Goal: Communication & Community: Answer question/provide support

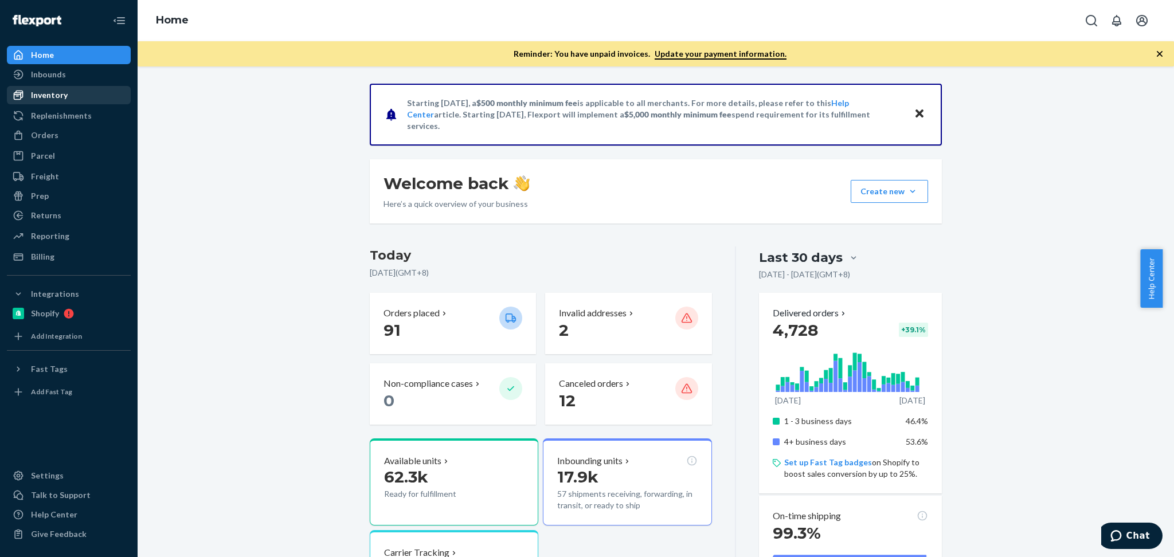
click at [72, 97] on div "Inventory" at bounding box center [69, 95] width 122 height 16
click at [31, 93] on div "Inventory" at bounding box center [49, 94] width 37 height 11
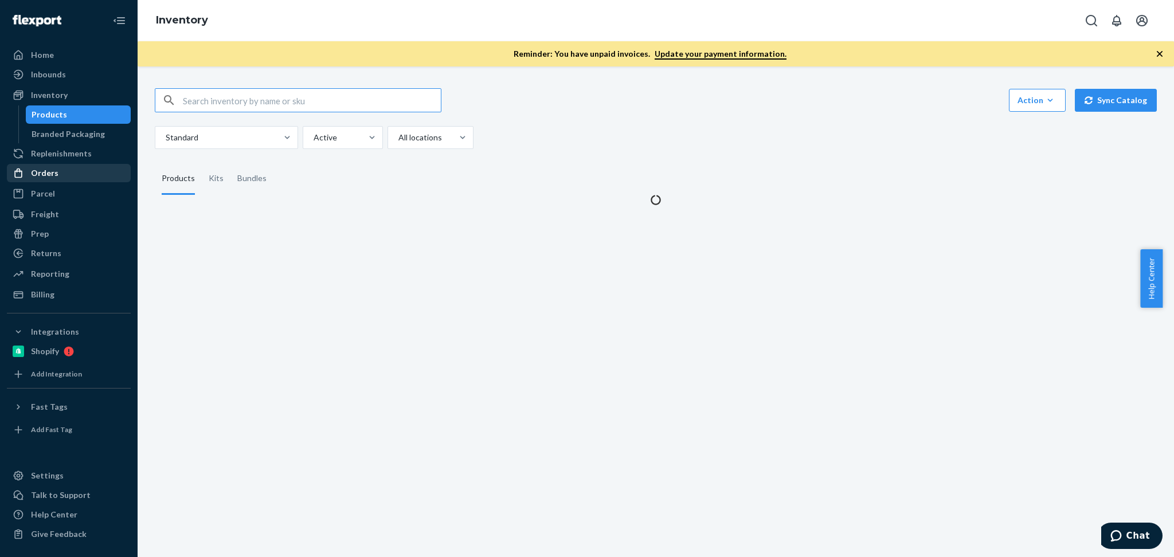
click at [49, 172] on div "Orders" at bounding box center [45, 172] width 28 height 11
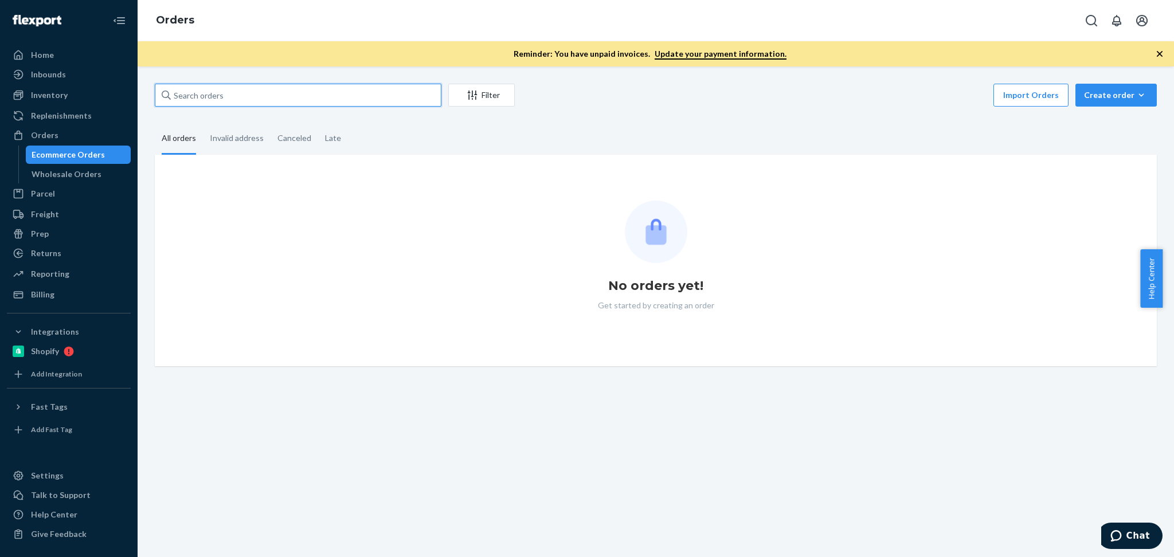
click at [240, 93] on input "text" at bounding box center [298, 95] width 287 height 23
paste input "[PERSON_NAME]"
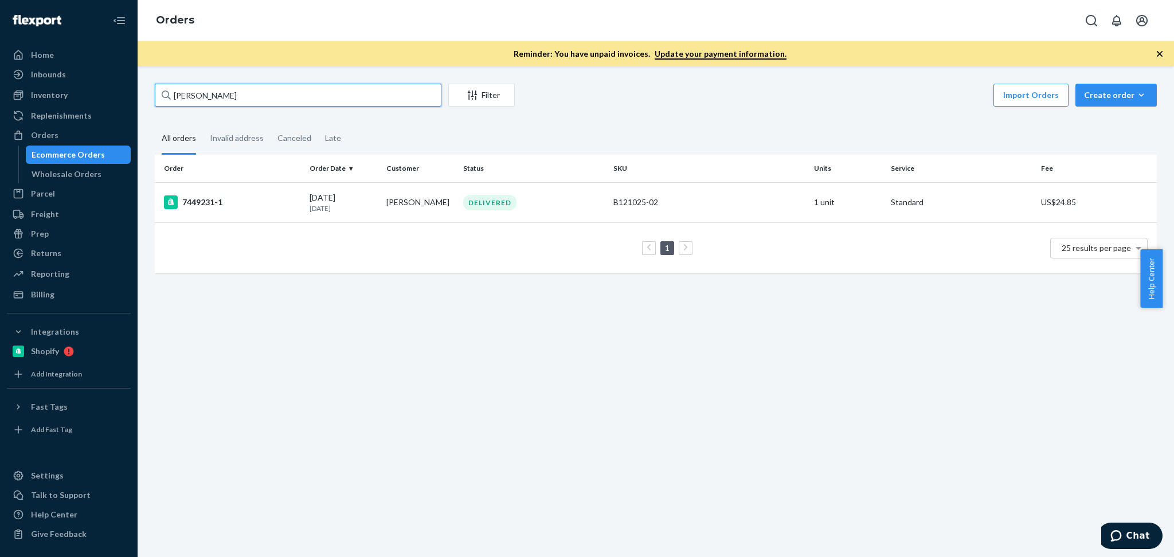
click at [234, 97] on input "Melissa Fogel" at bounding box center [298, 95] width 287 height 23
paste input "137148086"
type input "137148086"
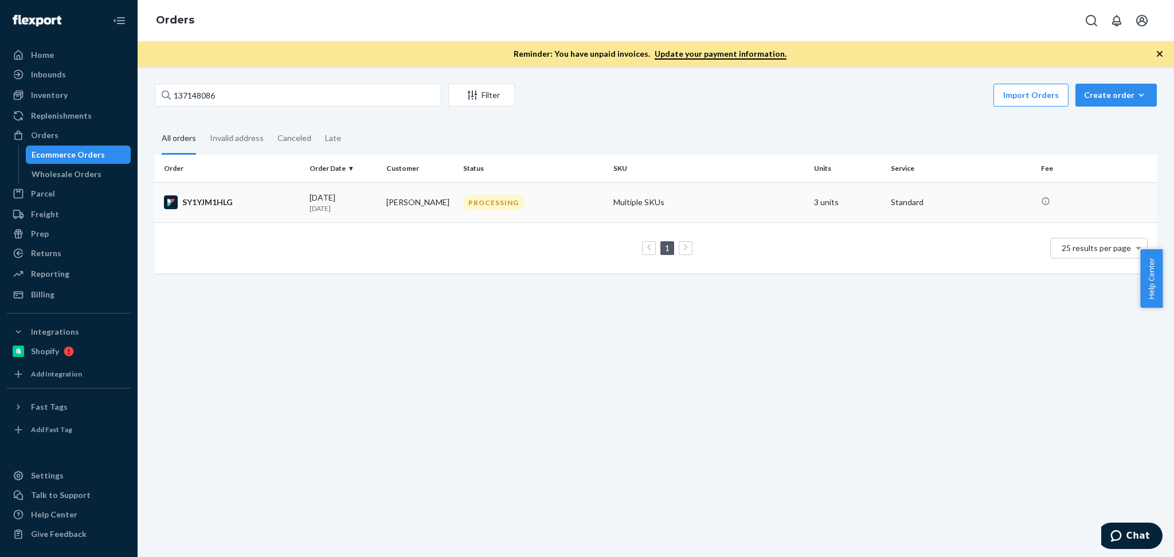
click at [389, 189] on td "Nathalie Fraise" at bounding box center [420, 202] width 77 height 40
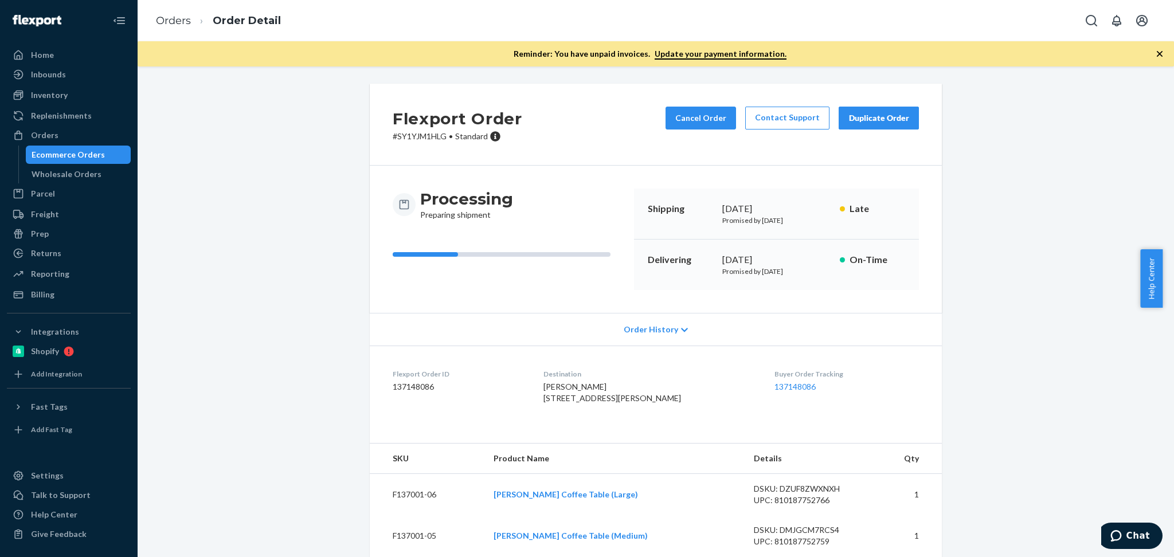
scroll to position [77, 0]
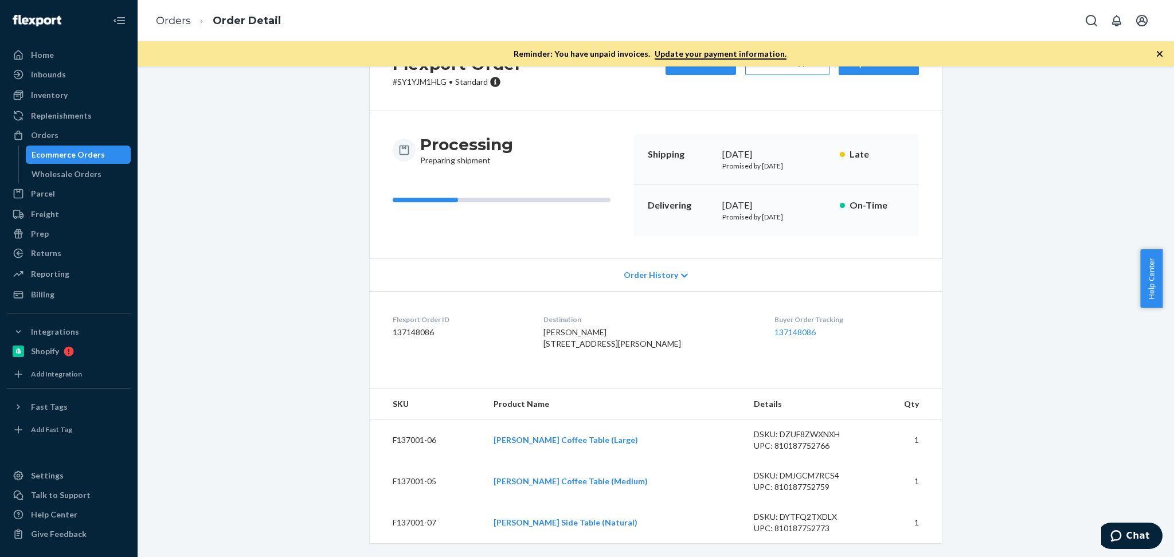
click at [432, 444] on td "F137001-06" at bounding box center [427, 441] width 115 height 42
copy td "F137001-06"
click at [414, 478] on td "F137001-05" at bounding box center [427, 481] width 115 height 41
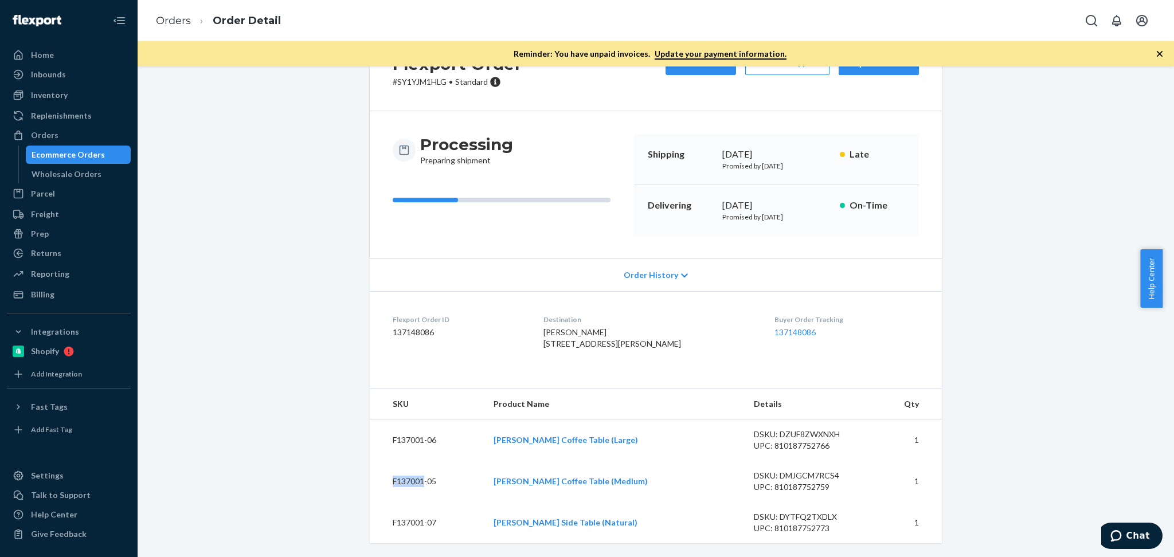
click at [414, 478] on td "F137001-05" at bounding box center [427, 481] width 115 height 41
copy td "F137001-05"
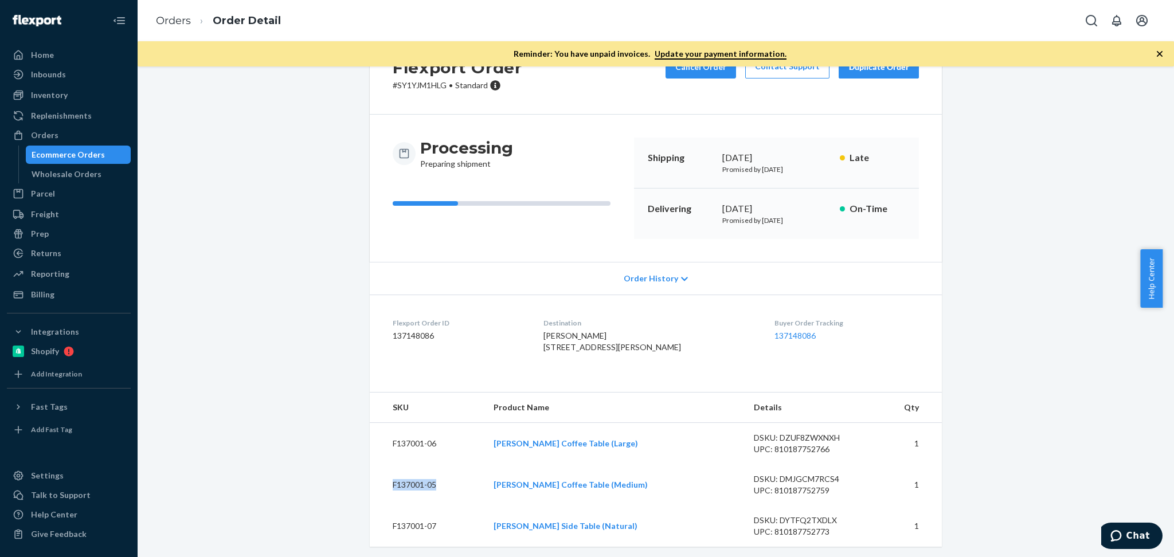
scroll to position [51, 0]
click at [414, 544] on td "F137001-07" at bounding box center [427, 526] width 115 height 41
copy td "F137001-07"
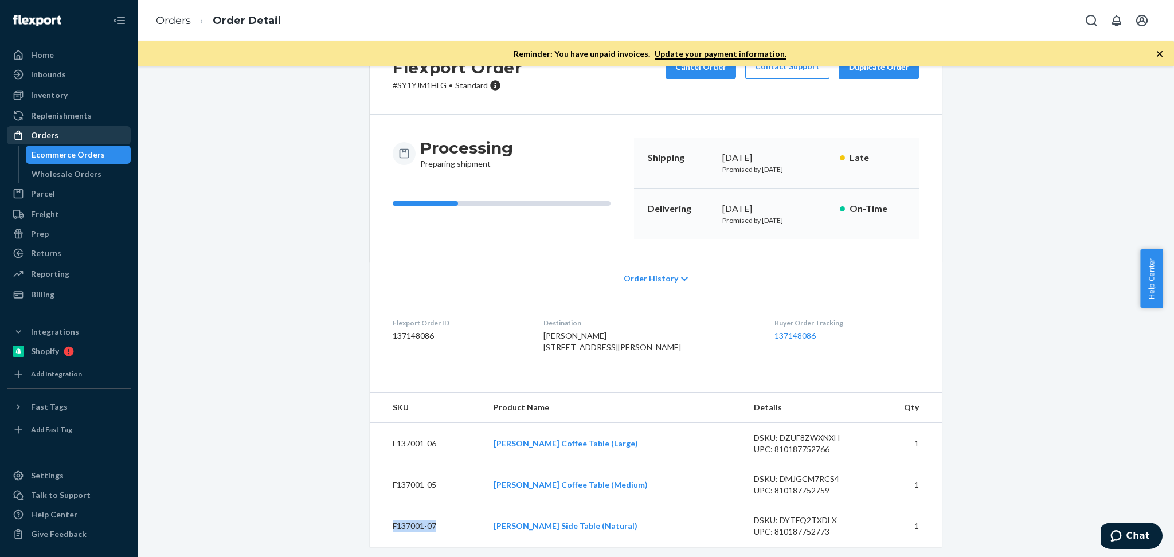
click at [56, 138] on div "Orders" at bounding box center [69, 135] width 122 height 16
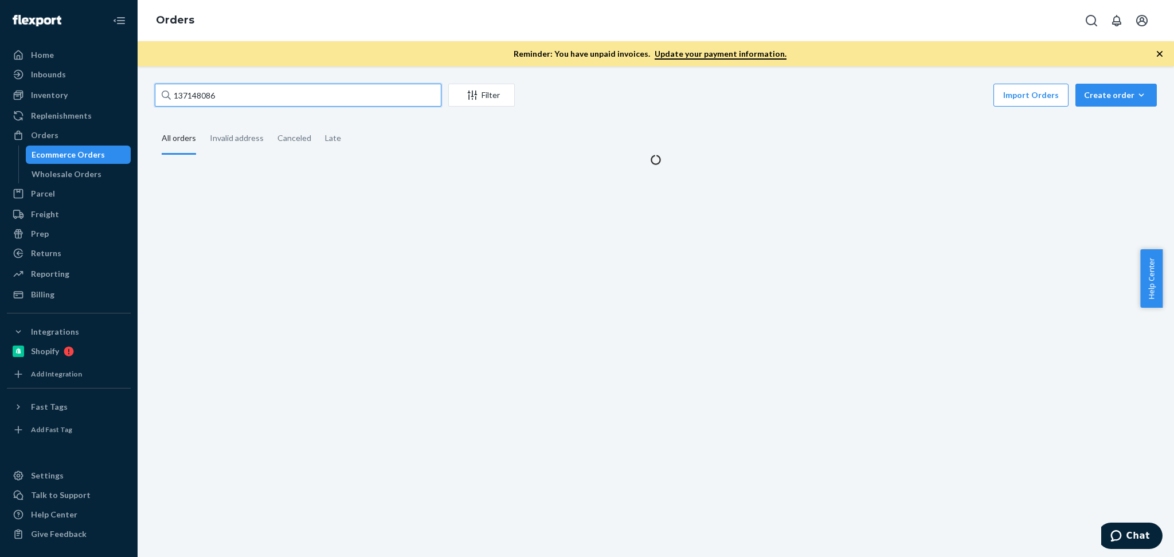
click at [260, 85] on input "137148086" at bounding box center [298, 95] width 287 height 23
paste input "[PERSON_NAME]"
type input "[PERSON_NAME]"
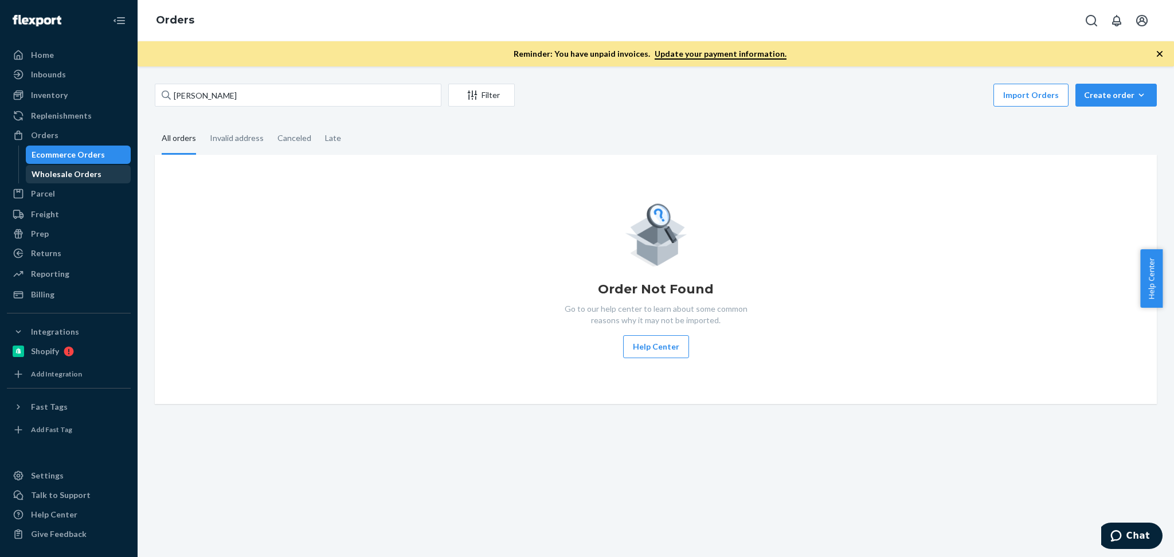
click at [95, 173] on div "Wholesale Orders" at bounding box center [67, 174] width 70 height 11
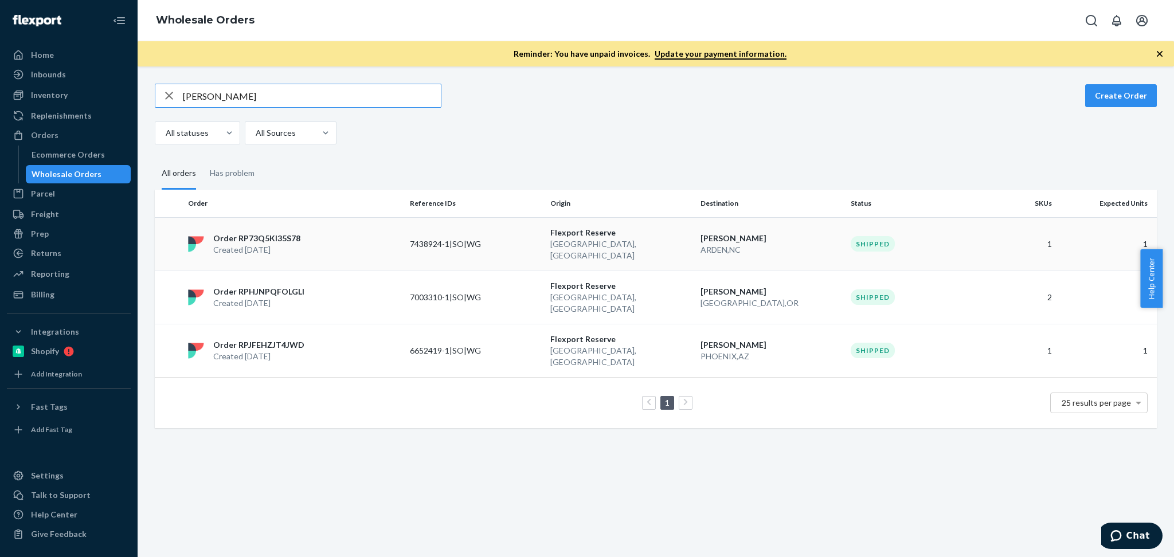
type input "[PERSON_NAME]"
click at [671, 244] on p "Lewisville , TX" at bounding box center [620, 249] width 141 height 23
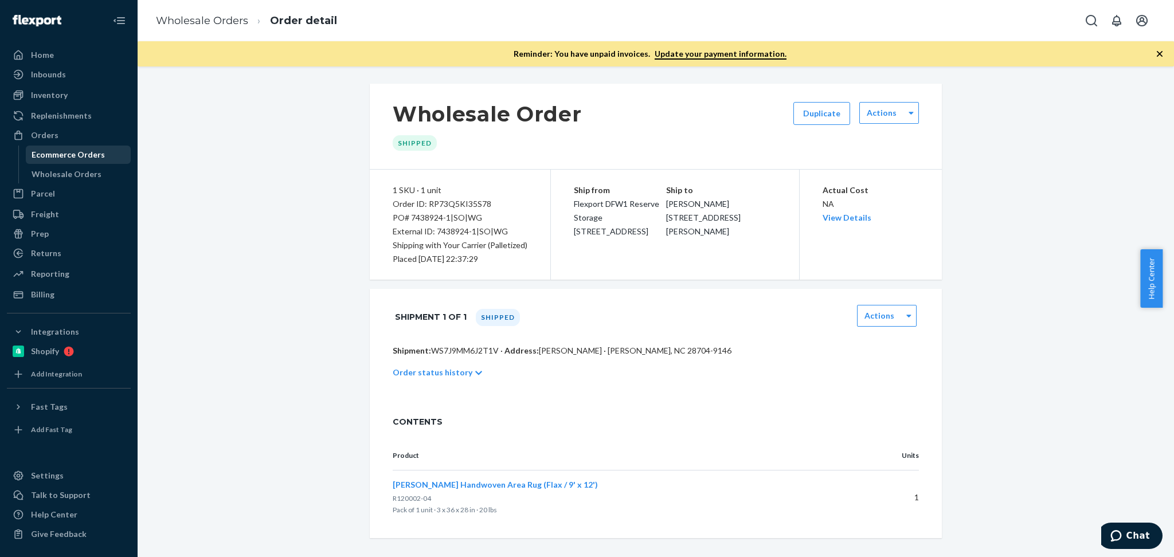
click at [71, 151] on div "Ecommerce Orders" at bounding box center [68, 154] width 73 height 11
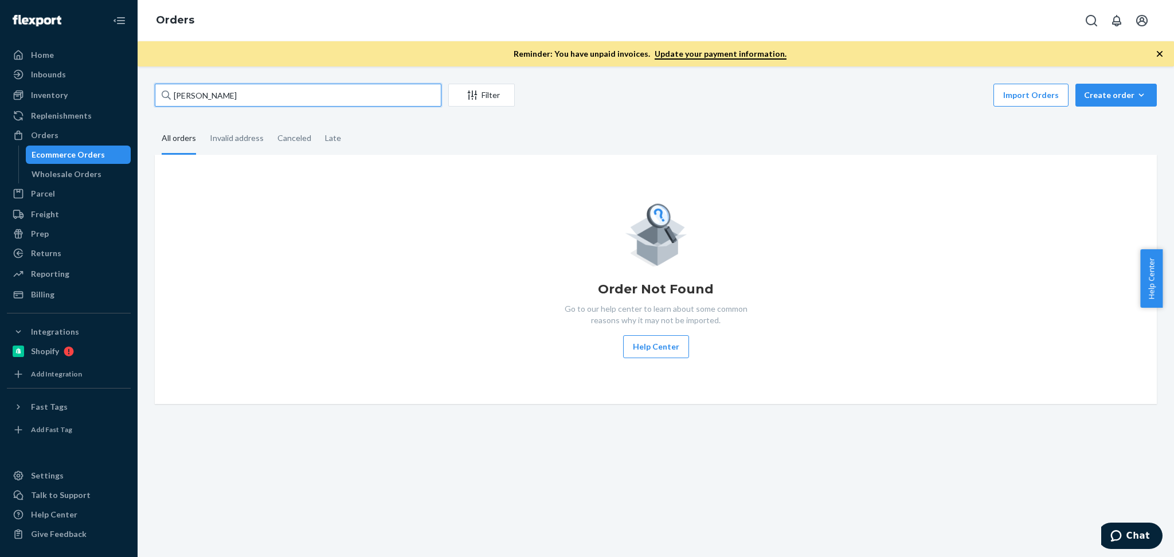
click at [287, 97] on input "[PERSON_NAME]" at bounding box center [298, 95] width 287 height 23
paste input "Nana Boffa"
type input "Nana Boffa"
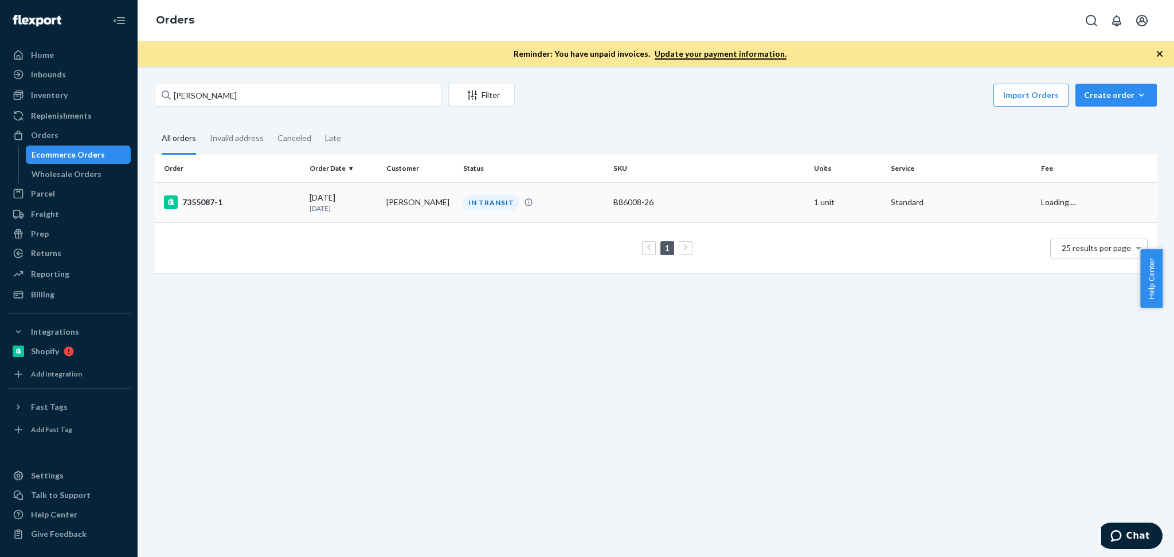
click at [425, 205] on td "Nana Boffa" at bounding box center [420, 202] width 77 height 40
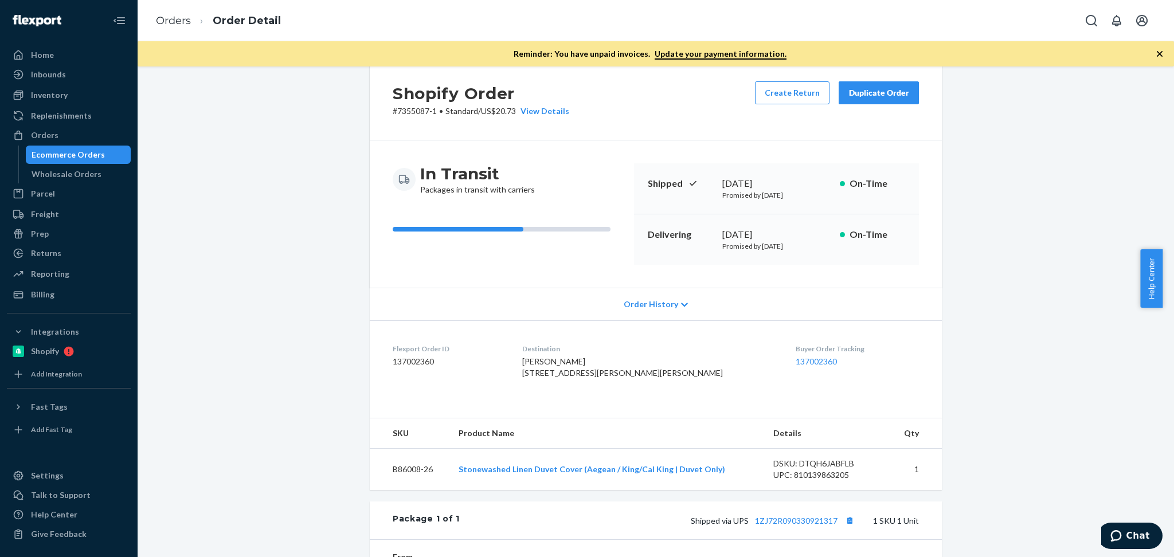
scroll to position [102, 0]
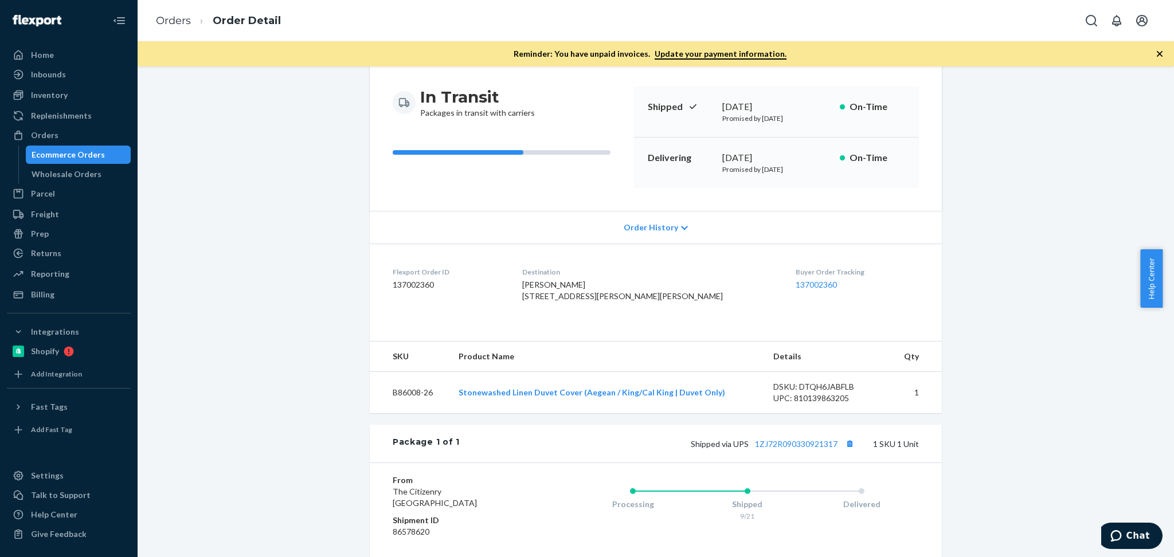
click at [413, 406] on td "B86008-26" at bounding box center [410, 393] width 80 height 42
copy td "B86008-26"
click at [1117, 523] on button "Chat" at bounding box center [1130, 536] width 65 height 26
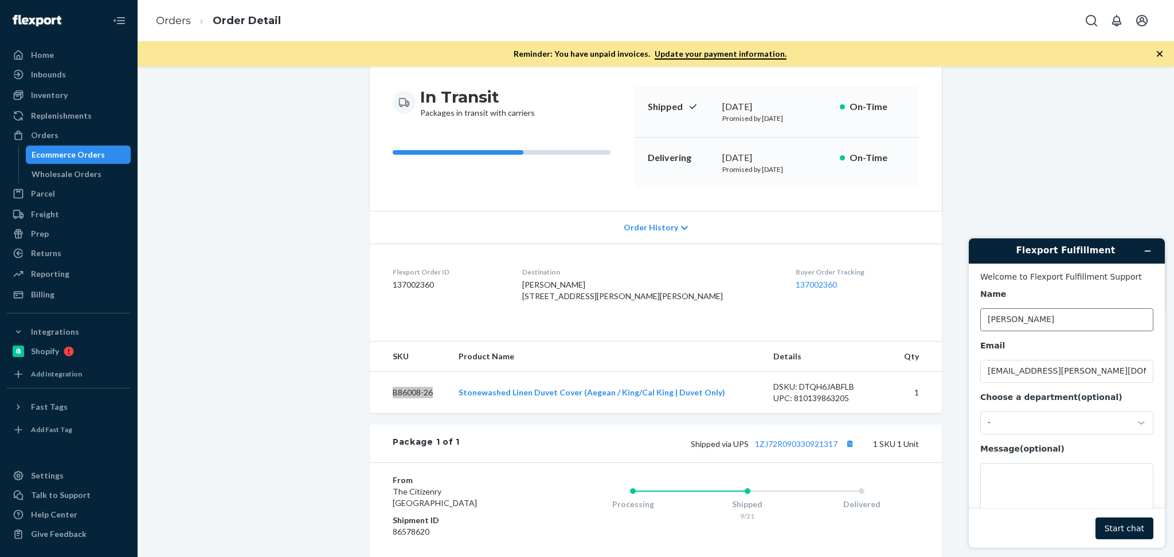
scroll to position [0, 0]
click at [1019, 424] on div "-" at bounding box center [1060, 423] width 144 height 10
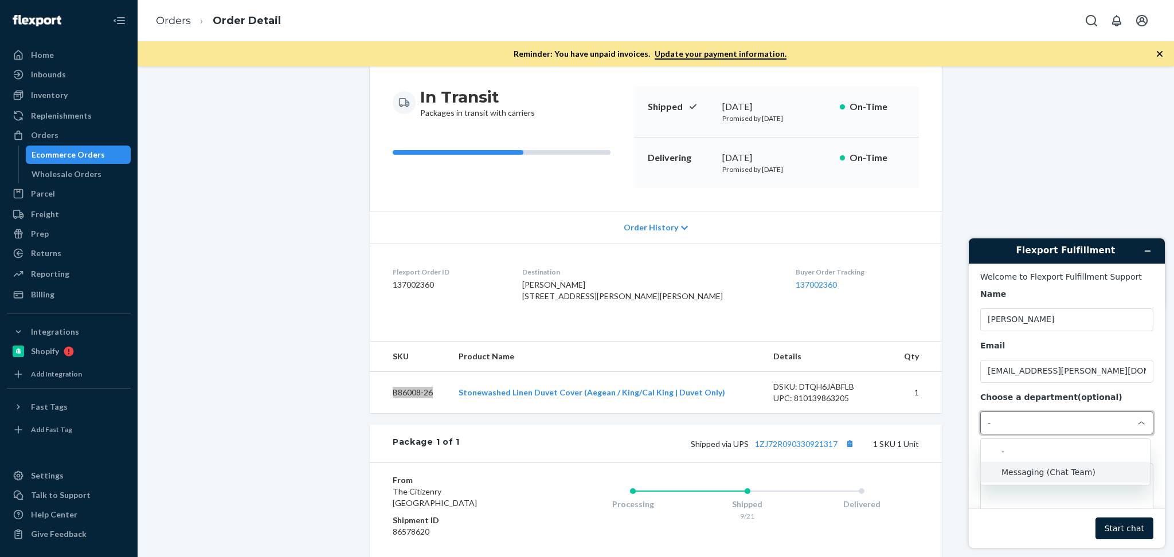
click at [1018, 476] on li "Messaging (Chat Team)" at bounding box center [1065, 472] width 169 height 21
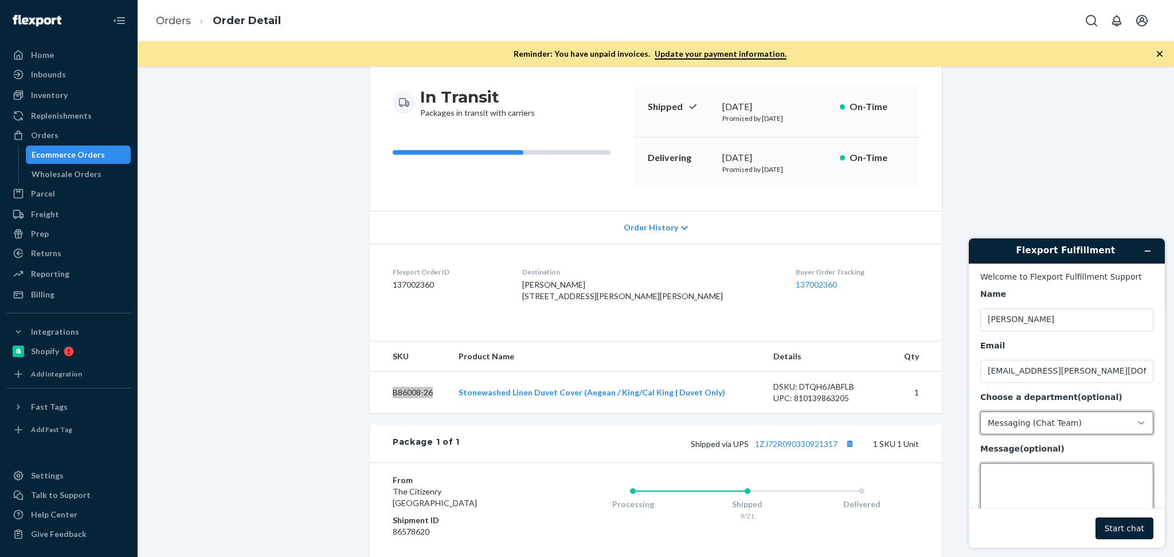
click at [1057, 482] on textarea "Message (optional)" at bounding box center [1066, 495] width 173 height 64
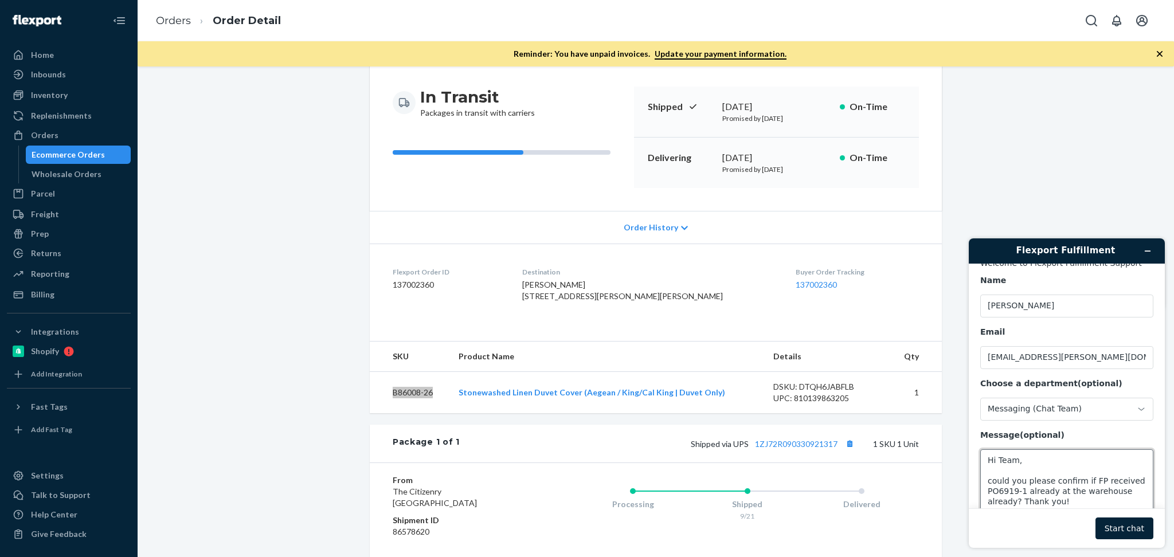
scroll to position [25, 0]
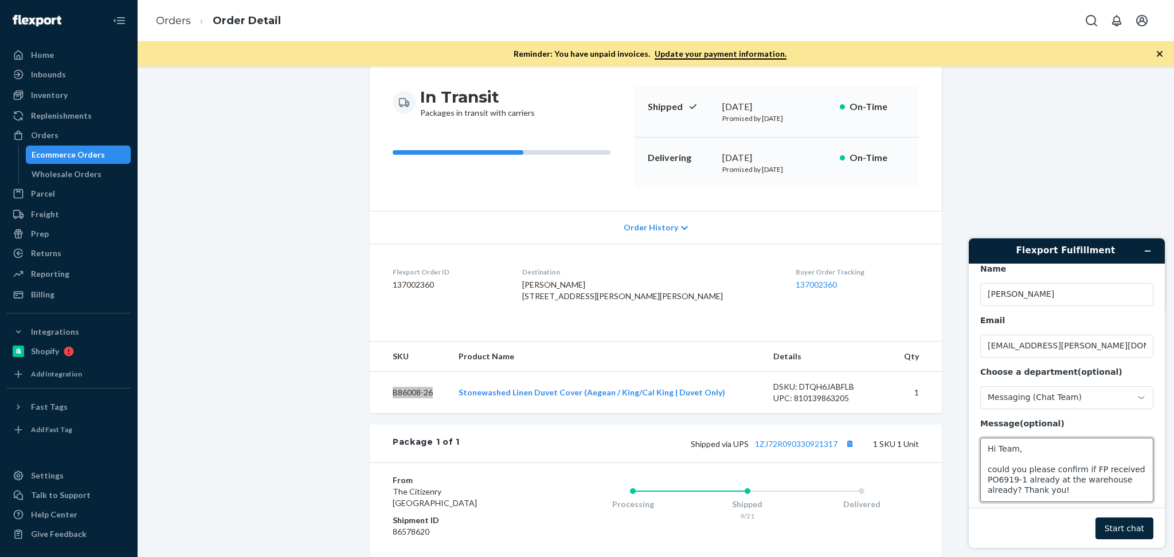
type textarea "Hi Team, could you please confirm if FP received PO6919-1 already at the wareho…"
click at [1129, 525] on button "Start chat" at bounding box center [1124, 529] width 58 height 22
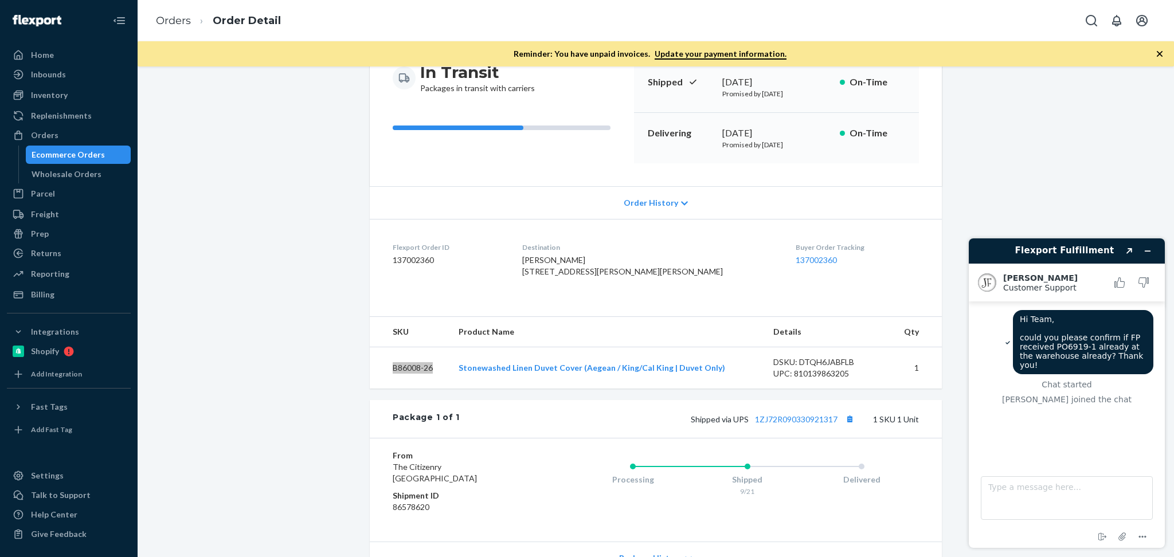
scroll to position [127, 0]
click at [90, 136] on div "Orders" at bounding box center [69, 135] width 122 height 16
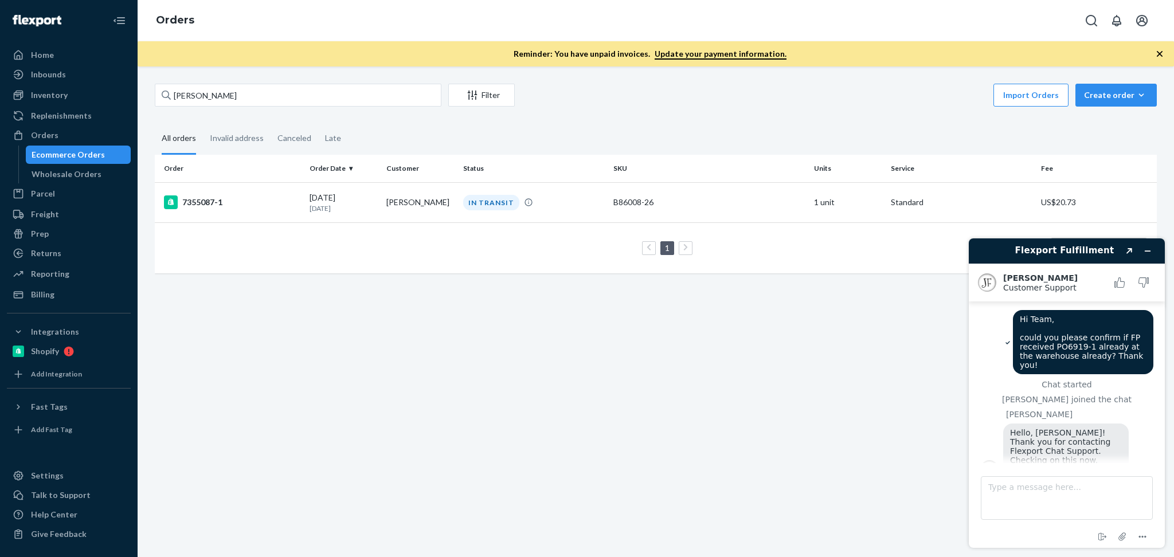
scroll to position [6, 0]
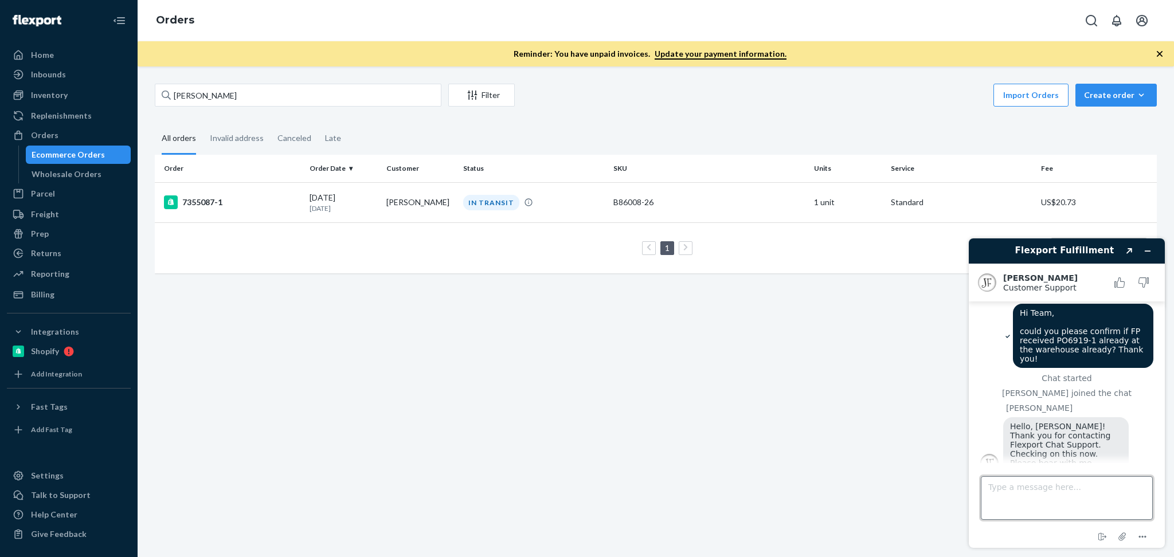
click at [1095, 492] on textarea "Type a message here..." at bounding box center [1067, 498] width 172 height 44
type textarea "Sure, thank you [PERSON_NAME]!"
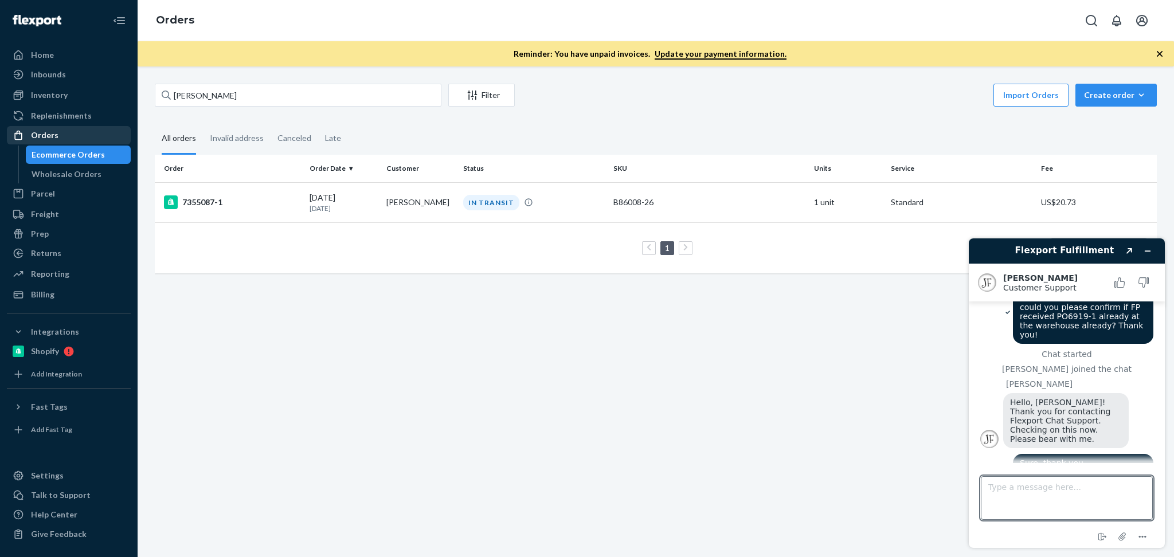
click at [72, 131] on div "Orders" at bounding box center [69, 135] width 122 height 16
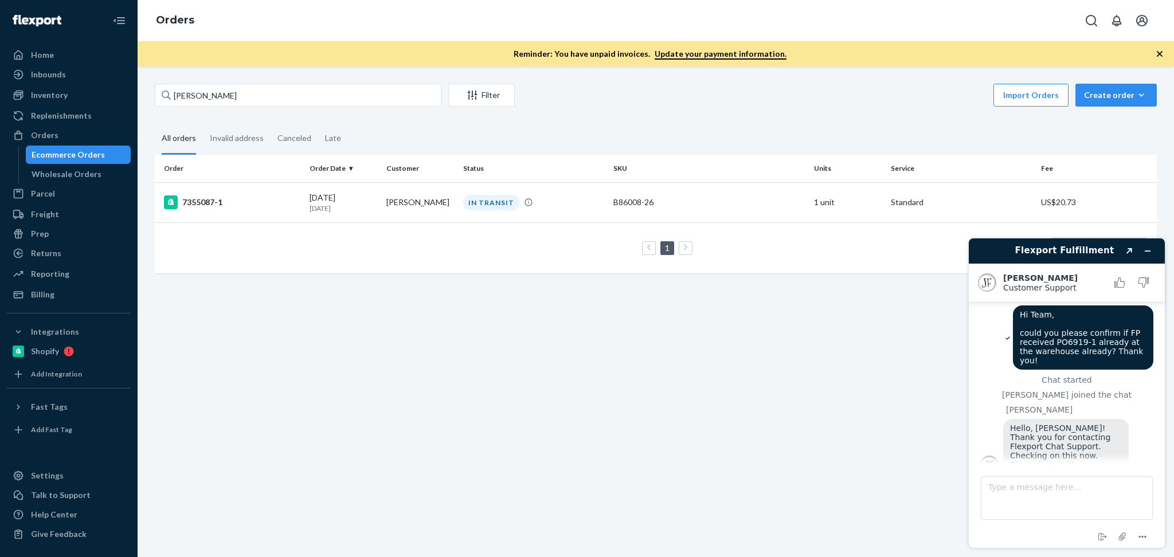
scroll to position [89, 0]
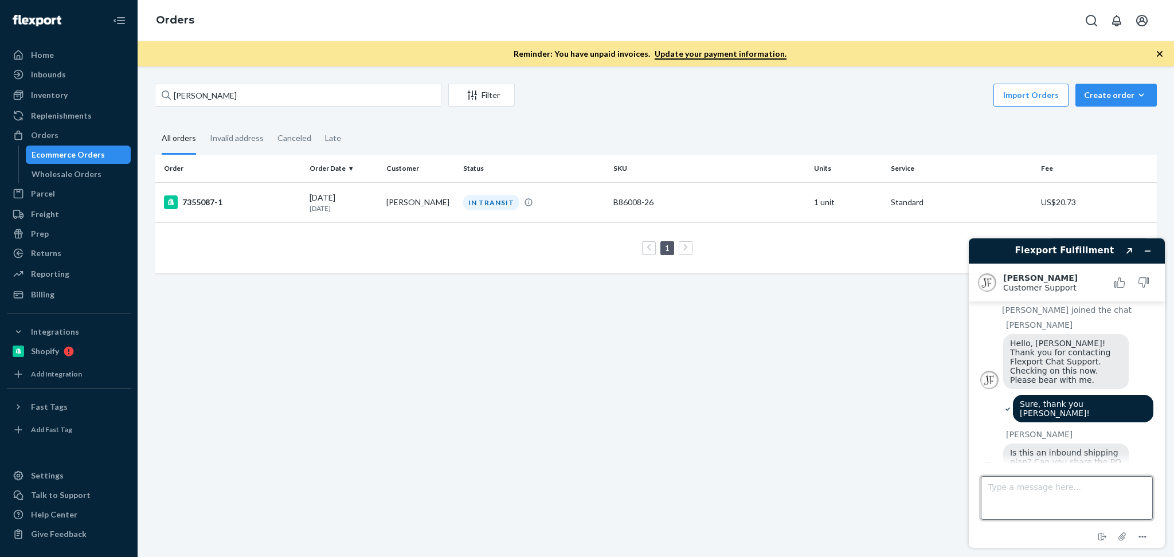
click at [1062, 488] on textarea "Type a message here..." at bounding box center [1067, 498] width 172 height 44
type textarea "PO6919-1"
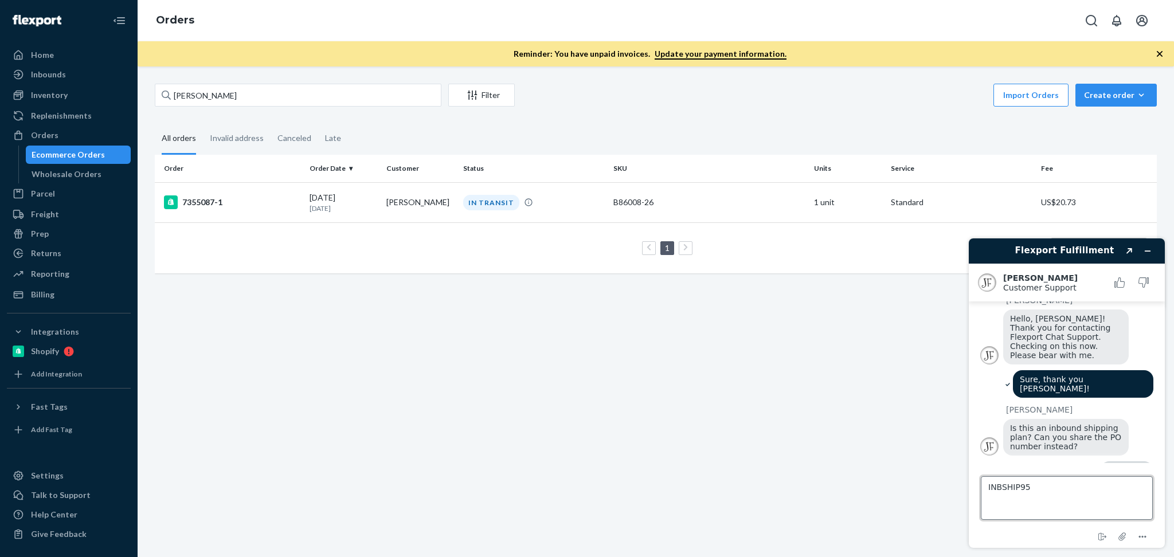
type textarea "INBSHIP959"
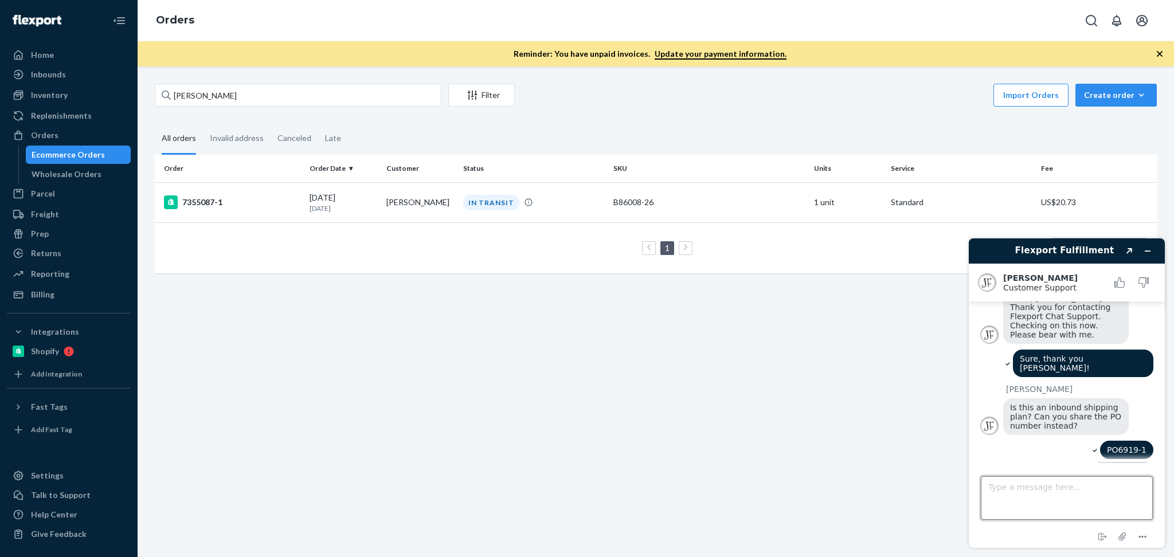
scroll to position [138, 0]
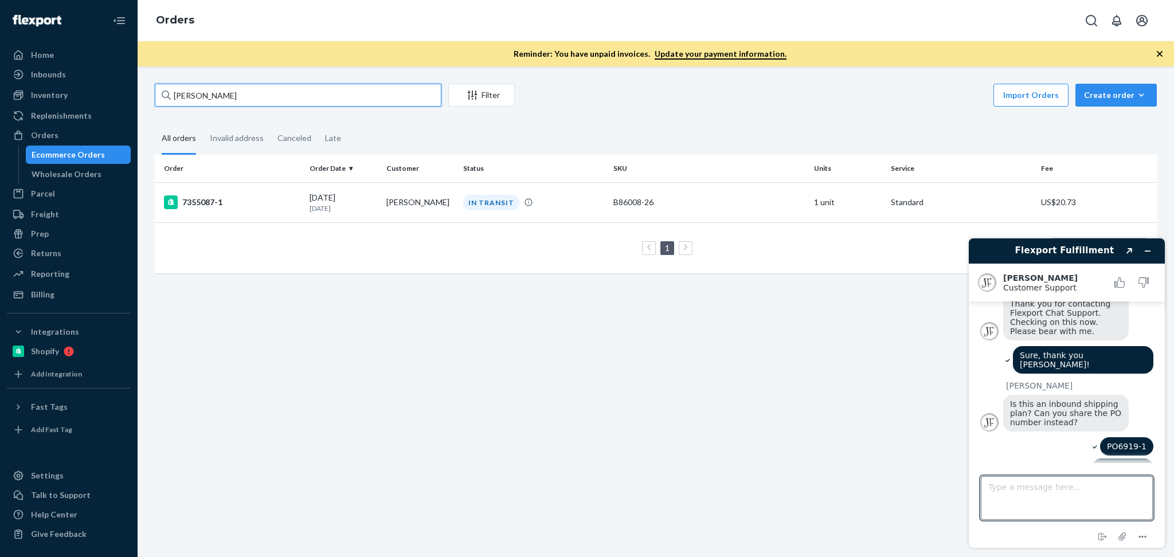
click at [289, 96] on input "Nana Boffa" at bounding box center [298, 95] width 287 height 23
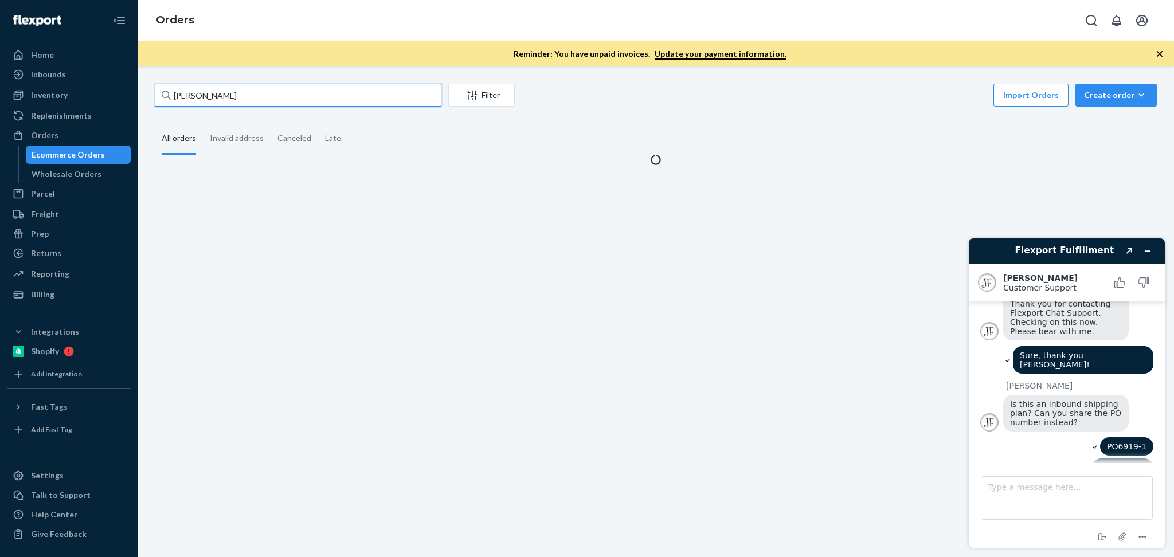
type input "Kelsey DeRaffele"
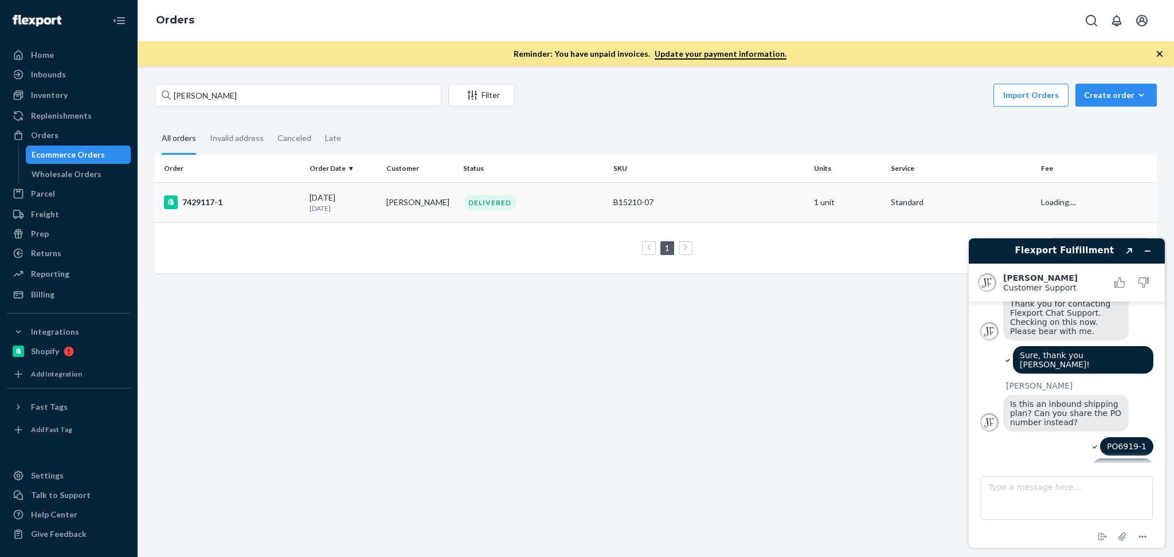
scroll to position [135, 0]
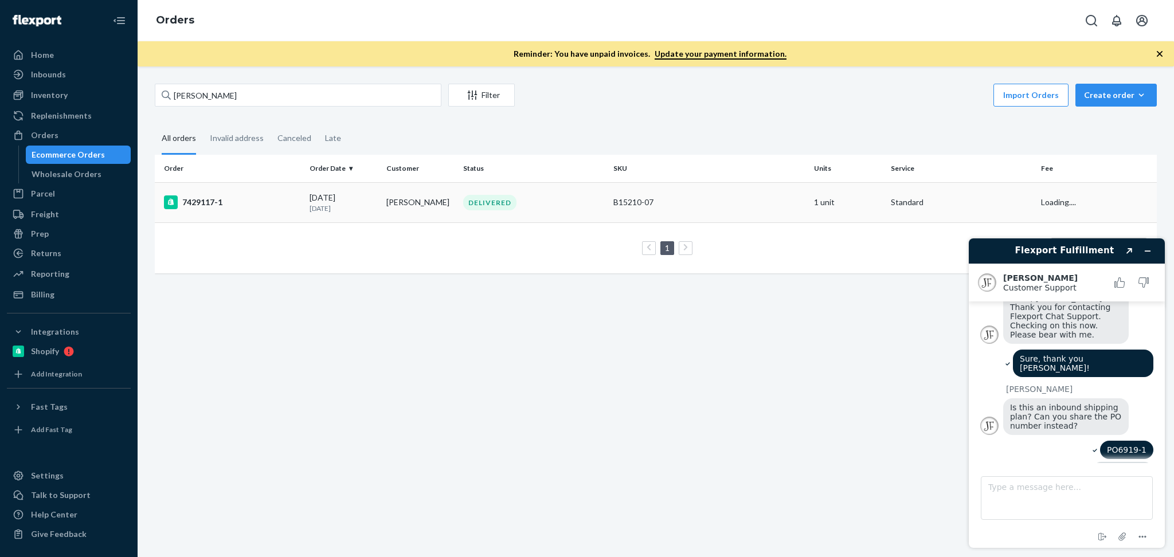
click at [374, 203] on td "09/07/2025 17 days ago" at bounding box center [343, 202] width 77 height 40
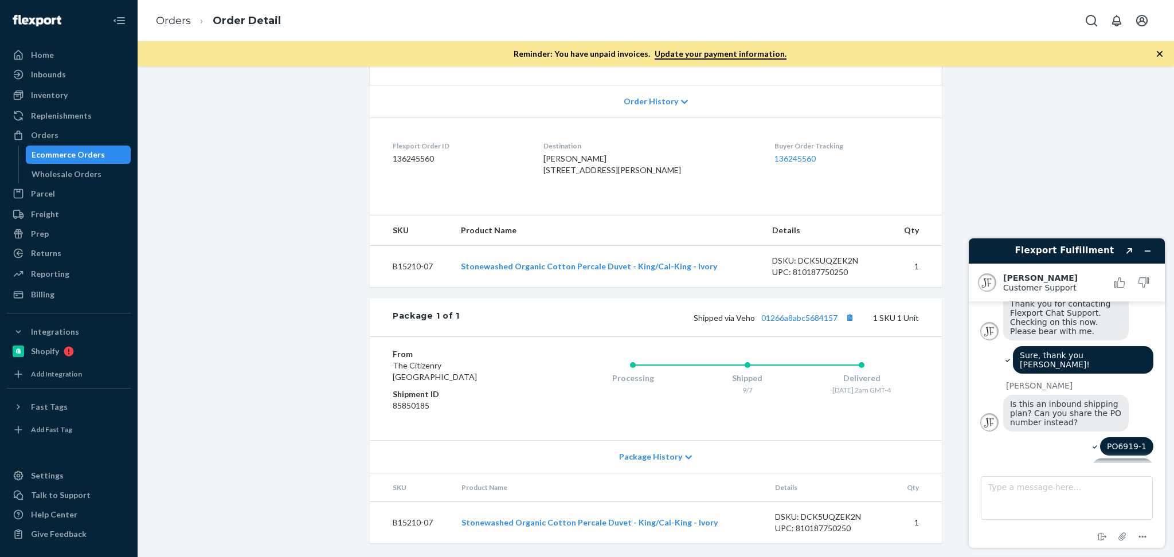
scroll to position [225, 0]
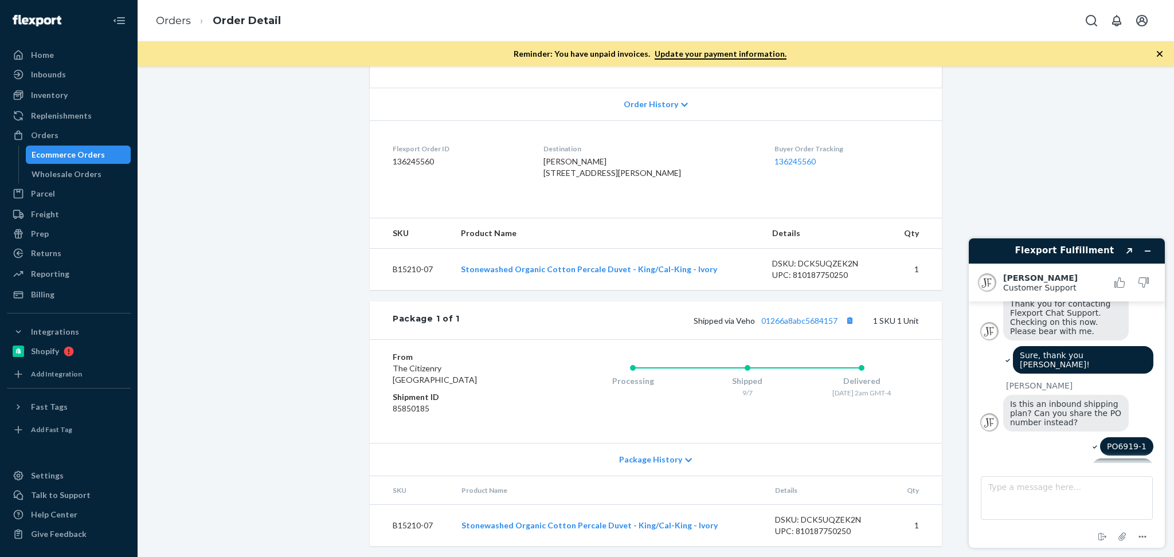
drag, startPoint x: 65, startPoint y: 139, endPoint x: 126, endPoint y: 8, distance: 144.1
click at [65, 139] on div "Orders" at bounding box center [69, 135] width 122 height 16
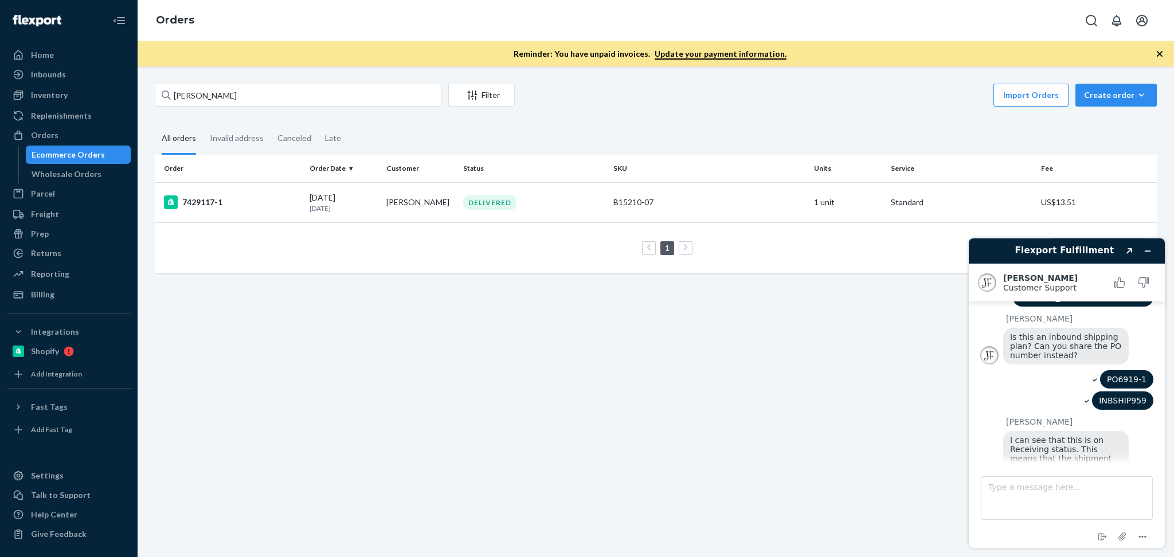
scroll to position [231, 0]
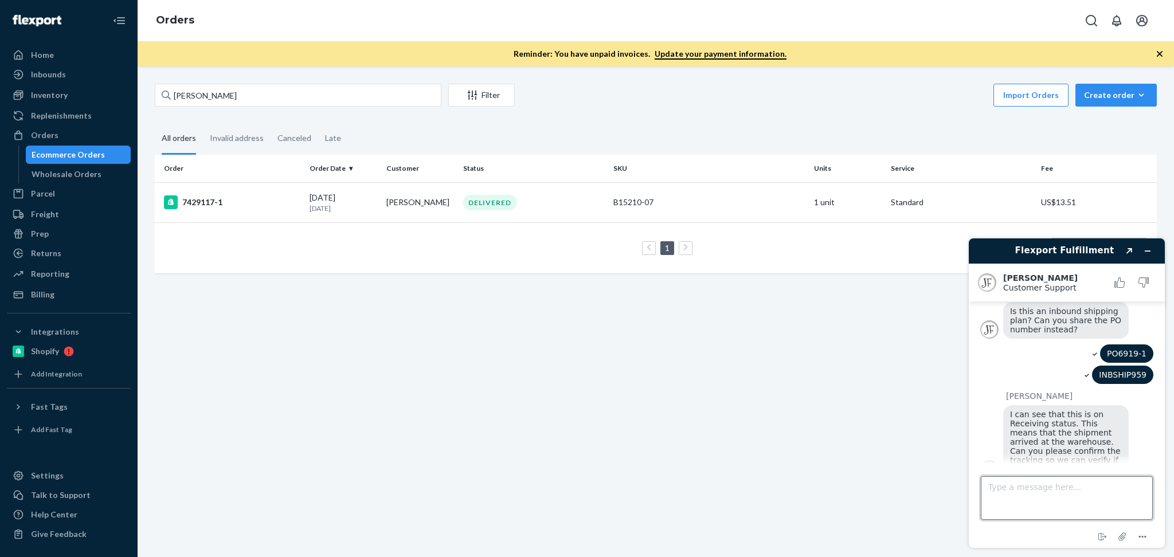
click at [1073, 487] on textarea "Type a message here..." at bounding box center [1067, 498] width 172 height 44
type textarea "What do you mean tracking?"
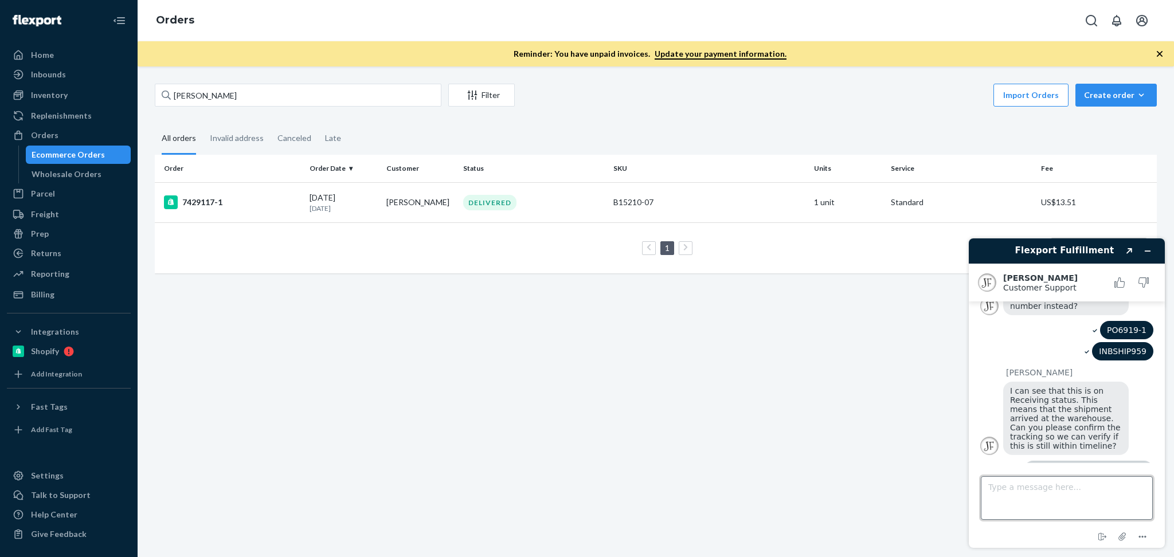
scroll to position [314, 0]
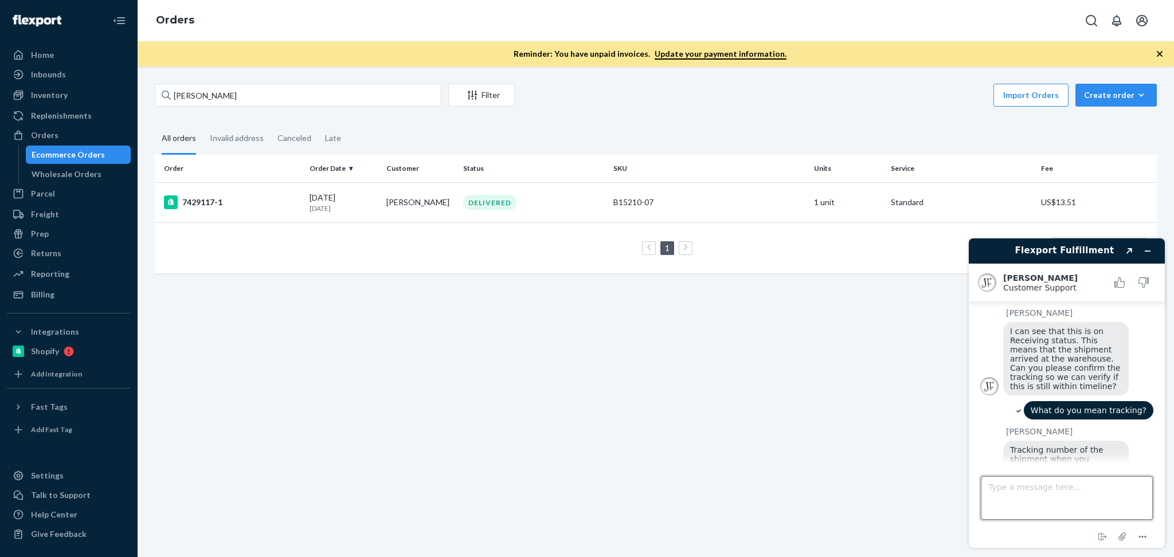
click at [1047, 490] on textarea "Type a message here..." at bounding box center [1067, 498] width 172 height 44
type textarea "I actually don't have that info. However I just wanted to make sure that PO has…"
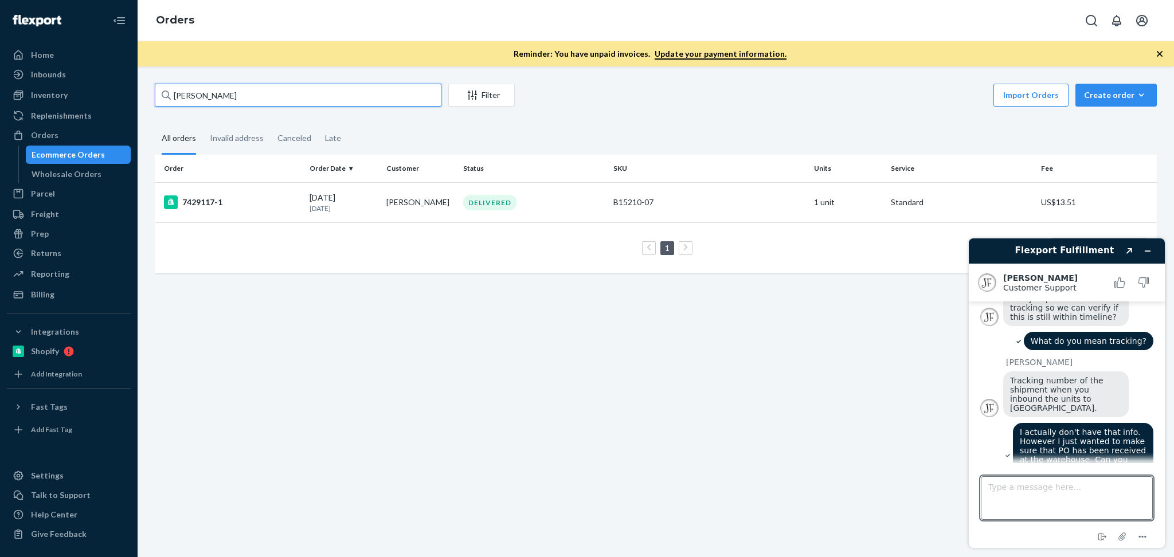
click at [263, 92] on input "Kelsey DeRaffele" at bounding box center [298, 95] width 287 height 23
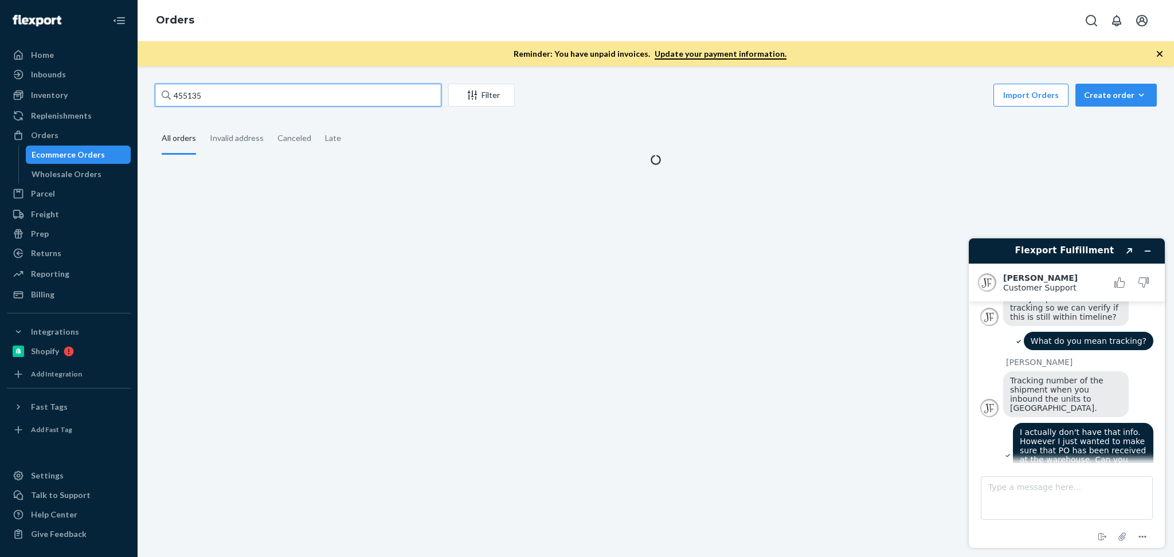
type input "455135"
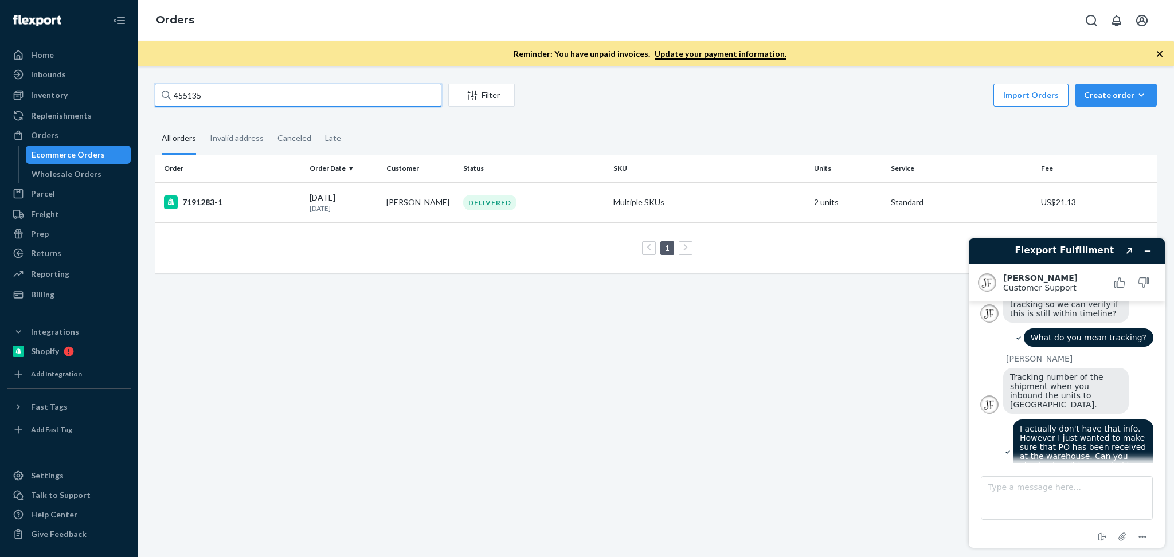
scroll to position [461, 0]
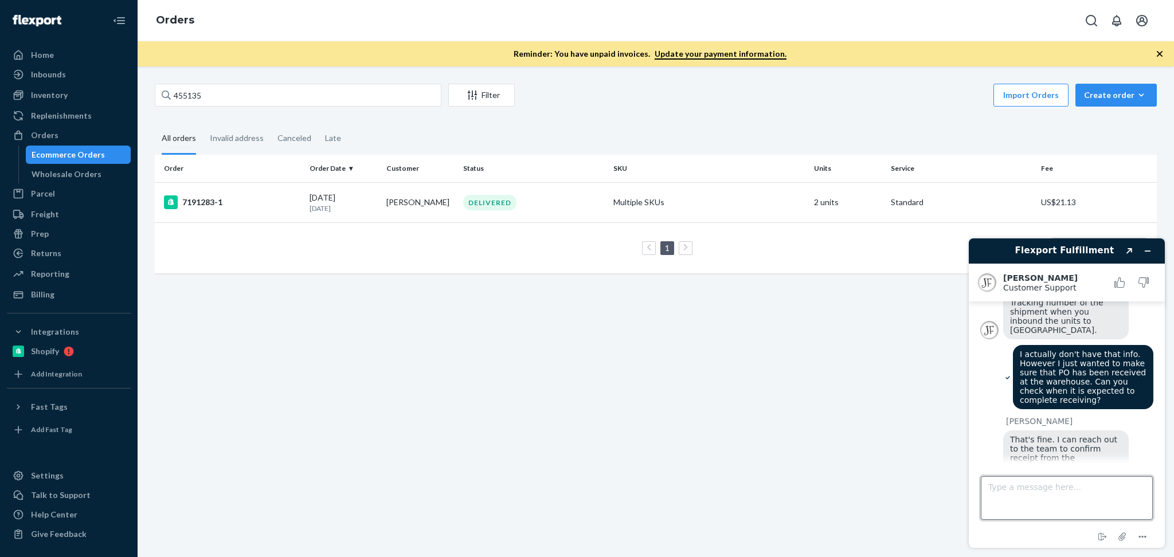
click at [1068, 495] on textarea "Type a message here..." at bounding box center [1067, 498] width 172 height 44
type textarea "Sure, please keep me posted ASAP if possible."
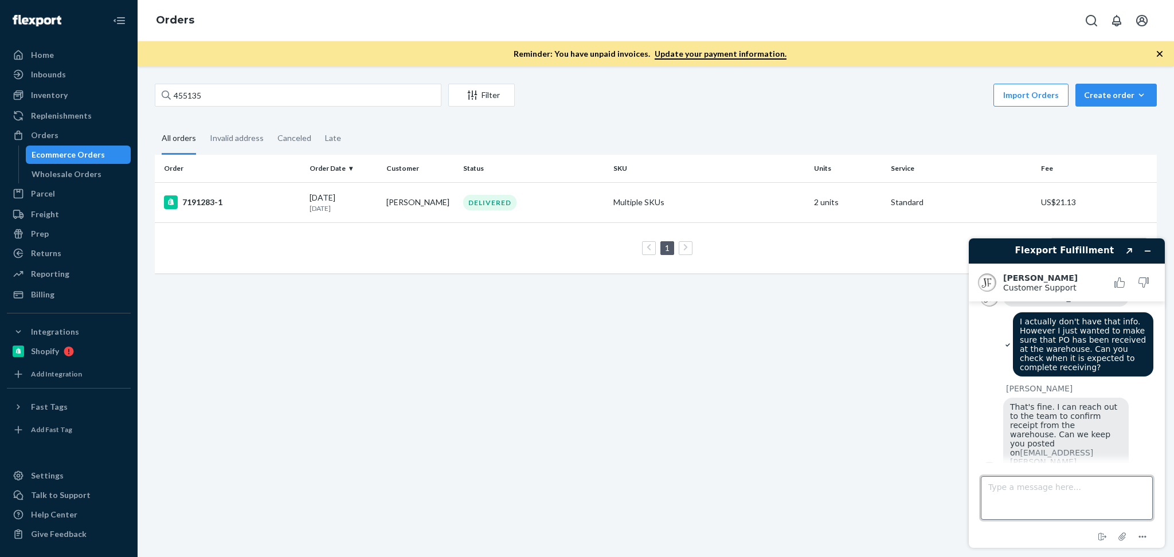
scroll to position [590, 0]
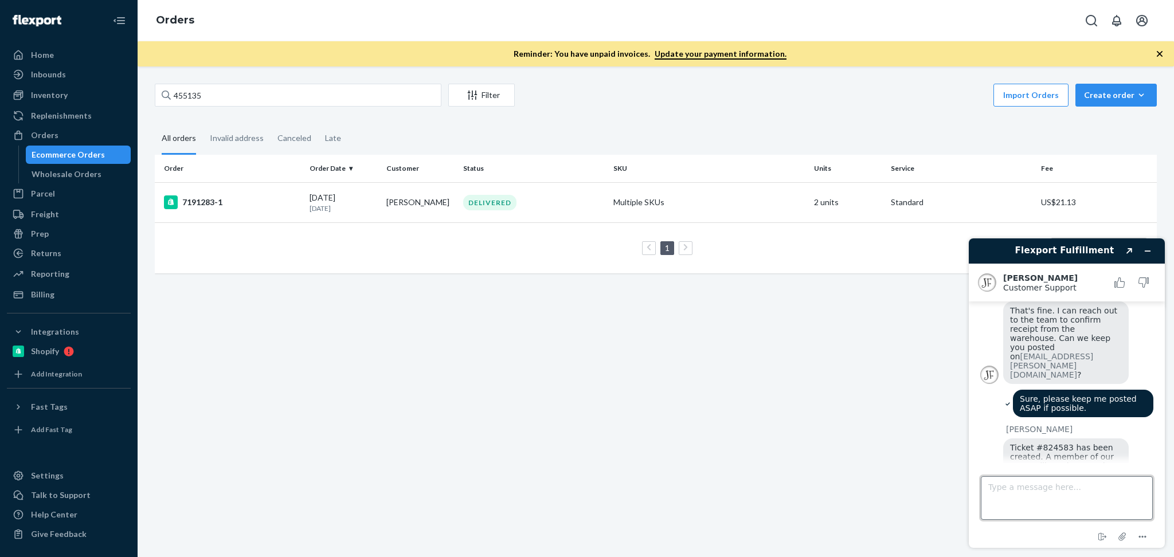
click at [1070, 494] on textarea "Type a message here..." at bounding box center [1067, 498] width 172 height 44
type textarea "T"
type textarea "c"
type textarea "Could you please check why this order is late?"
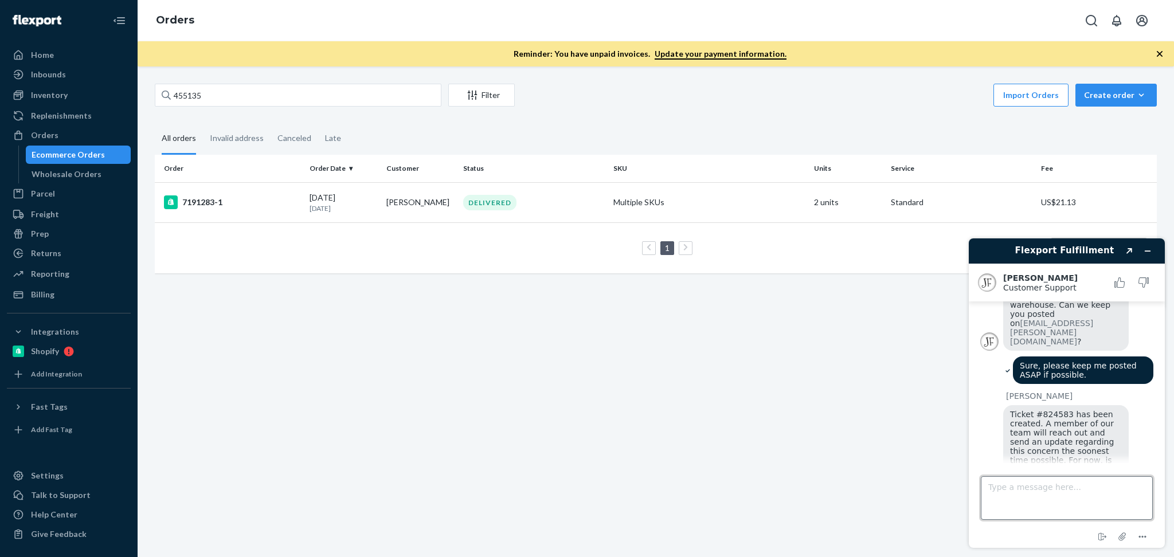
paste textarea "Flexport Order ID 137148086"
type textarea "Flexport Order ID 137148086"
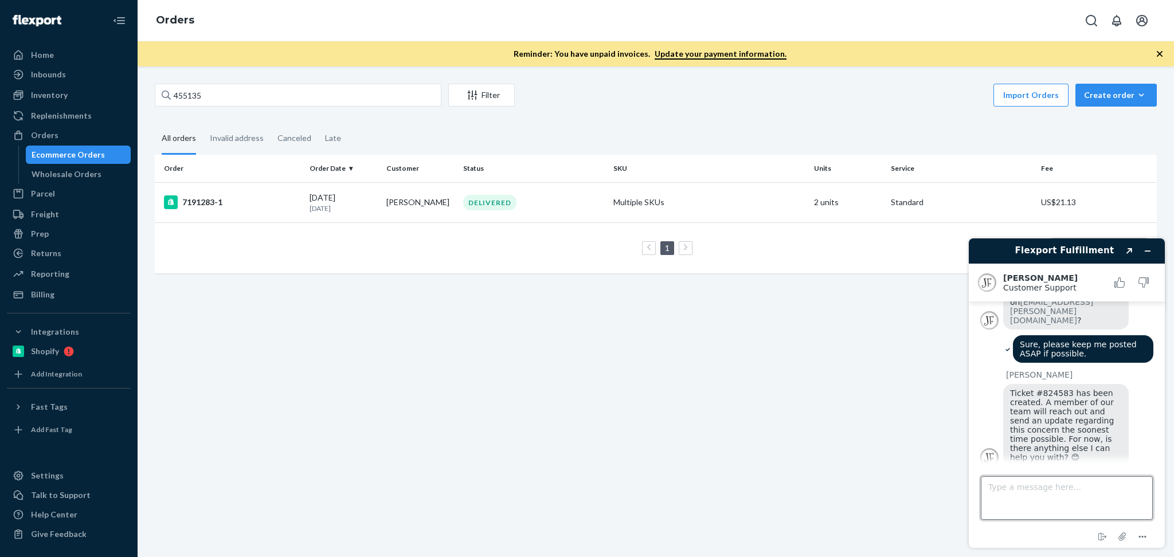
scroll to position [645, 0]
type textarea "when is it expected to ship?"
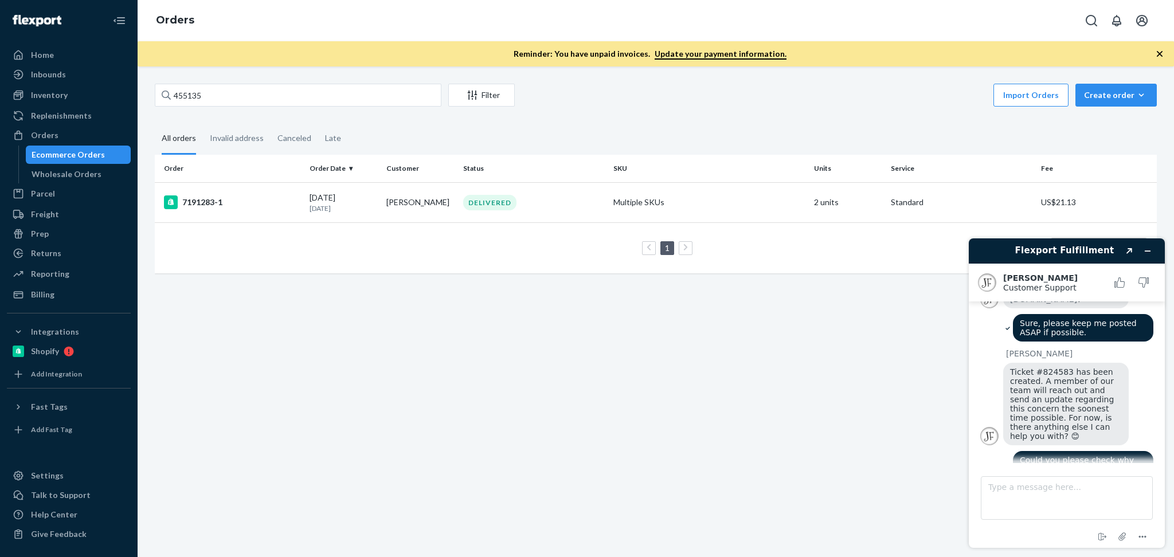
click at [734, 401] on div "455135 Filter Import Orders Create order Ecommerce order Removal order All orde…" at bounding box center [656, 311] width 1036 height 491
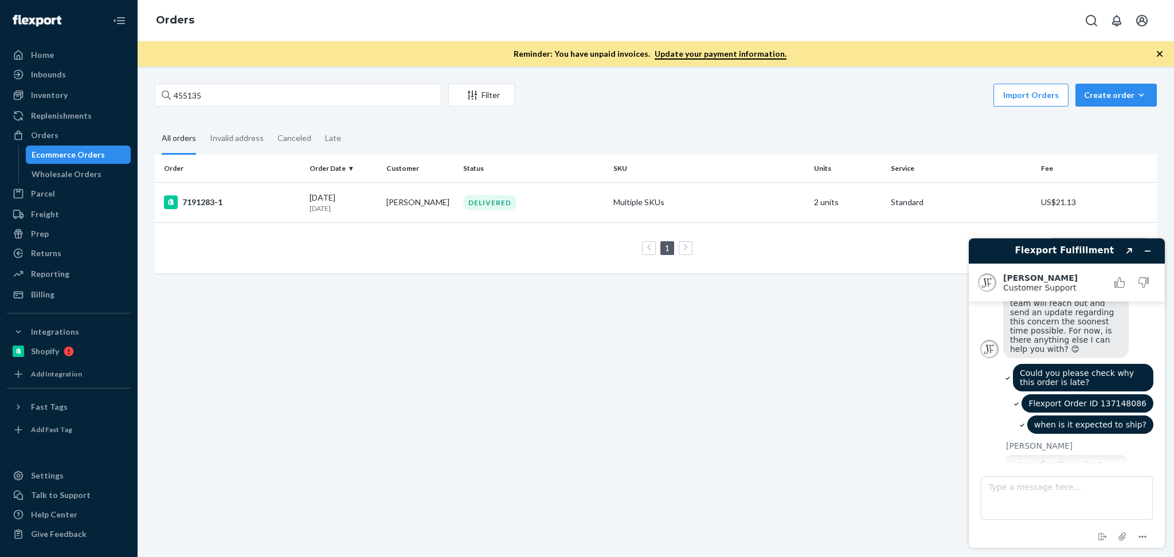
scroll to position [753, 0]
click at [1039, 495] on textarea "Type a message here..." at bounding box center [1067, 498] width 172 height 44
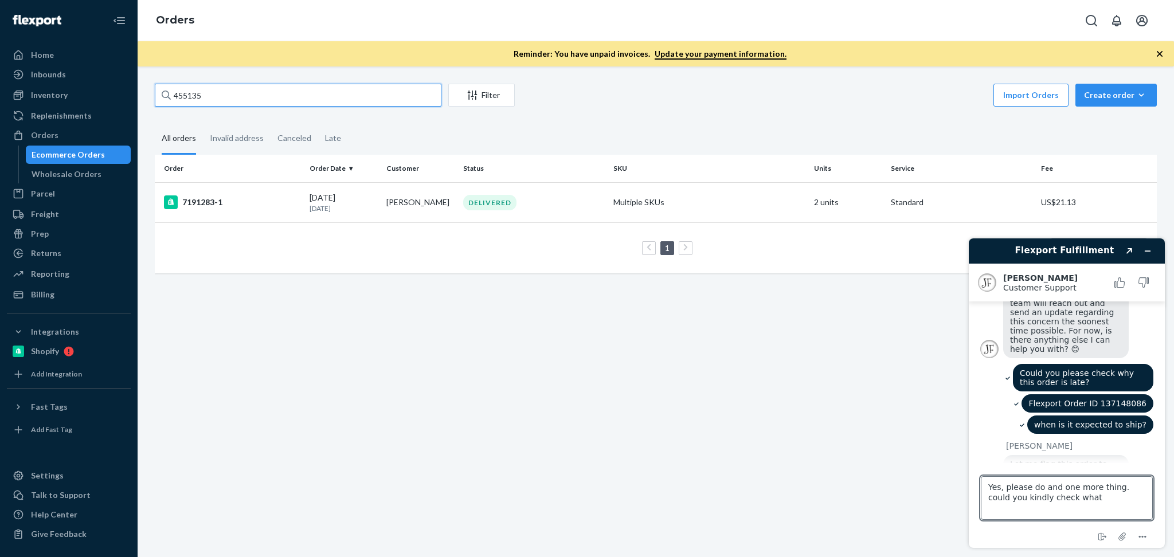
click at [257, 93] on input "455135" at bounding box center [298, 95] width 287 height 23
click at [1114, 502] on textarea "Yes, please do and one more thing. could you kindly check what" at bounding box center [1067, 498] width 172 height 44
paste textarea "Flexport Order ID 136791923"
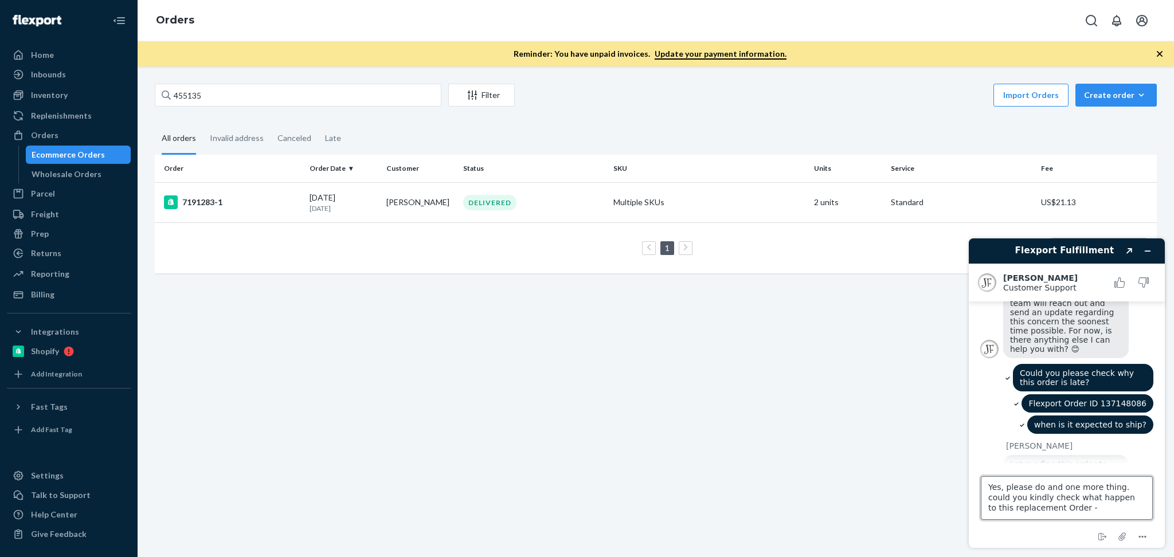
type textarea "Yes, please do and one more thing. could you kindly check what happen to this r…"
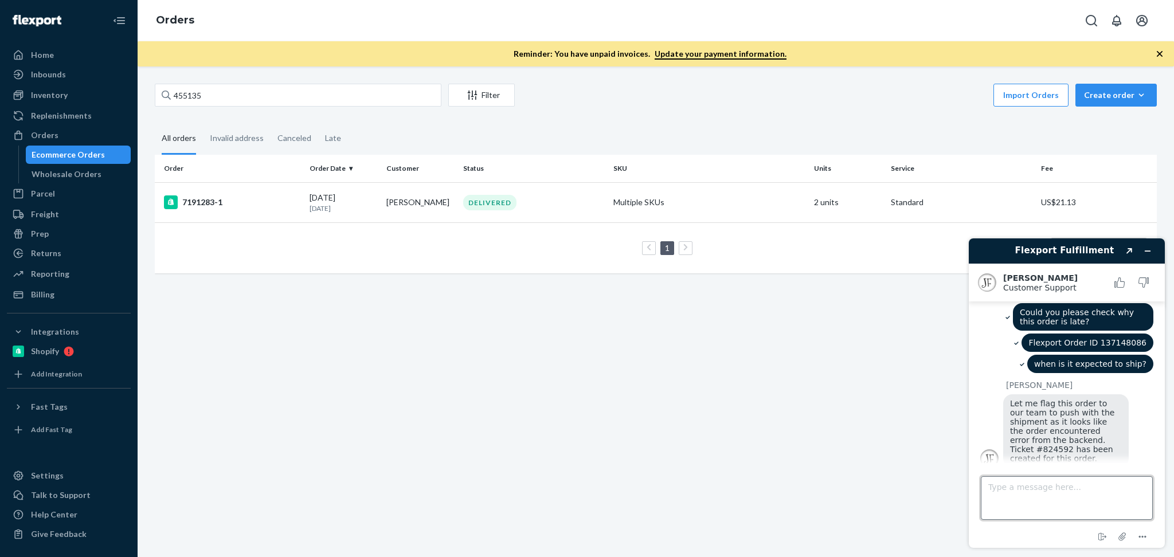
scroll to position [813, 0]
click at [318, 95] on input "455135" at bounding box center [298, 95] width 287 height 23
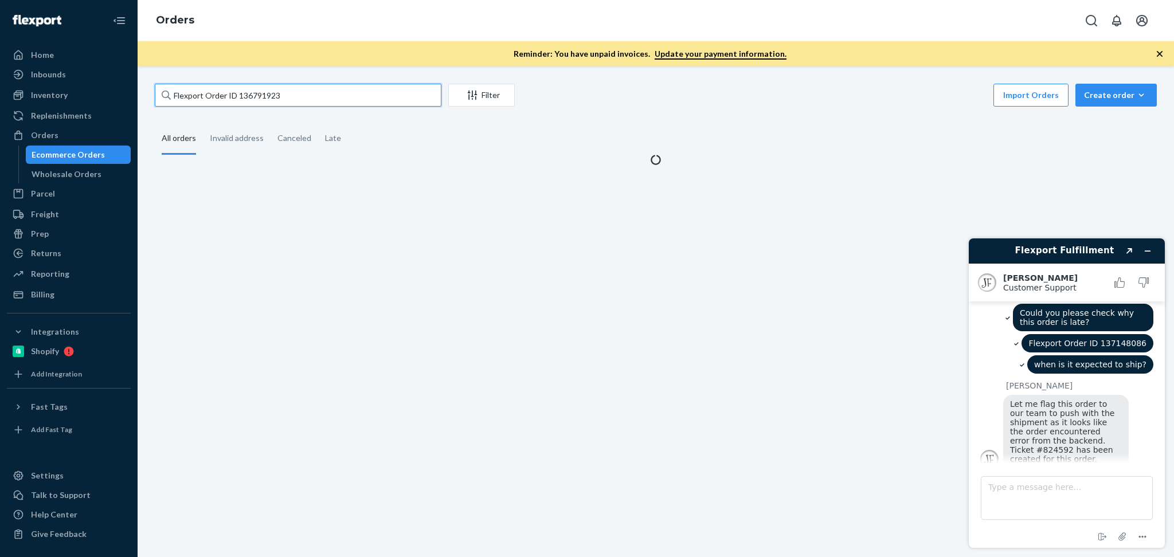
drag, startPoint x: 227, startPoint y: 97, endPoint x: 139, endPoint y: 94, distance: 87.8
click at [139, 94] on div "Flexport Order ID 136791923 Filter Import Orders Create order Ecommerce order R…" at bounding box center [656, 311] width 1036 height 491
click at [182, 92] on input "ID 136791923" at bounding box center [298, 95] width 287 height 23
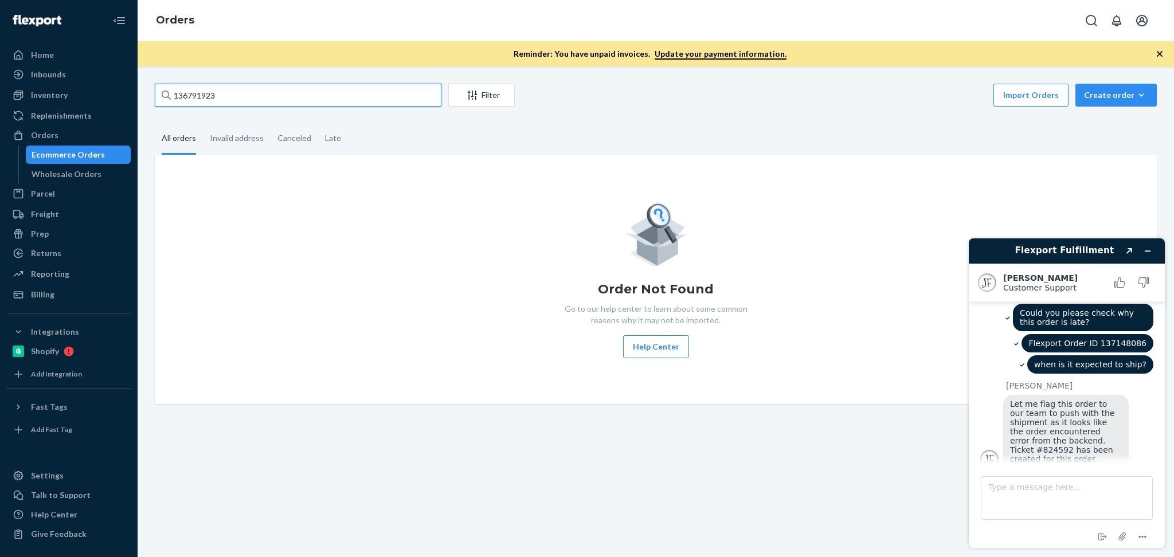
type input "136791923"
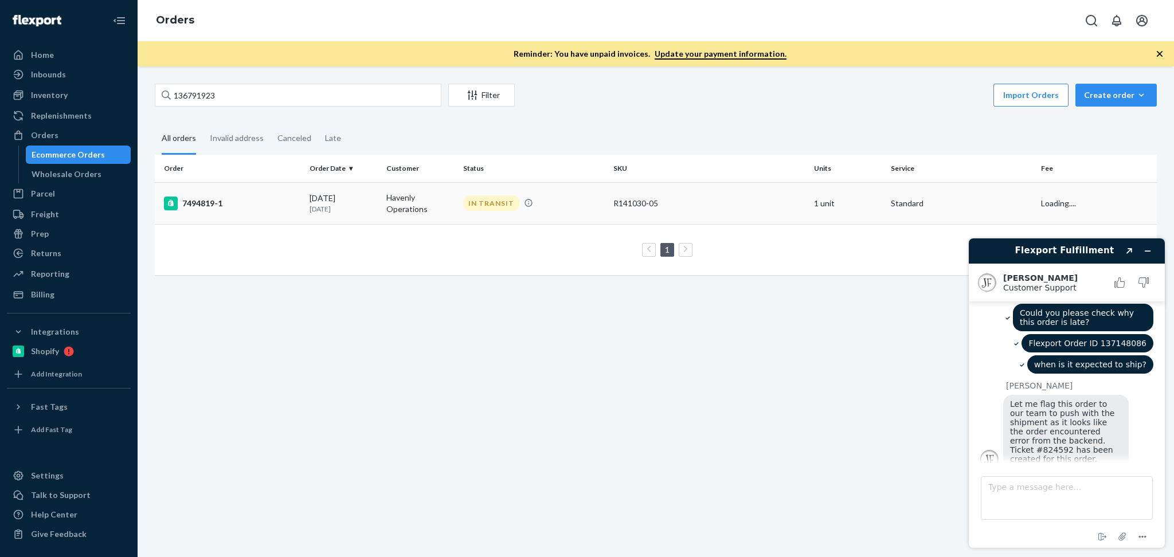
click at [417, 210] on td "Havenly Operations" at bounding box center [420, 203] width 77 height 42
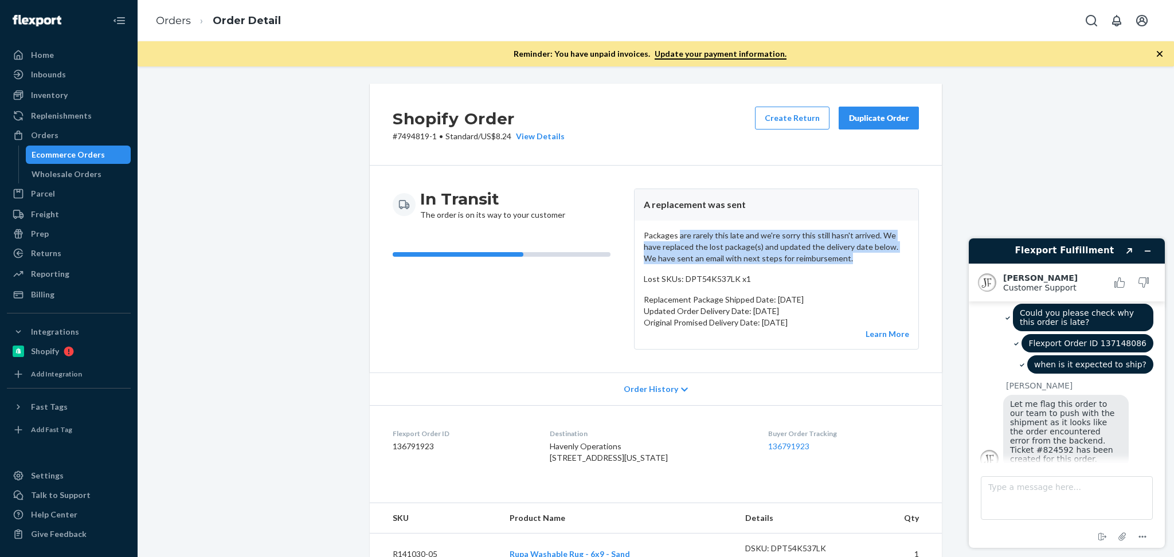
drag, startPoint x: 673, startPoint y: 232, endPoint x: 862, endPoint y: 263, distance: 191.7
click at [862, 263] on p "Packages are rarely this late and we're sorry this still hasn't arrived. We hav…" at bounding box center [776, 247] width 265 height 34
click at [746, 252] on p "Packages are rarely this late and we're sorry this still hasn't arrived. We hav…" at bounding box center [776, 247] width 265 height 34
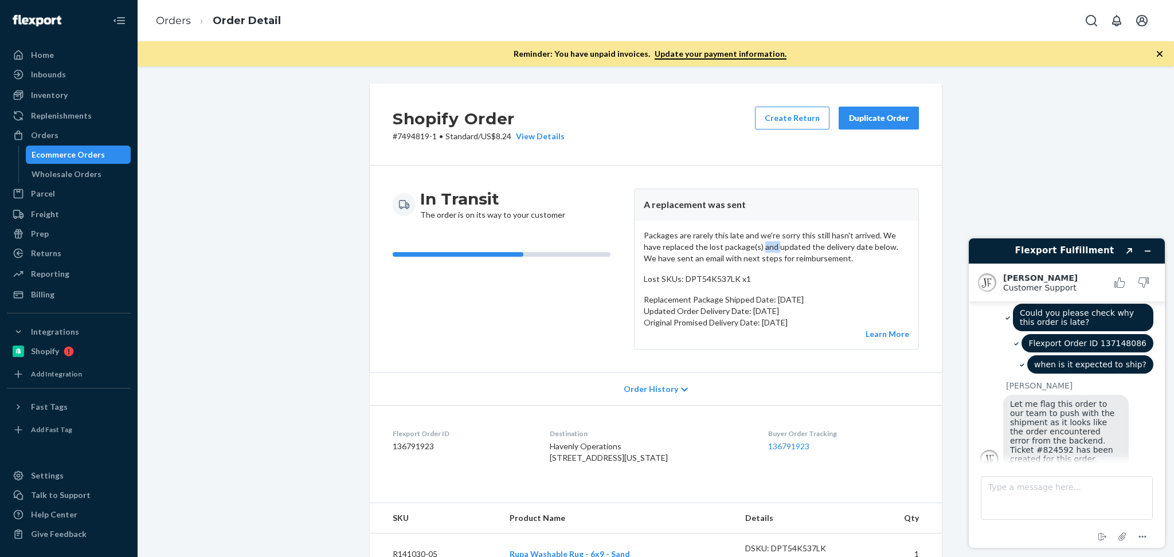
click at [746, 252] on p "Packages are rarely this late and we're sorry this still hasn't arrived. We hav…" at bounding box center [776, 247] width 265 height 34
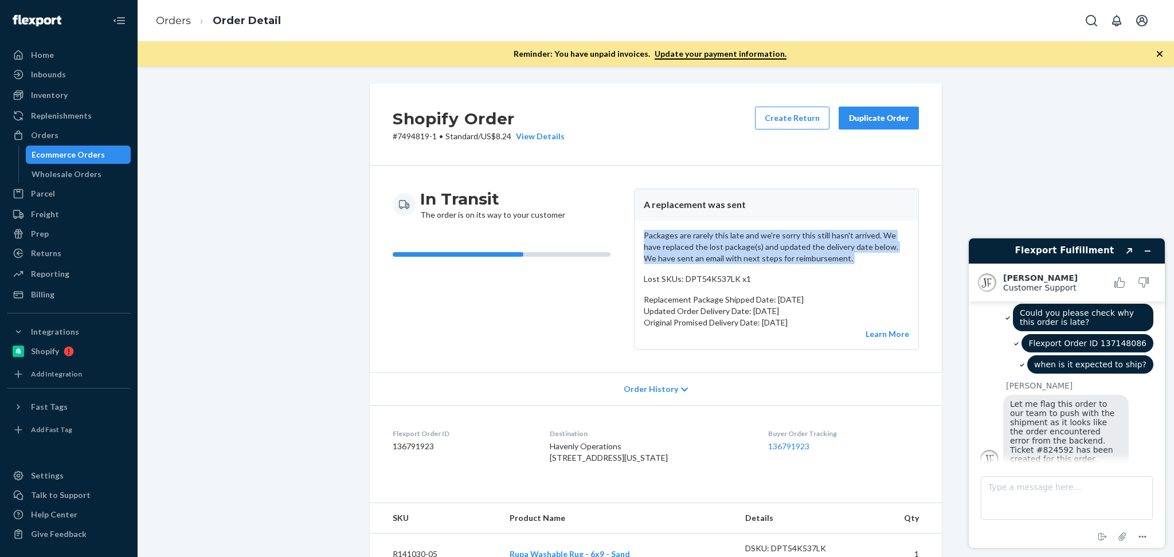
click at [746, 252] on p "Packages are rarely this late and we're sorry this still hasn't arrived. We hav…" at bounding box center [776, 247] width 265 height 34
click at [709, 261] on p "Packages are rarely this late and we're sorry this still hasn't arrived. We hav…" at bounding box center [776, 247] width 265 height 34
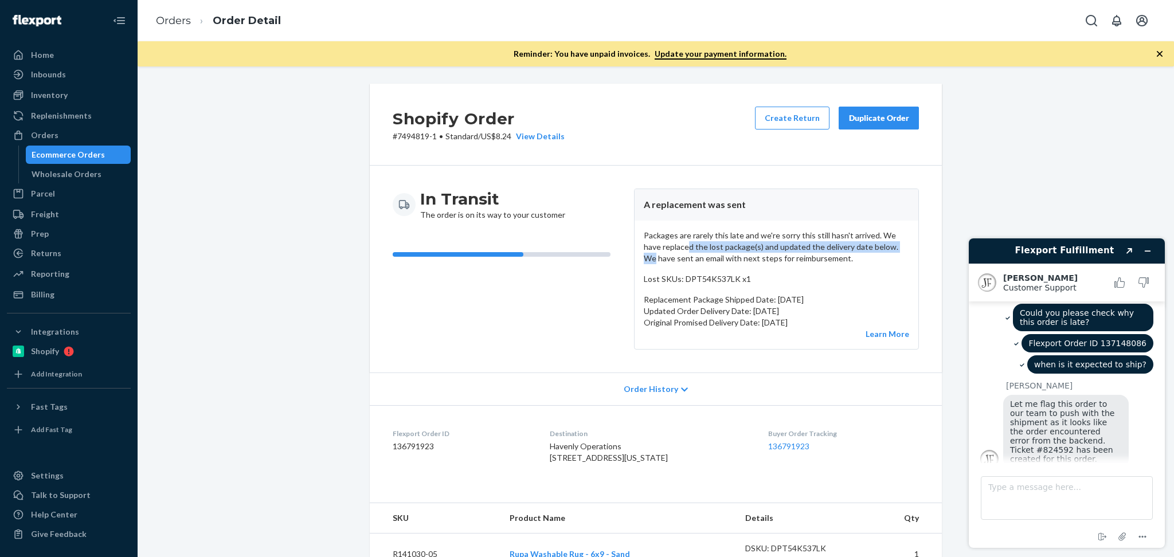
drag, startPoint x: 663, startPoint y: 246, endPoint x: 878, endPoint y: 245, distance: 214.4
click at [878, 245] on p "Packages are rarely this late and we're sorry this still hasn't arrived. We hav…" at bounding box center [776, 247] width 265 height 34
click at [768, 244] on p "Packages are rarely this late and we're sorry this still hasn't arrived. We hav…" at bounding box center [776, 247] width 265 height 34
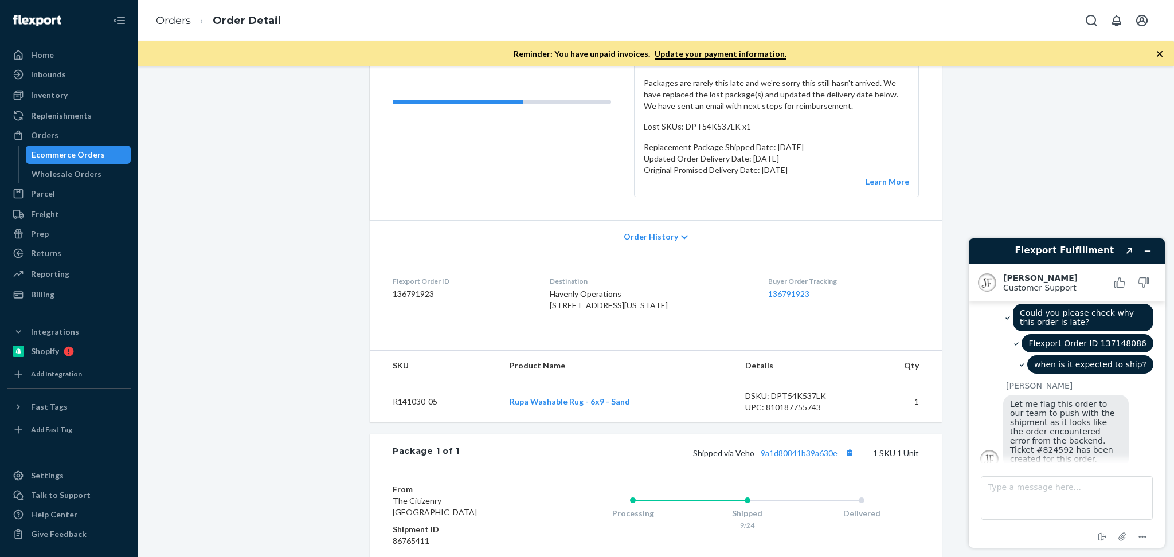
scroll to position [203, 0]
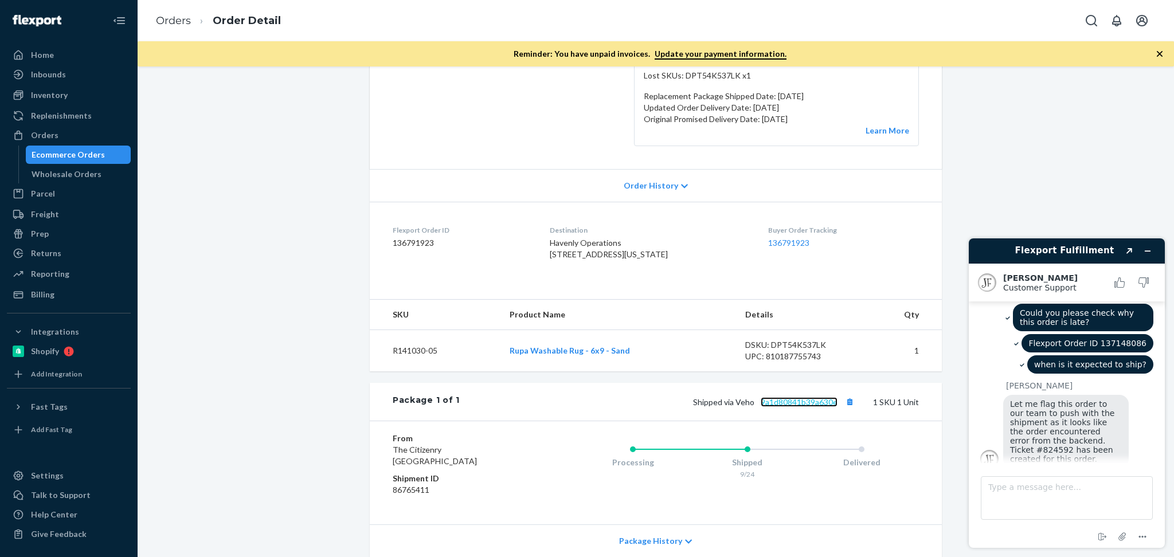
click at [801, 407] on link "9a1d80841b39a630e" at bounding box center [799, 402] width 77 height 10
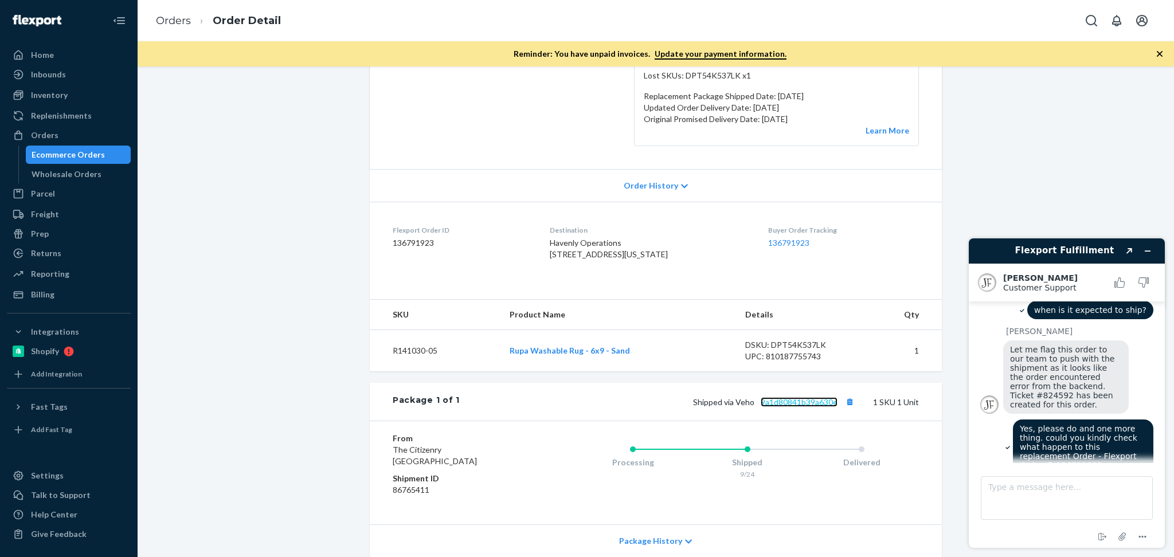
scroll to position [919, 0]
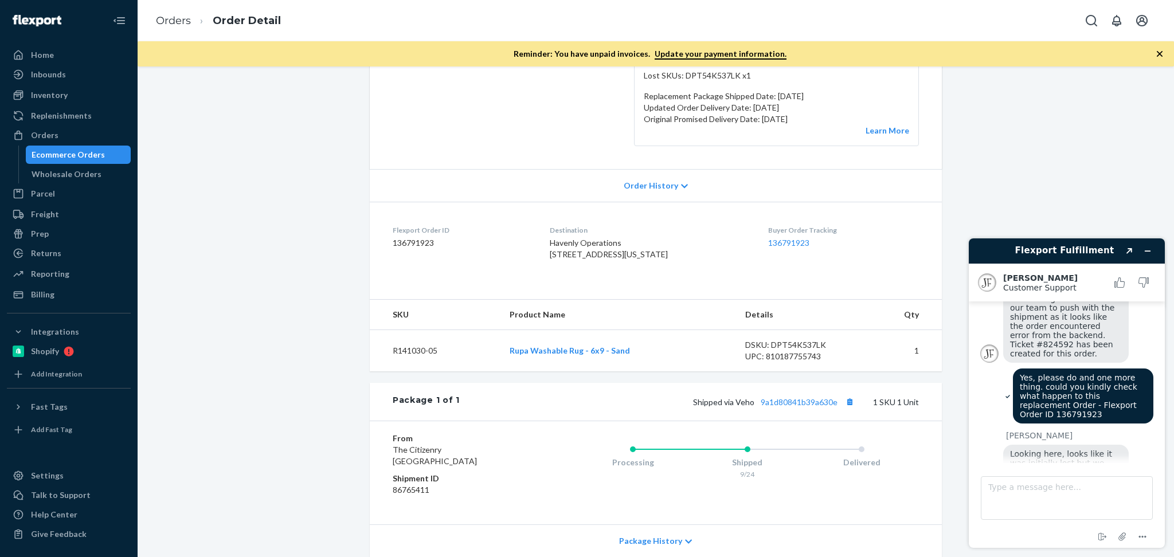
drag, startPoint x: 1020, startPoint y: 410, endPoint x: 1116, endPoint y: 445, distance: 101.9
click at [1116, 445] on div "Looking here, looks like it was initially lost but we have already send a repla…" at bounding box center [1066, 491] width 126 height 92
click at [1038, 488] on textarea "Type a message here..." at bounding box center [1067, 498] width 172 height 44
type textarea "So, customer will still received the package, do you an estimated delivery date…"
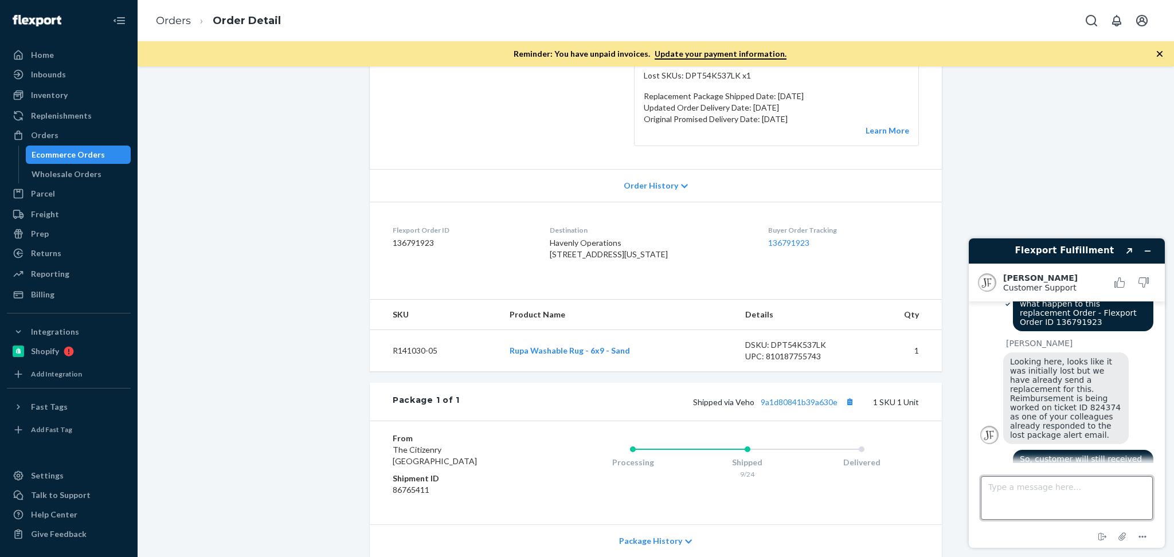
scroll to position [1078, 0]
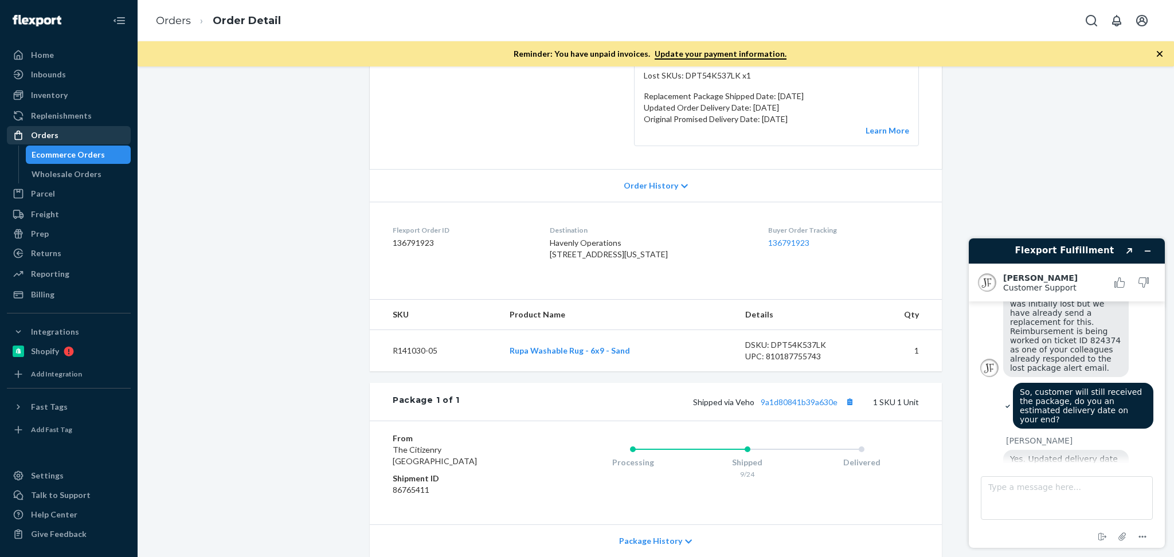
click at [69, 137] on div "Orders" at bounding box center [69, 135] width 122 height 16
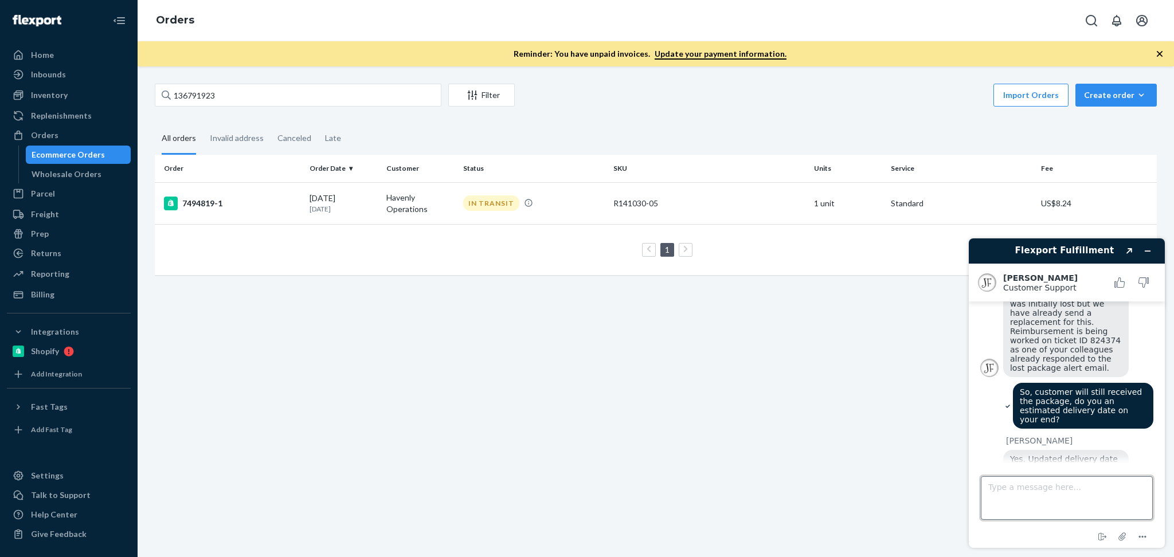
click at [1042, 490] on textarea "Type a message here..." at bounding box center [1067, 498] width 172 height 44
click at [1065, 480] on img at bounding box center [1046, 512] width 86 height 65
click at [1064, 512] on textarea "Type a message here..." at bounding box center [1067, 498] width 172 height 44
type textarea "Is that the latest delivery date or there is a possibility that there will be a…"
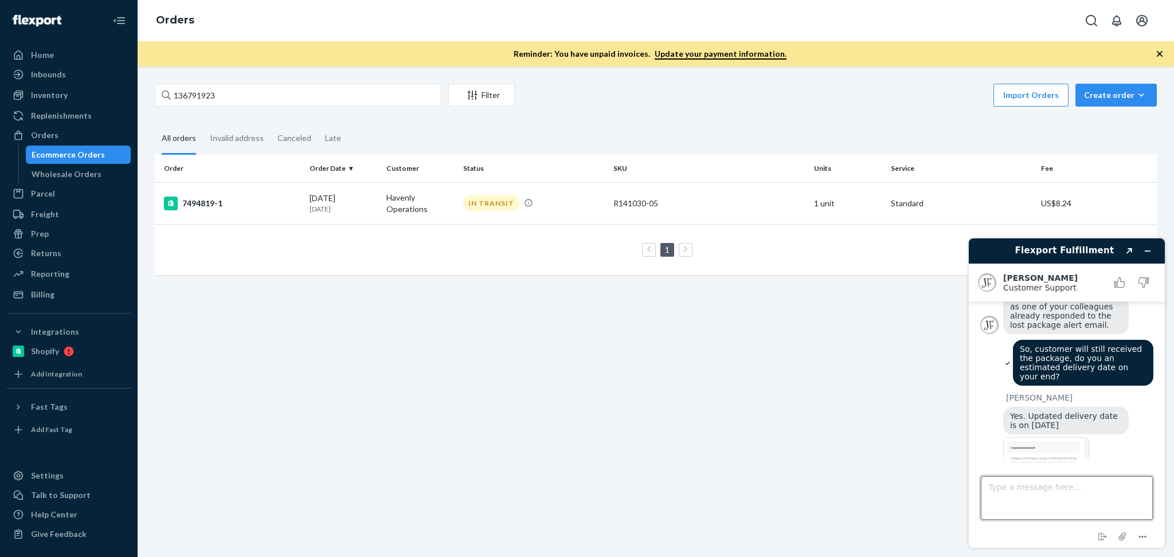
scroll to position [1216, 0]
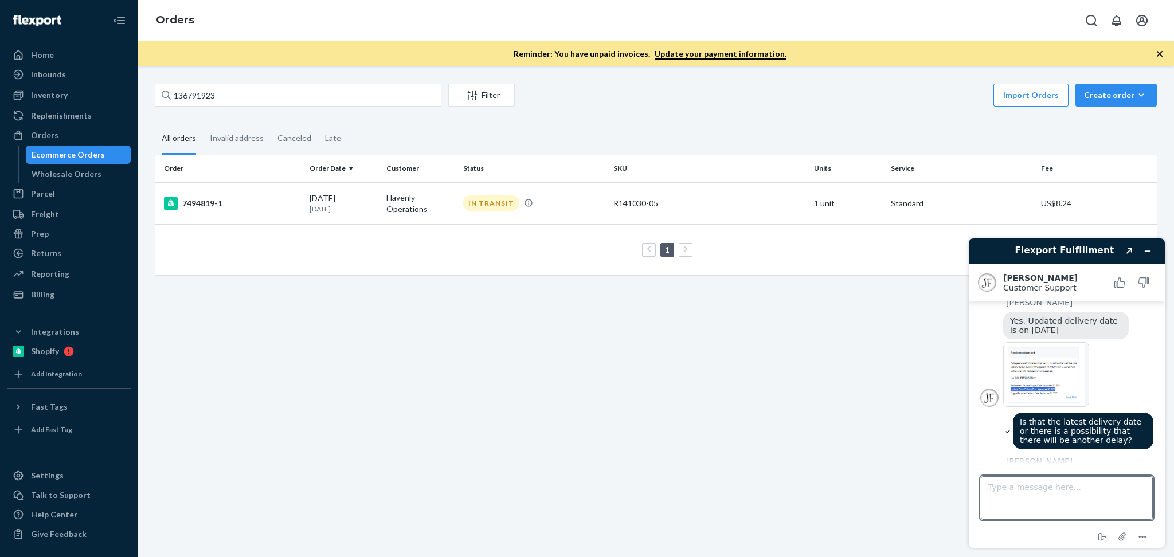
click at [1056, 469] on footer "Type a message here... End chat Attach file Options" at bounding box center [1067, 505] width 196 height 85
click at [1057, 488] on textarea "Type a message here..." at bounding box center [1067, 498] width 172 height 44
type textarea "Alright, thank you."
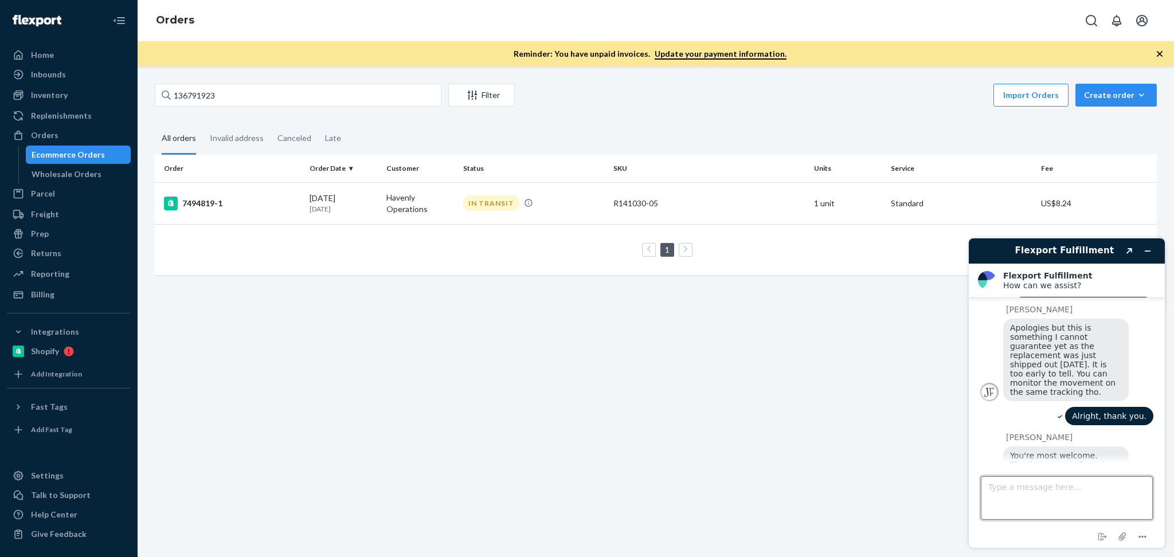
scroll to position [1364, 0]
click at [1070, 522] on button "Rate this chat" at bounding box center [1067, 533] width 74 height 22
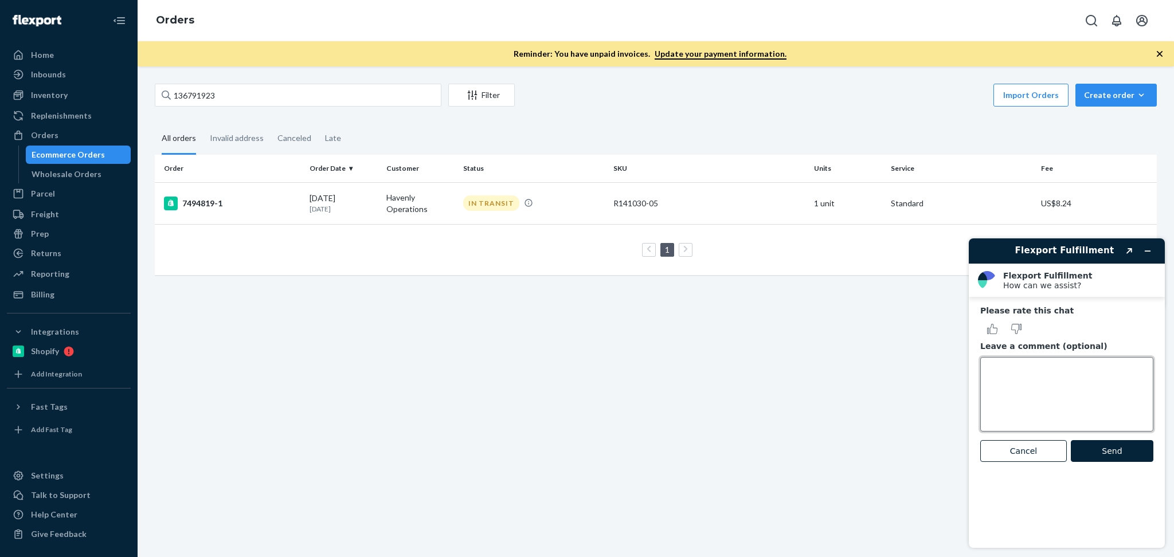
click at [1021, 370] on textarea "Leave a comment (optional)" at bounding box center [1066, 394] width 173 height 75
click at [994, 324] on icon "Rate this chat as good" at bounding box center [992, 329] width 10 height 10
drag, startPoint x: 1108, startPoint y: 450, endPoint x: 2132, endPoint y: 716, distance: 1058.3
click at [1108, 450] on button "Send" at bounding box center [1112, 451] width 83 height 22
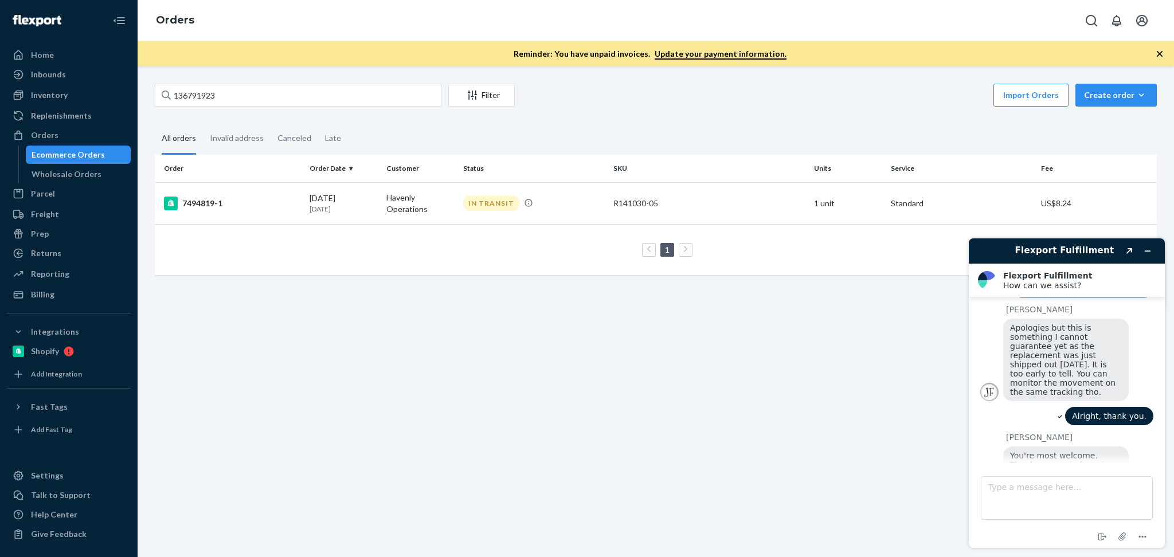
scroll to position [1336, 0]
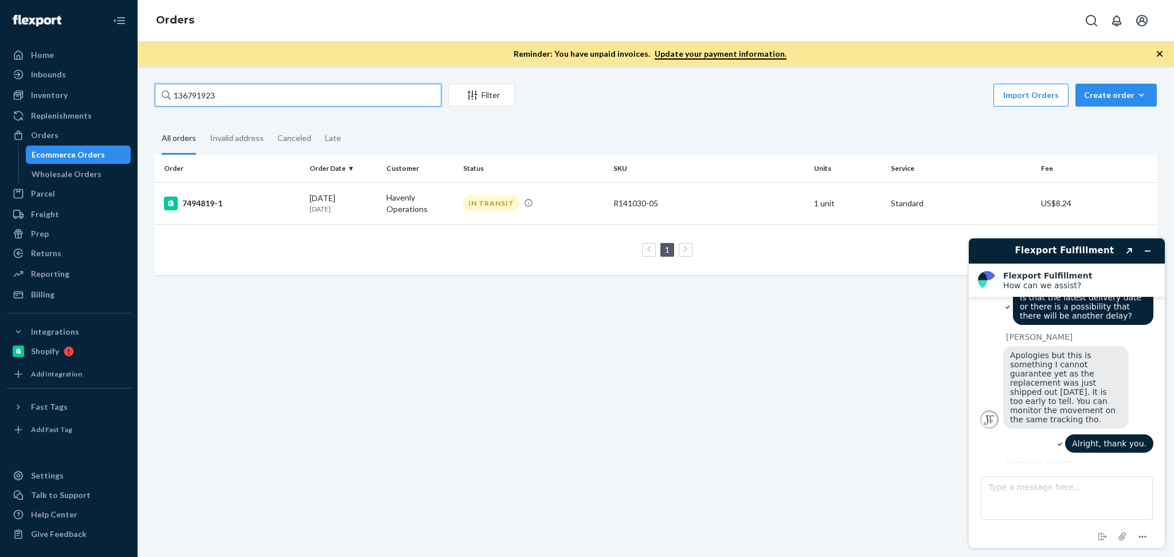
click at [280, 92] on input "136791923" at bounding box center [298, 95] width 287 height 23
paste input "Abi Abi"
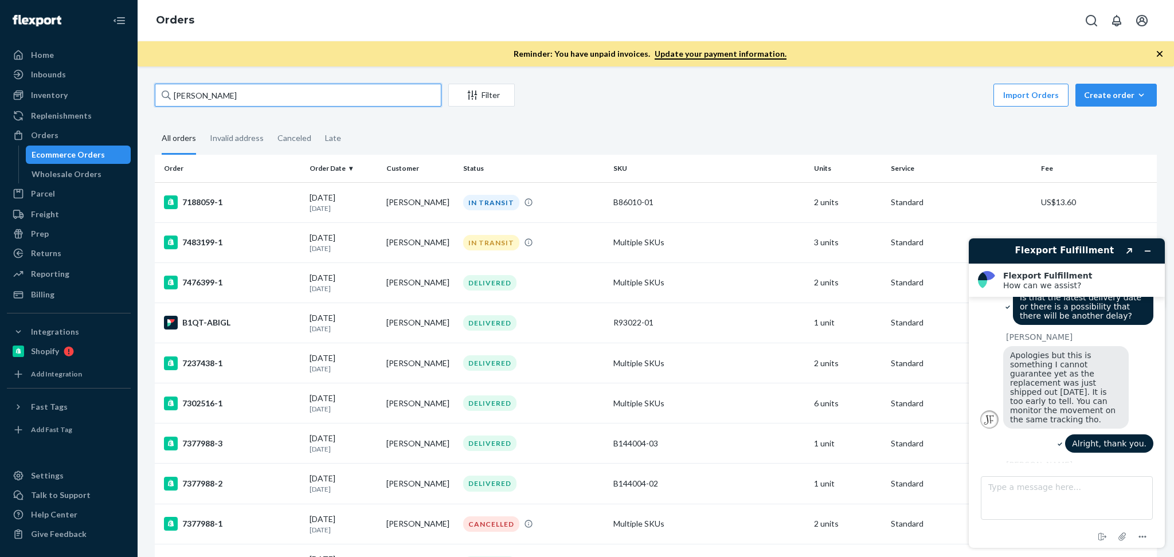
click at [308, 92] on input "Abi Abi" at bounding box center [298, 95] width 287 height 23
paste input "136791923"
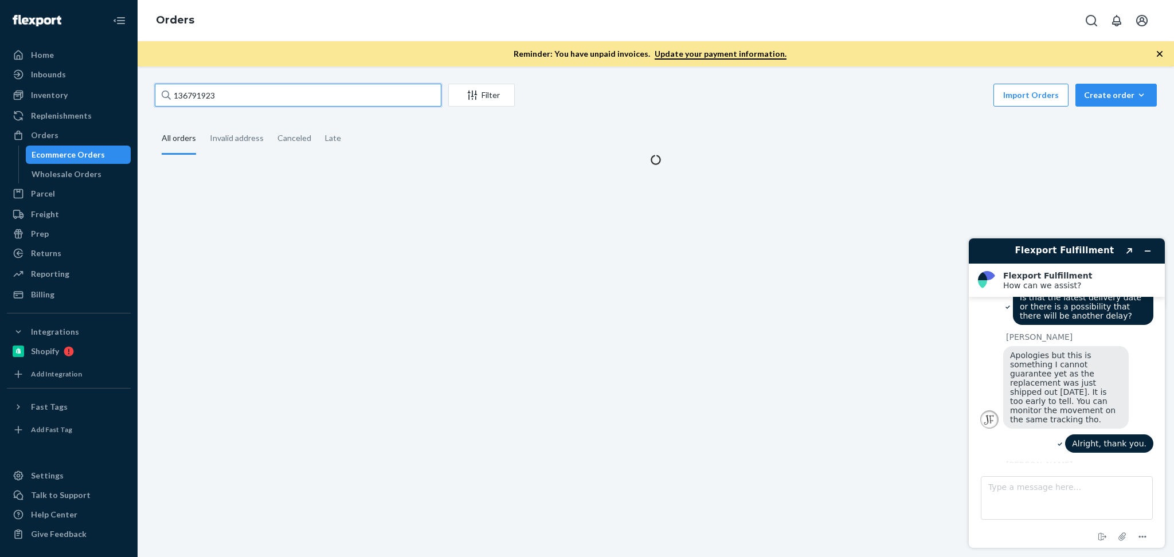
type input "136791923"
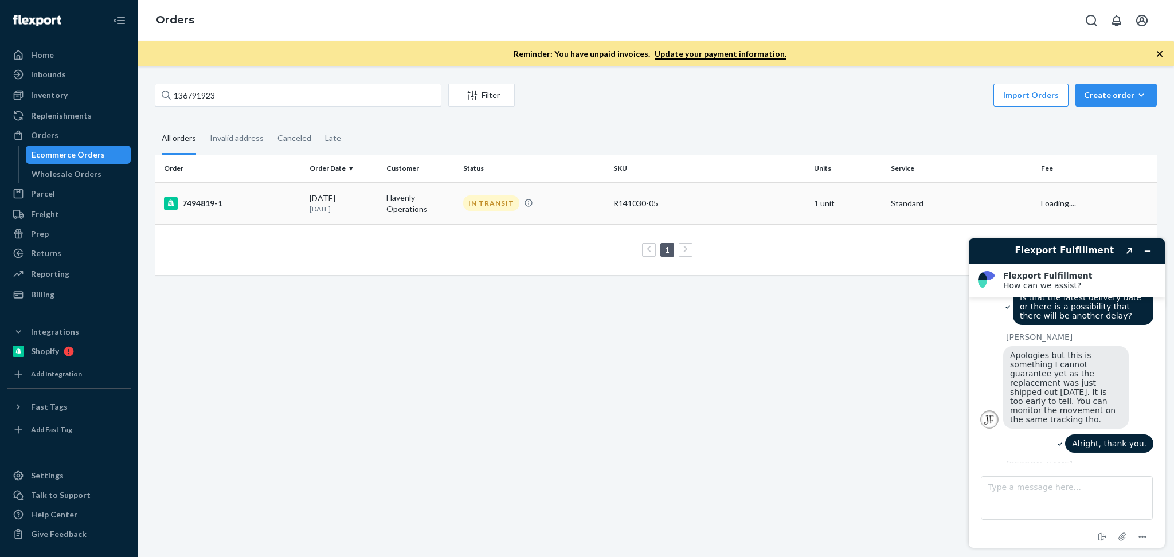
click at [382, 216] on td "Havenly Operations" at bounding box center [420, 203] width 77 height 42
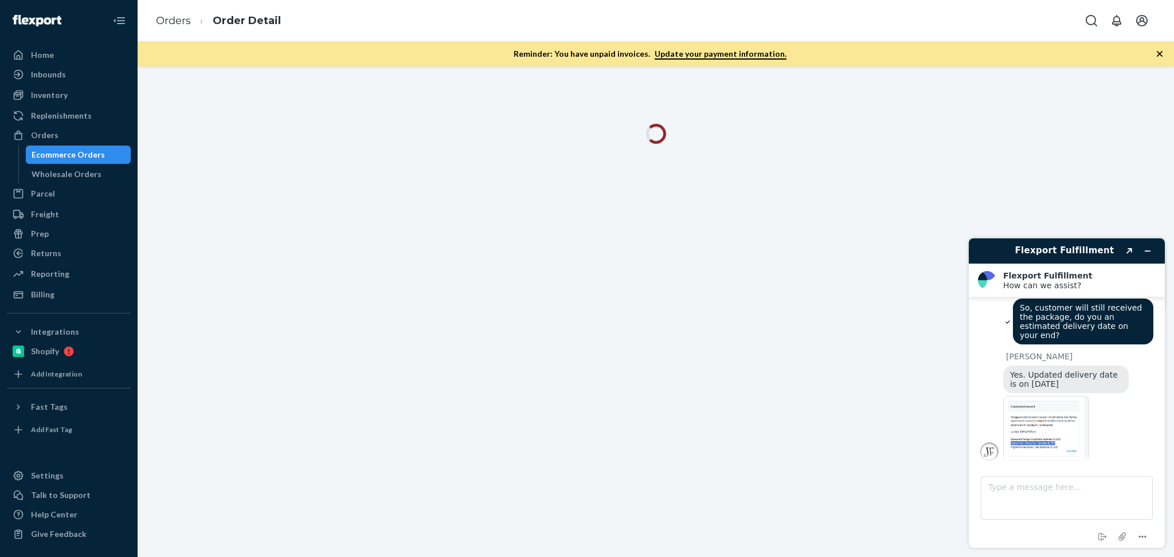
scroll to position [1056, 0]
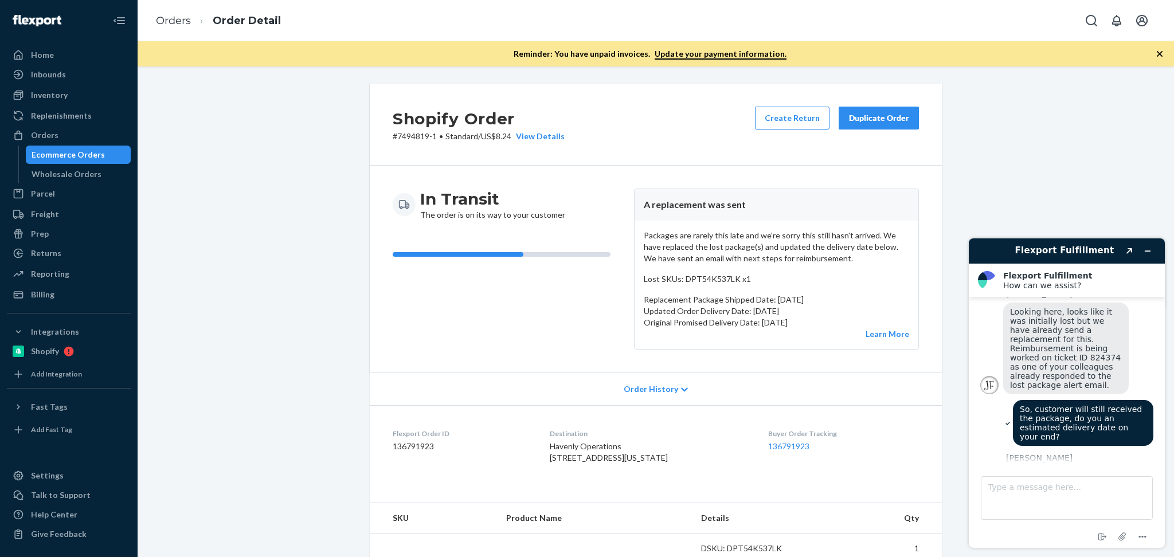
click at [1042, 498] on img at bounding box center [1046, 530] width 86 height 65
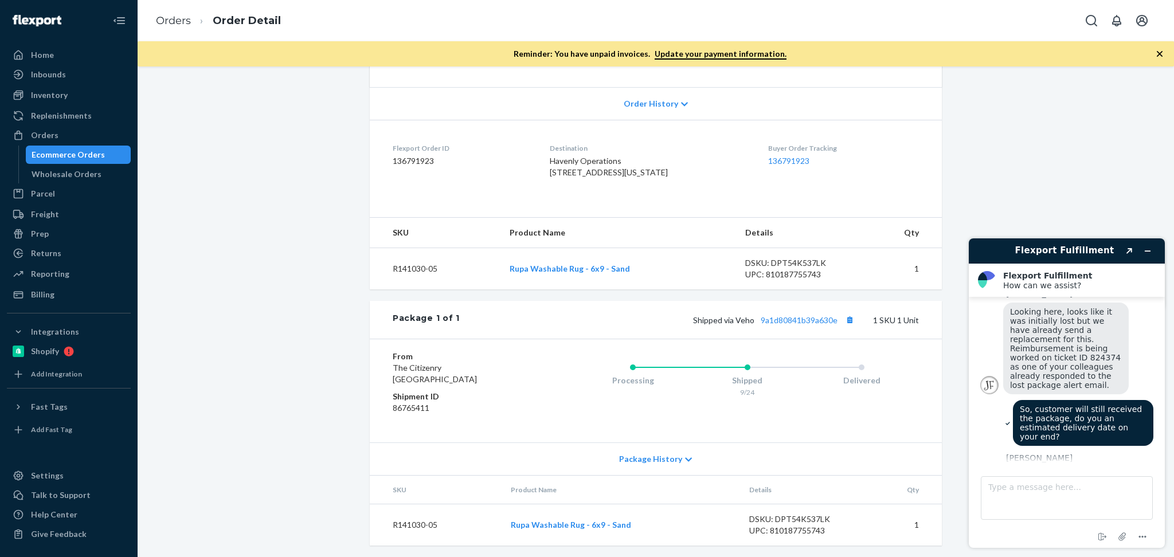
scroll to position [322, 0]
click at [803, 320] on link "9a1d80841b39a630e" at bounding box center [799, 318] width 77 height 10
click at [77, 130] on div "Orders" at bounding box center [69, 135] width 122 height 16
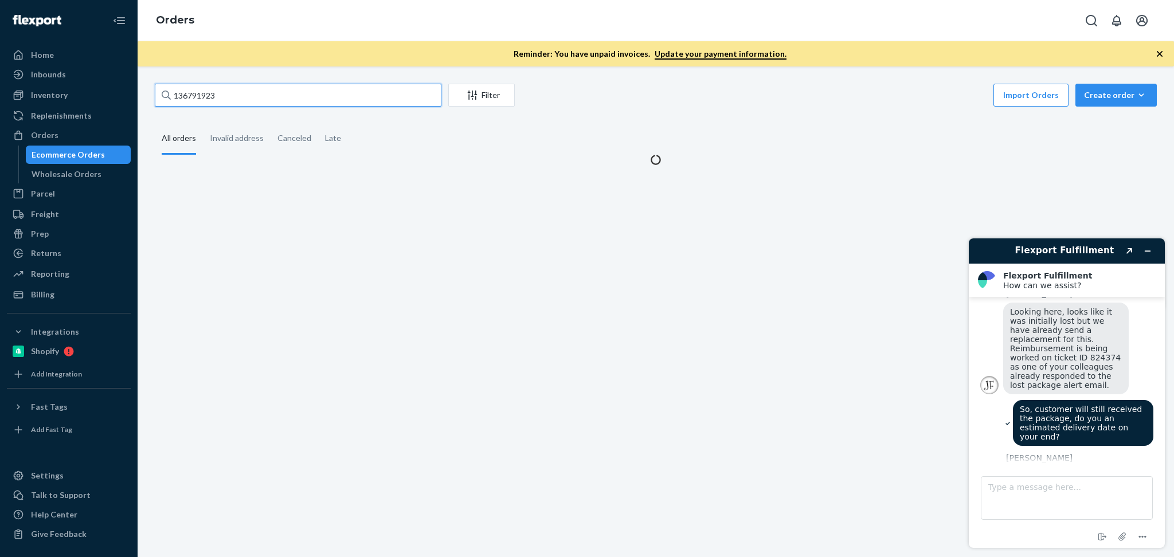
click at [248, 96] on input "136791923" at bounding box center [298, 95] width 287 height 23
paste input "7216219"
type input "137216219"
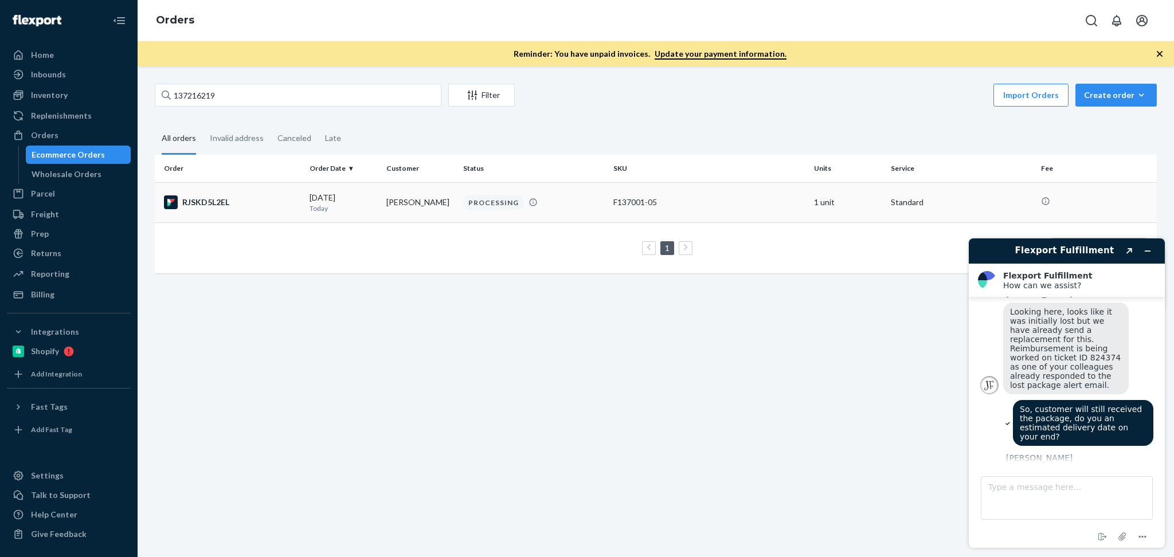
click at [336, 205] on p "Today" at bounding box center [344, 208] width 68 height 10
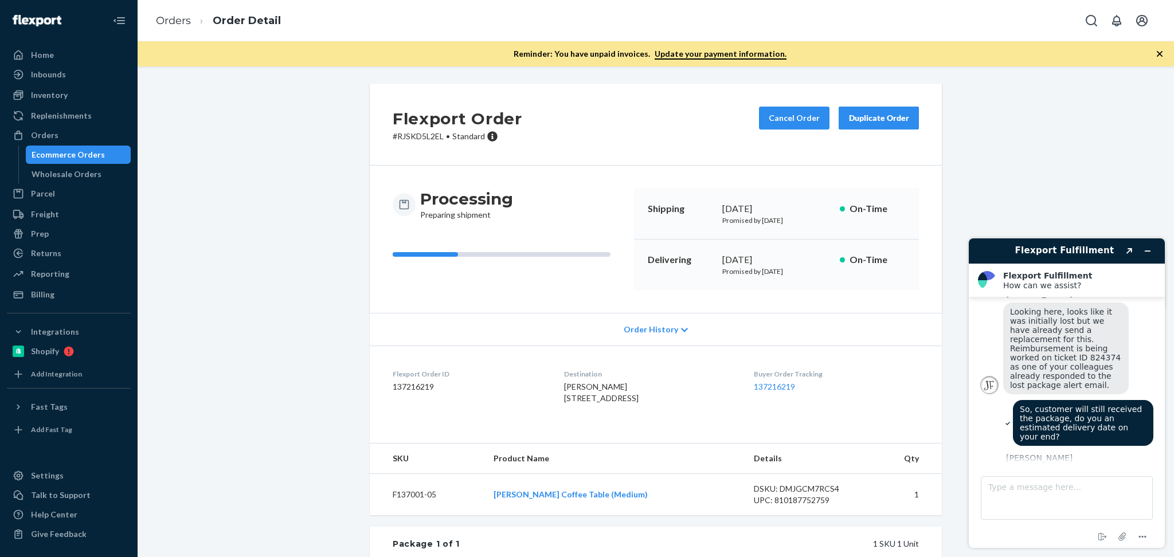
scroll to position [50, 0]
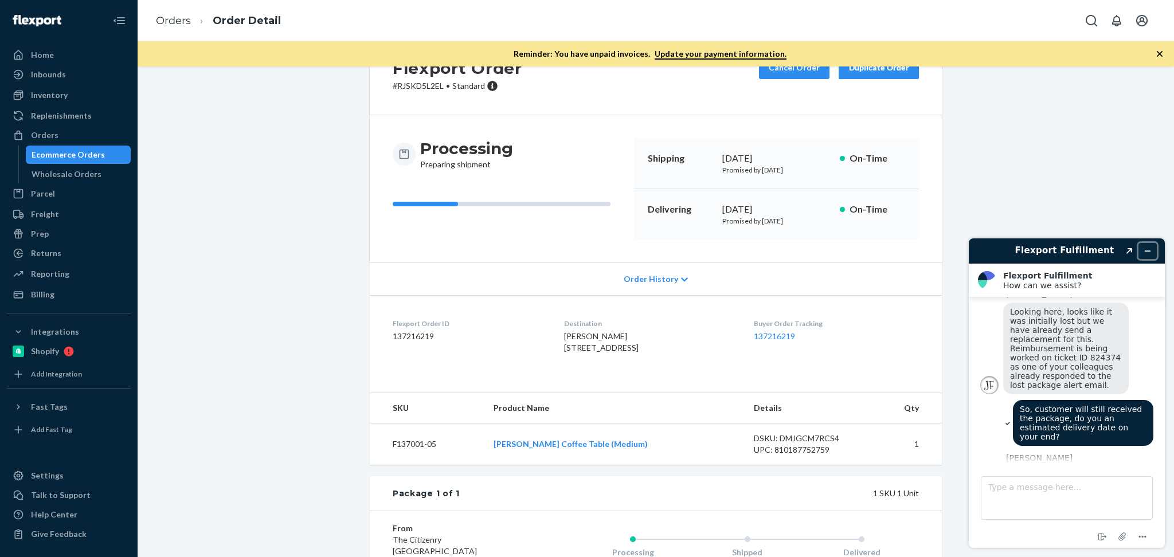
click at [1150, 248] on icon "Minimise widget" at bounding box center [1148, 251] width 8 height 8
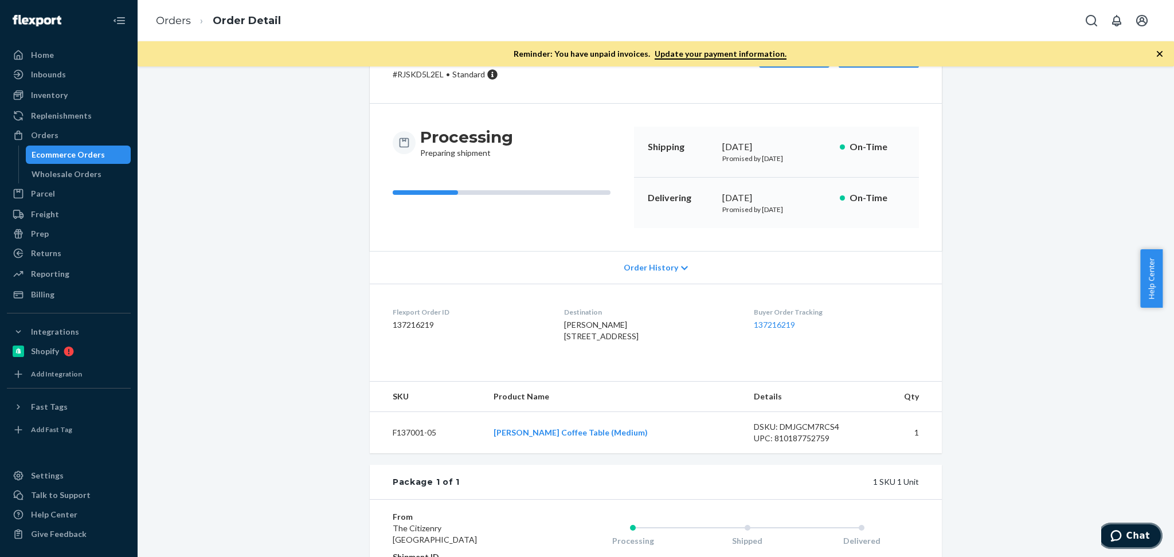
scroll to position [62, 0]
click at [399, 454] on td "F137001-05" at bounding box center [427, 433] width 115 height 42
copy td "F137001-05"
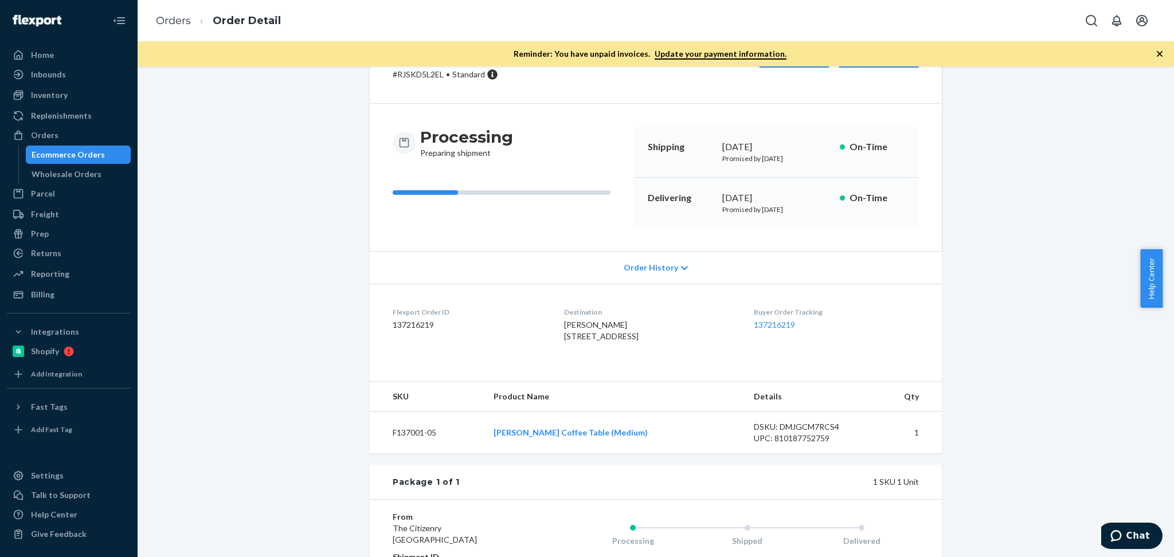
click at [1102, 356] on div "Flexport Order # RJSKD5L2EL • Standard Cancel Order Duplicate Order Processing …" at bounding box center [655, 355] width 1019 height 666
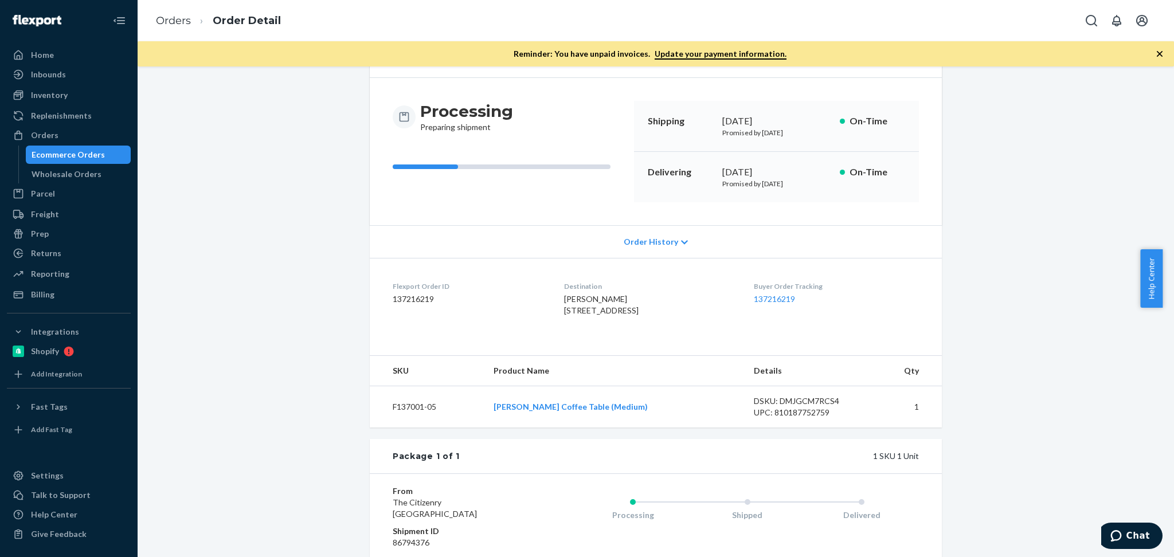
scroll to position [37, 0]
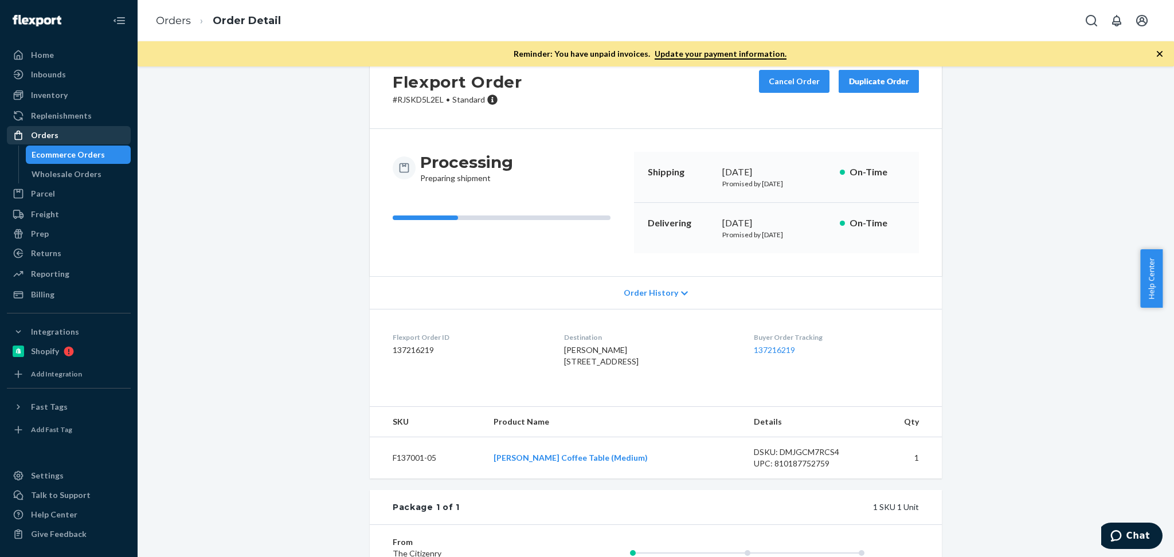
click at [76, 131] on div "Orders" at bounding box center [69, 135] width 122 height 16
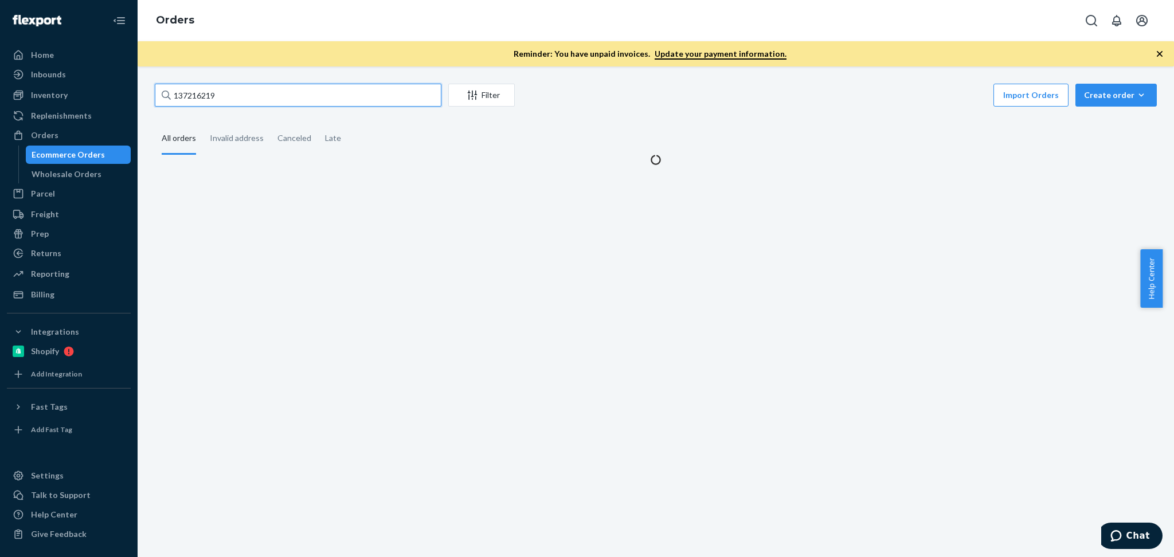
click at [239, 97] on input "137216219" at bounding box center [298, 95] width 287 height 23
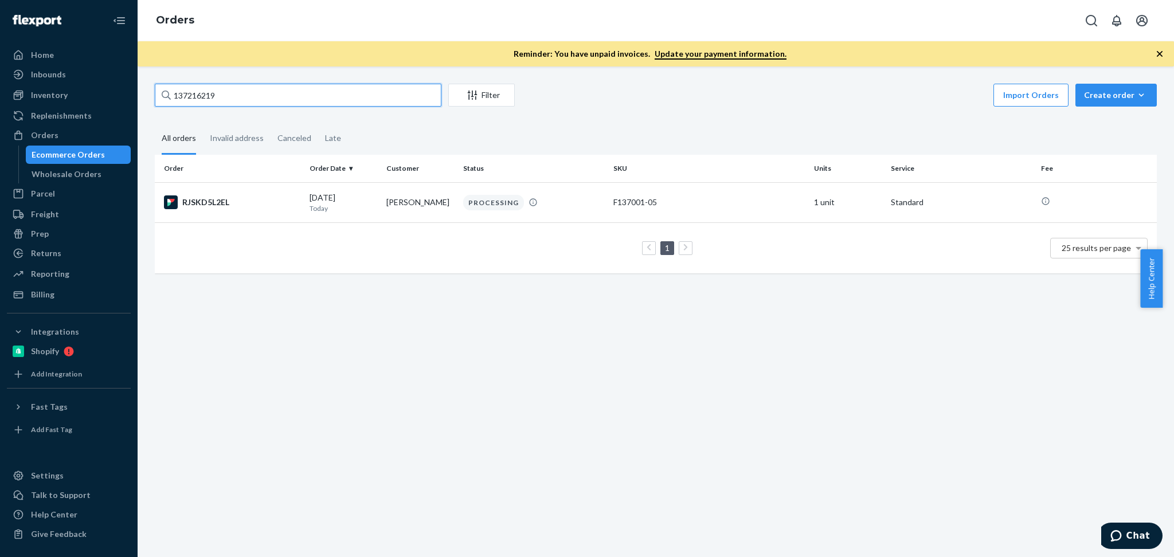
paste input "[PERSON_NAME]"
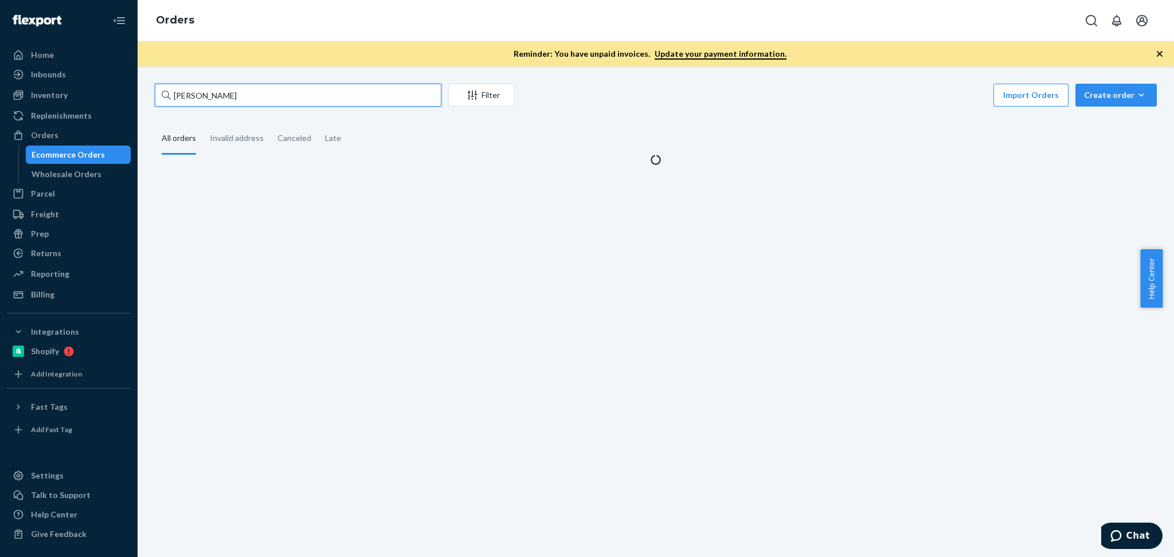
type input "[PERSON_NAME]"
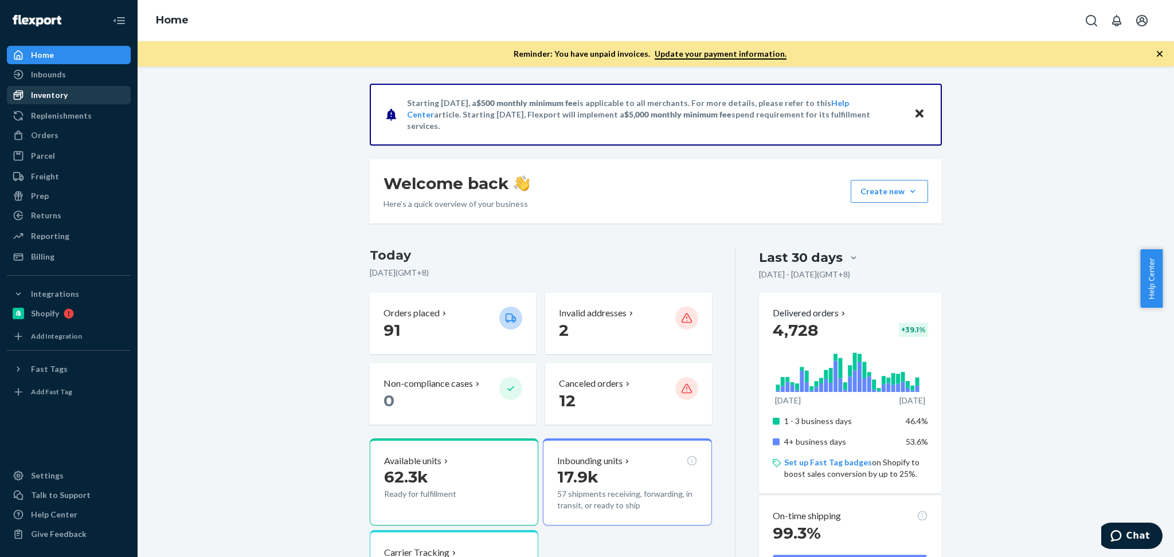
click at [79, 97] on div "Inventory" at bounding box center [69, 95] width 122 height 16
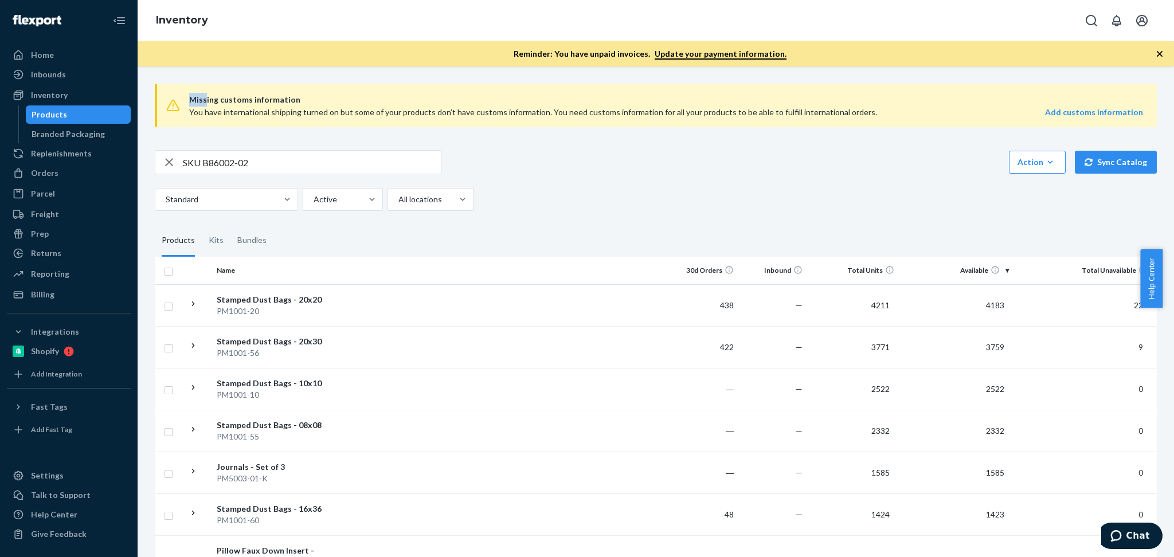
click at [171, 109] on div "Missing customs information You have international shipping turned on but some …" at bounding box center [656, 106] width 1002 height 44
click at [208, 161] on input "SKU B86002-02" at bounding box center [312, 162] width 258 height 23
type input "B86002-02"
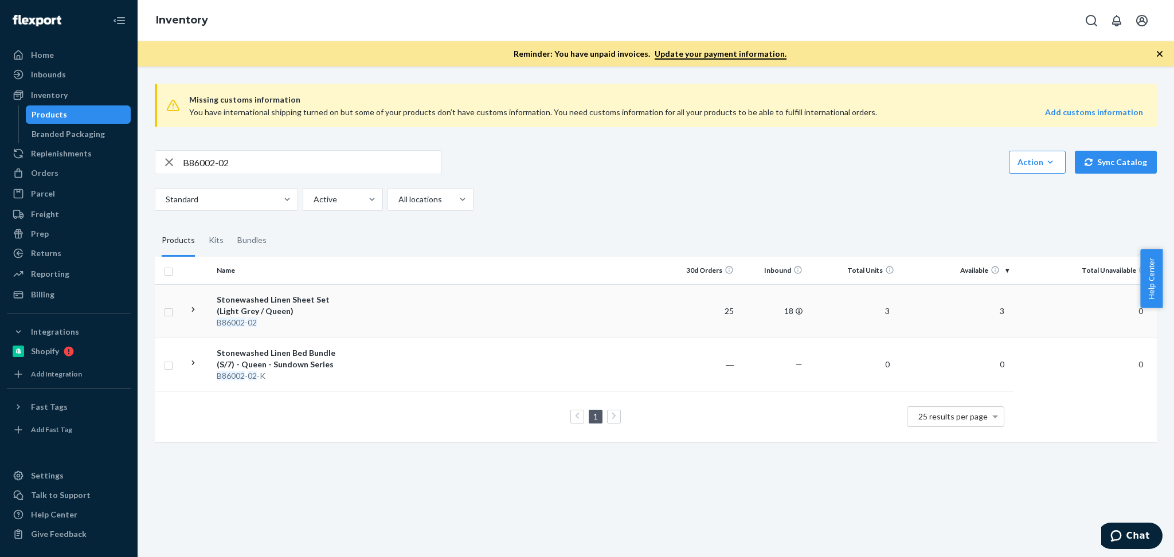
click at [309, 305] on div "Stonewashed Linen Sheet Set (Light Grey / Queen)" at bounding box center [277, 305] width 120 height 23
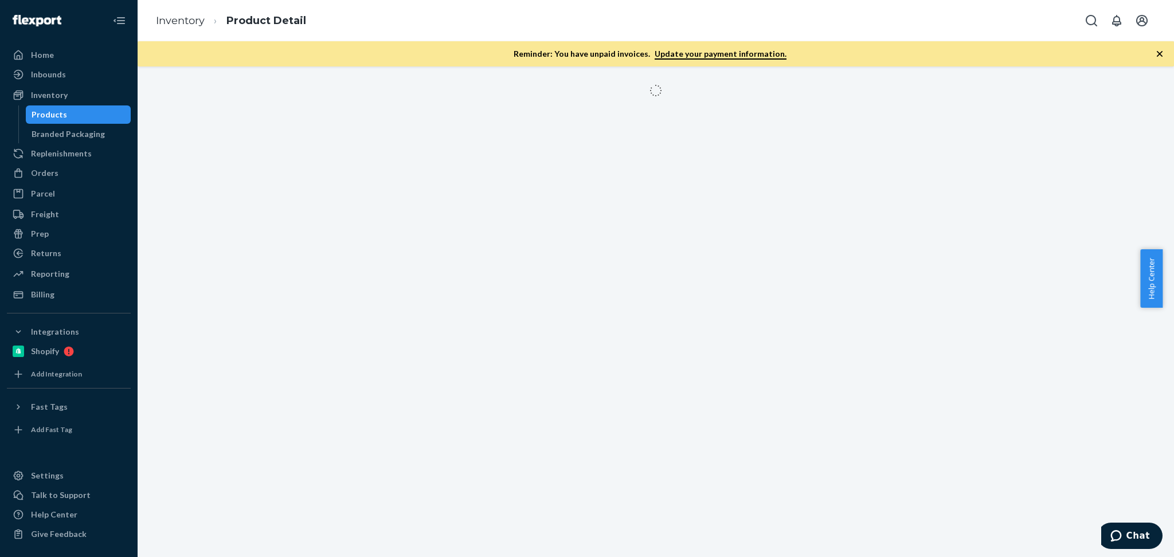
drag, startPoint x: 443, startPoint y: -19, endPoint x: 680, endPoint y: 92, distance: 262.1
click at [535, 20] on div "Inventory Product Detail" at bounding box center [656, 20] width 1036 height 41
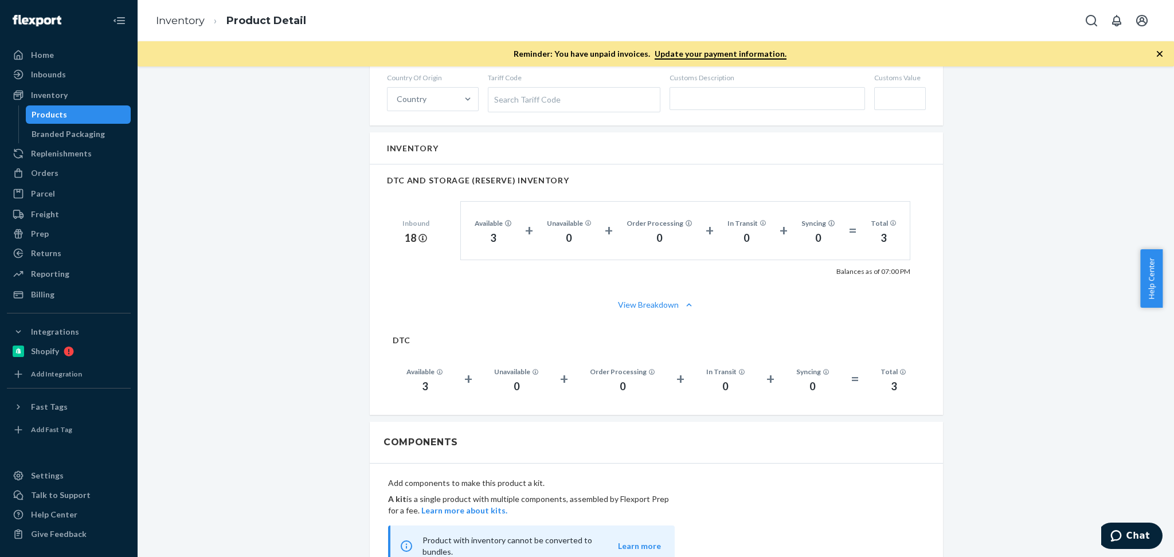
scroll to position [612, 0]
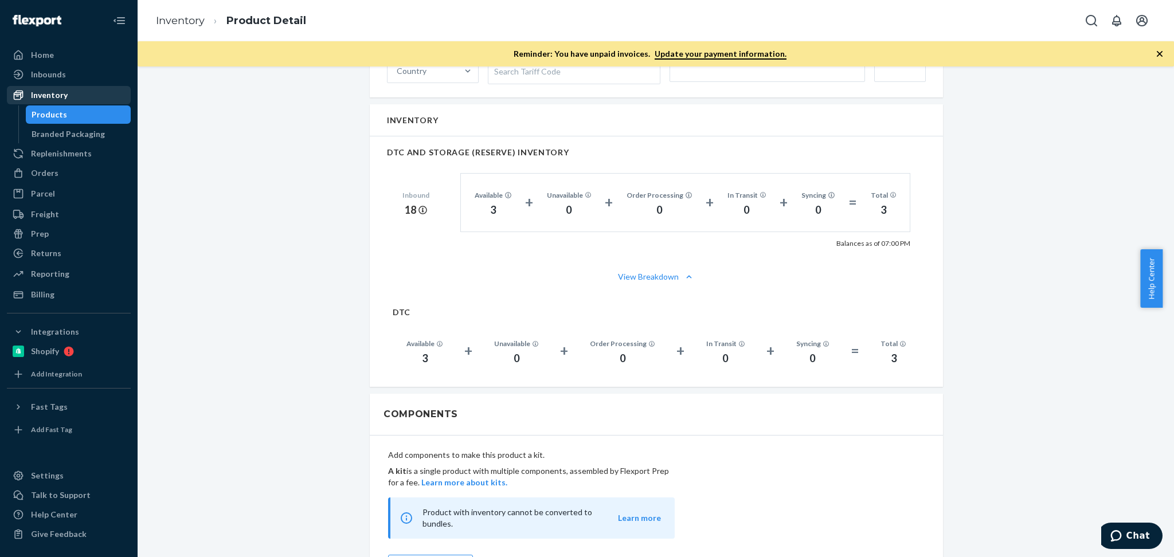
click at [87, 94] on div "Inventory" at bounding box center [69, 95] width 122 height 16
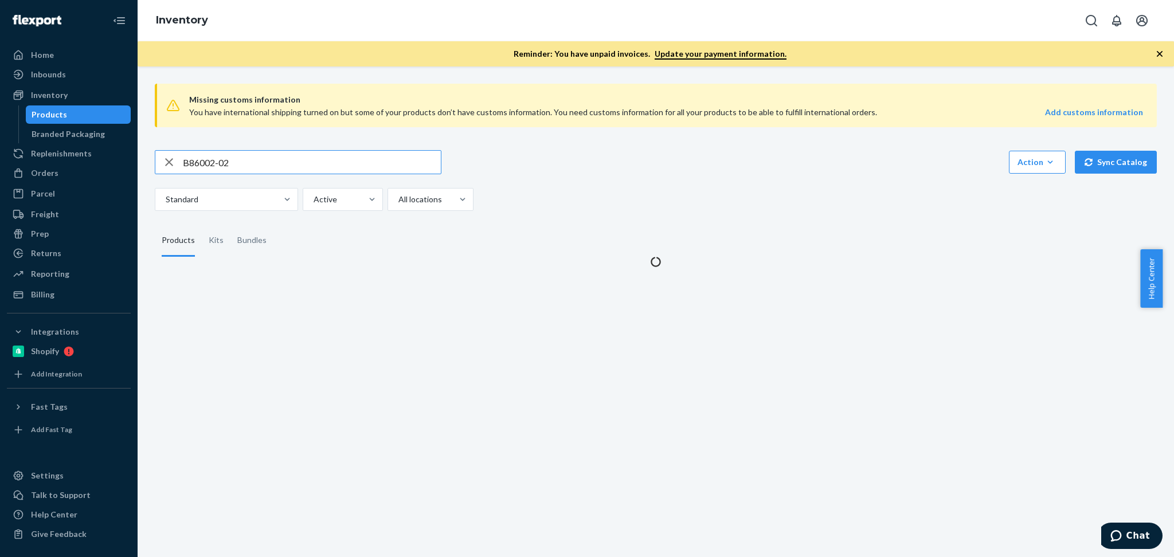
click at [263, 158] on input "B86002-02" at bounding box center [312, 162] width 258 height 23
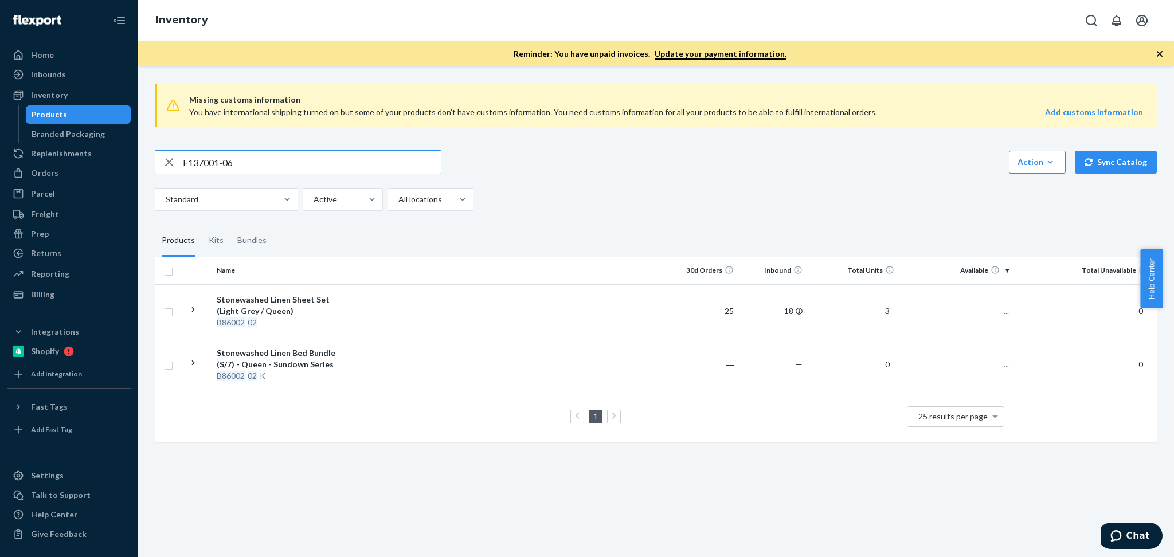
type input "F137001-06"
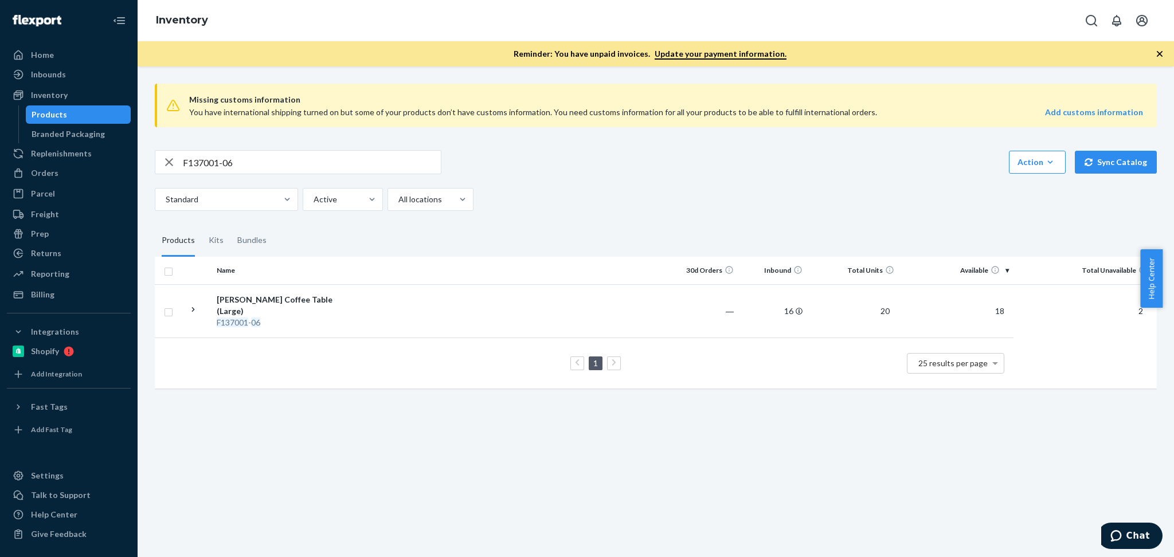
click at [305, 280] on th "Name" at bounding box center [276, 271] width 129 height 28
click at [308, 300] on div "Ora Wicker Coffee Table (Large)" at bounding box center [277, 305] width 120 height 23
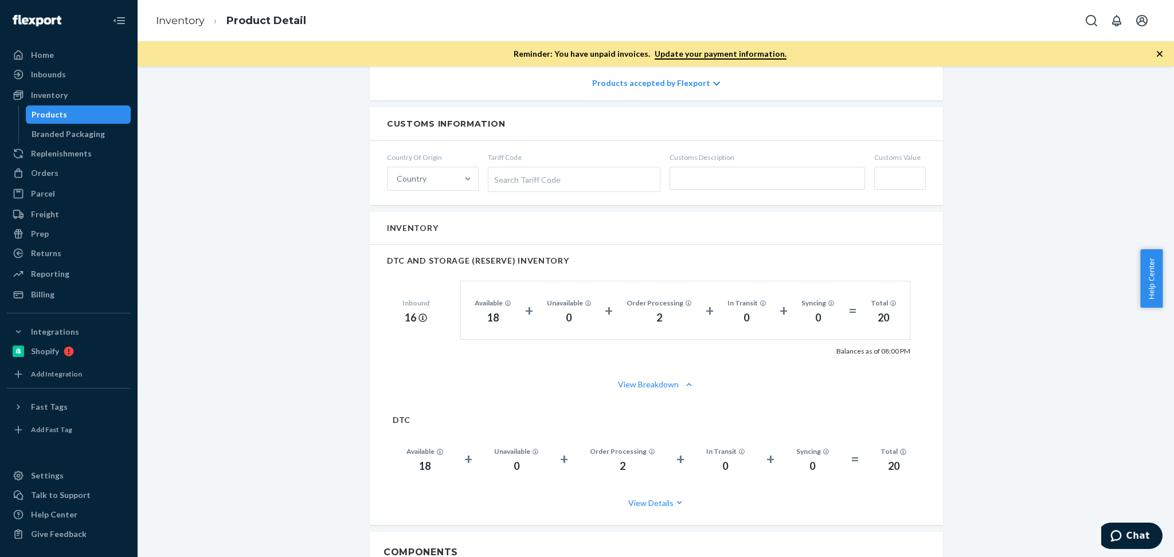
scroll to position [518, 0]
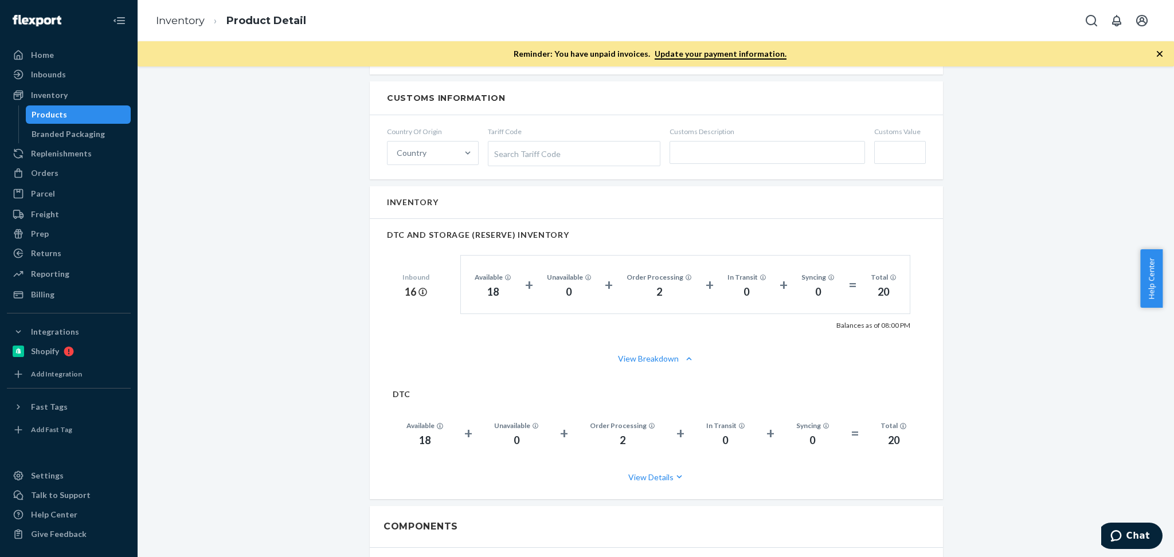
click at [682, 273] on div "Order Processing" at bounding box center [659, 277] width 65 height 10
click at [675, 355] on button "View Breakdown" at bounding box center [656, 358] width 539 height 11
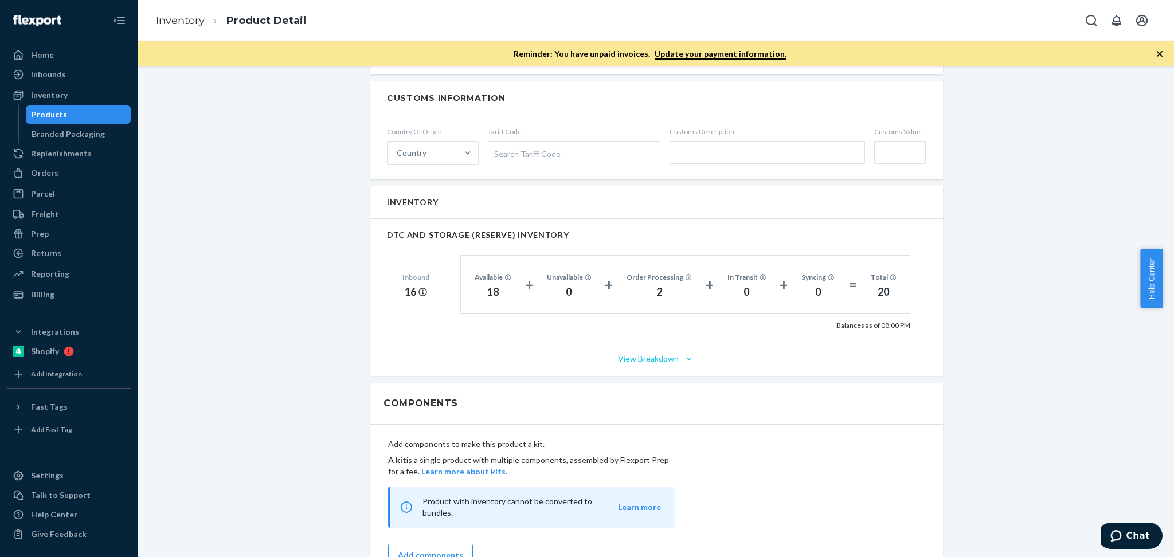
click at [675, 355] on button "View Breakdown" at bounding box center [656, 358] width 539 height 11
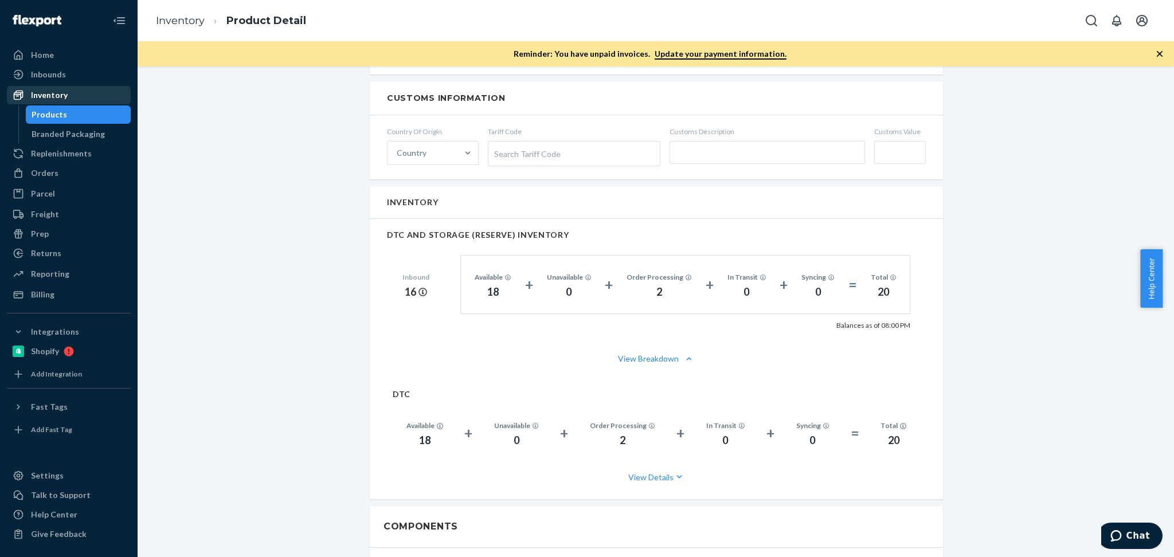
click at [77, 92] on div "Inventory" at bounding box center [69, 95] width 122 height 16
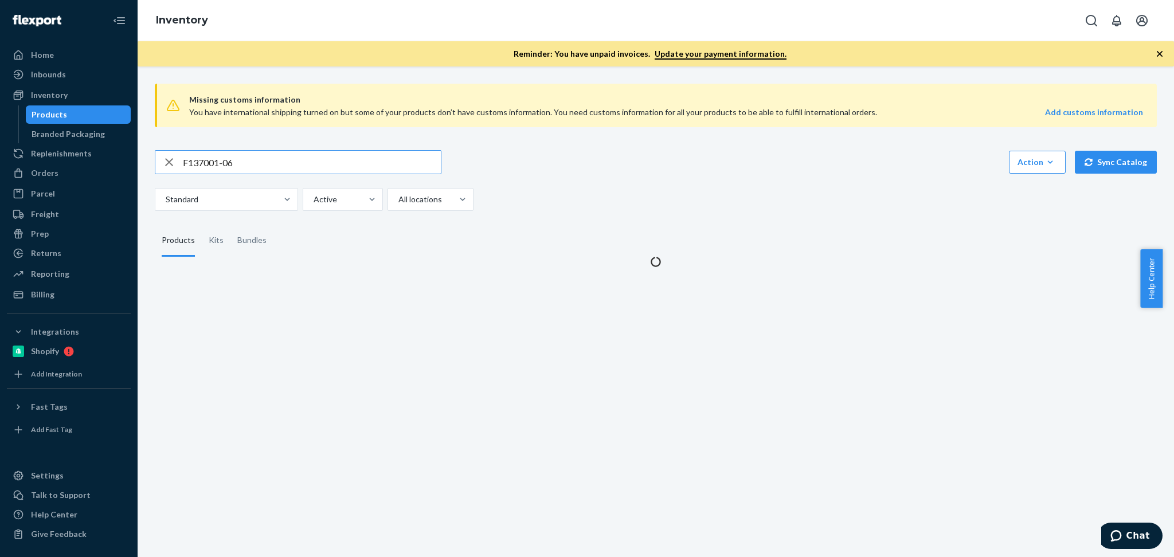
click at [308, 166] on input "F137001-06" at bounding box center [312, 162] width 258 height 23
type input "F137001-07"
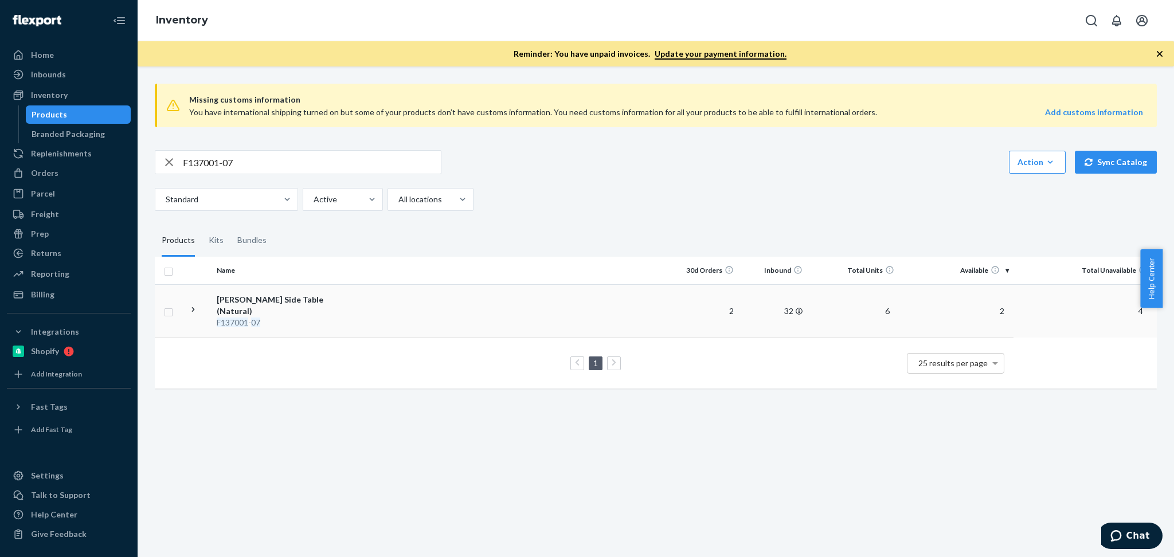
click at [288, 289] on td "Ora Wicker Side Table (Natural) F137001 - 07" at bounding box center [276, 310] width 129 height 53
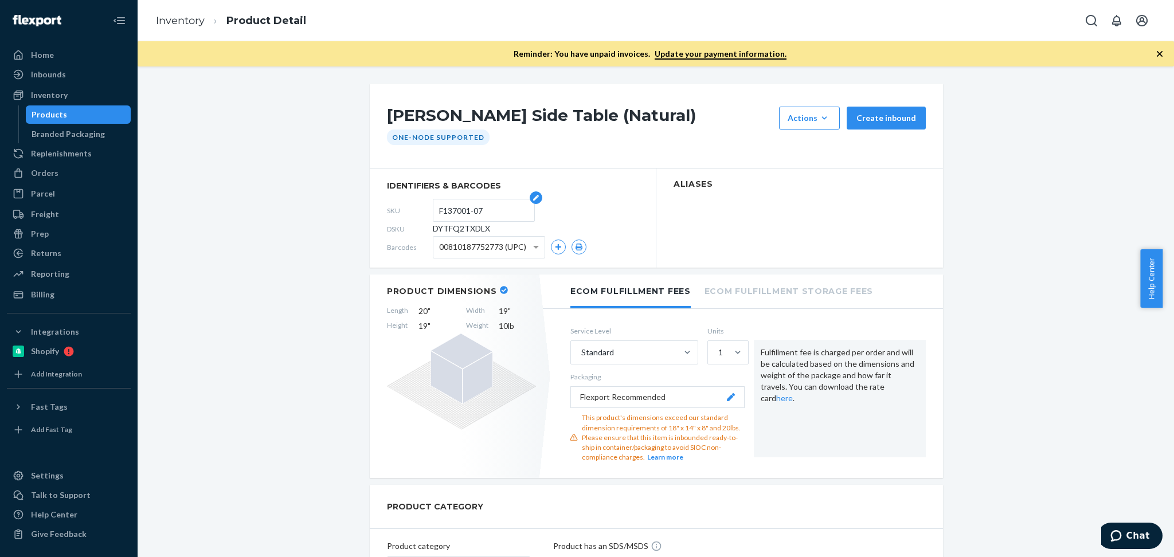
click at [457, 212] on input "F137001-07" at bounding box center [483, 210] width 89 height 22
click at [49, 96] on div "Inventory" at bounding box center [49, 94] width 37 height 11
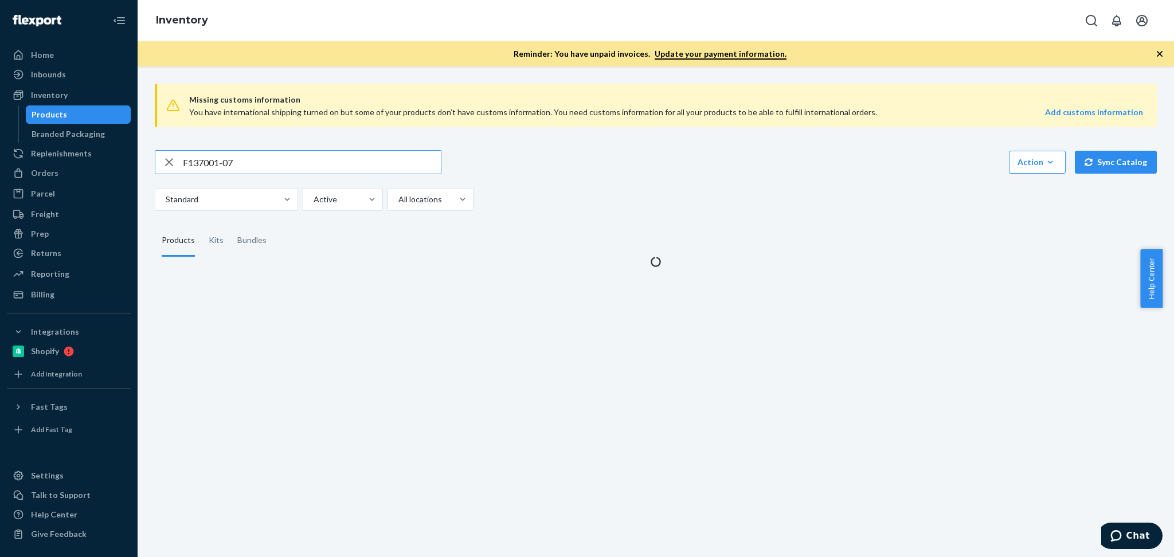
click at [242, 162] on input "F137001-07" at bounding box center [312, 162] width 258 height 23
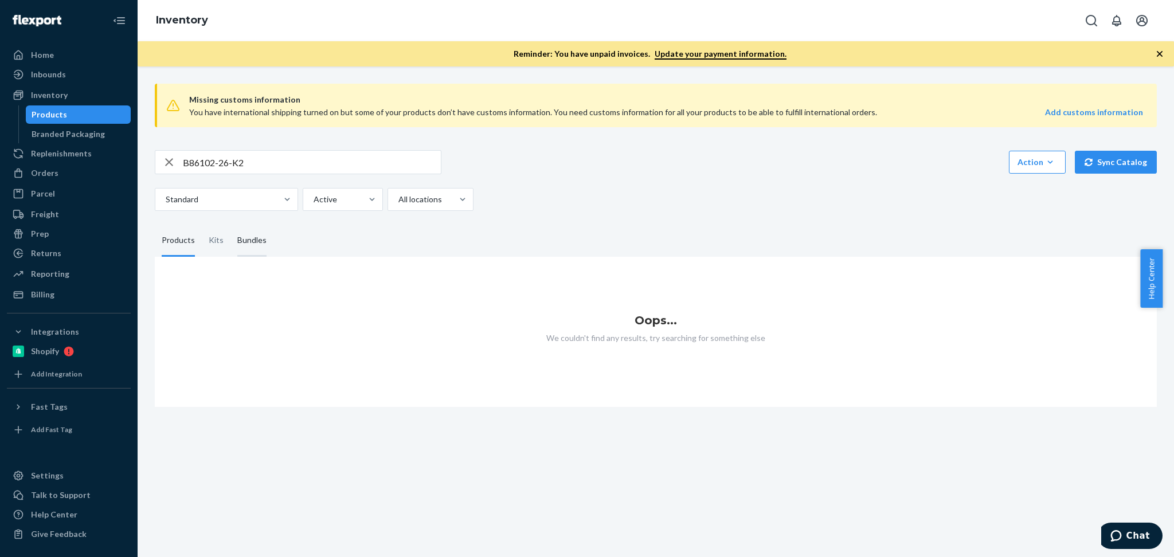
click at [260, 241] on div "Bundles" at bounding box center [251, 241] width 29 height 32
click at [230, 225] on input "Bundles" at bounding box center [230, 225] width 0 height 0
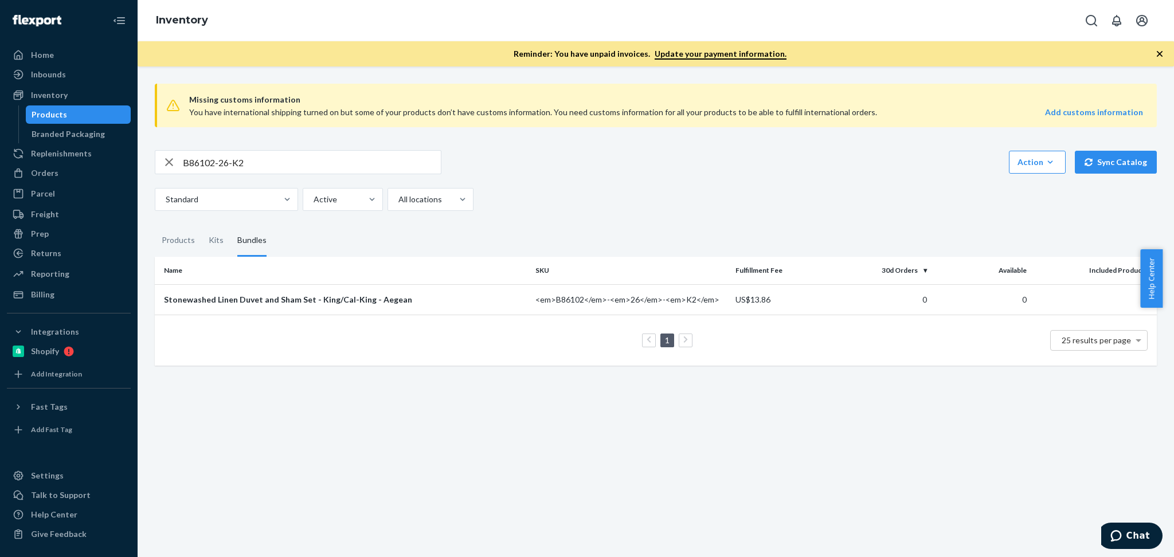
click at [209, 162] on input "B86102-26-K2" at bounding box center [312, 162] width 258 height 23
paste input "SKU B86018-05"
click at [204, 158] on input "SKU B86018-05" at bounding box center [312, 162] width 258 height 23
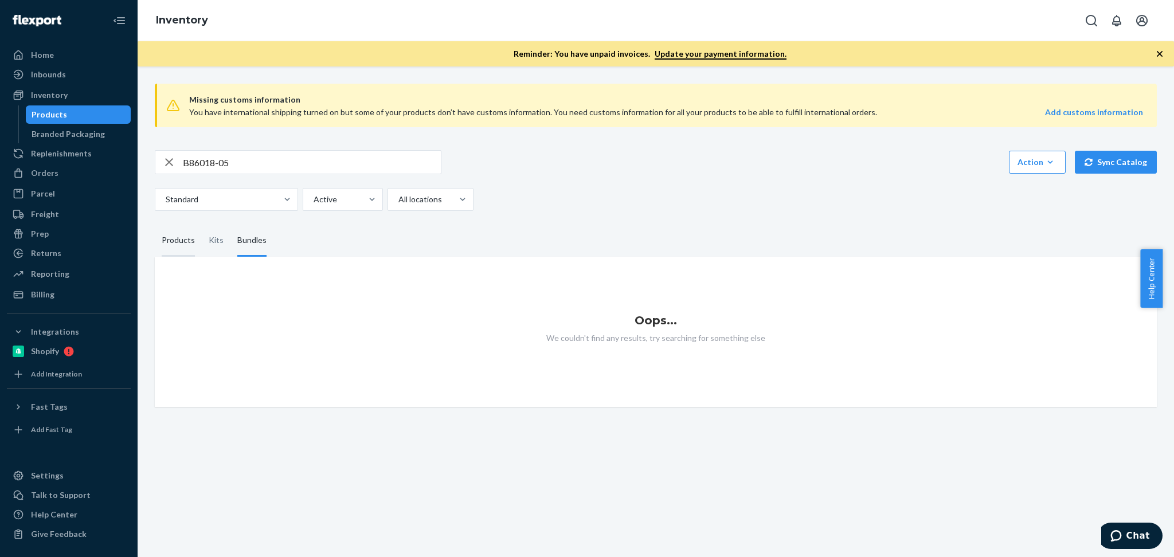
click at [190, 238] on div "Products" at bounding box center [178, 241] width 33 height 32
click at [155, 225] on input "Products" at bounding box center [155, 225] width 0 height 0
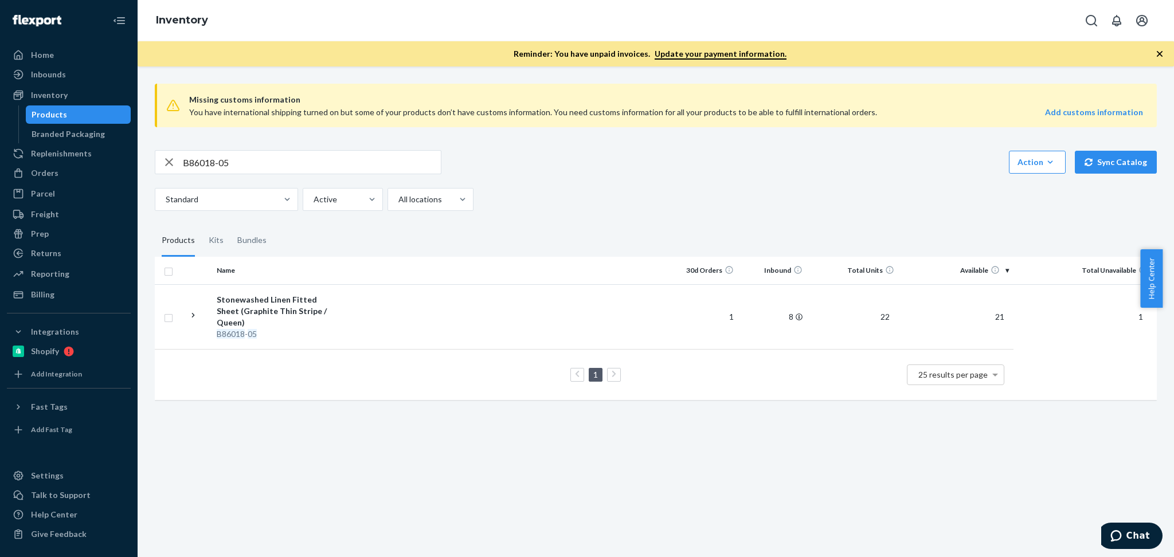
click at [250, 169] on input "B86018-05" at bounding box center [312, 162] width 258 height 23
paste input "SKU B86009-26"
click at [204, 160] on input "SKU B86009-26" at bounding box center [312, 162] width 258 height 23
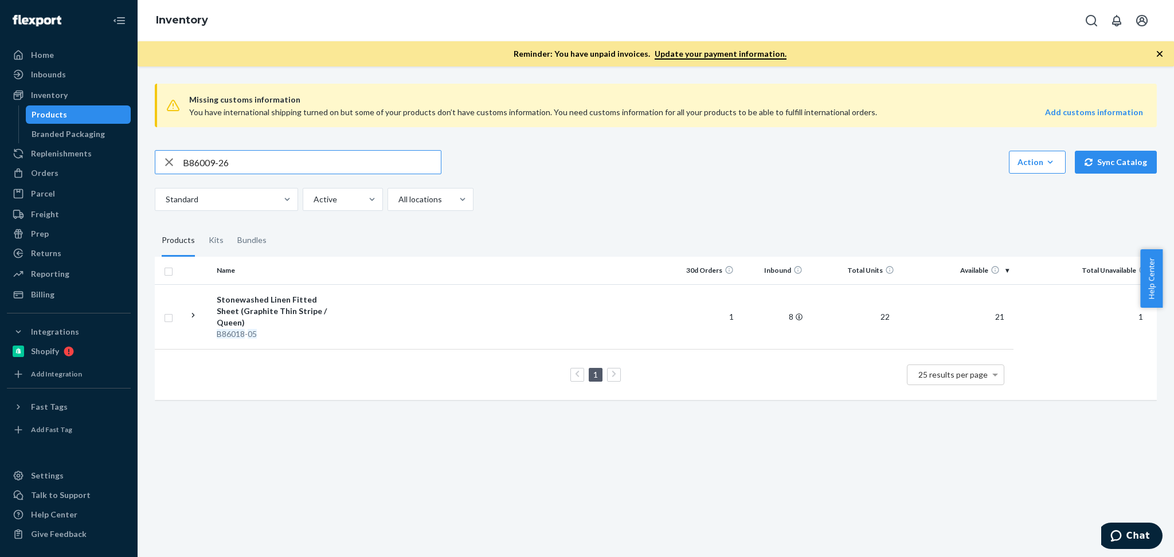
type input "B86009-26"
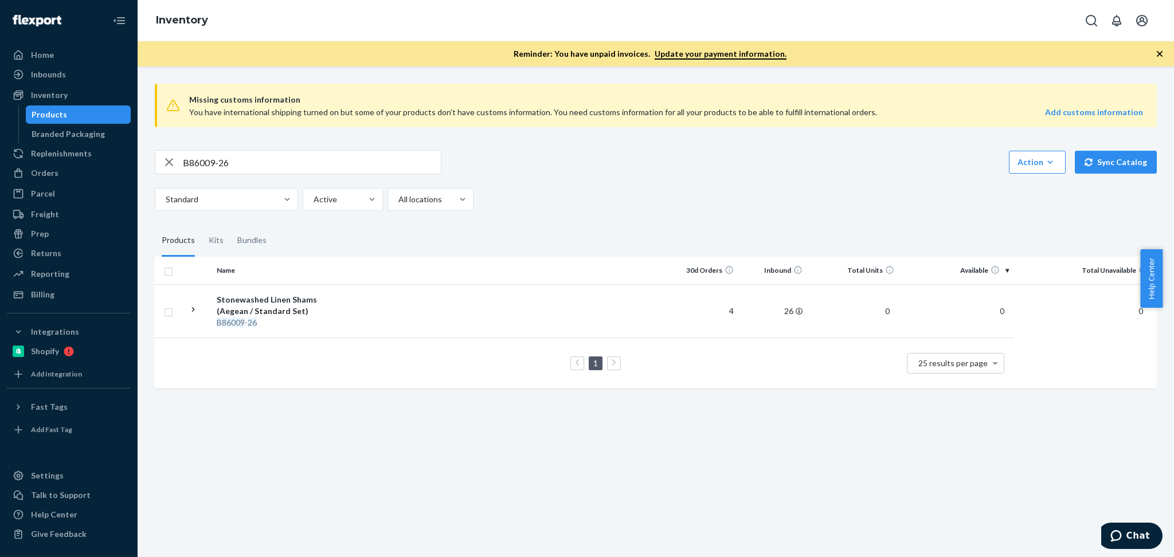
click at [664, 491] on div "Missing customs information You have international shipping turned on but some …" at bounding box center [656, 311] width 1036 height 491
click at [265, 316] on div "Stonewashed Linen Shams (Aegean / Standard Set)" at bounding box center [277, 305] width 120 height 23
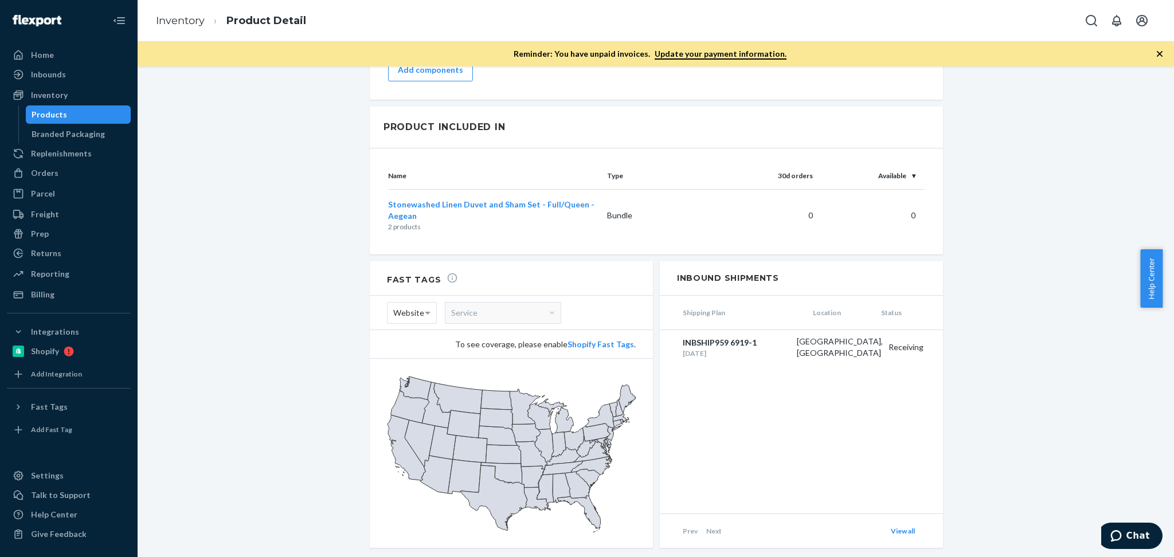
scroll to position [1124, 0]
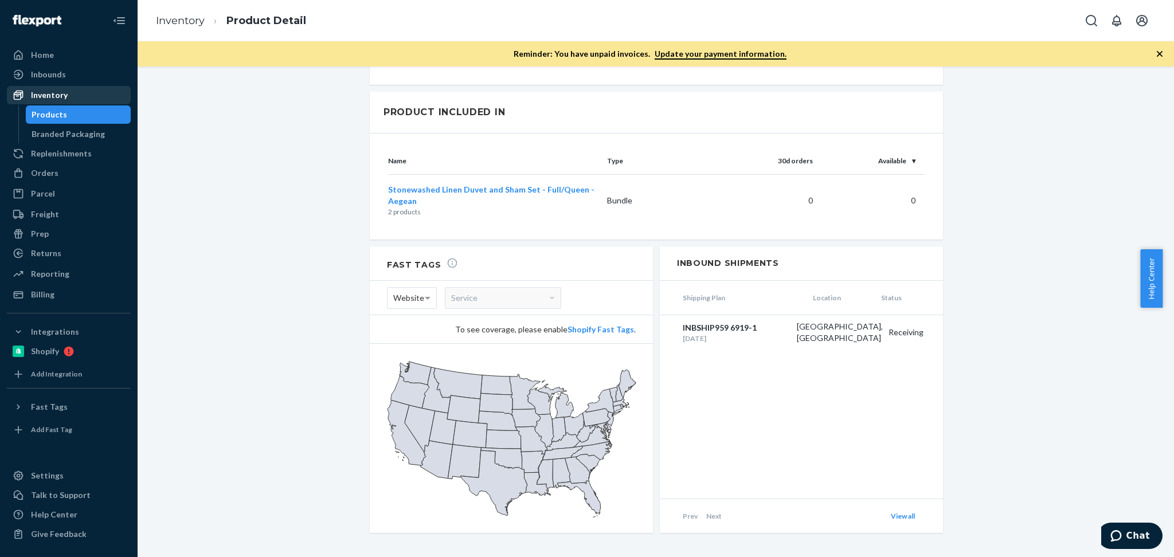
click at [66, 99] on div "Inventory" at bounding box center [69, 95] width 122 height 16
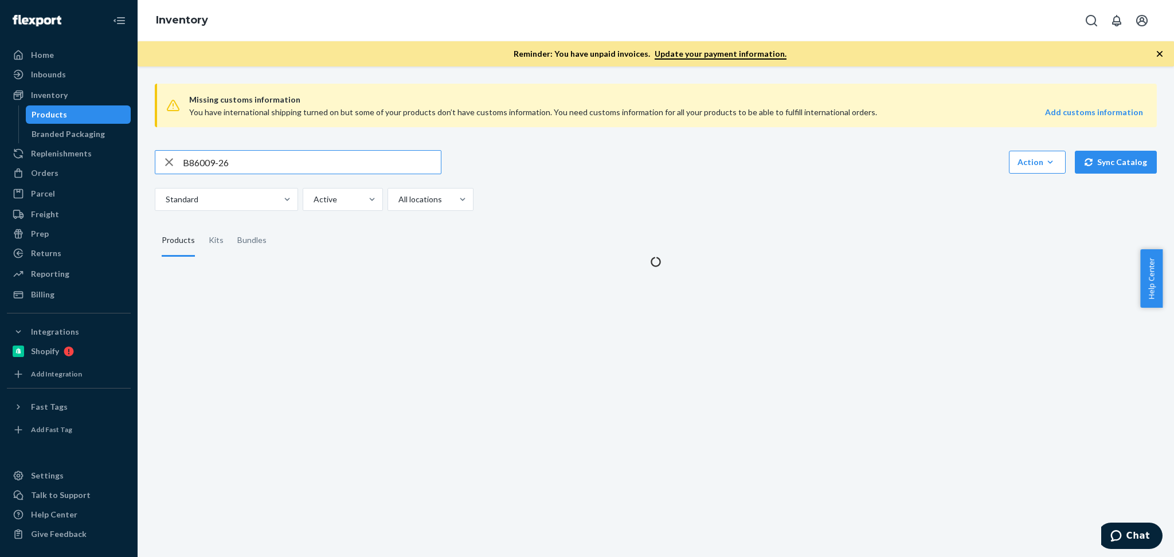
click at [255, 157] on input "B86009-26" at bounding box center [312, 162] width 258 height 23
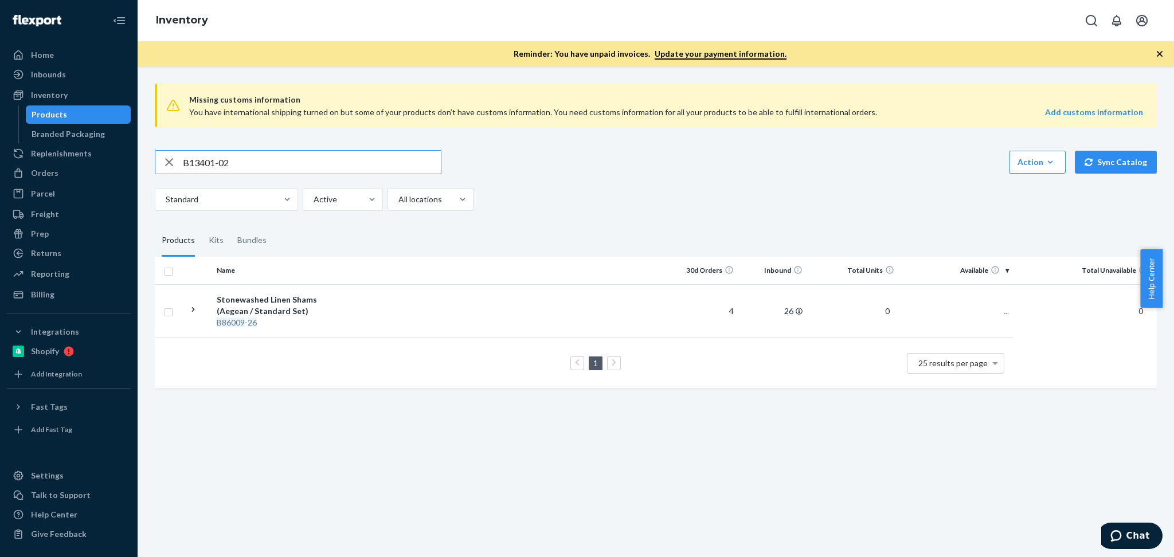
type input "B13401-02"
click at [360, 416] on div "Missing customs information You have international shipping turned on but some …" at bounding box center [656, 311] width 1036 height 491
click at [312, 304] on div "ZZZ - Signature Down-Alternative Duvet Insert (King)" at bounding box center [277, 305] width 120 height 23
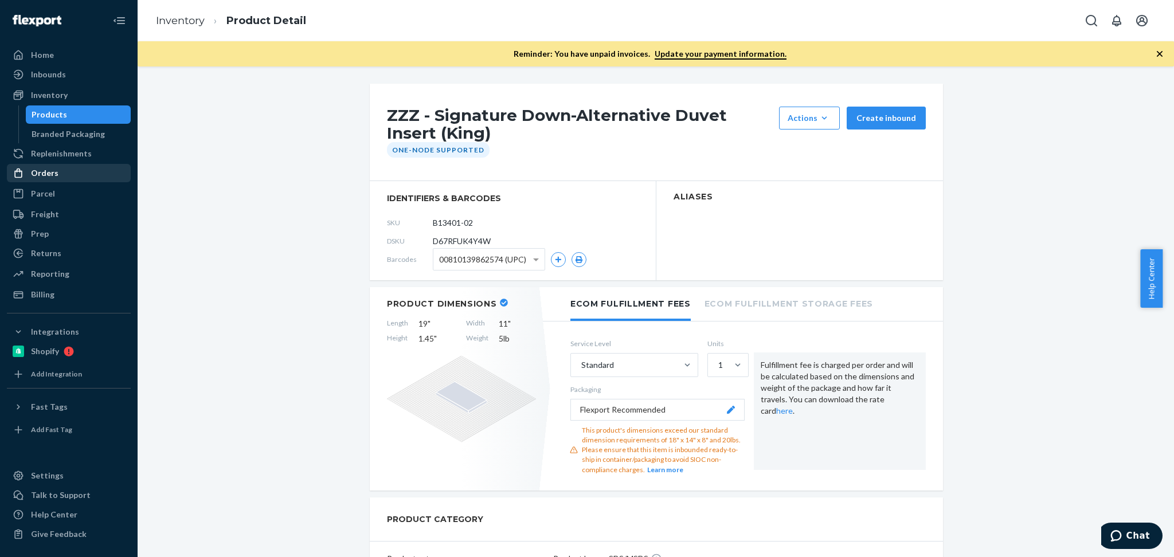
click at [61, 171] on div "Orders" at bounding box center [69, 173] width 122 height 16
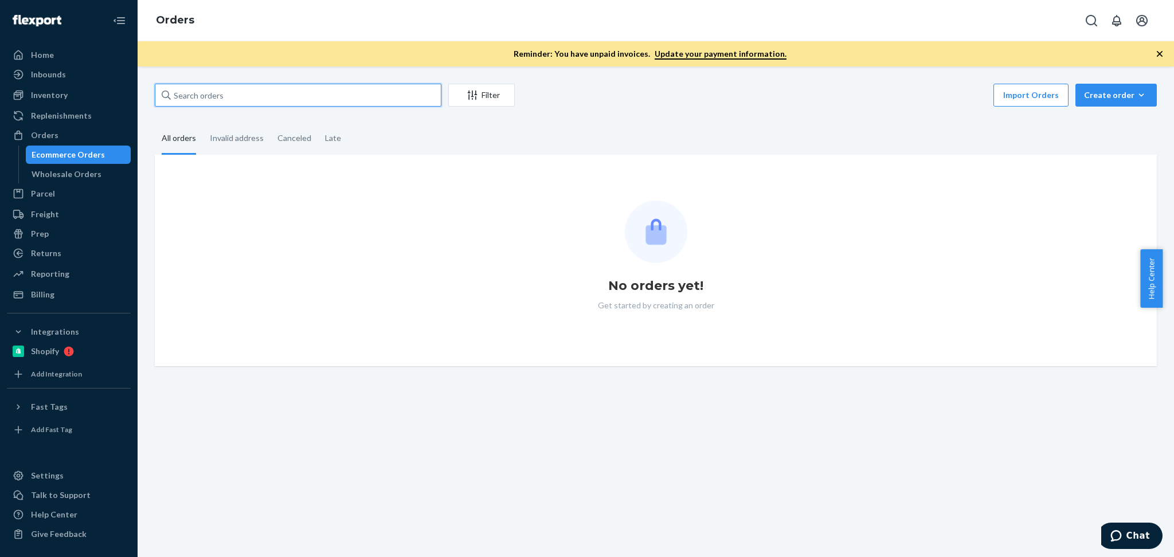
click at [259, 100] on input "text" at bounding box center [298, 95] width 287 height 23
paste input "Kendra Williby"
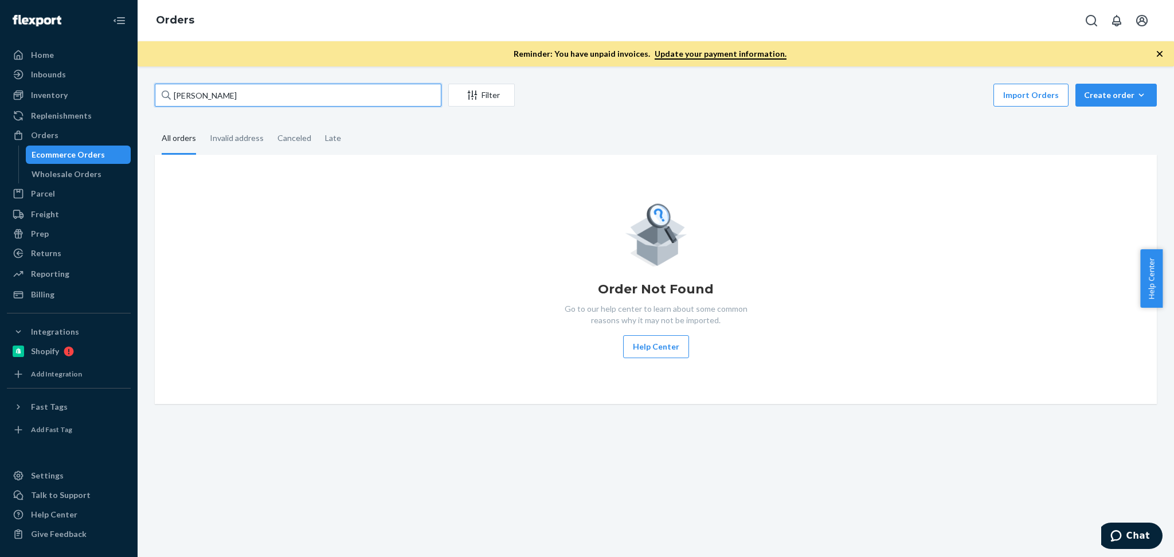
type input "Kendra Williby"
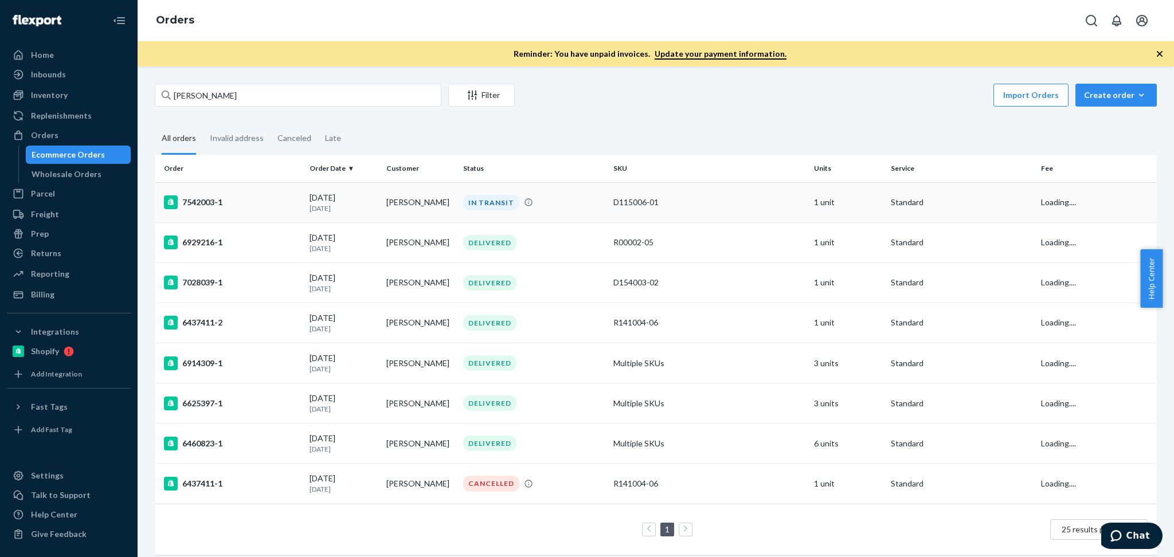
click at [345, 203] on p "[DATE]" at bounding box center [344, 208] width 68 height 10
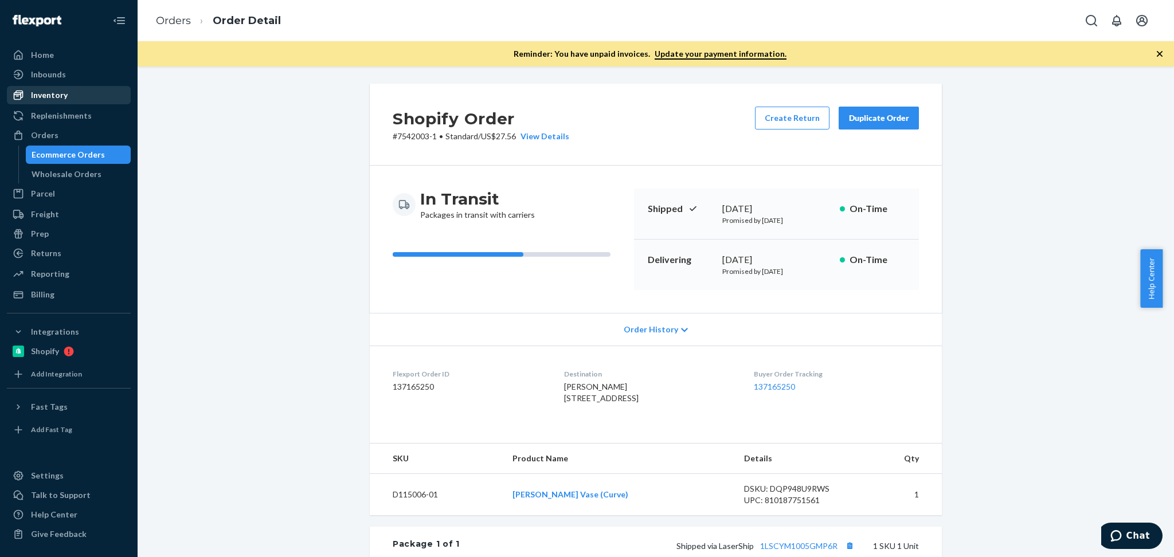
click at [48, 93] on div "Inventory" at bounding box center [49, 94] width 37 height 11
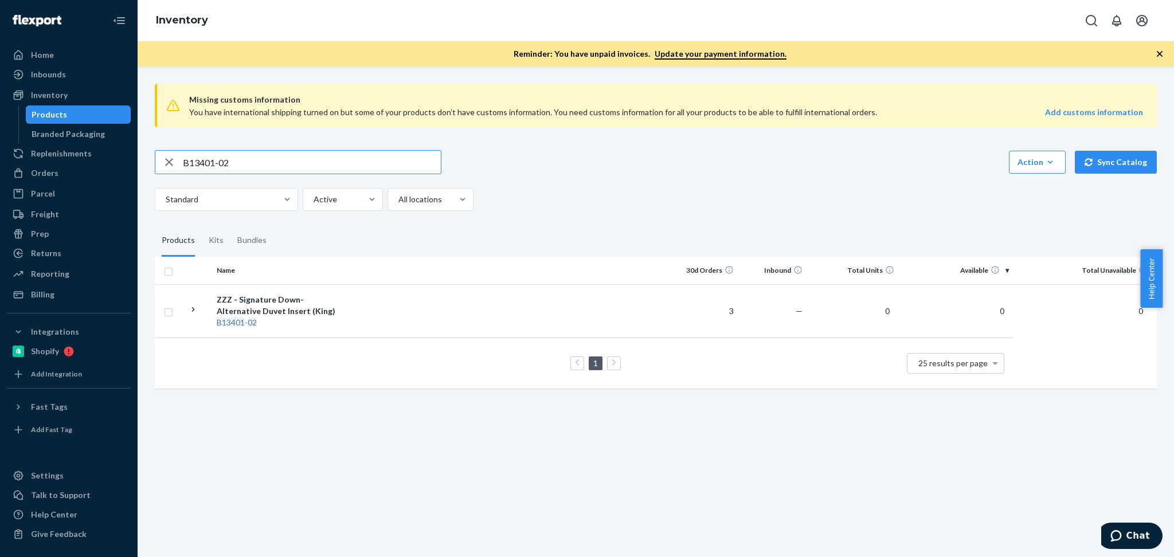
click at [237, 151] on input "B13401-02" at bounding box center [312, 162] width 258 height 23
paste input "D143005-01"
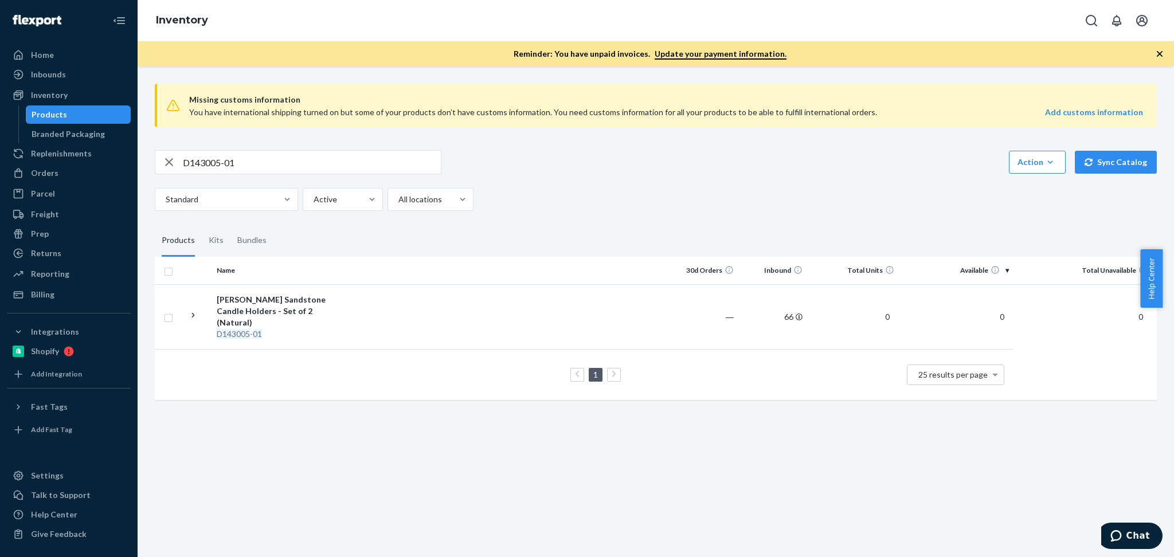
click at [645, 195] on div "Standard Active All locations" at bounding box center [651, 199] width 993 height 23
click at [287, 155] on input "D143005-01" at bounding box center [312, 162] width 258 height 23
paste input "SKU F184"
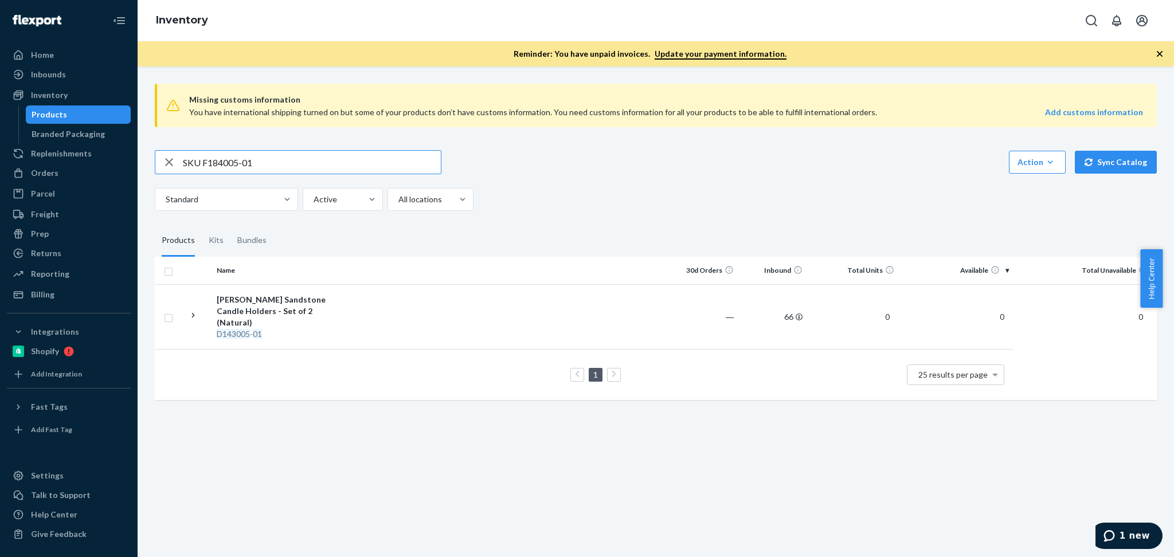
drag, startPoint x: 203, startPoint y: 162, endPoint x: 151, endPoint y: 165, distance: 52.2
click at [151, 165] on div "Missing customs information You have international shipping turned on but some …" at bounding box center [655, 243] width 1019 height 337
type input "F184005-01"
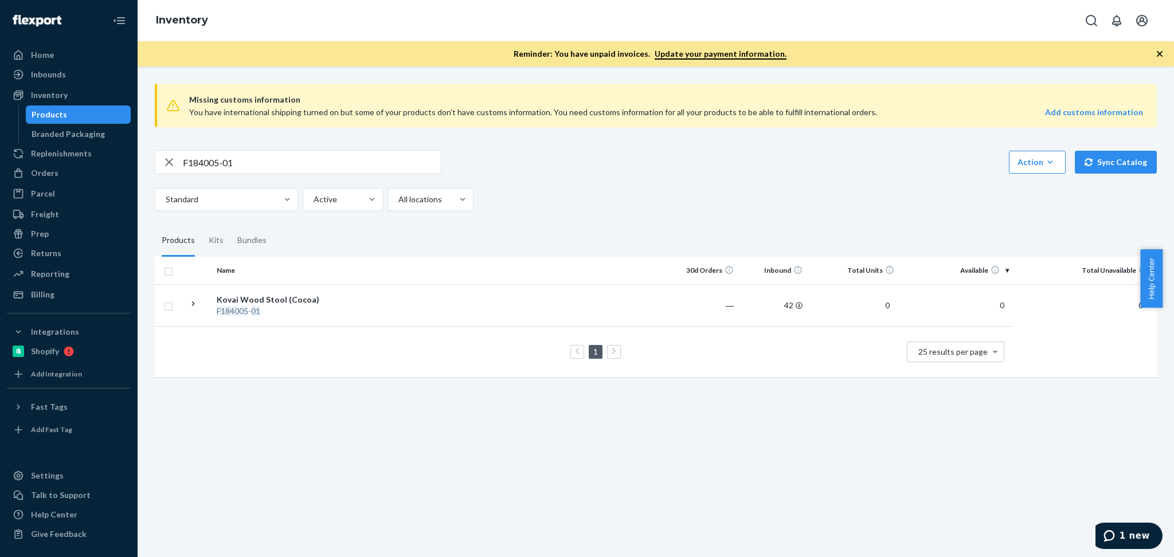
drag, startPoint x: 248, startPoint y: 304, endPoint x: 351, endPoint y: 304, distance: 103.8
click at [248, 304] on div "Kovai Wood Stool (Cocoa)" at bounding box center [277, 299] width 120 height 11
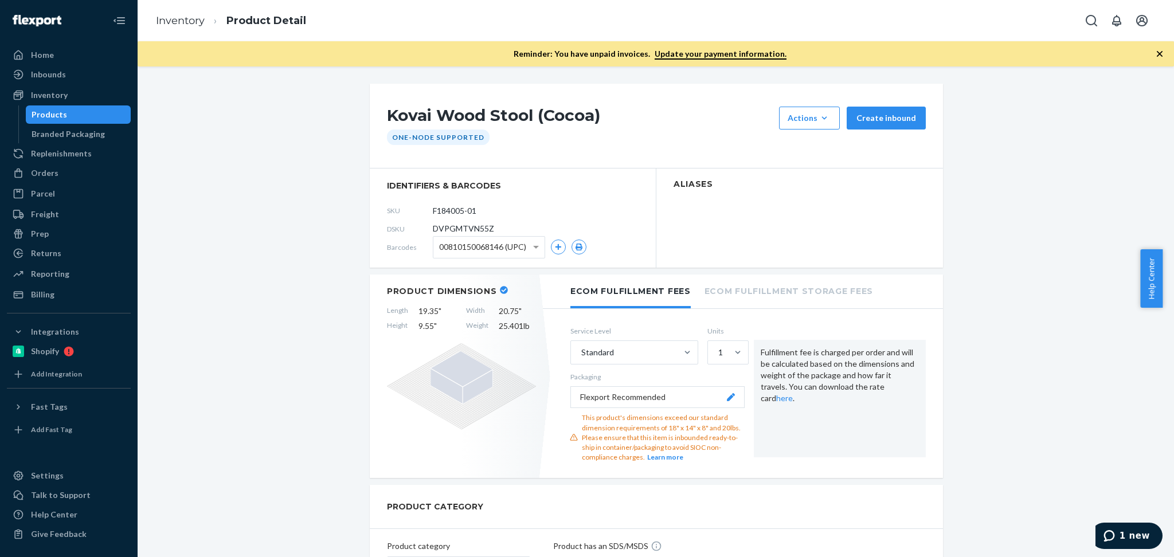
scroll to position [51, 0]
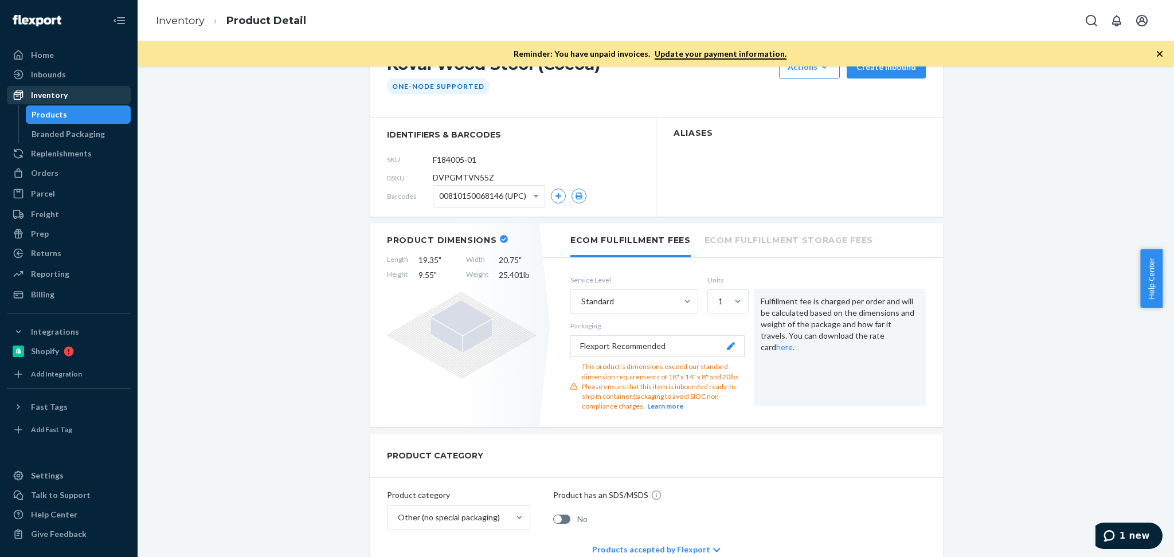
click at [68, 94] on div "Inventory" at bounding box center [69, 95] width 122 height 16
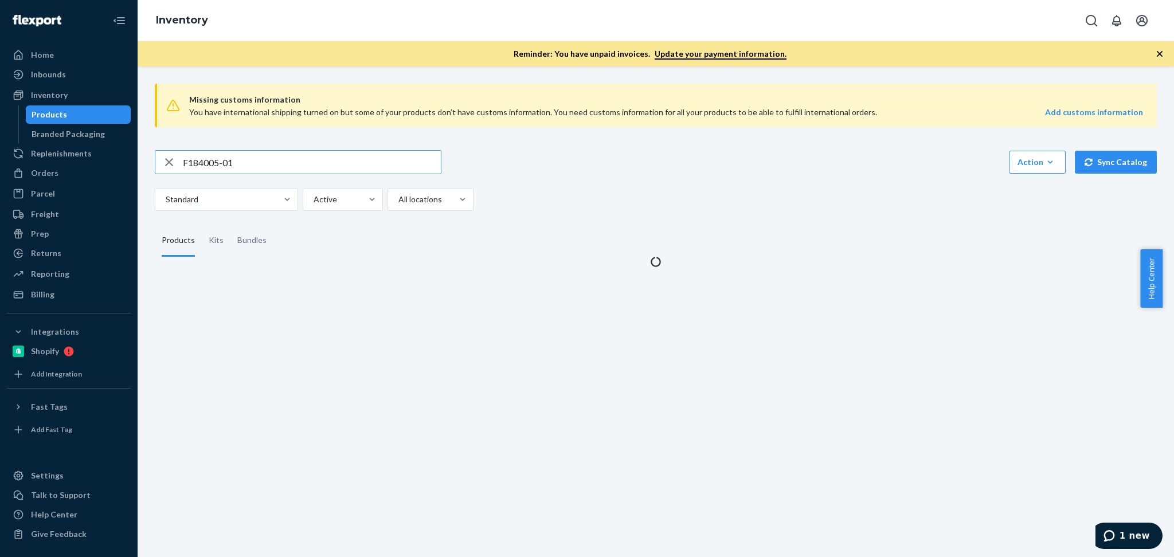
click at [285, 161] on input "F184005-01" at bounding box center [312, 162] width 258 height 23
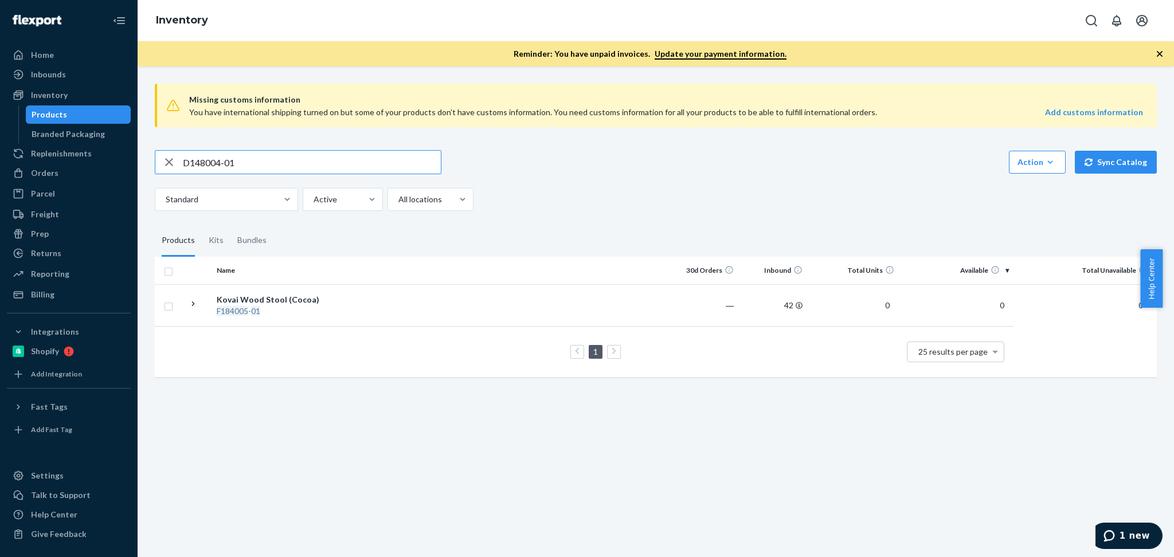
type input "D148004-01"
click at [318, 306] on div "D148004 - 01" at bounding box center [277, 311] width 120 height 11
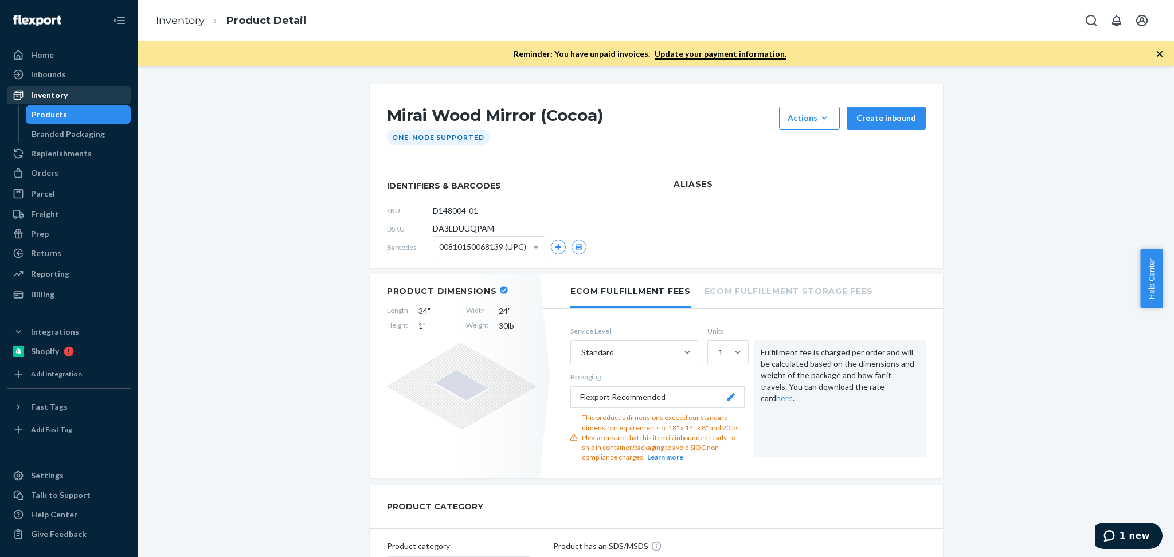
click at [41, 94] on div "Inventory" at bounding box center [49, 94] width 37 height 11
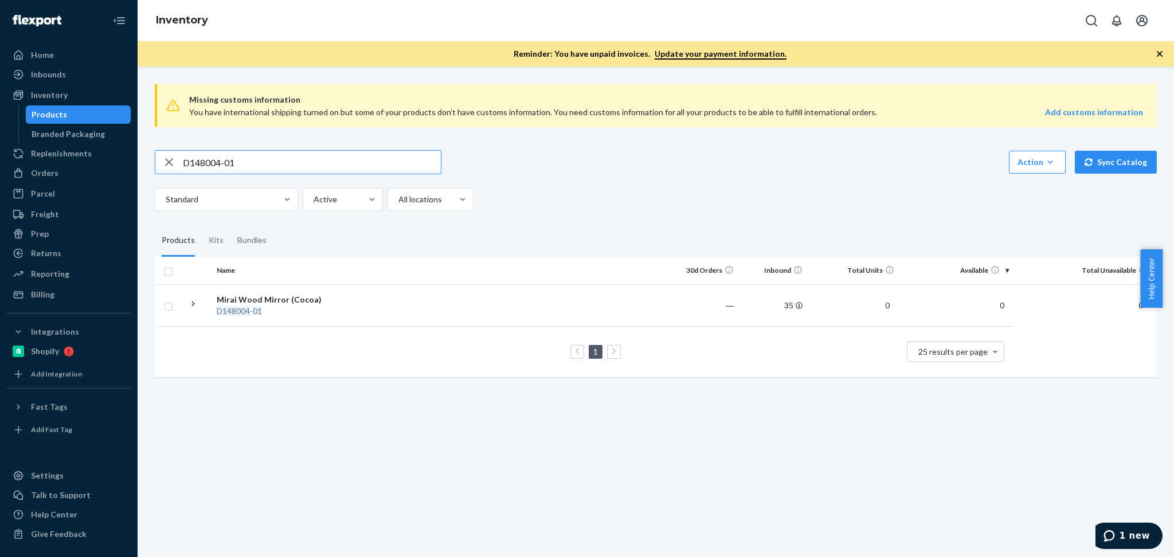
click at [216, 160] on input "D148004-01" at bounding box center [312, 162] width 258 height 23
paste input "F137001-05"
type input "F137001-05"
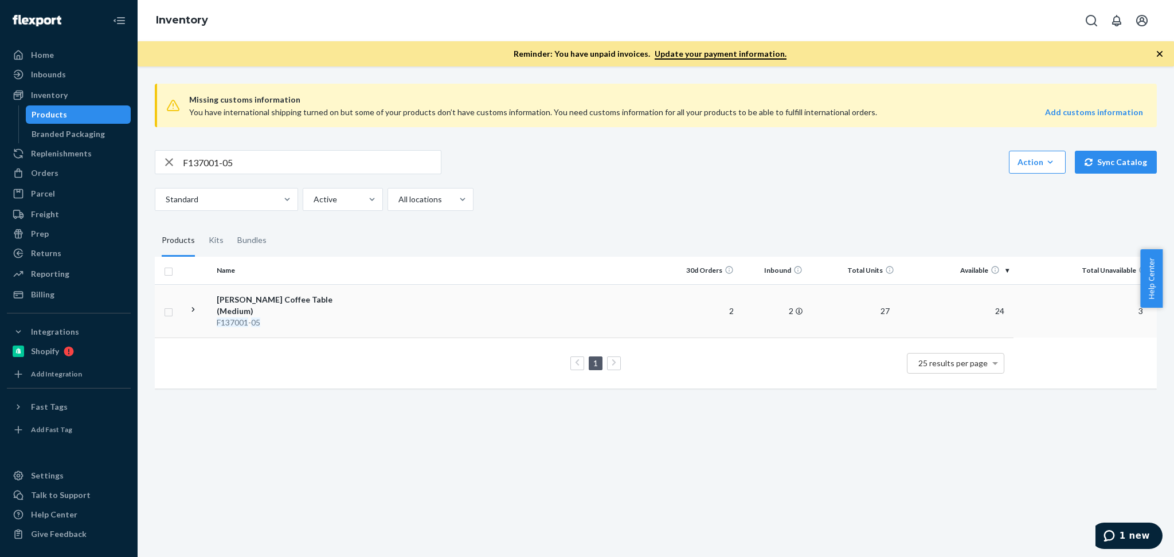
click at [222, 311] on div "Ora Wicker Coffee Table (Medium)" at bounding box center [277, 305] width 120 height 23
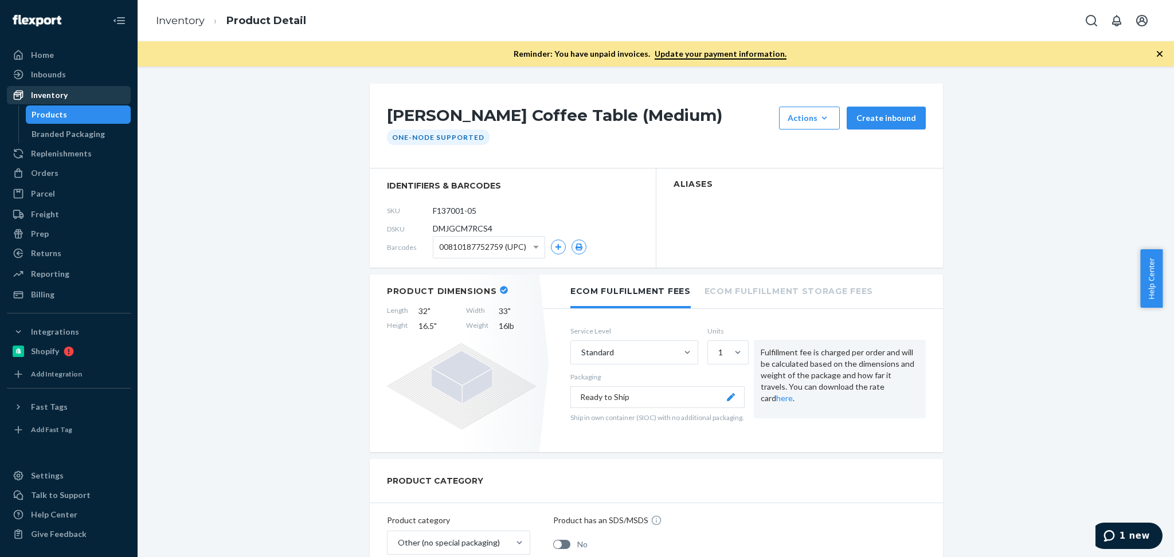
click at [56, 92] on div "Inventory" at bounding box center [49, 94] width 37 height 11
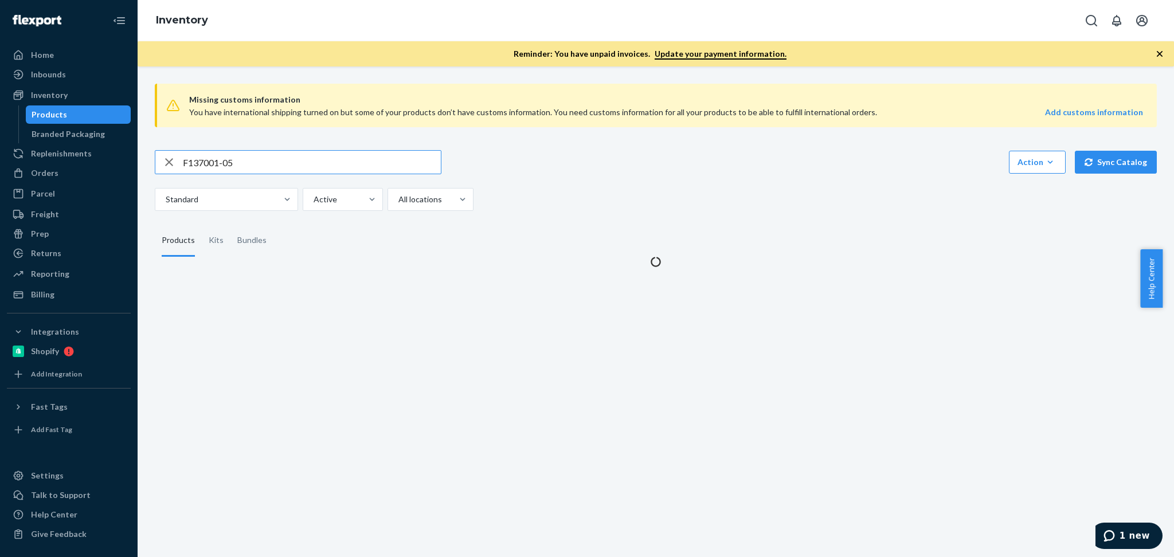
click at [233, 163] on input "F137001-05" at bounding box center [312, 162] width 258 height 23
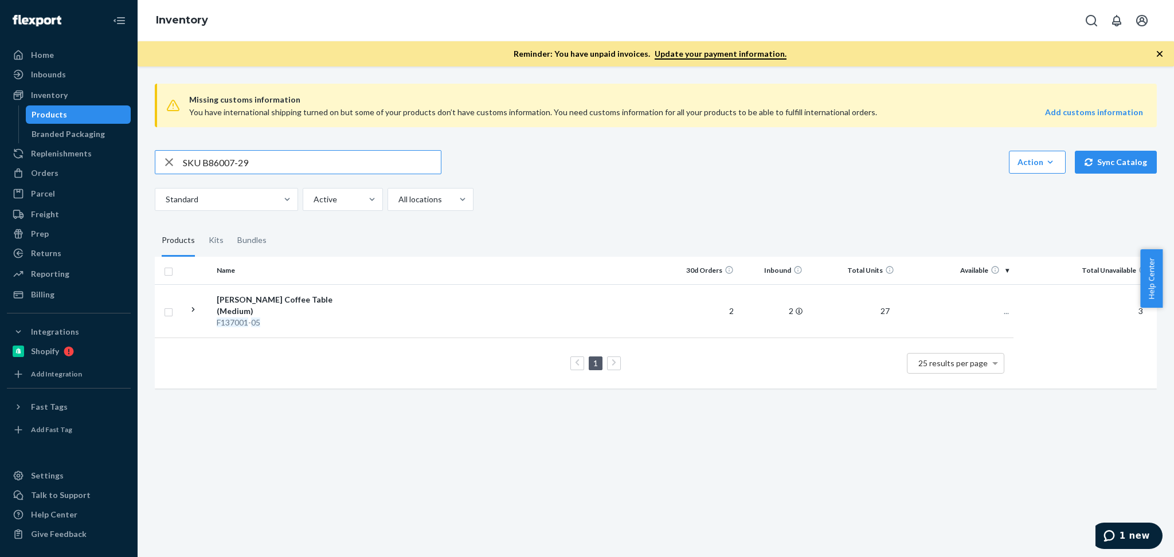
click at [205, 155] on input "SKU B86007-29" at bounding box center [312, 162] width 258 height 23
click at [201, 162] on input "SKU B86007-29" at bounding box center [312, 162] width 258 height 23
type input "B86007-29"
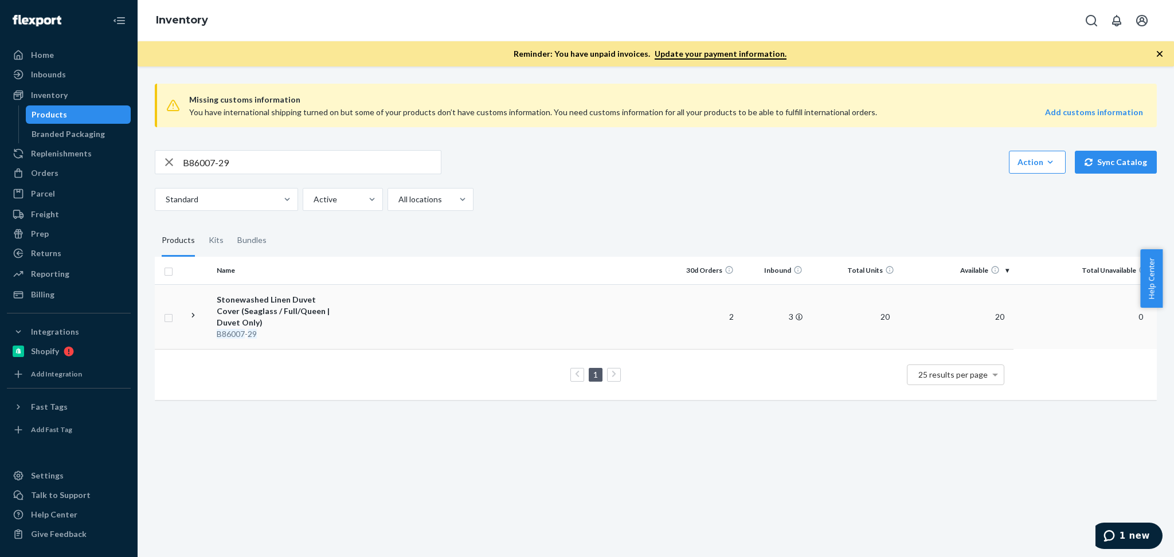
click at [267, 316] on div "Stonewashed Linen Duvet Cover (Seaglass / Full/Queen | Duvet Only)" at bounding box center [277, 311] width 120 height 34
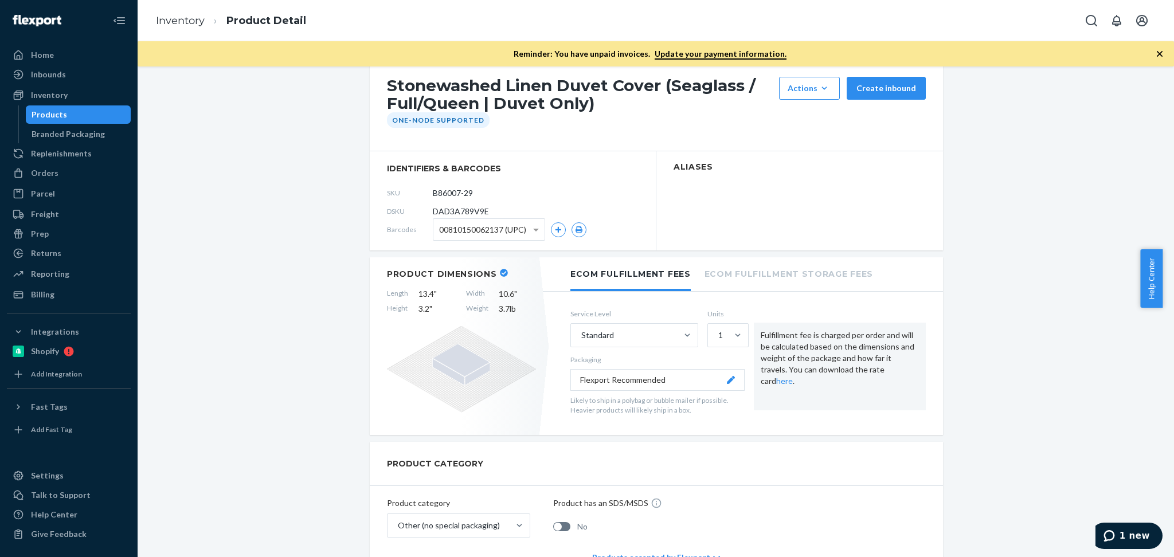
scroll to position [4, 0]
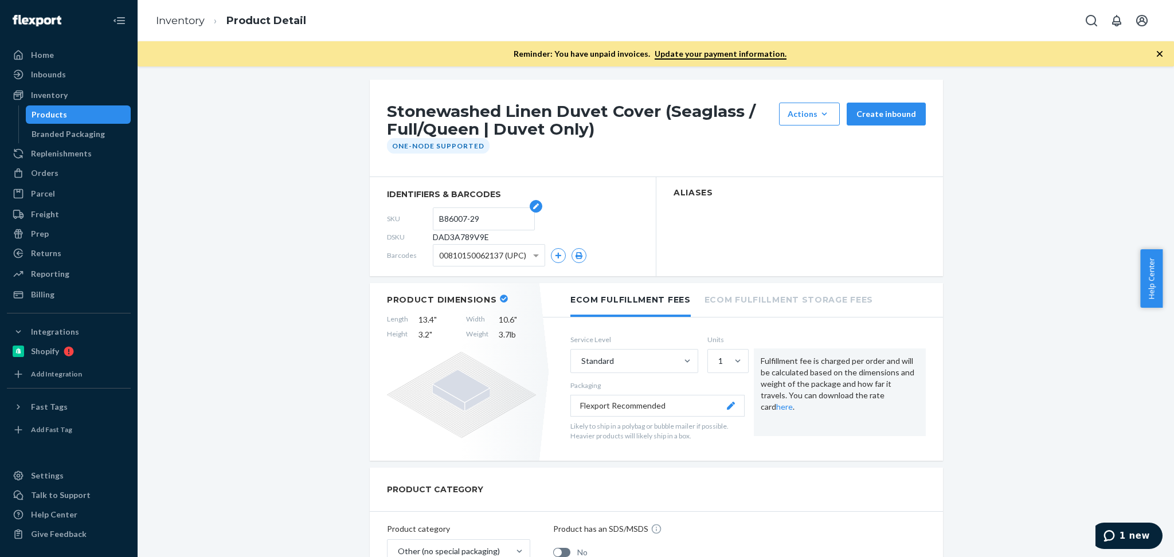
click at [460, 217] on input "B86007-29" at bounding box center [483, 219] width 89 height 22
click at [72, 103] on div "Inventory" at bounding box center [69, 95] width 122 height 16
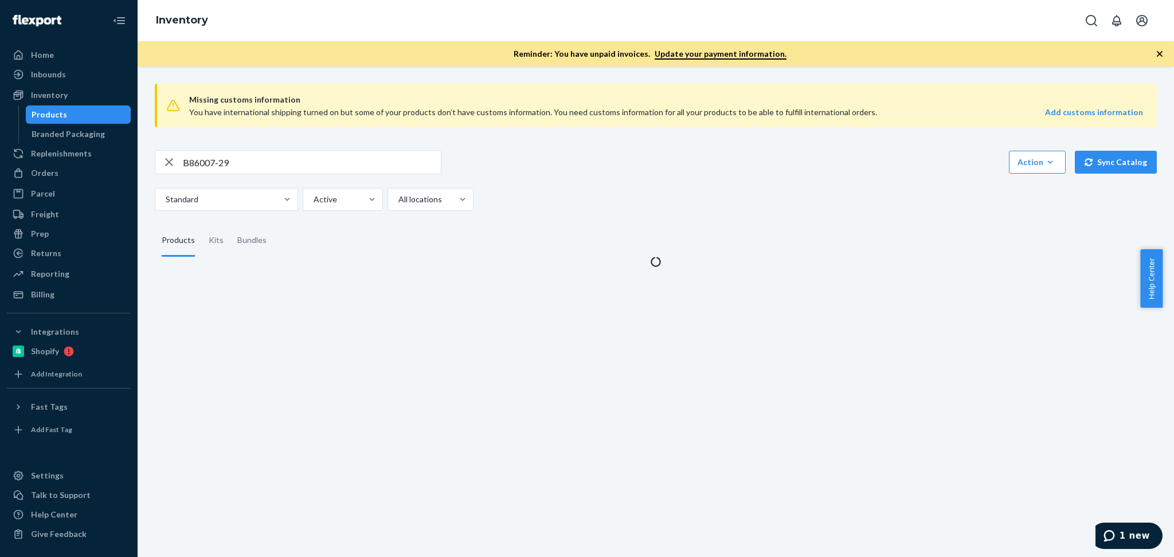
click at [246, 149] on div "Missing customs information You have international shipping turned on but some …" at bounding box center [655, 171] width 1019 height 193
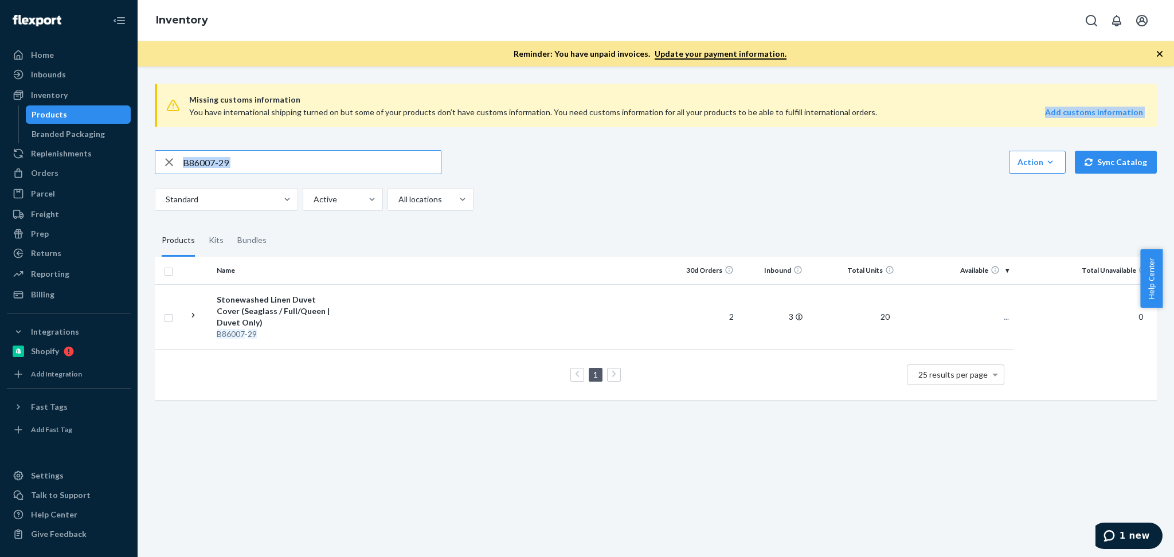
click at [386, 152] on input "B86007-29" at bounding box center [312, 162] width 258 height 23
paste input "100-09-K2"
type input "B86100-09-K2"
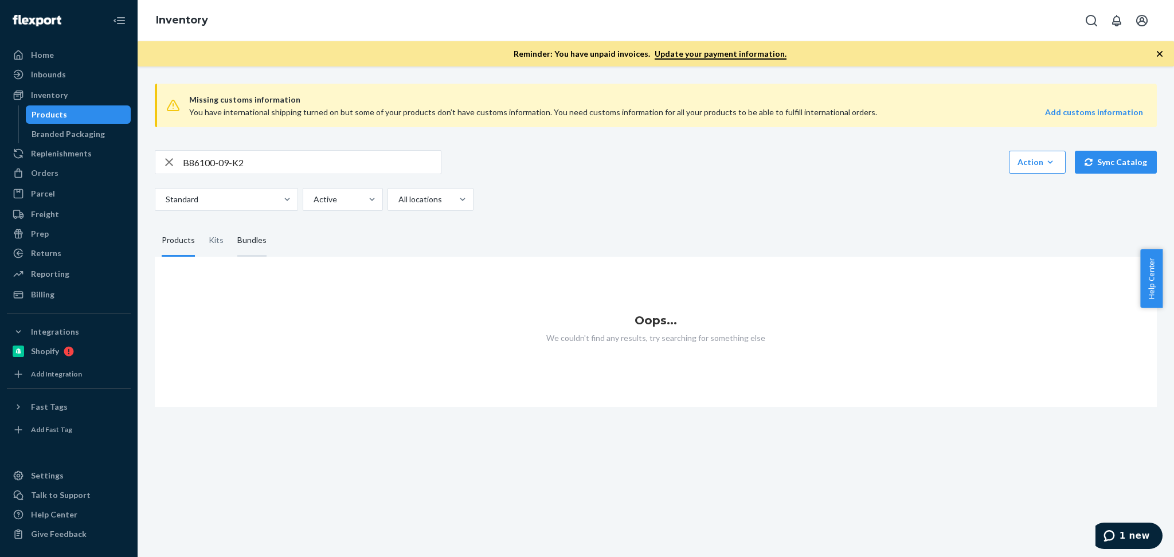
click at [248, 249] on div "Bundles" at bounding box center [251, 241] width 29 height 32
click at [230, 225] on input "Bundles" at bounding box center [230, 225] width 0 height 0
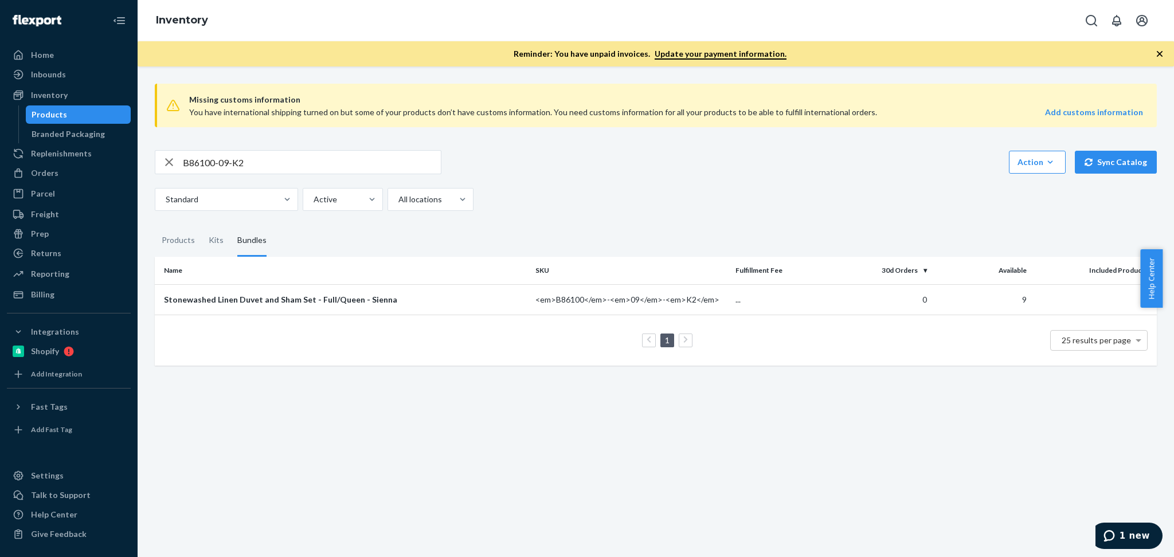
click at [589, 427] on div "Missing customs information You have international shipping turned on but some …" at bounding box center [656, 311] width 1036 height 491
click at [327, 304] on div "Stonewashed Linen Duvet and Sham Set - Full/Queen - Sienna" at bounding box center [345, 299] width 362 height 11
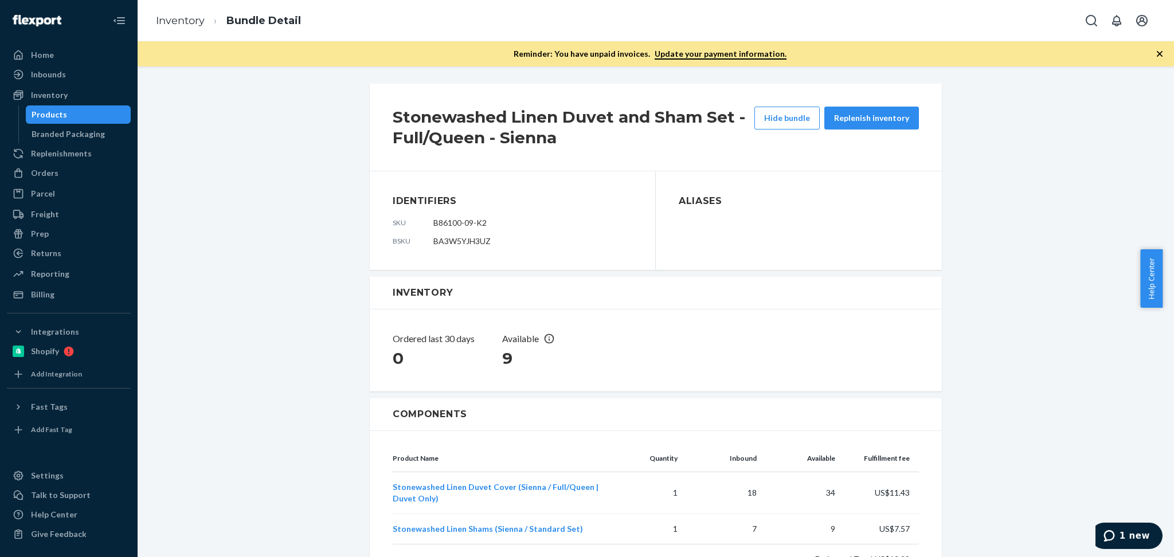
scroll to position [106, 0]
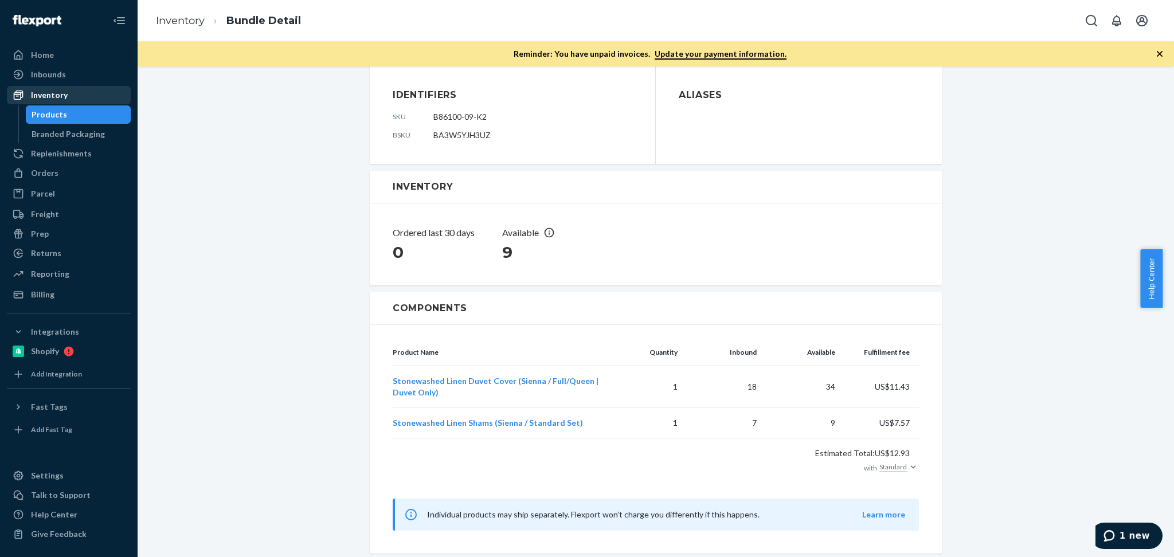
click at [97, 97] on div "Inventory" at bounding box center [69, 95] width 122 height 16
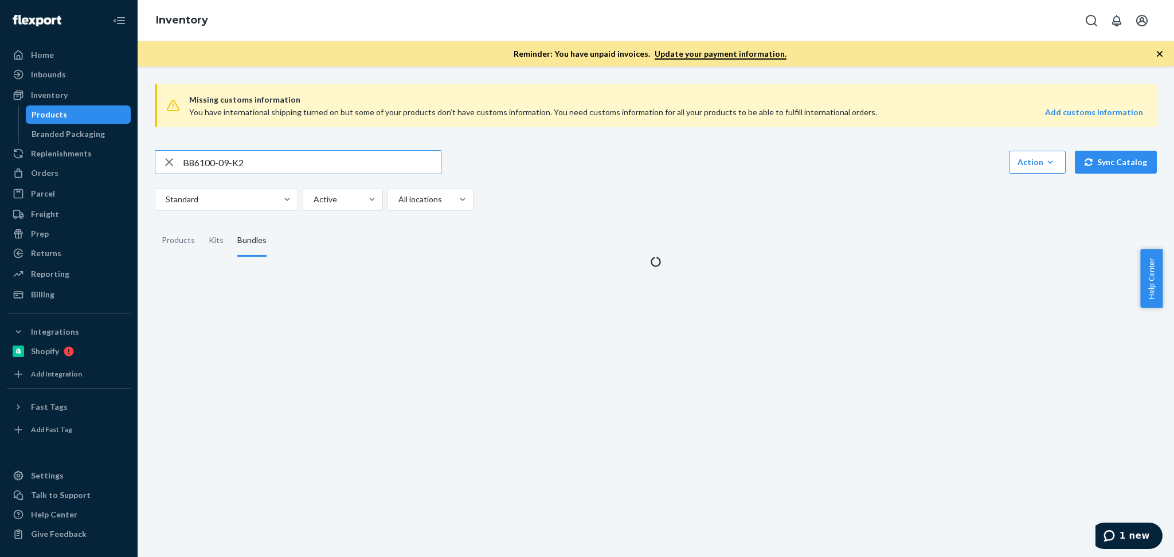
click at [264, 165] on input "B86100-09-K2" at bounding box center [312, 162] width 258 height 23
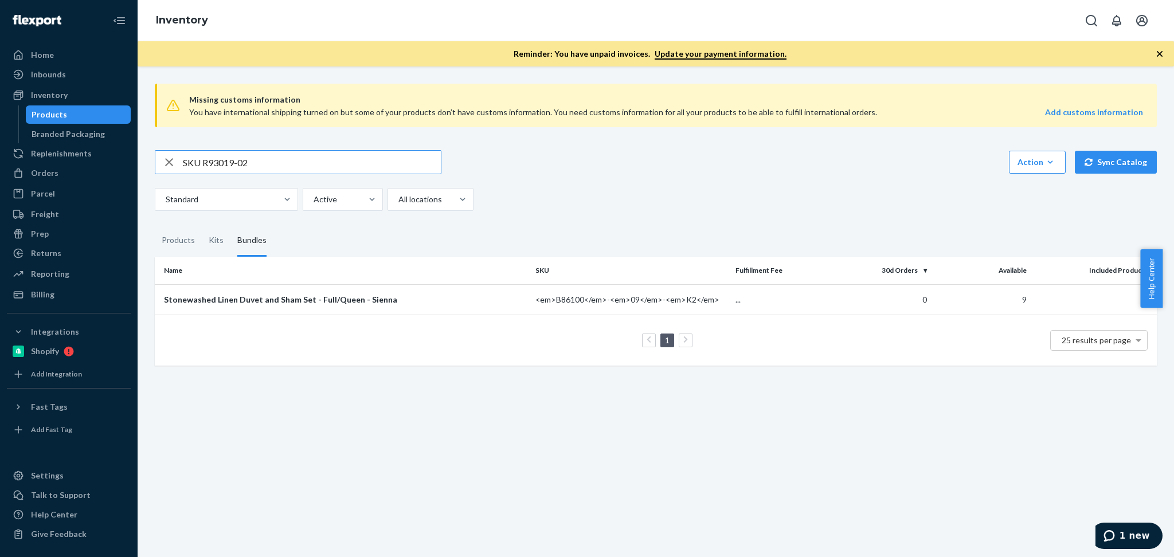
click at [206, 158] on input "SKU R93019-02" at bounding box center [312, 162] width 258 height 23
click at [205, 158] on input "SKU R93019-02" at bounding box center [312, 162] width 258 height 23
type input "R93019-02"
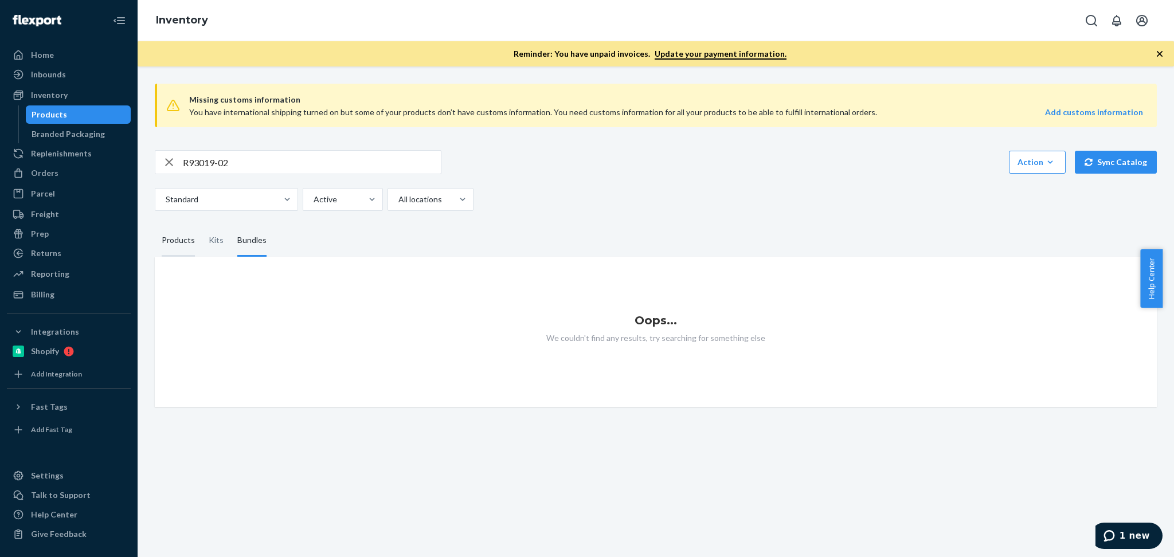
click at [181, 244] on div "Products" at bounding box center [178, 241] width 33 height 32
click at [155, 225] on input "Products" at bounding box center [155, 225] width 0 height 0
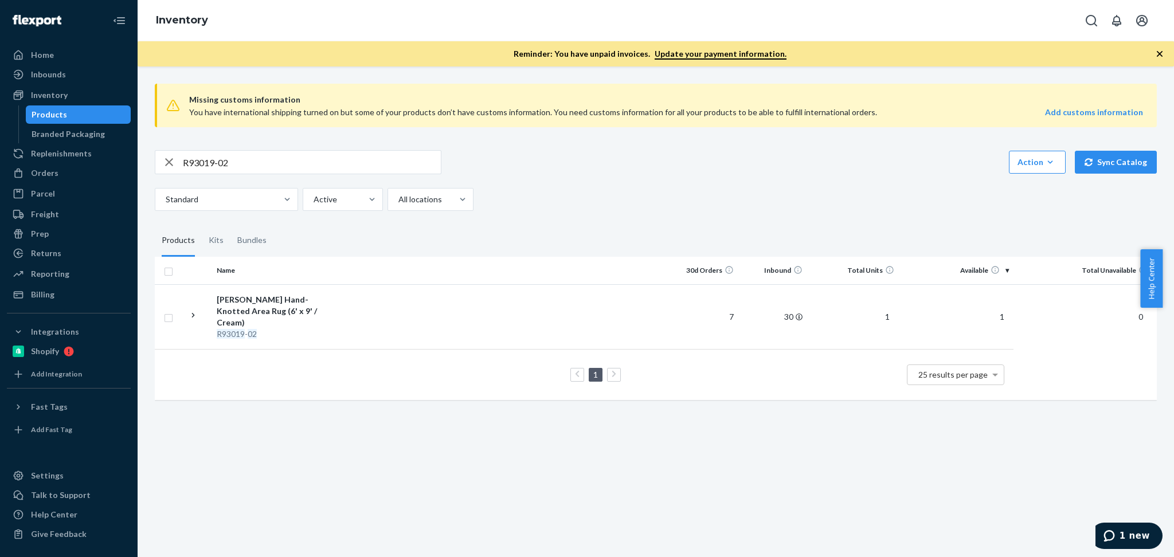
click at [299, 307] on div "[PERSON_NAME] Hand-Knotted Area Rug (6' x 9' / Cream)" at bounding box center [277, 311] width 120 height 34
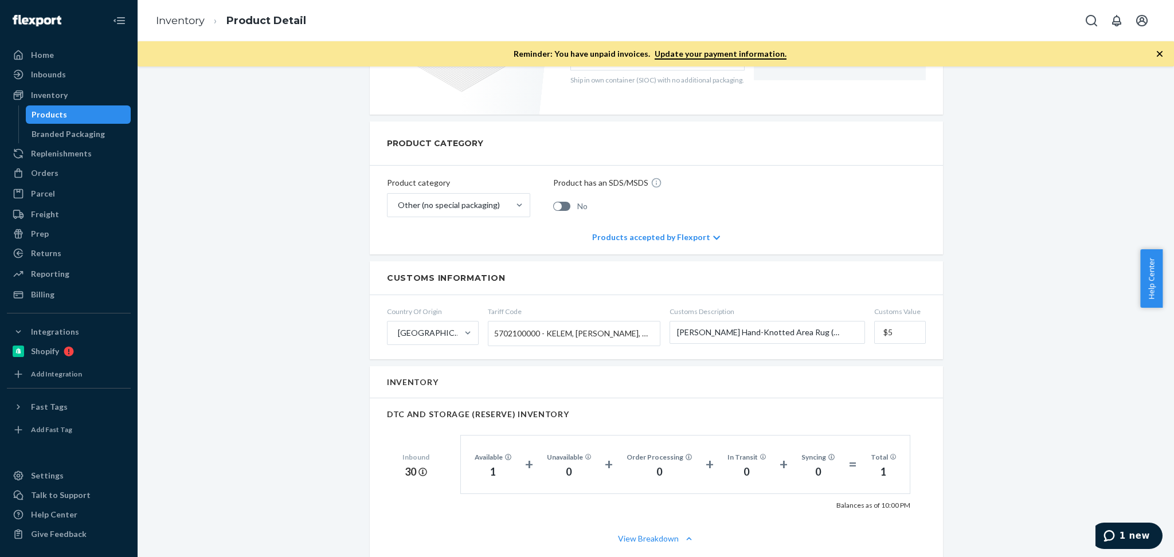
scroll to position [354, 0]
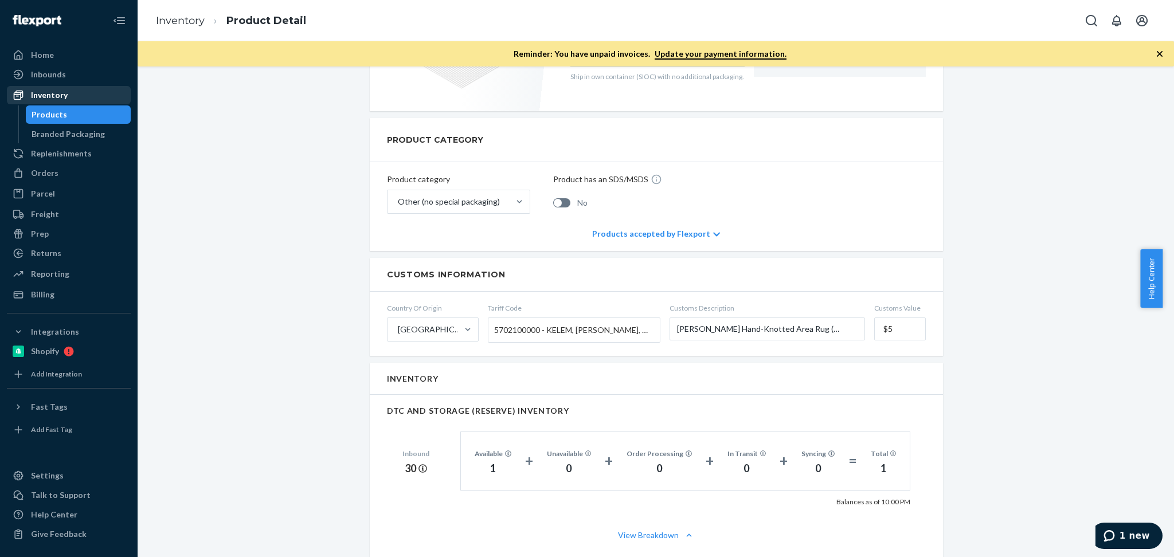
click at [65, 90] on div "Inventory" at bounding box center [49, 94] width 37 height 11
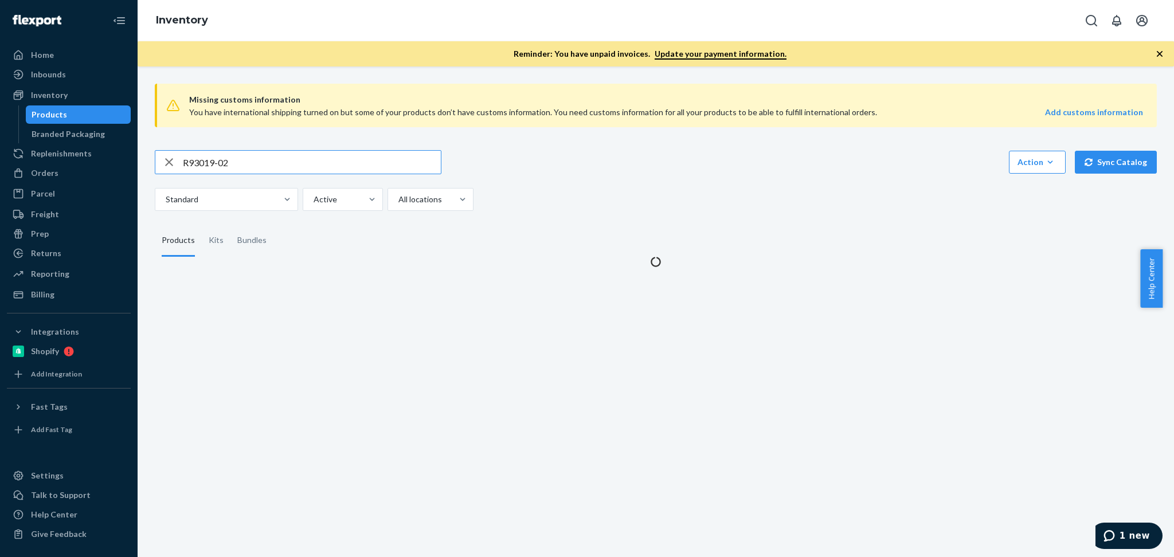
click at [240, 163] on input "R93019-02" at bounding box center [312, 162] width 258 height 23
type input "R141029-06"
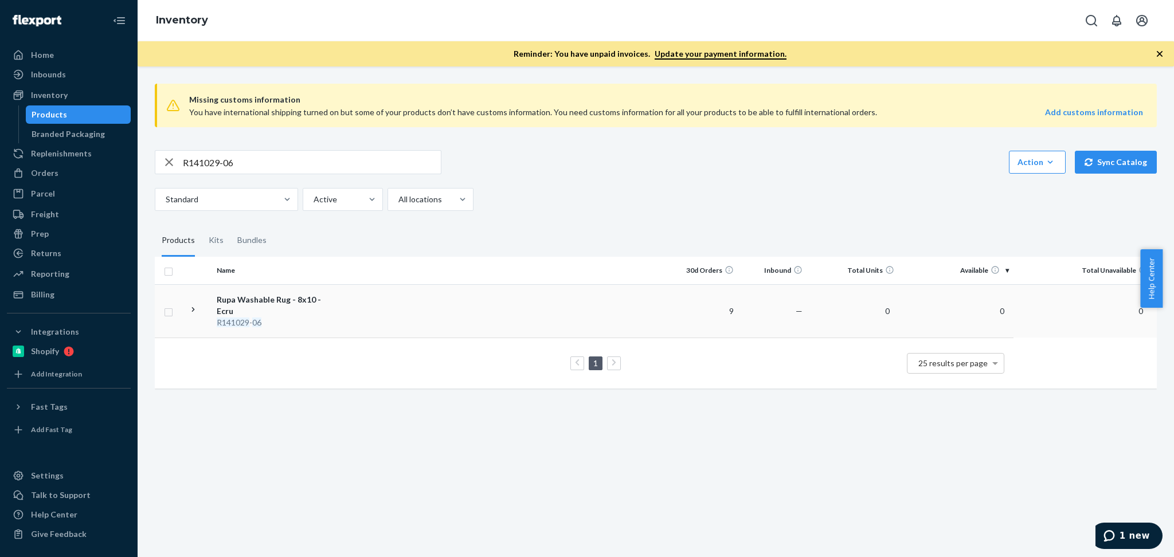
click at [368, 302] on td at bounding box center [505, 310] width 328 height 53
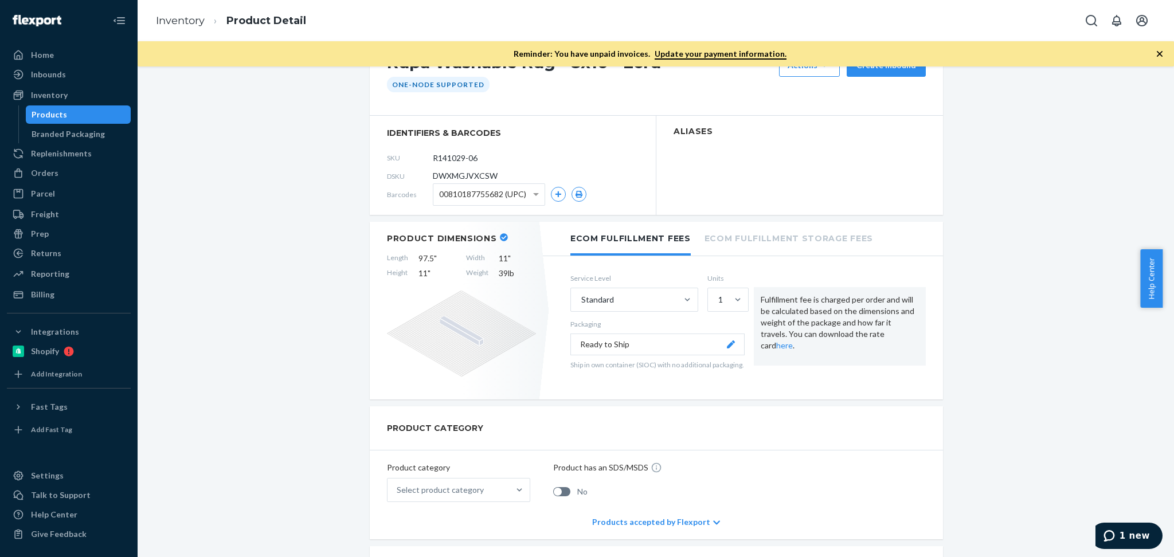
scroll to position [79, 0]
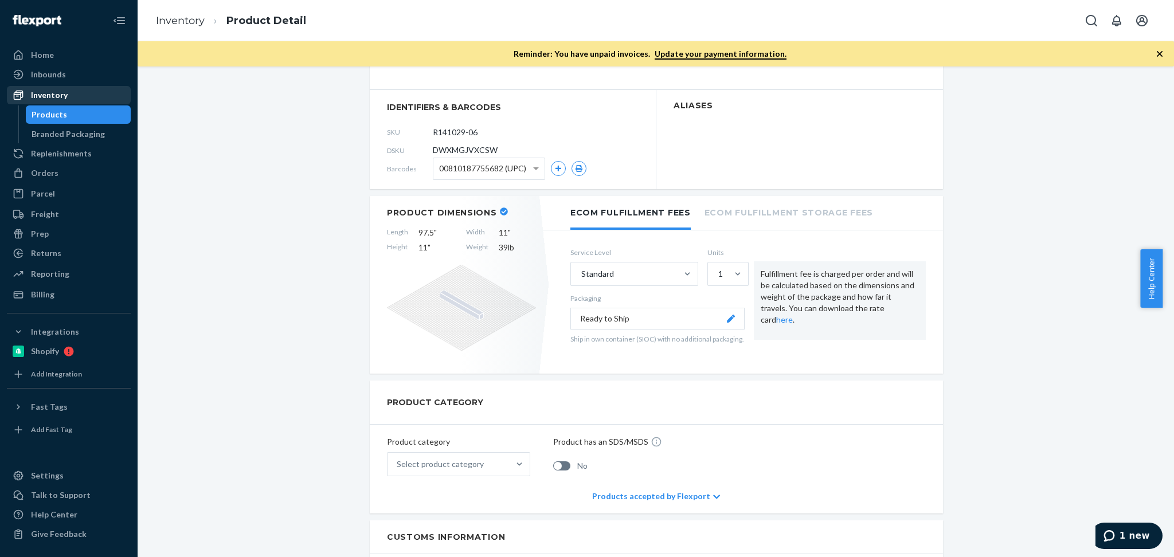
click at [61, 97] on div "Inventory" at bounding box center [49, 94] width 37 height 11
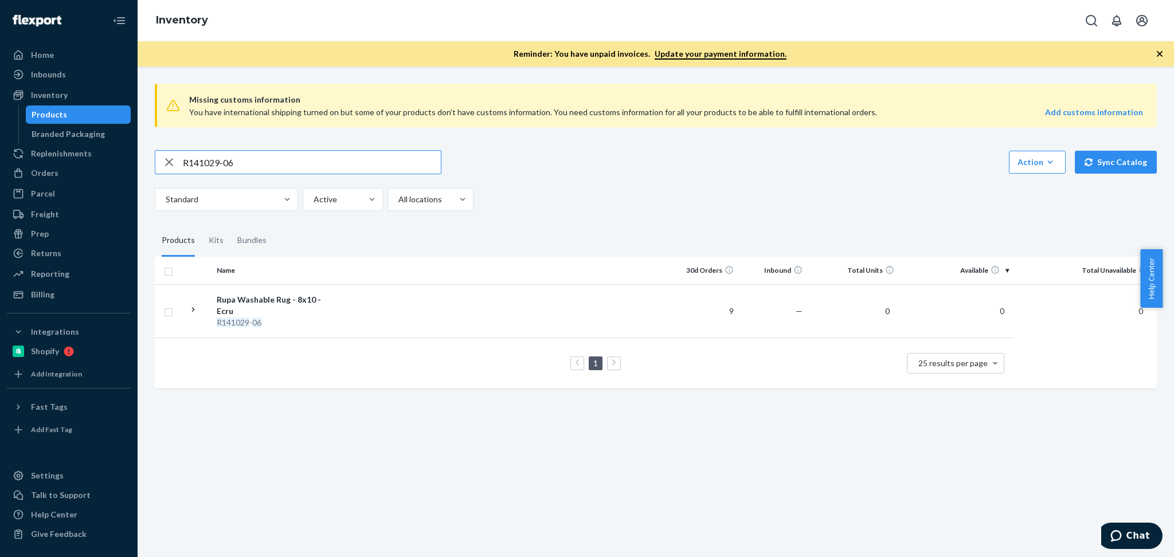
click at [283, 158] on input "R141029-06" at bounding box center [312, 162] width 258 height 23
click at [283, 159] on input "R141029-06" at bounding box center [312, 162] width 258 height 23
paste input "B86010-09"
type input "B86010-09"
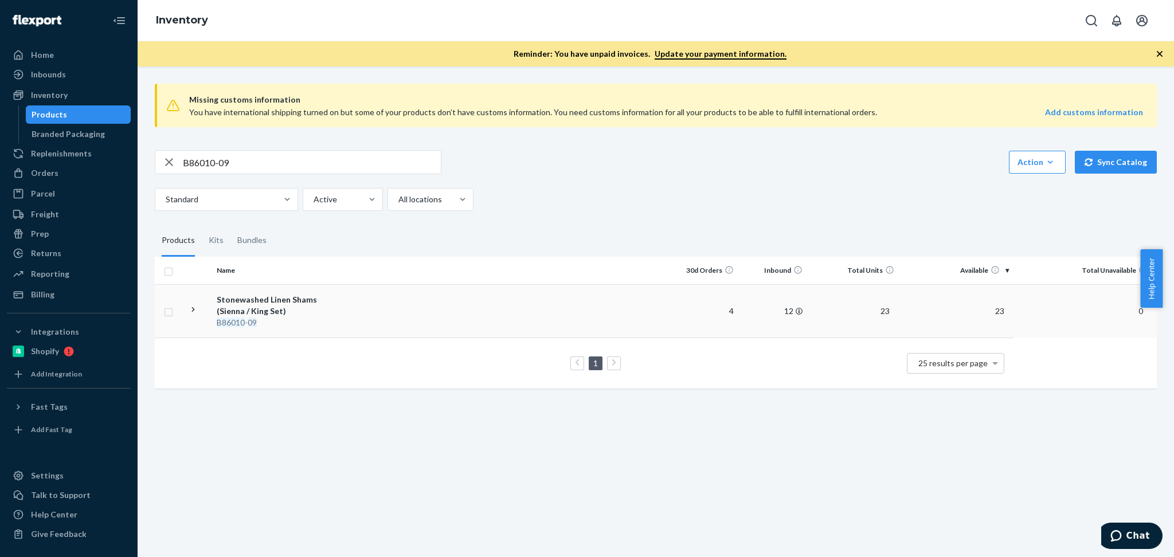
click at [543, 325] on td at bounding box center [505, 310] width 328 height 53
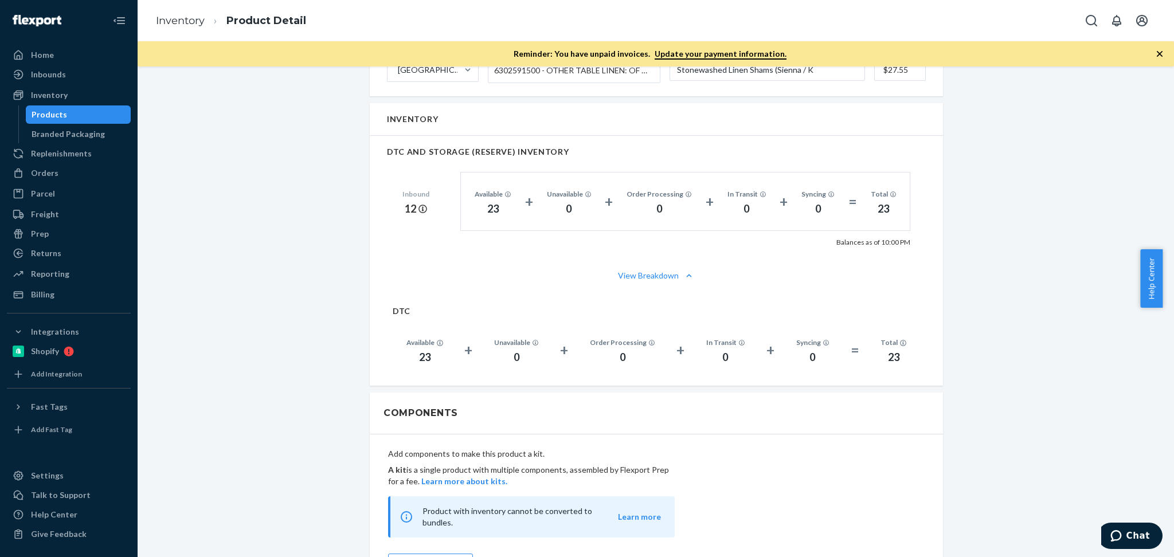
scroll to position [550, 0]
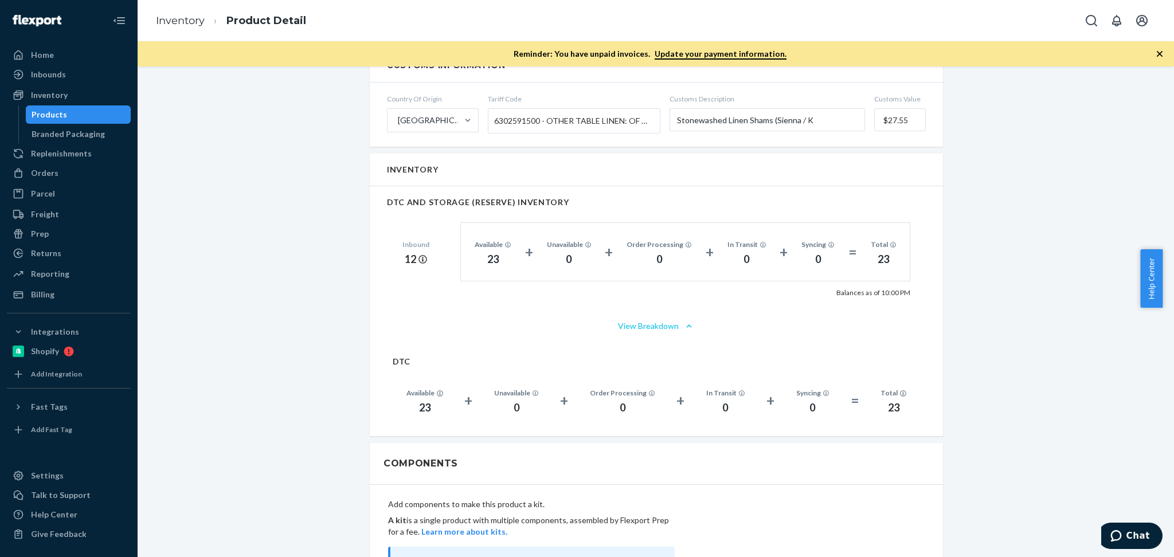
click at [667, 324] on button "View Breakdown" at bounding box center [656, 325] width 539 height 11
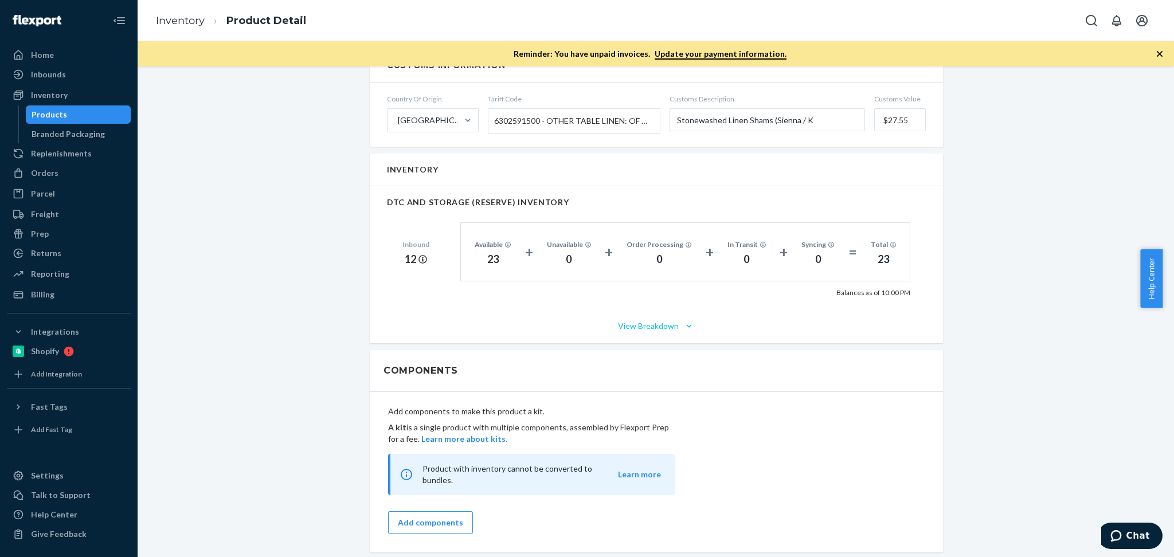
click at [667, 324] on button "View Breakdown" at bounding box center [656, 325] width 539 height 11
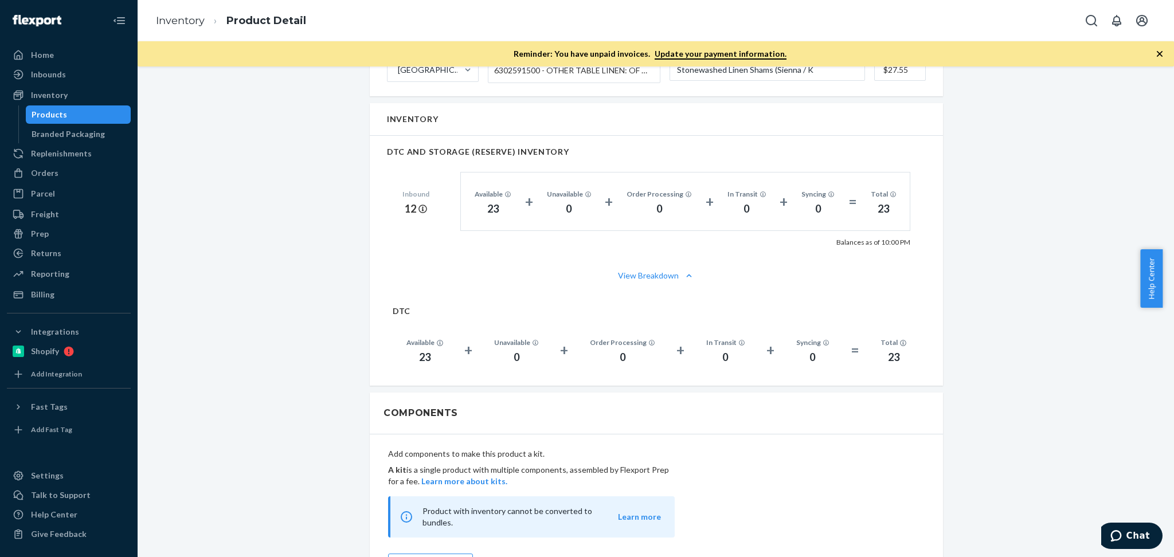
scroll to position [627, 0]
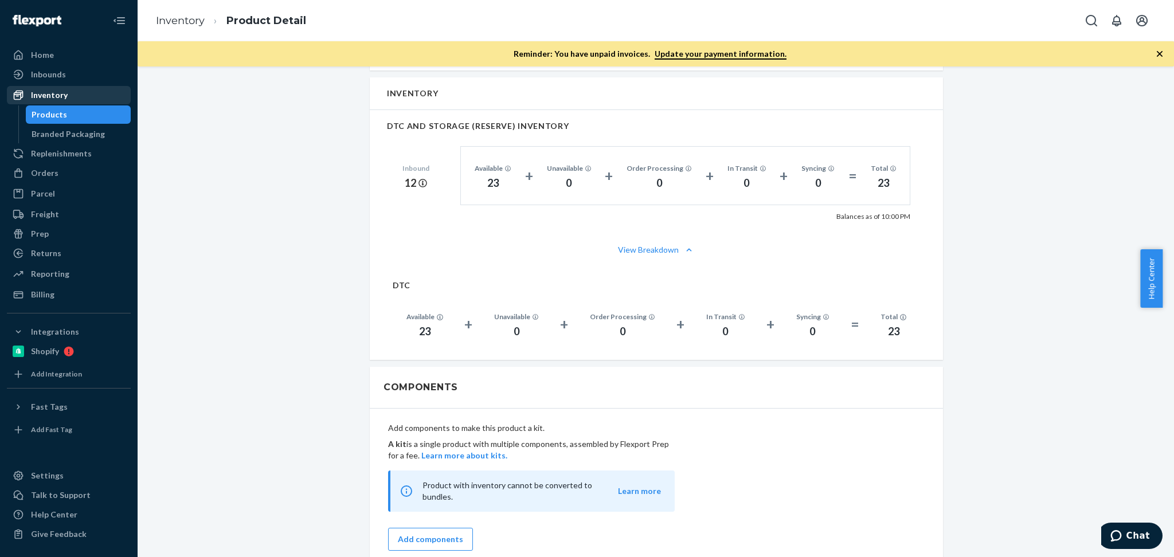
click at [70, 94] on div "Inventory" at bounding box center [69, 95] width 122 height 16
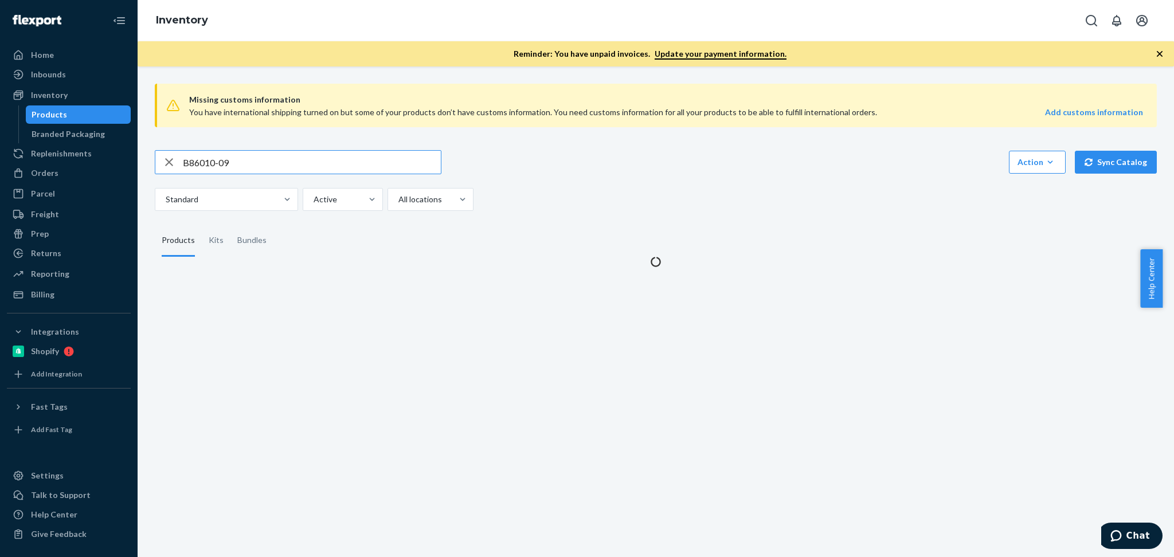
click at [252, 158] on input "B86010-09" at bounding box center [312, 162] width 258 height 23
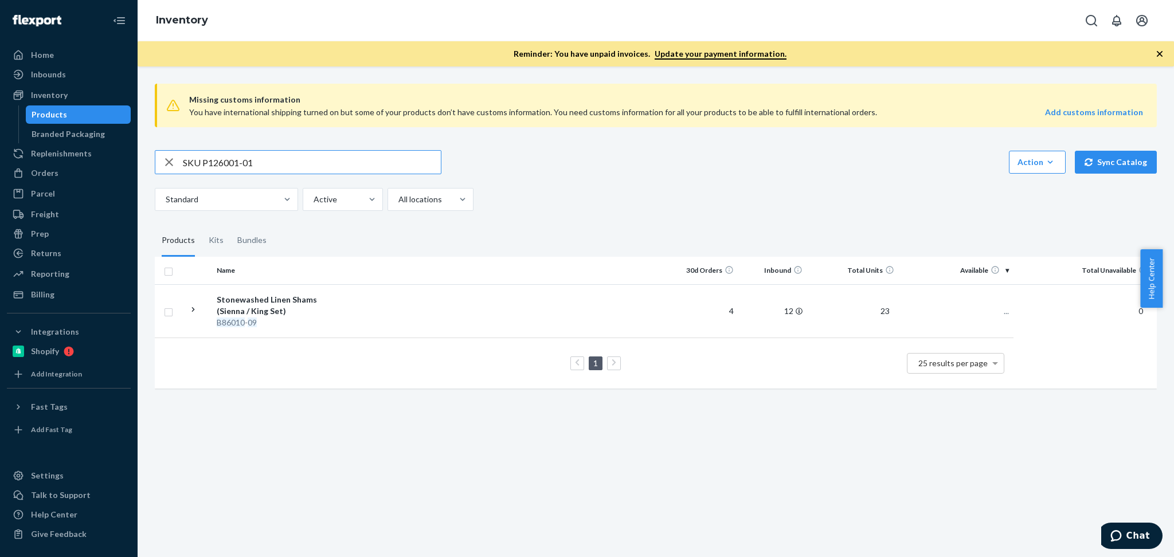
click at [203, 161] on input "SKU P126001-01" at bounding box center [312, 162] width 258 height 23
type input "P126001-01"
click at [491, 430] on div "Missing customs information You have international shipping turned on but some …" at bounding box center [656, 311] width 1036 height 491
click at [292, 320] on div "P126001 - 01 -C" at bounding box center [277, 322] width 120 height 11
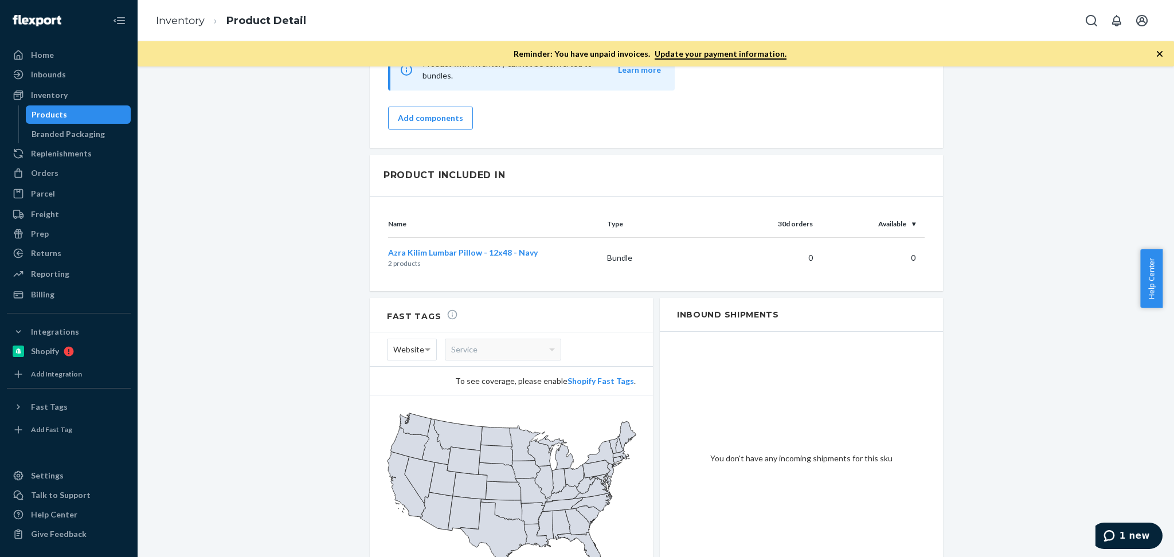
scroll to position [1121, 0]
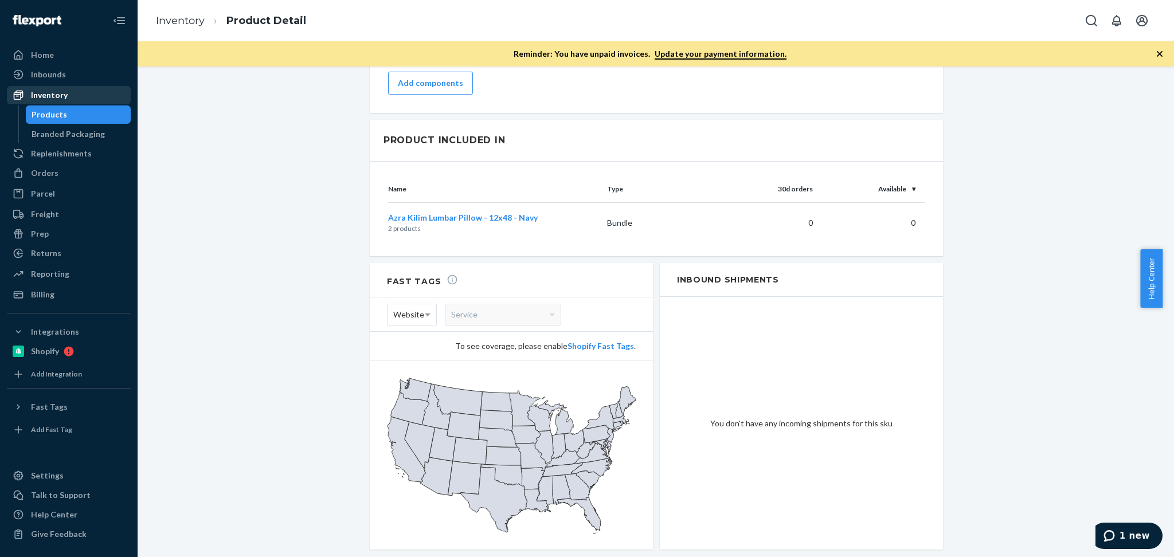
click at [64, 95] on div "Inventory" at bounding box center [49, 94] width 37 height 11
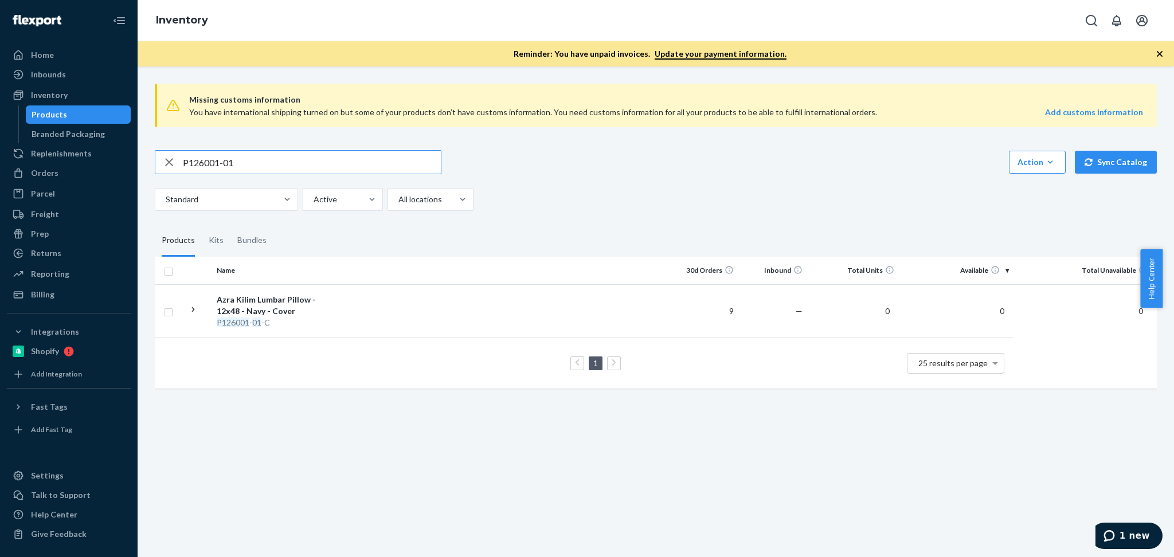
click at [313, 155] on input "P126001-01" at bounding box center [312, 162] width 258 height 23
paste input "R120038-05"
type input "R120038-05"
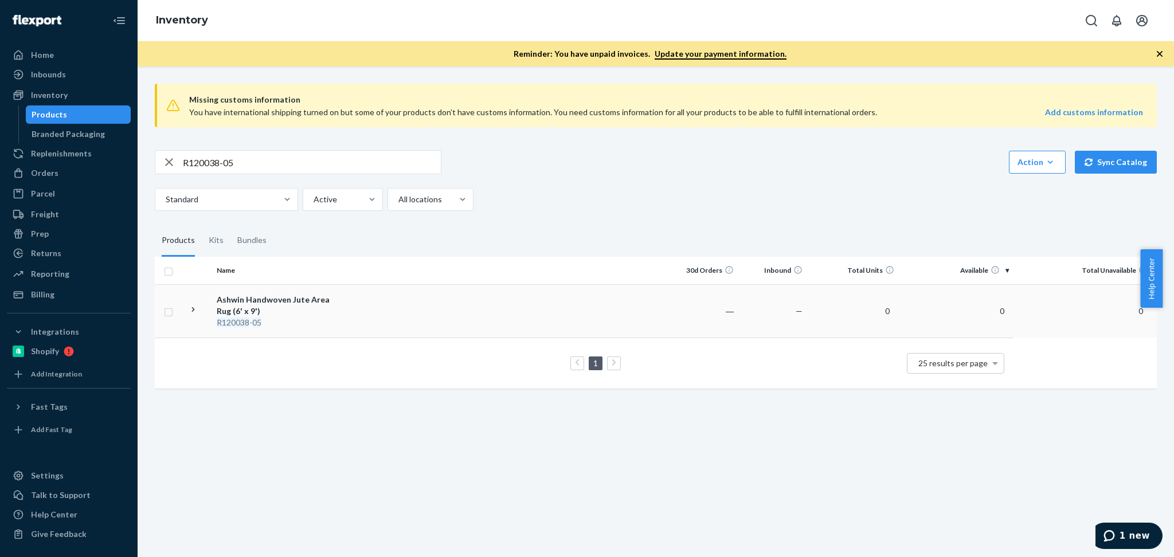
click at [279, 308] on div "Ashwin Handwoven Jute Area Rug (6' x 9')" at bounding box center [277, 305] width 120 height 23
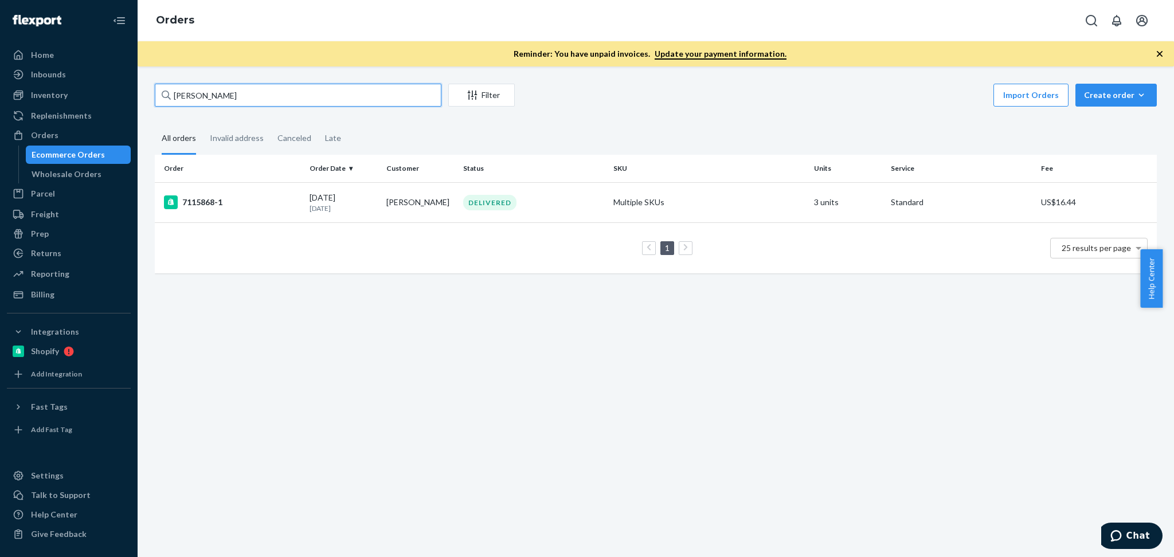
click at [248, 100] on input "[PERSON_NAME]" at bounding box center [298, 95] width 287 height 23
paste input "[PERSON_NAME]"
click at [234, 96] on input "[PERSON_NAME]" at bounding box center [298, 95] width 287 height 23
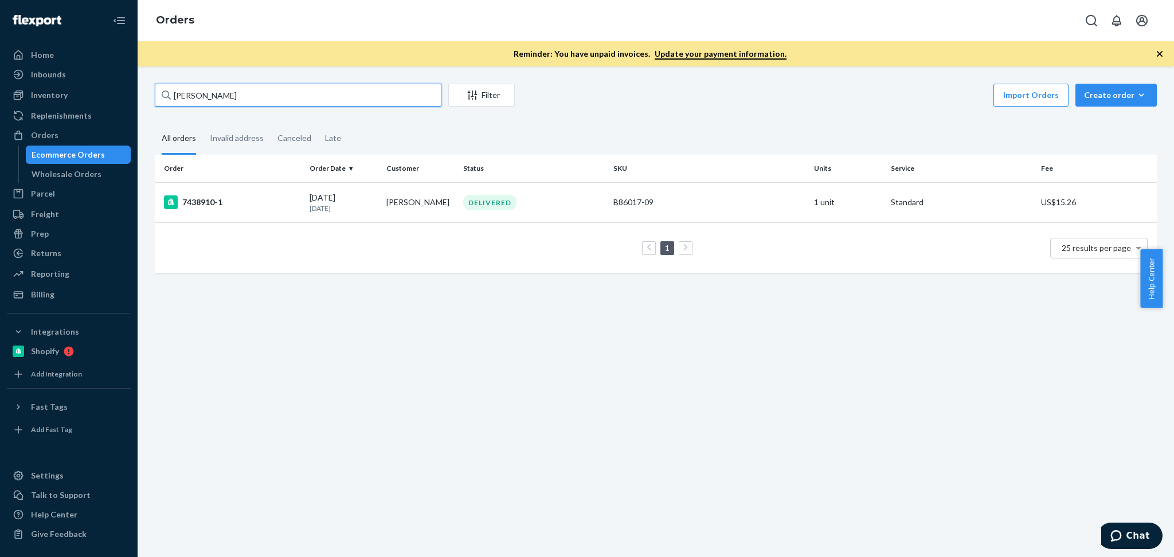
click at [234, 96] on input "[PERSON_NAME]" at bounding box center [298, 95] width 287 height 23
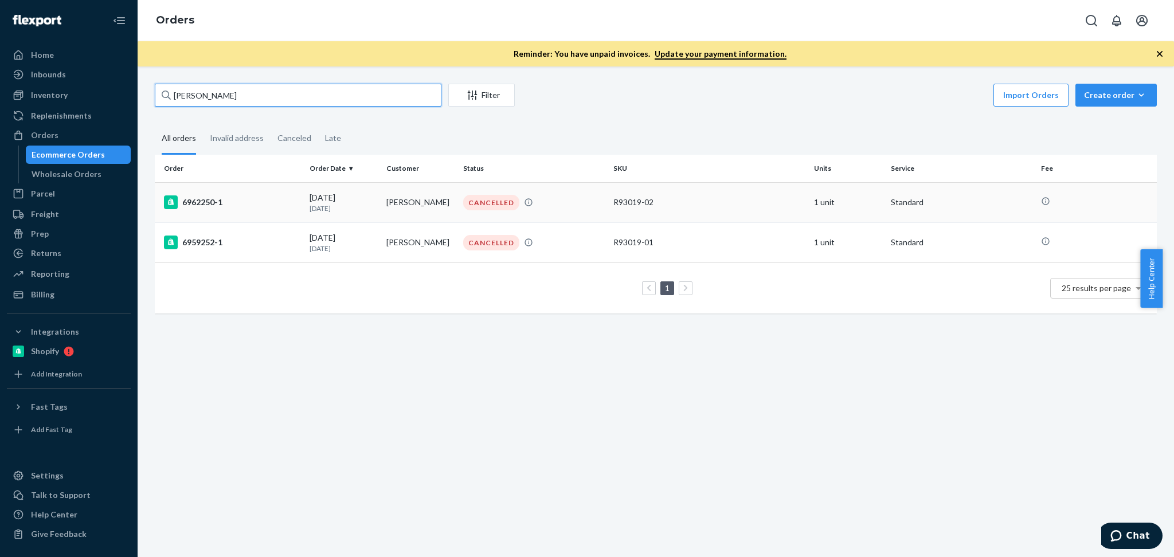
type input "[PERSON_NAME]"
click at [347, 209] on p "[DATE]" at bounding box center [344, 208] width 68 height 10
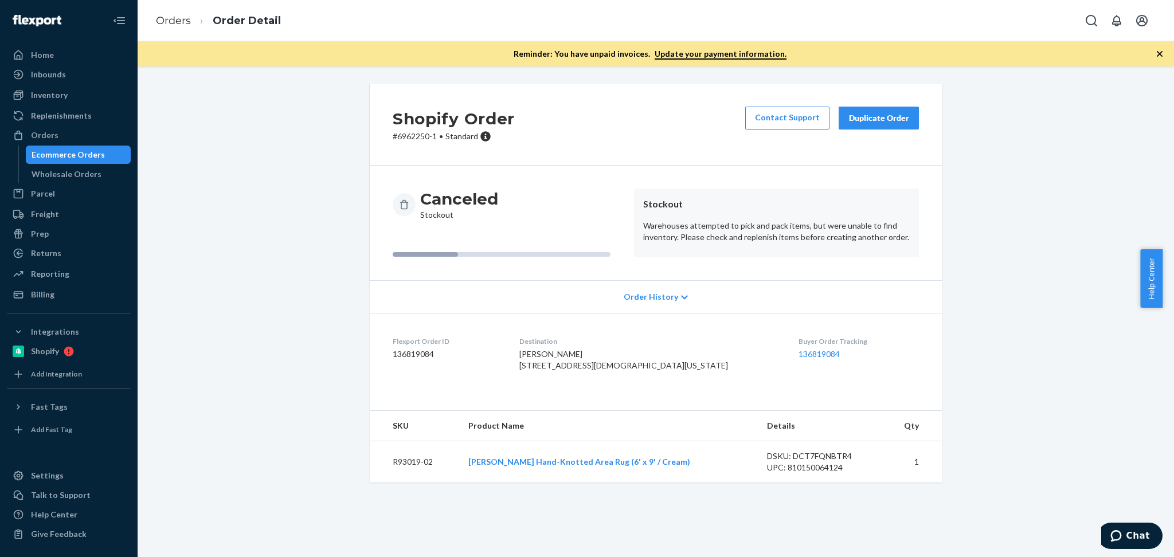
click at [1085, 339] on div "Shopify Order # 6962250-1 • Standard Contact Support Duplicate Order Canceled S…" at bounding box center [655, 290] width 1019 height 413
click at [897, 119] on div "Duplicate Order" at bounding box center [878, 117] width 61 height 11
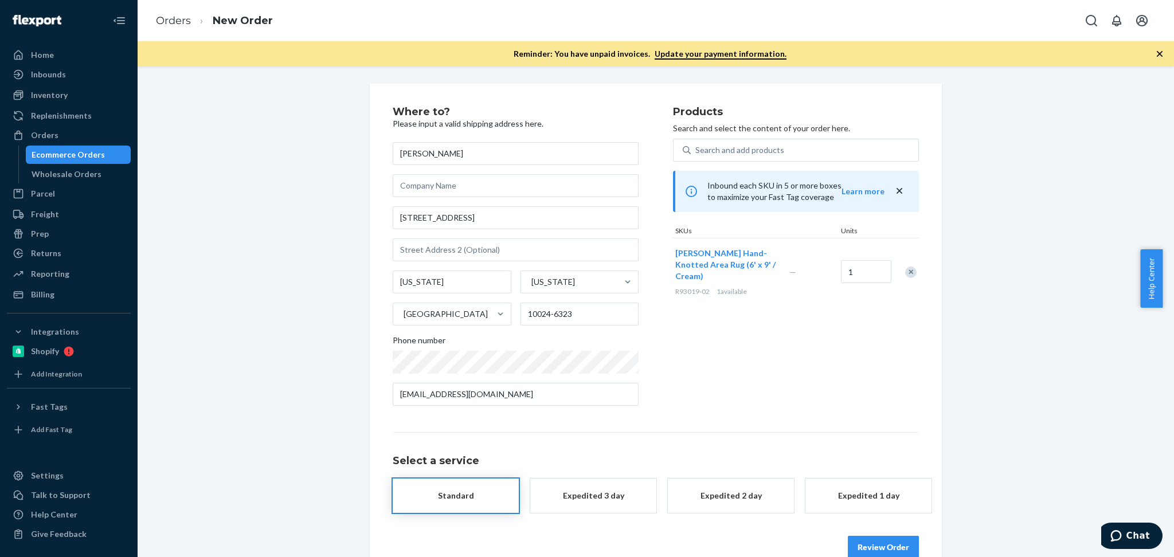
click at [1002, 355] on div "Where to? Please input a valid shipping address here. [PERSON_NAME] [STREET_ADD…" at bounding box center [655, 333] width 1019 height 498
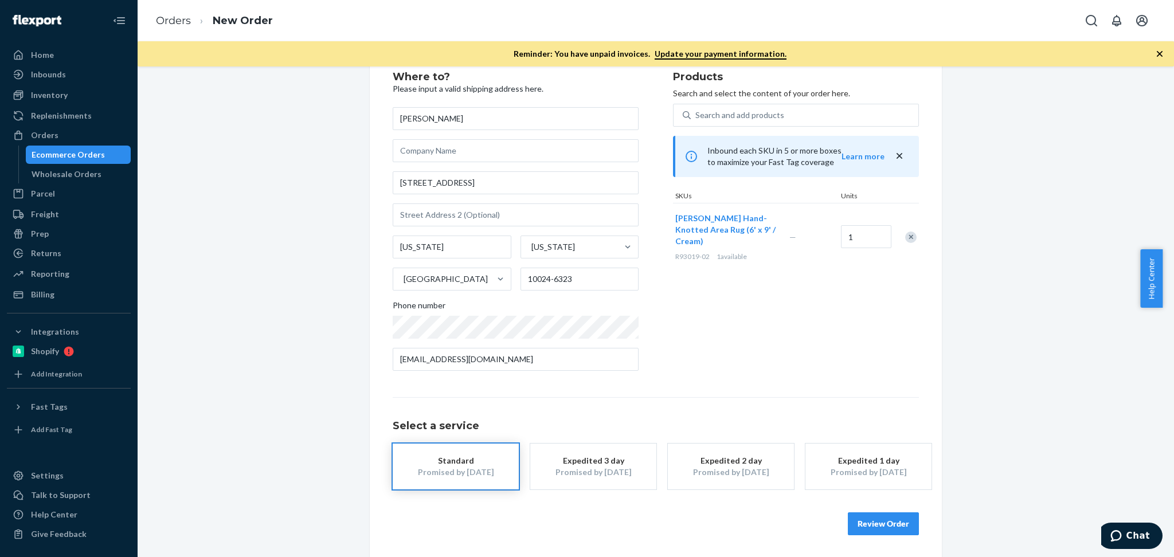
click at [885, 519] on button "Review Order" at bounding box center [883, 523] width 71 height 23
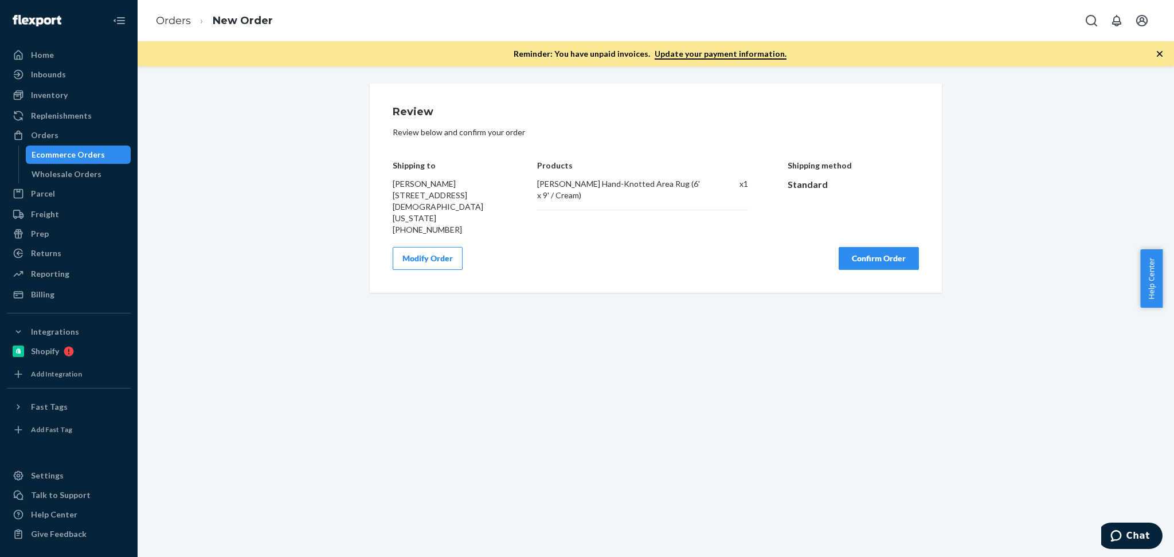
scroll to position [0, 0]
click at [873, 247] on button "Confirm Order" at bounding box center [879, 258] width 80 height 23
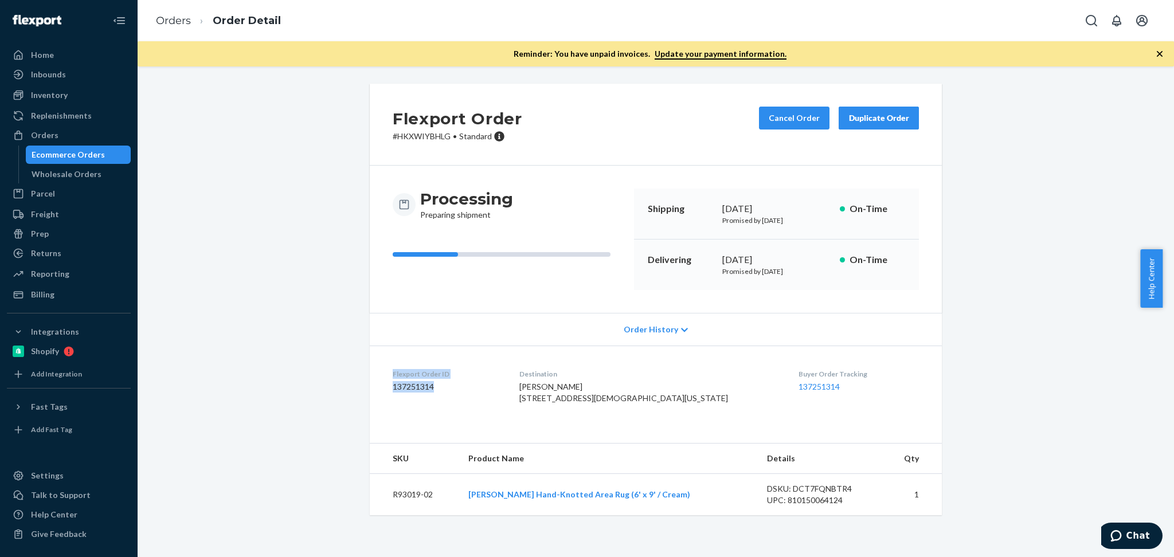
drag, startPoint x: 435, startPoint y: 389, endPoint x: 381, endPoint y: 373, distance: 56.9
click at [381, 373] on dl "Flexport Order ID 137251314 Destination [PERSON_NAME] [STREET_ADDRESS][US_STATE…" at bounding box center [656, 389] width 572 height 86
copy div "Flexport Order ID 137251314"
click at [83, 135] on div "Orders" at bounding box center [69, 135] width 122 height 16
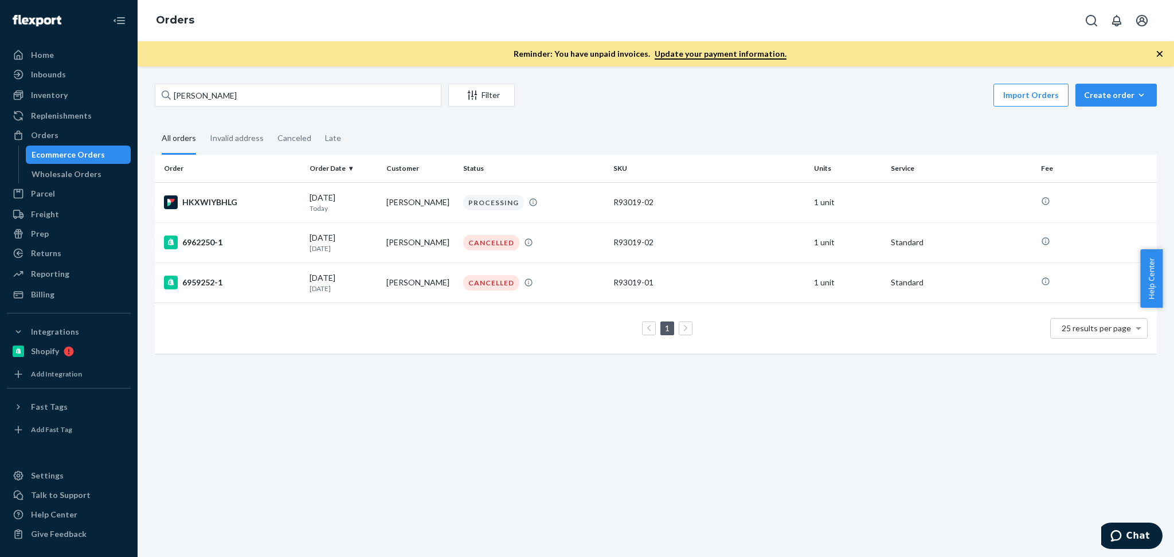
click at [465, 420] on div "[PERSON_NAME] Filter Import Orders Create order Ecommerce order Removal order A…" at bounding box center [656, 311] width 1036 height 491
click at [370, 213] on td "[DATE] [DATE]" at bounding box center [343, 202] width 77 height 40
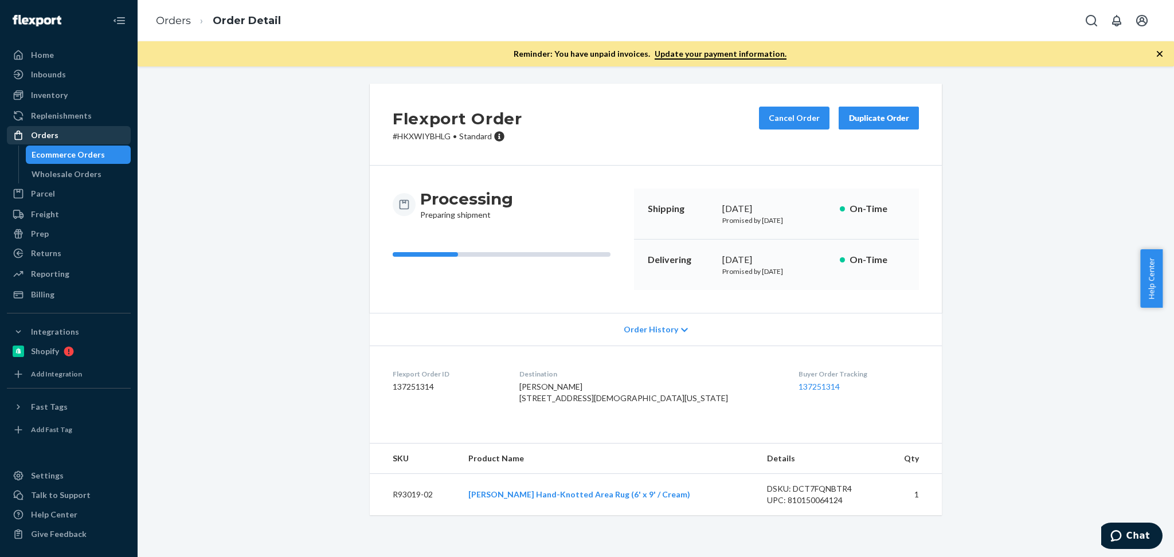
click at [61, 131] on div "Orders" at bounding box center [69, 135] width 122 height 16
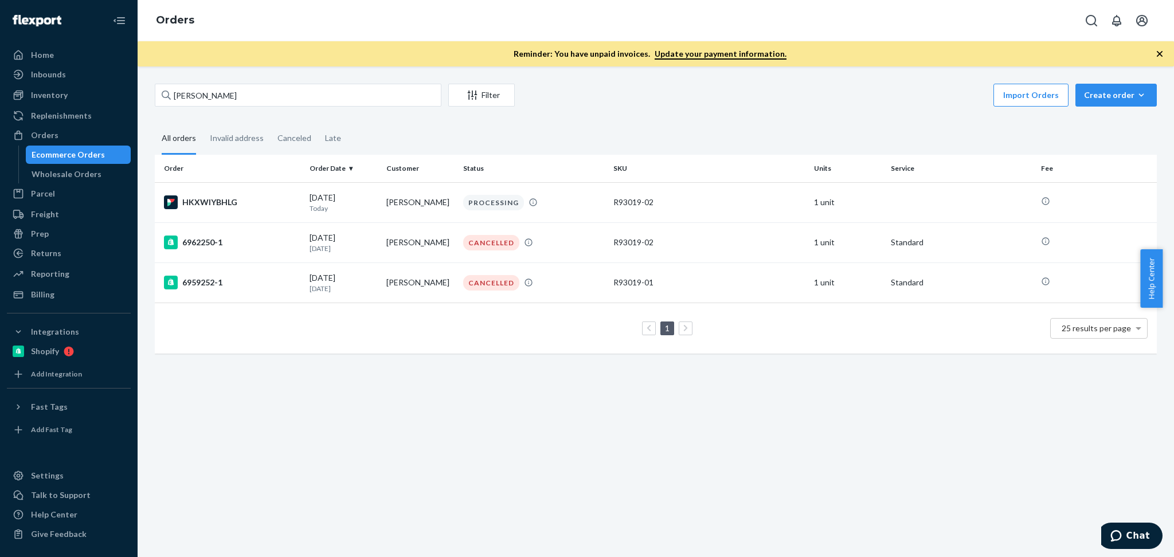
click at [490, 430] on div "[PERSON_NAME] Filter Import Orders Create order Ecommerce order Removal order A…" at bounding box center [656, 311] width 1036 height 491
click at [273, 85] on input "[PERSON_NAME]" at bounding box center [298, 95] width 287 height 23
paste input "[PERSON_NAME]"
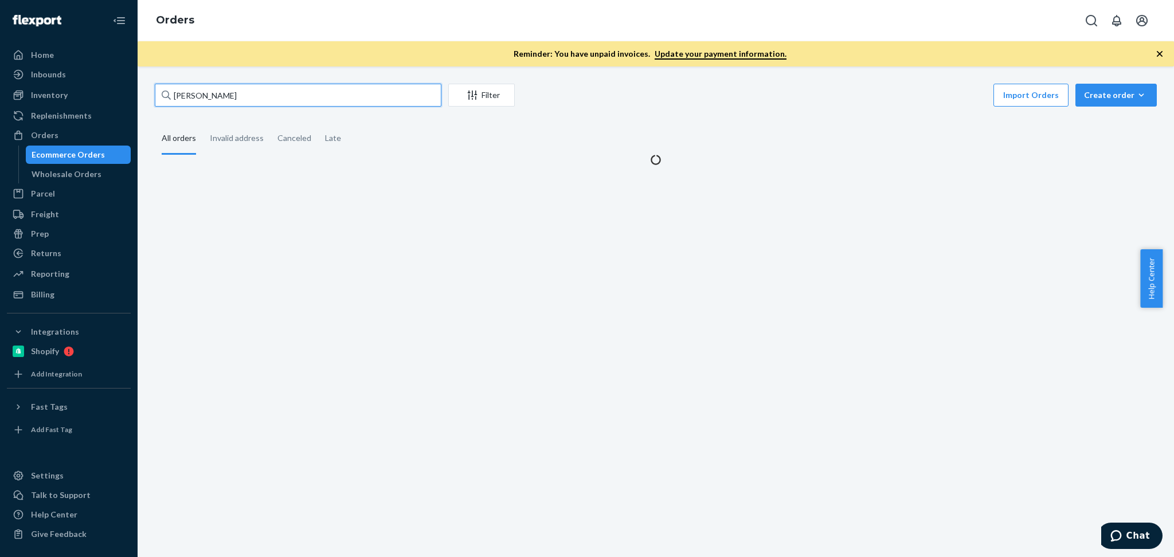
type input "[PERSON_NAME]"
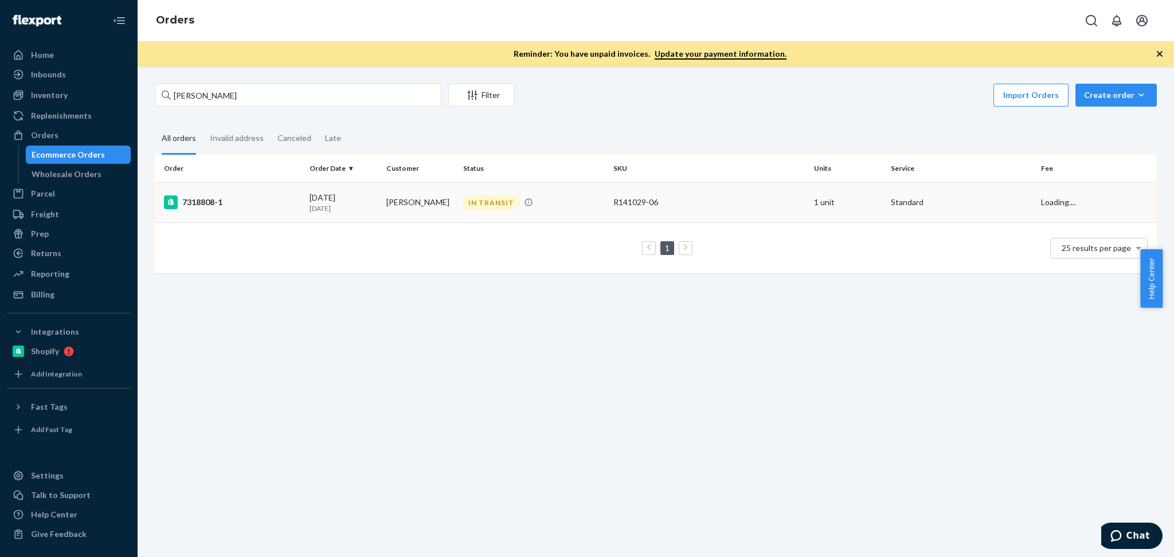
click at [430, 206] on td "[PERSON_NAME]" at bounding box center [420, 202] width 77 height 40
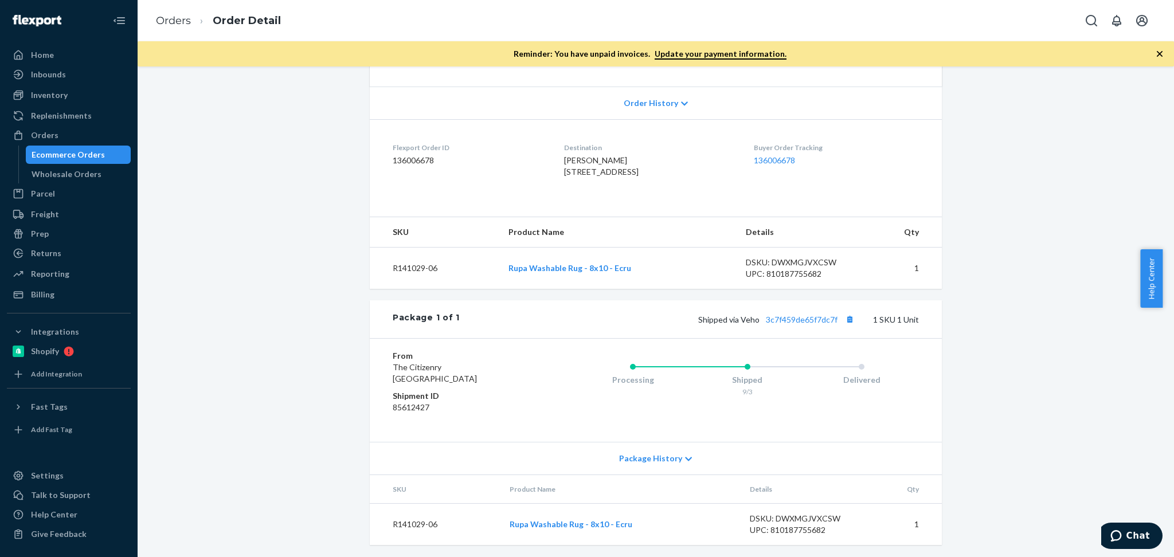
scroll to position [279, 0]
click at [813, 319] on link "3c7f459de65f7dc7f" at bounding box center [802, 318] width 72 height 10
drag, startPoint x: 439, startPoint y: 146, endPoint x: 377, endPoint y: 120, distance: 67.1
click at [377, 120] on dl "Flexport Order ID 136006678 Destination [PERSON_NAME] [STREET_ADDRESS] US Buyer…" at bounding box center [656, 161] width 572 height 86
copy div "Flexport Order ID 136006678"
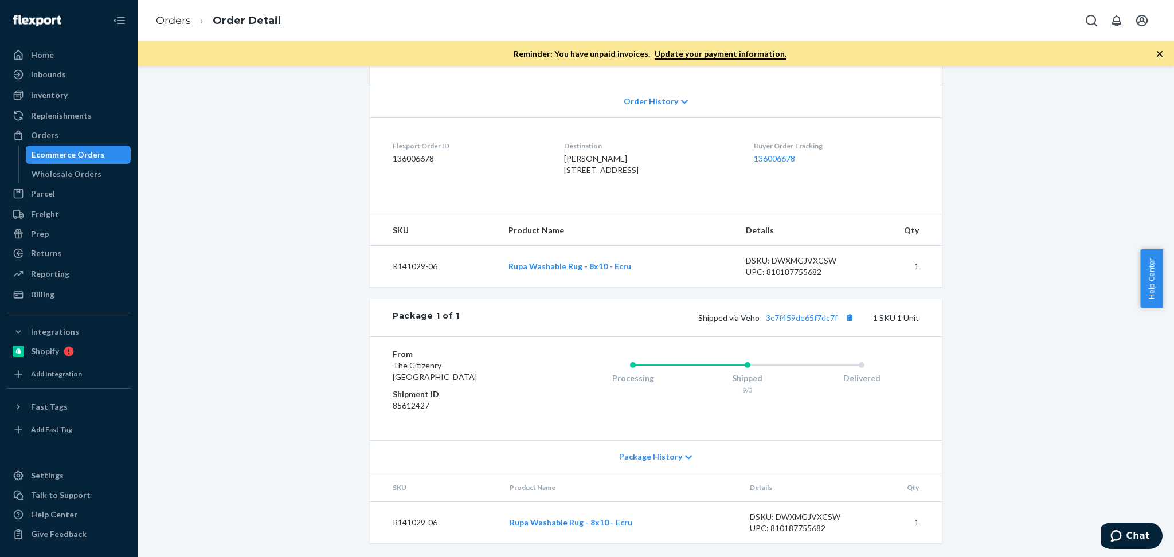
drag, startPoint x: 1172, startPoint y: 307, endPoint x: 1172, endPoint y: 279, distance: 28.1
click at [1172, 278] on div "Help Center" at bounding box center [1157, 278] width 34 height 58
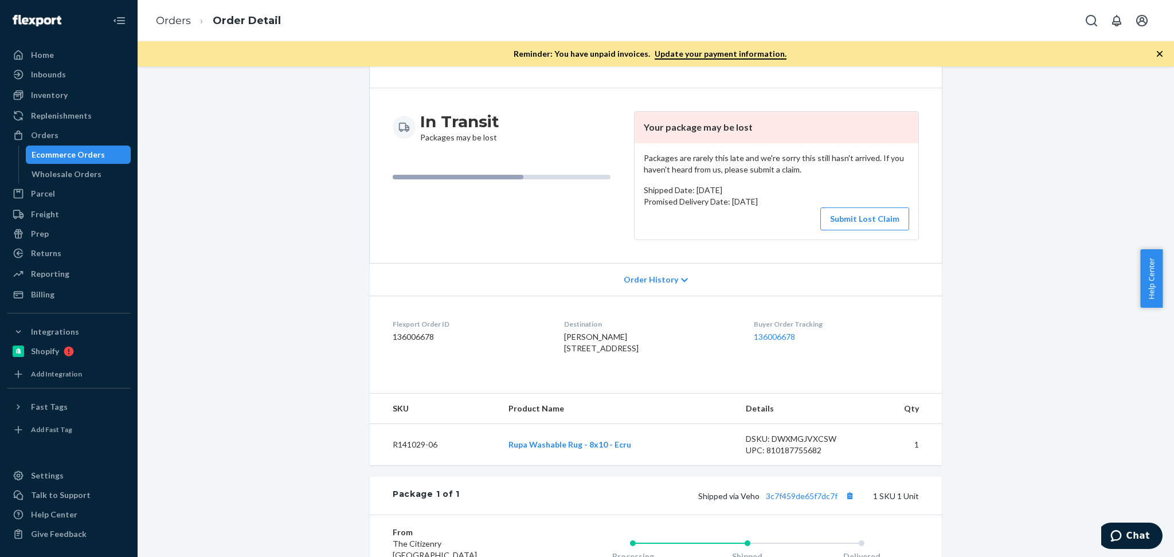
scroll to position [0, 0]
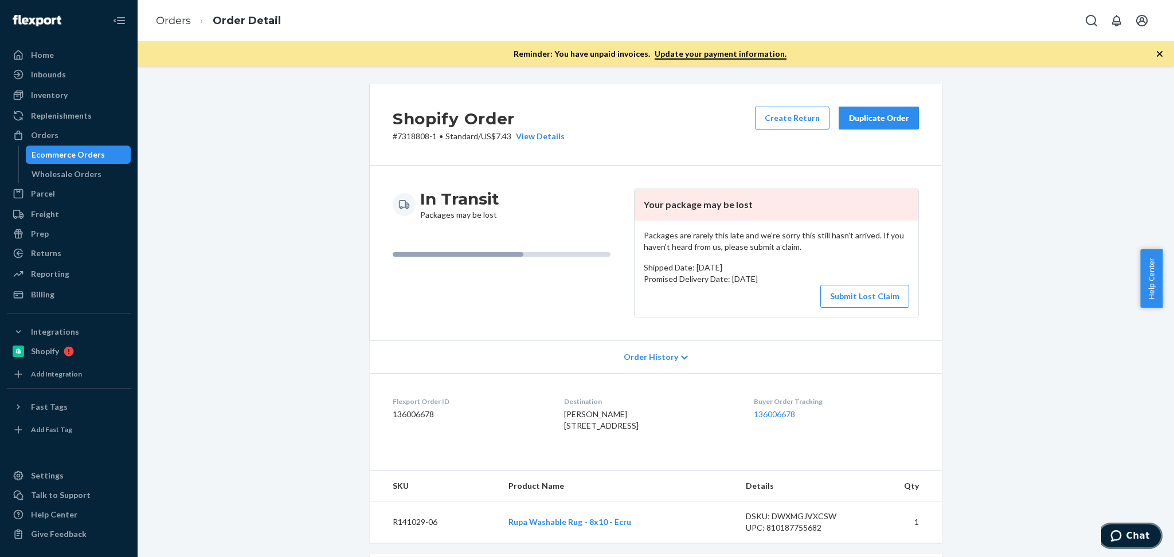
click at [1117, 535] on icon "Chat" at bounding box center [1115, 535] width 11 height 11
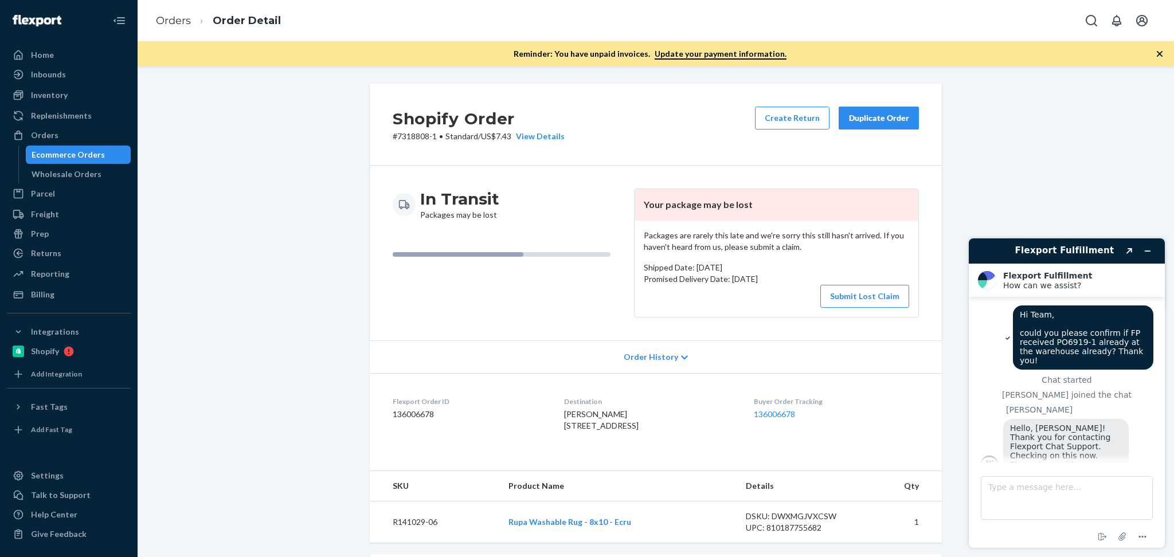
scroll to position [1336, 0]
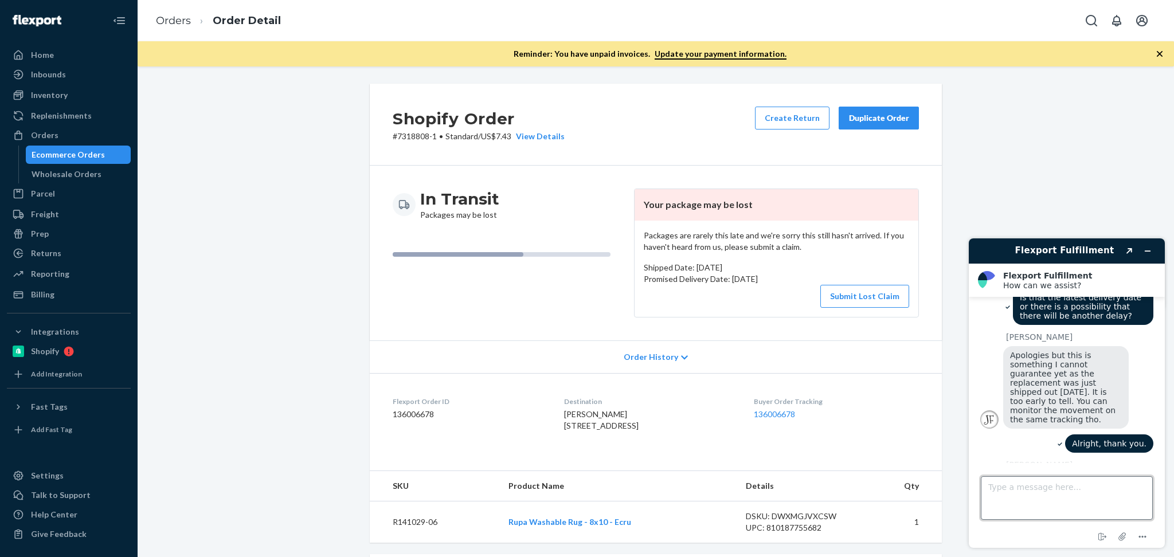
click at [1050, 503] on textarea "Type a message here..." at bounding box center [1067, 498] width 172 height 44
type textarea "Hi team, could we please check what is going on with most of our Rupa Washable …"
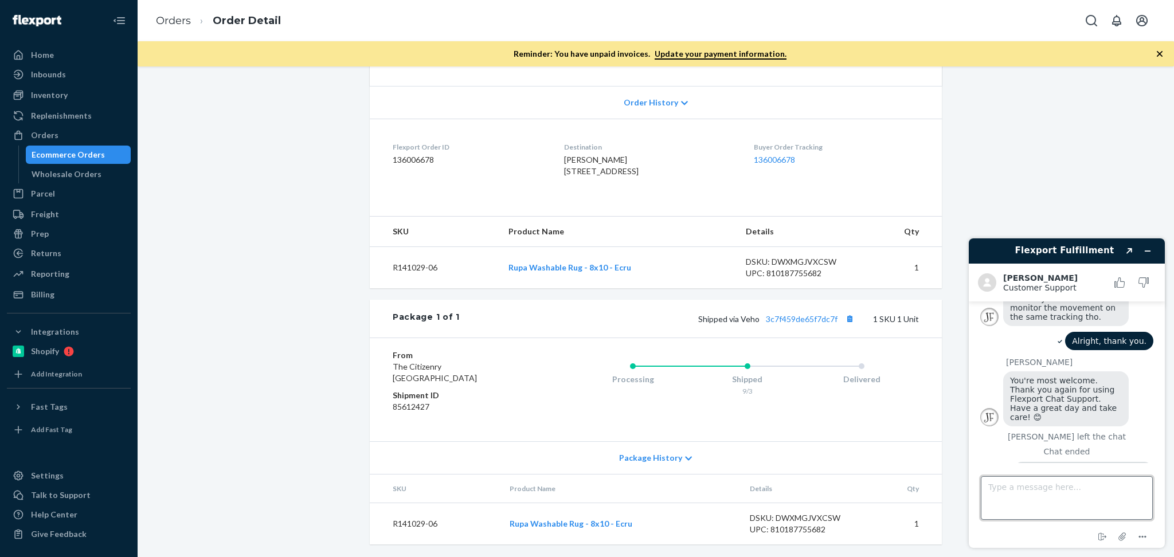
scroll to position [1522, 0]
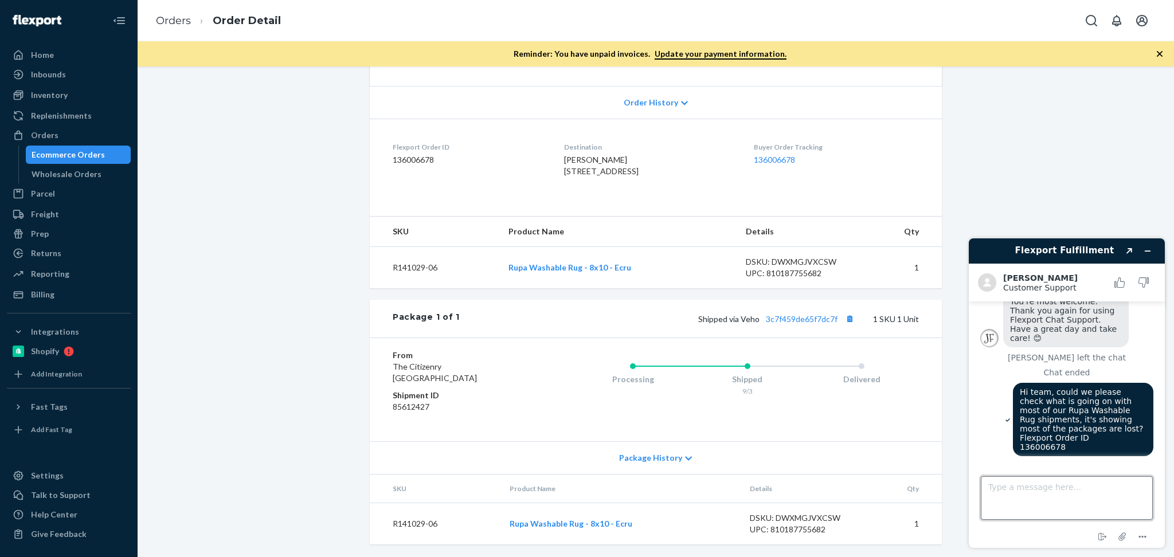
click at [1058, 483] on textarea "Type a message here..." at bounding box center [1067, 498] width 172 height 44
type textarea "[PERSON_NAME]"
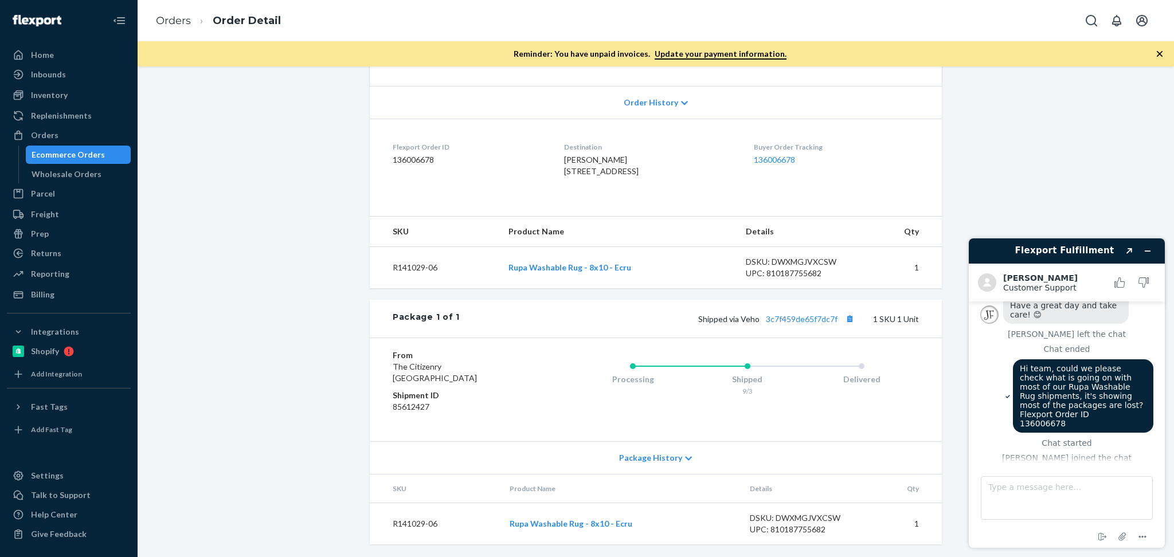
click at [433, 288] on td "R141029-06" at bounding box center [435, 267] width 130 height 42
copy td "R141029-06"
click at [71, 131] on div "Orders" at bounding box center [69, 135] width 122 height 16
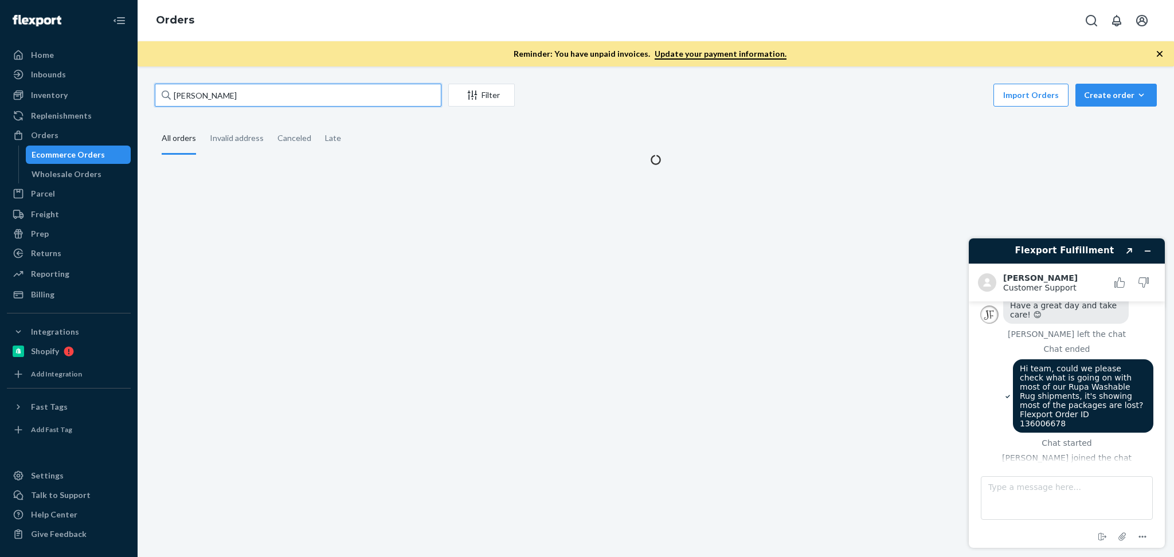
click at [282, 86] on input "[PERSON_NAME]" at bounding box center [298, 95] width 287 height 23
paste input "R141029-06"
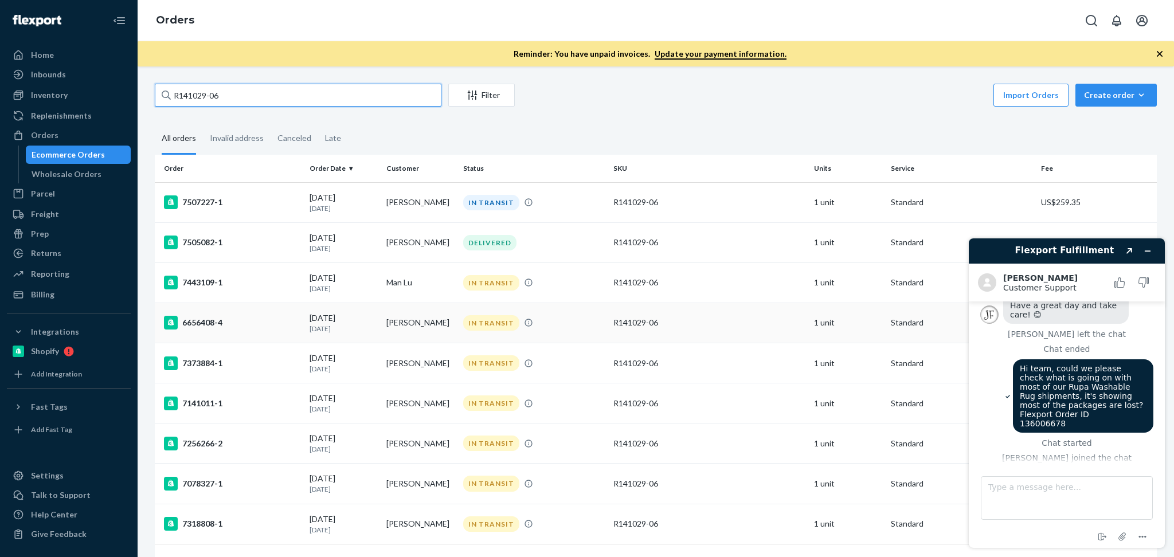
scroll to position [25, 0]
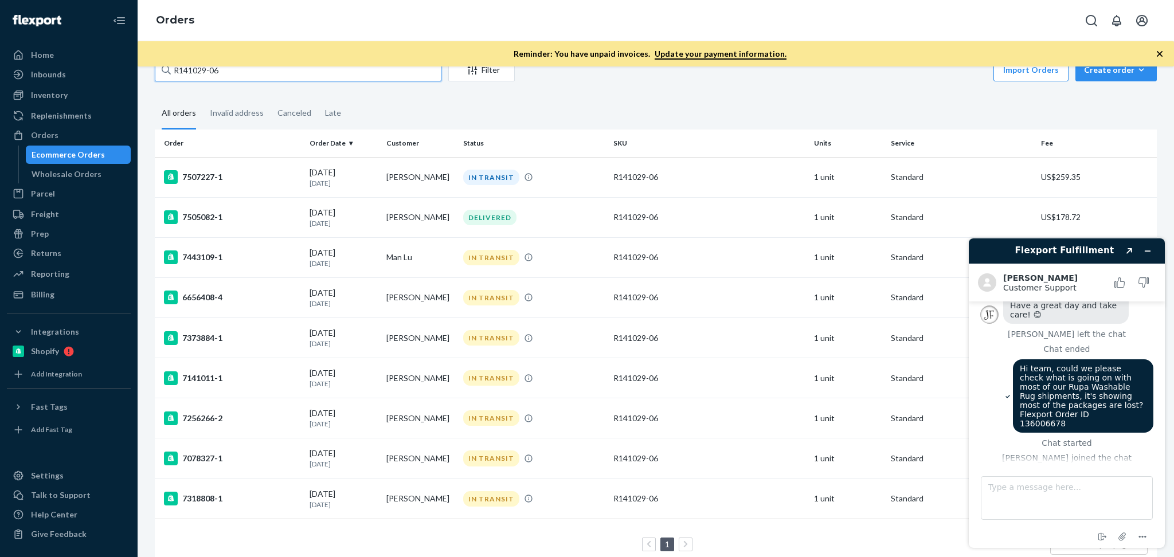
type input "R141029-06"
click at [325, 498] on div "[DATE] [DATE]" at bounding box center [344, 498] width 68 height 21
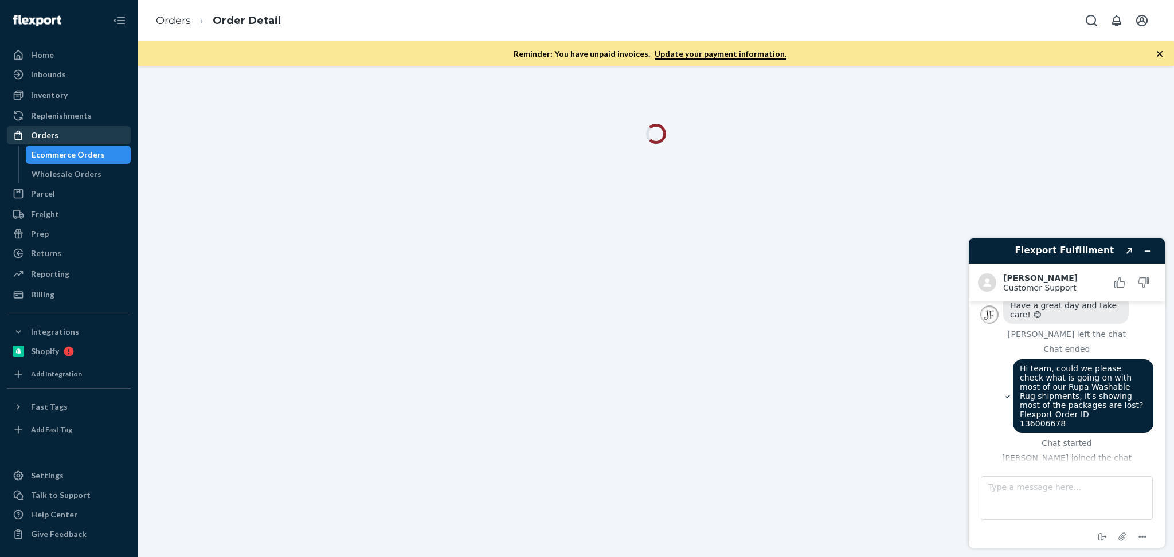
click at [61, 140] on div "Orders" at bounding box center [69, 135] width 122 height 16
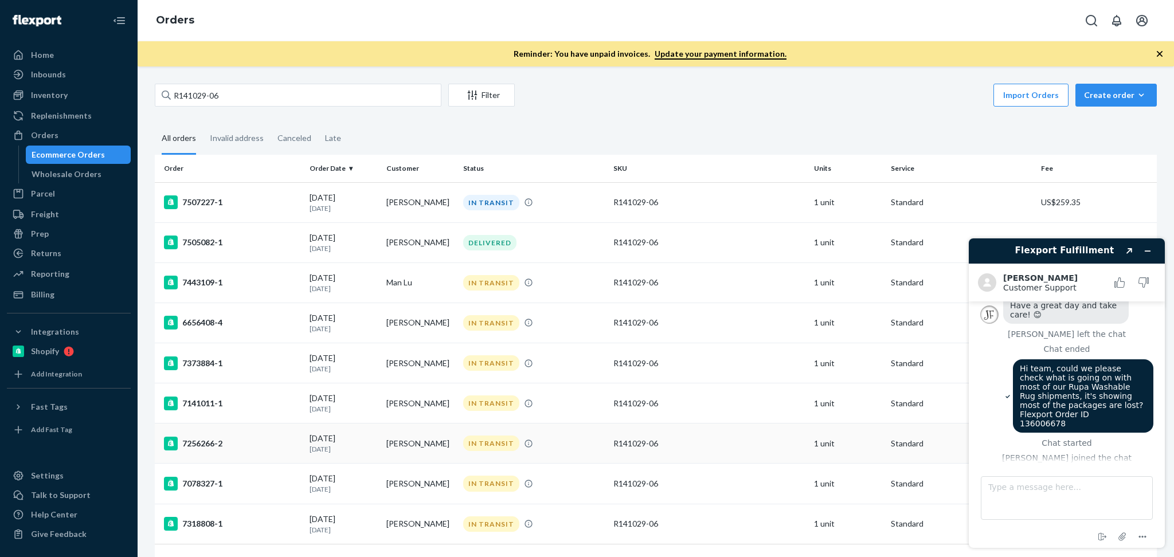
scroll to position [50, 0]
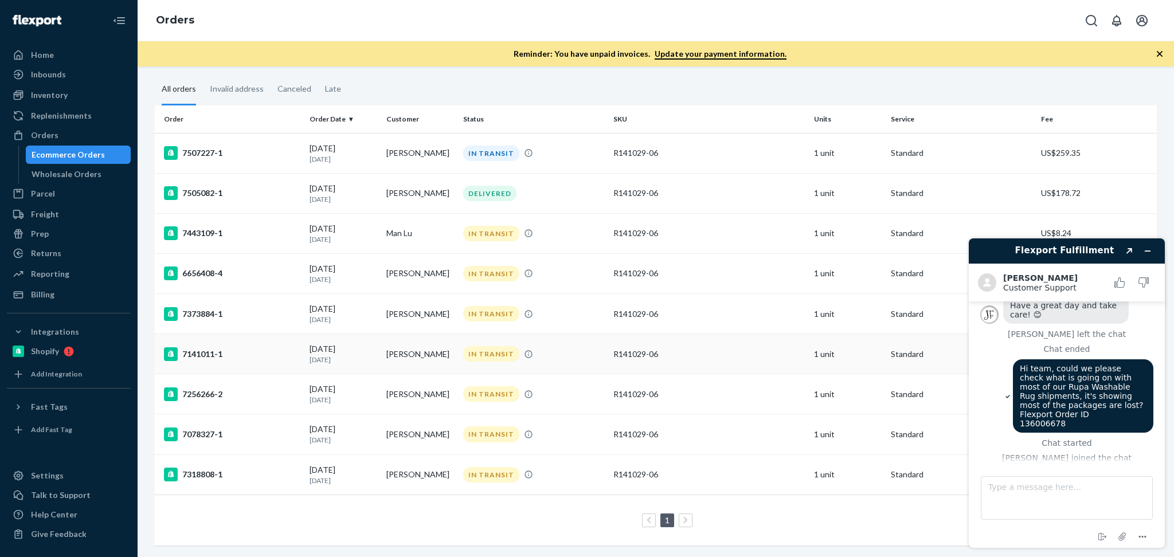
click at [367, 365] on td "[DATE] [DATE]" at bounding box center [343, 354] width 77 height 40
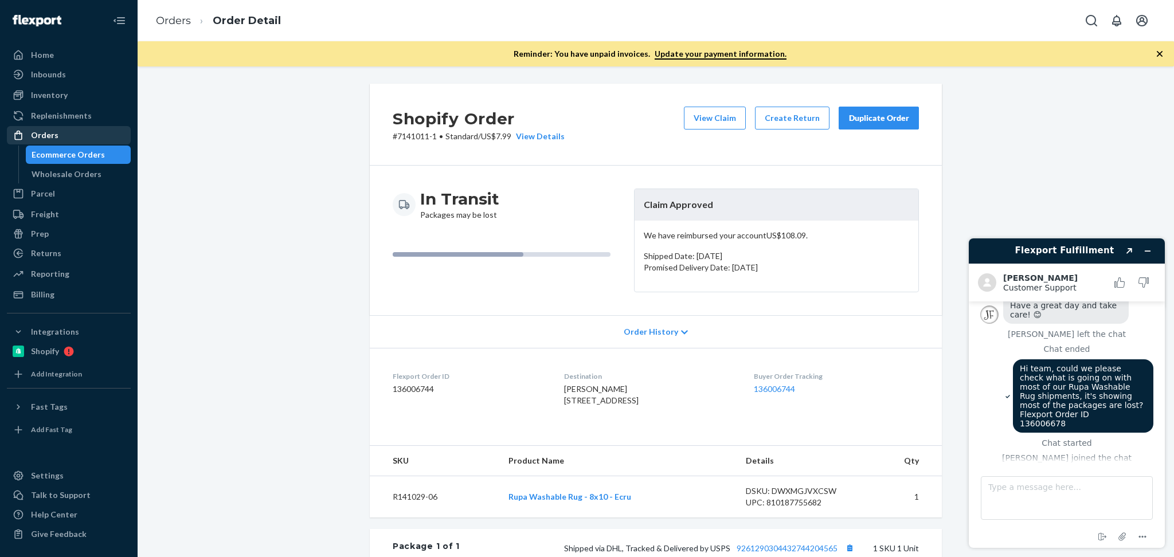
click at [49, 135] on div "Orders" at bounding box center [45, 135] width 28 height 11
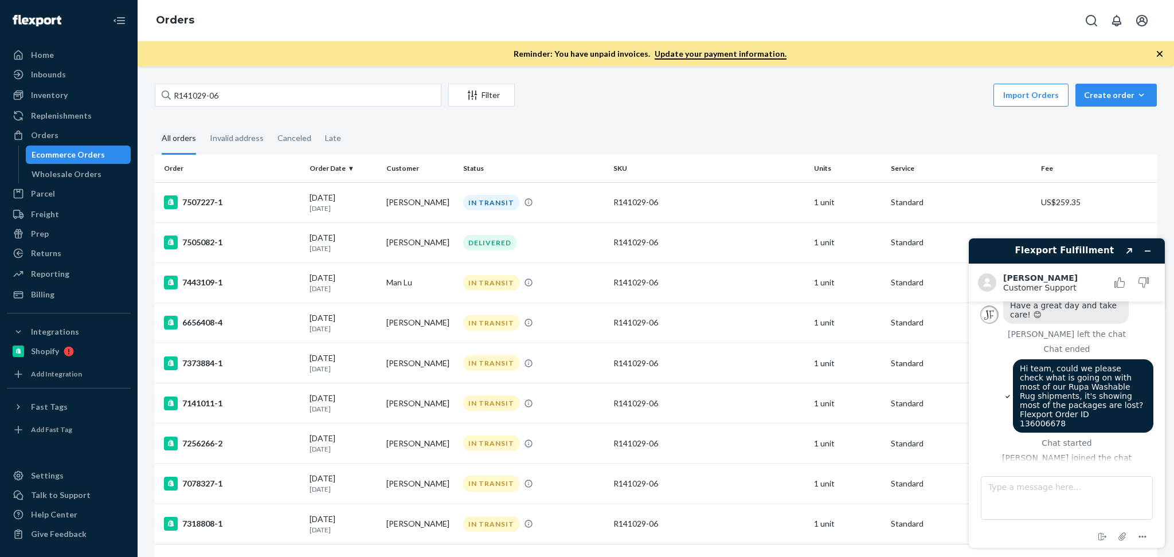
scroll to position [60, 0]
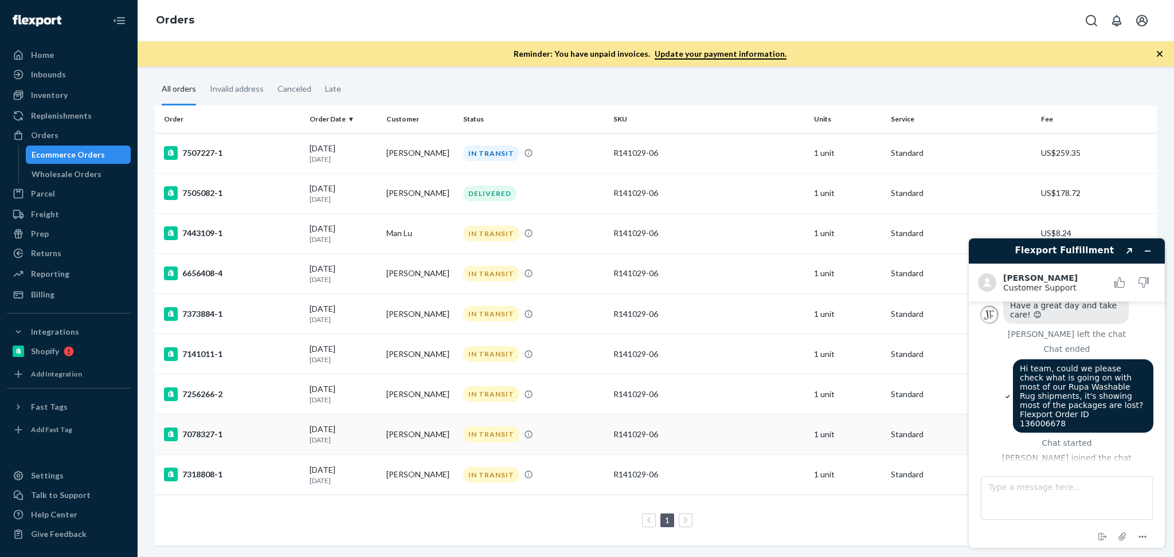
click at [389, 420] on td "[PERSON_NAME]" at bounding box center [420, 434] width 77 height 40
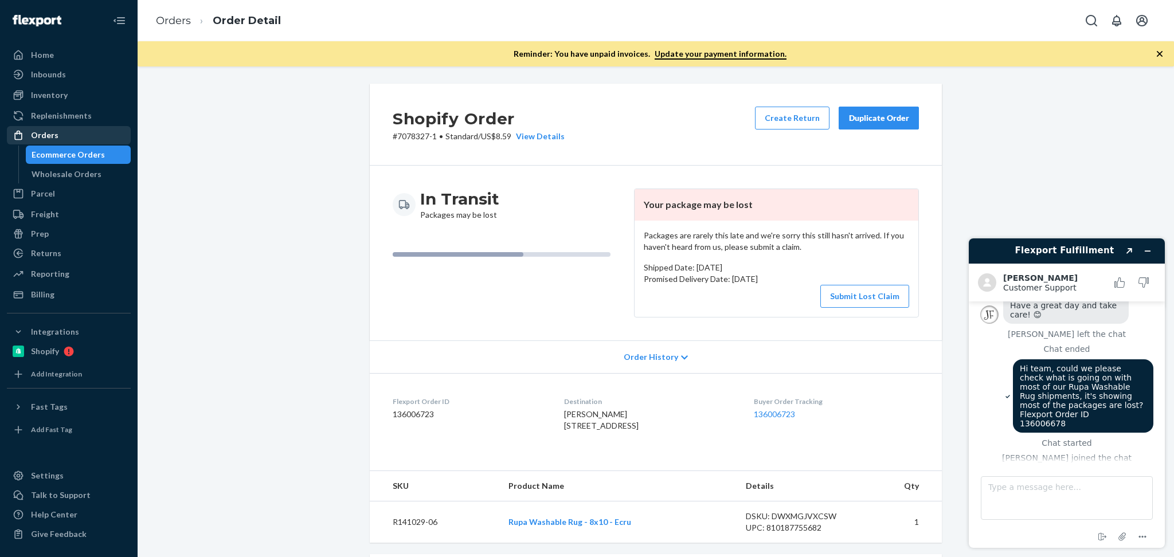
click at [50, 136] on div "Orders" at bounding box center [45, 135] width 28 height 11
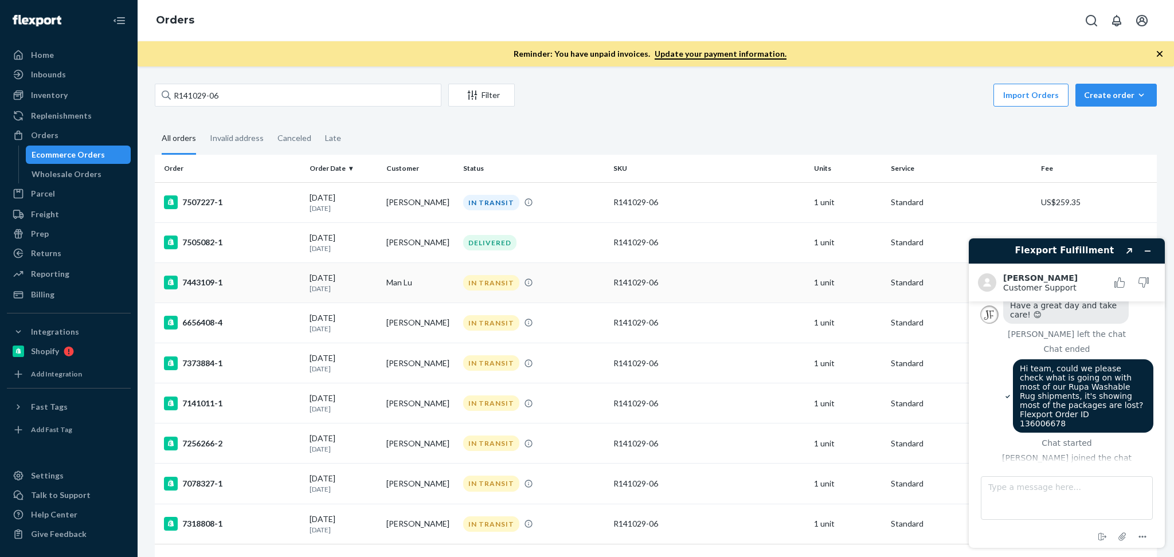
click at [373, 300] on td "[DATE] [DATE]" at bounding box center [343, 283] width 77 height 40
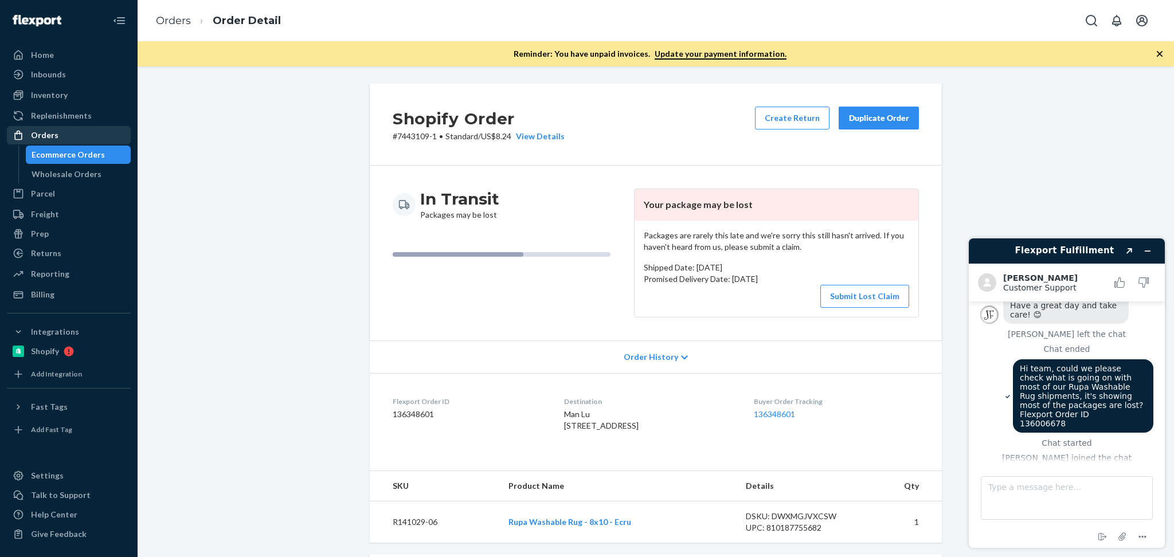
click at [61, 133] on div "Orders" at bounding box center [69, 135] width 122 height 16
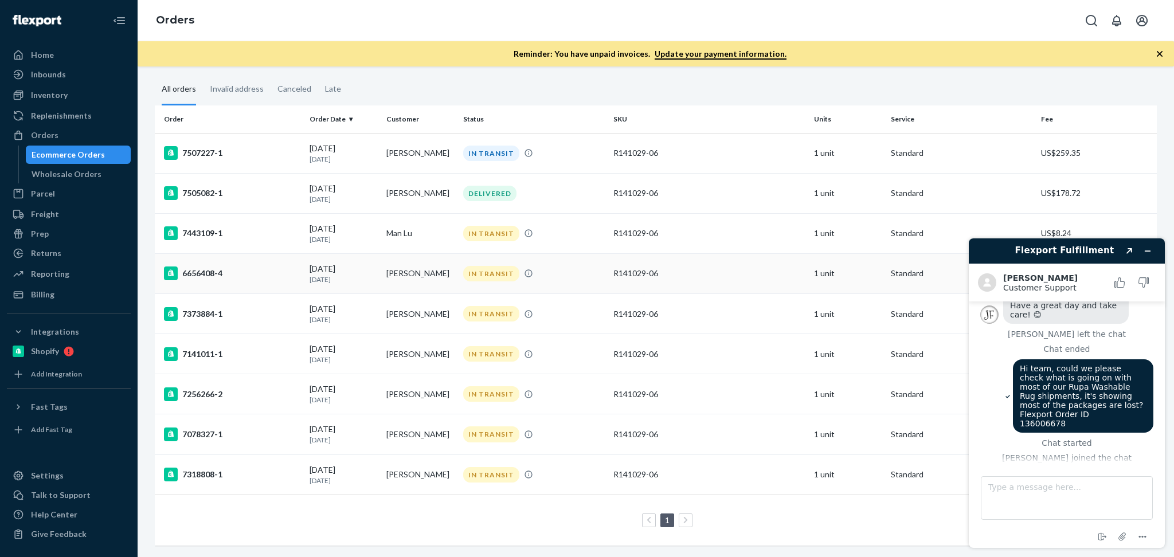
scroll to position [9, 0]
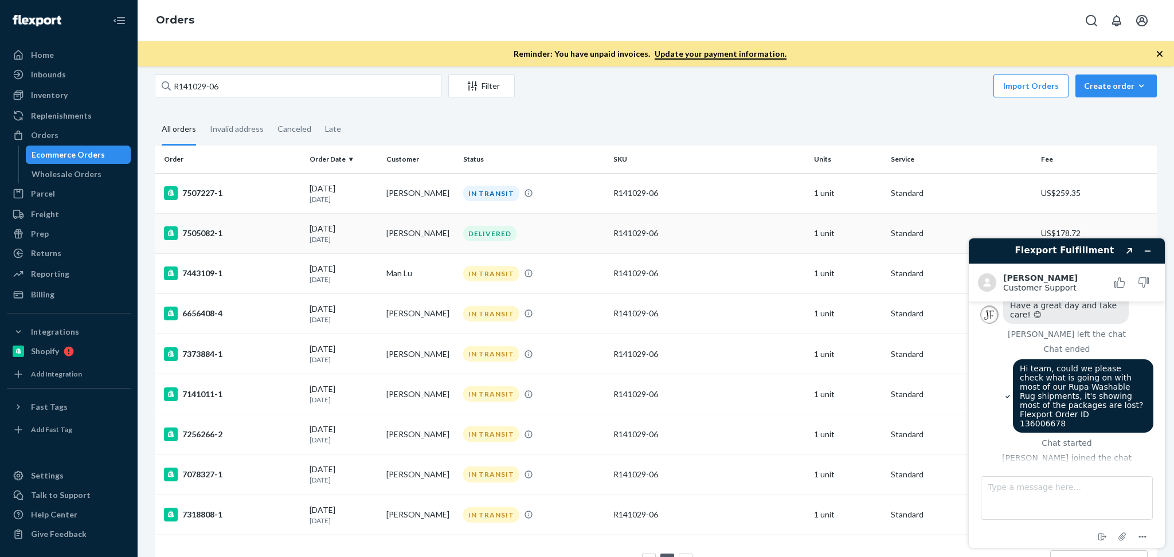
click at [359, 234] on p "[DATE]" at bounding box center [344, 239] width 68 height 10
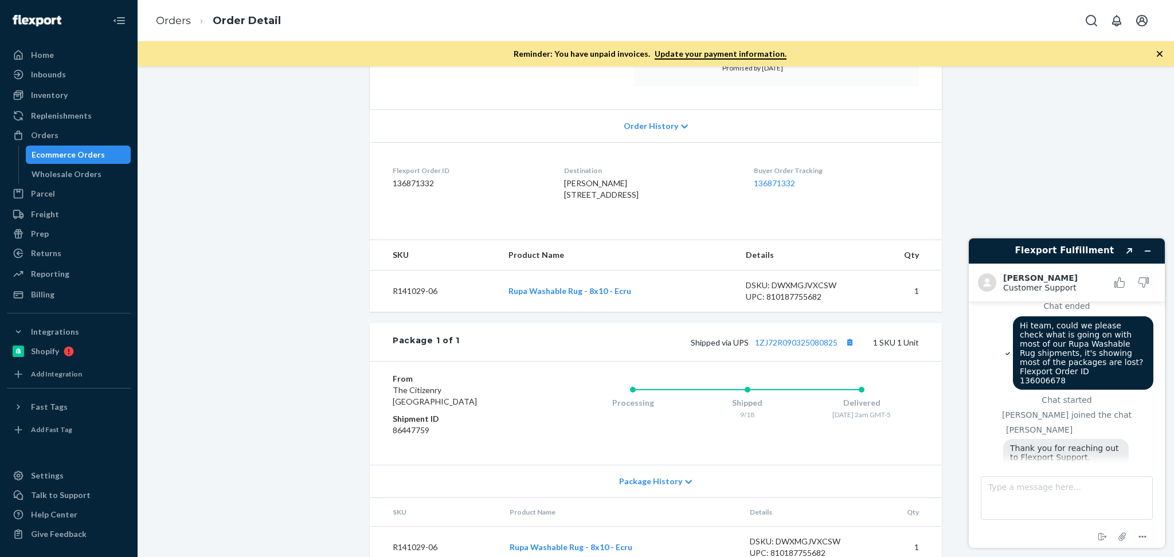
scroll to position [1615, 0]
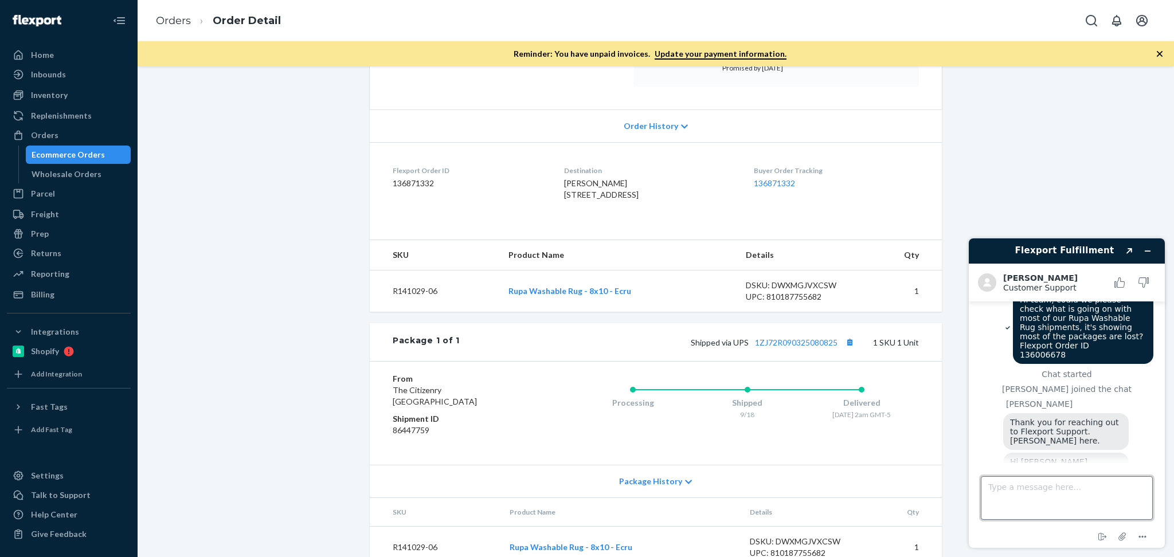
click at [1041, 502] on textarea "Type a message here..." at bounding box center [1067, 498] width 172 height 44
type textarea "sure"
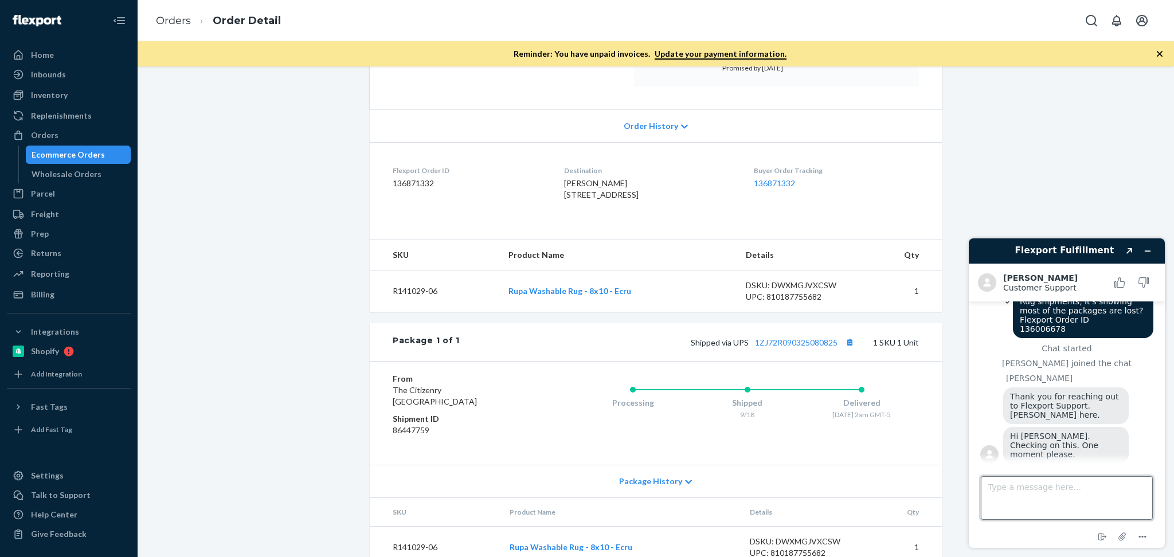
scroll to position [1638, 0]
click at [65, 130] on div "Orders" at bounding box center [69, 135] width 122 height 16
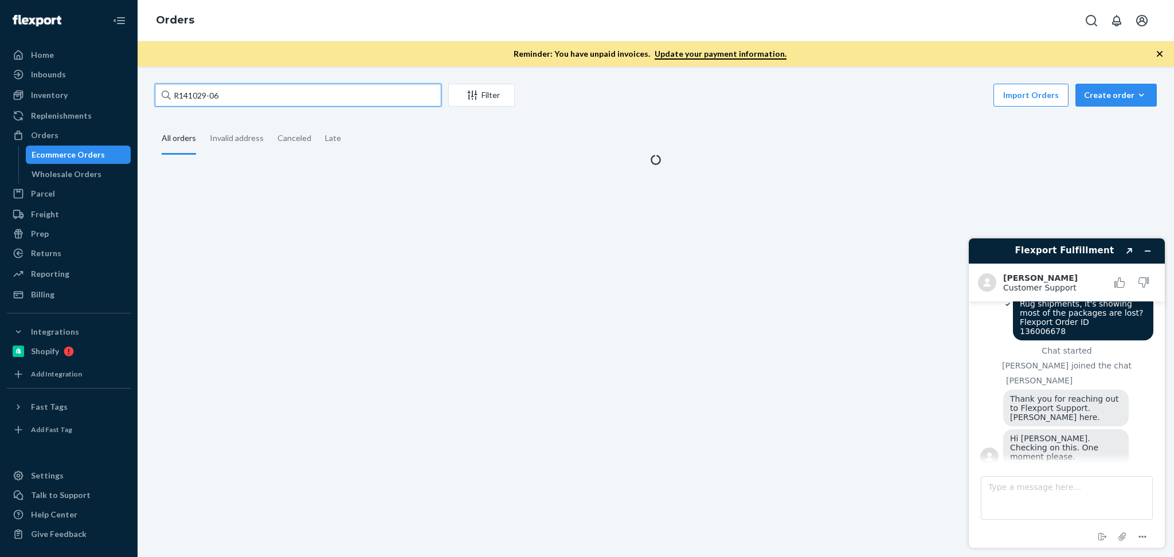
click at [272, 92] on input "R141029-06" at bounding box center [298, 95] width 287 height 23
paste input "[PERSON_NAME]"
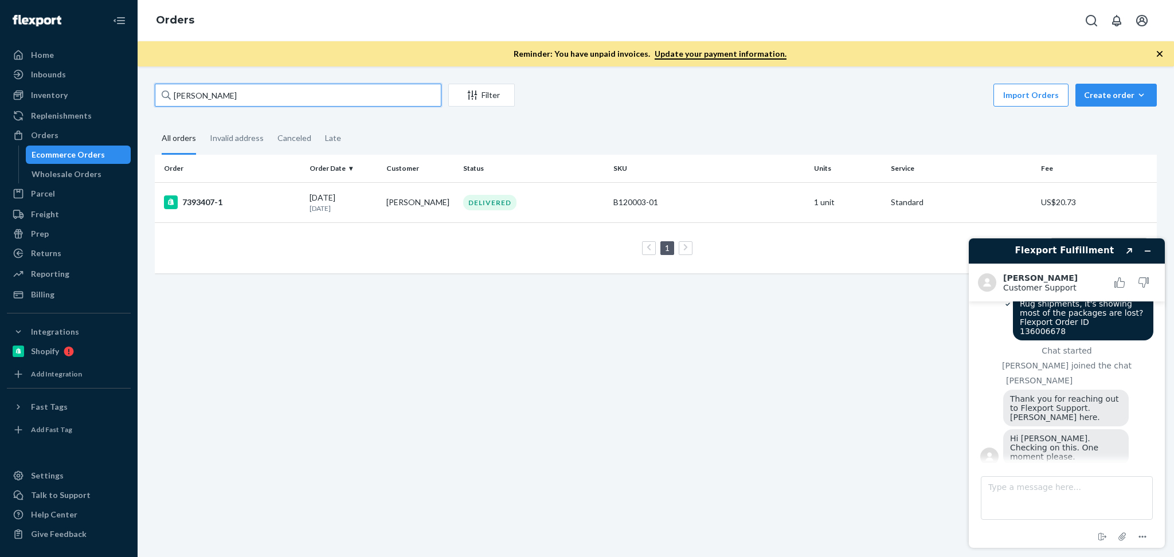
scroll to position [1641, 0]
click at [332, 90] on input "[PERSON_NAME]" at bounding box center [298, 95] width 287 height 23
paste input "137251778"
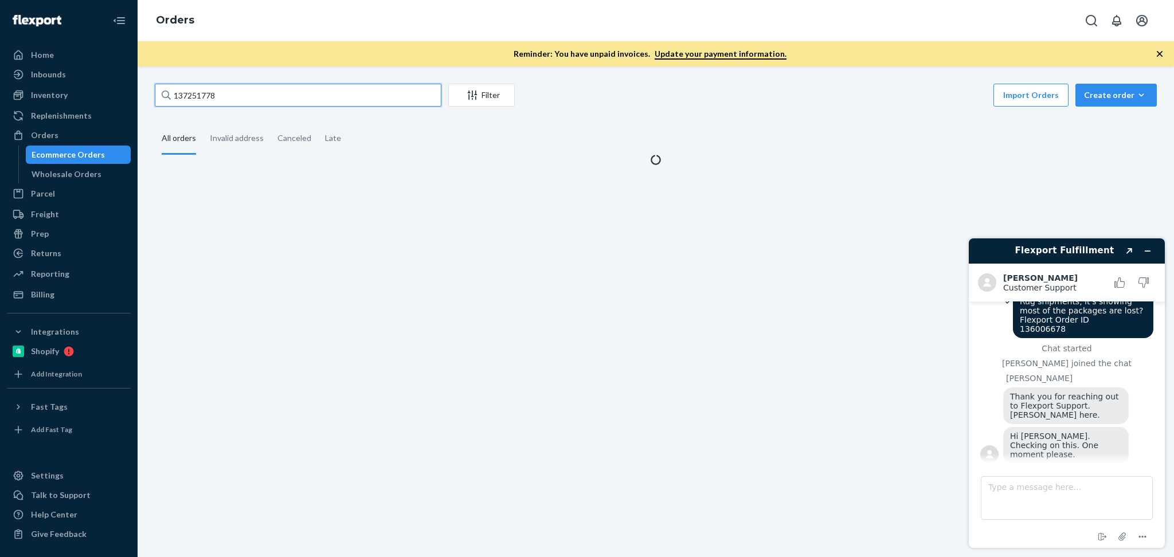
type input "137251778"
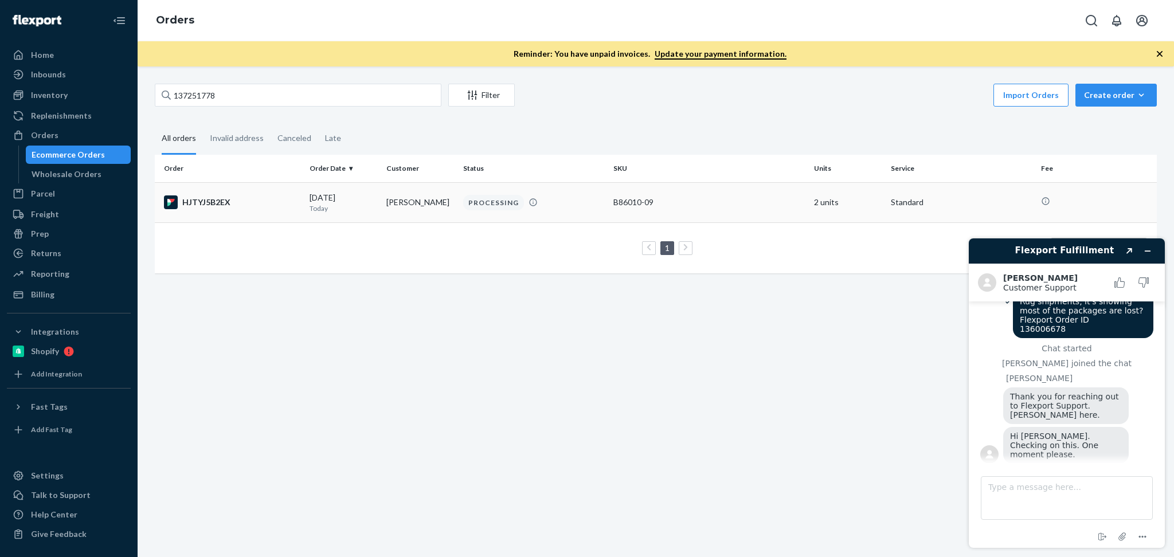
click at [314, 208] on p "Today" at bounding box center [344, 208] width 68 height 10
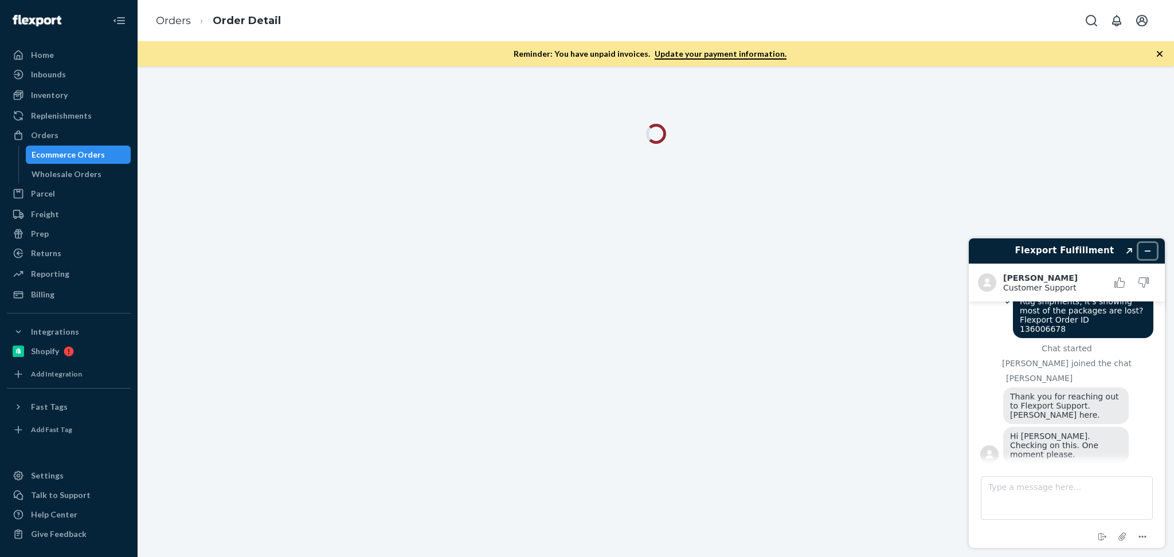
click at [1145, 253] on icon "Minimise widget" at bounding box center [1148, 251] width 8 height 8
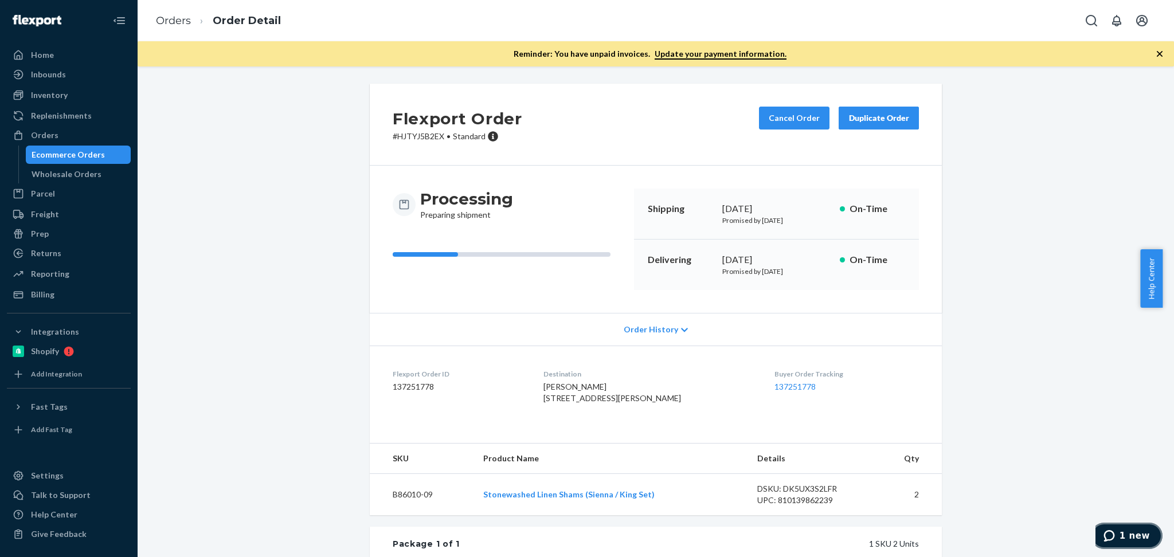
click at [1115, 541] on icon "1 new" at bounding box center [1108, 535] width 11 height 11
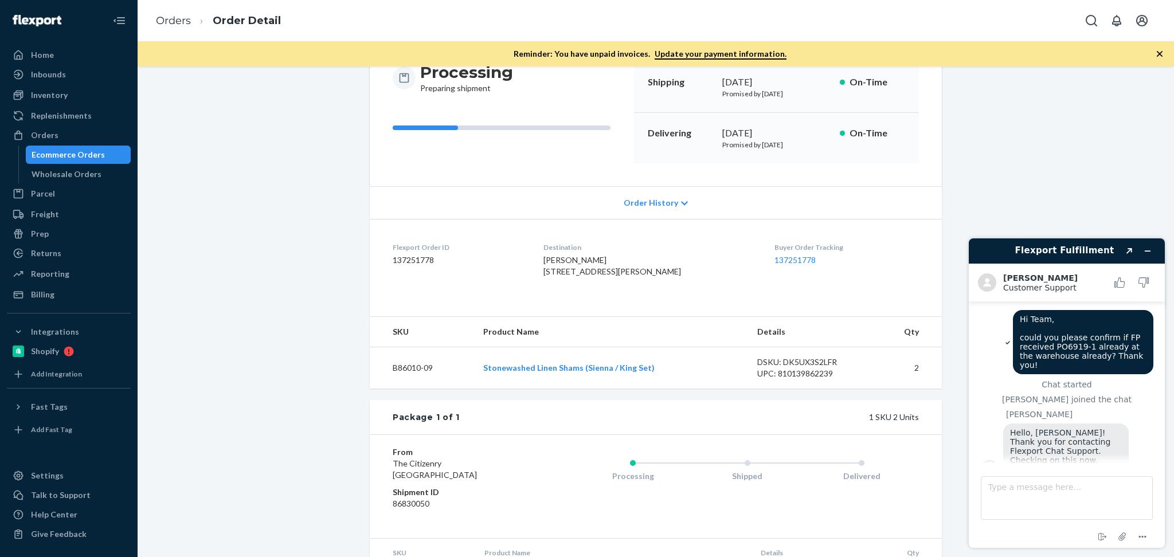
scroll to position [1725, 0]
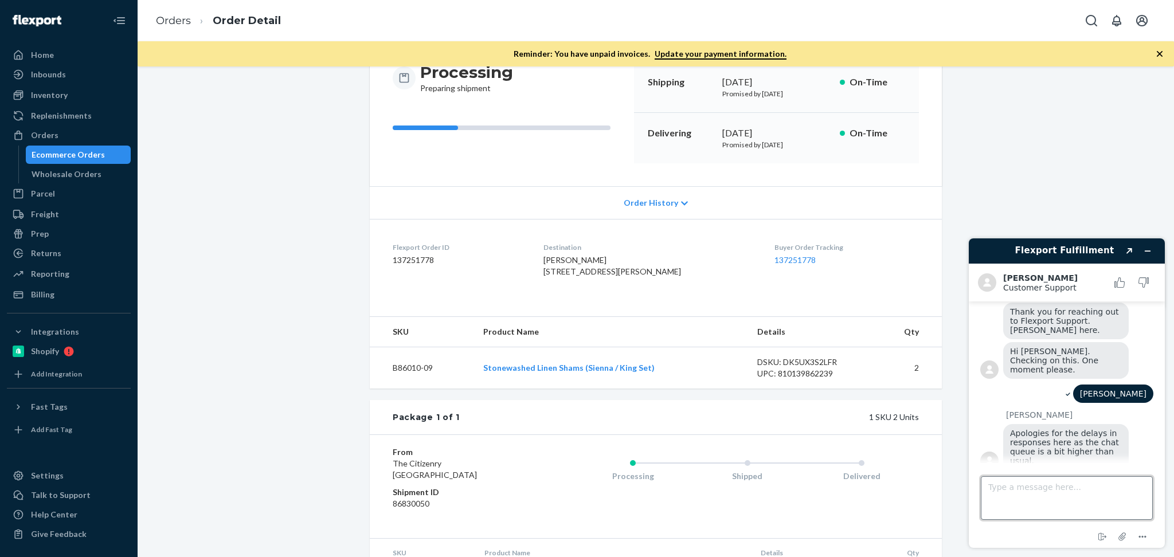
click at [1066, 488] on textarea "Type a message here..." at bounding box center [1067, 498] width 172 height 44
type textarea "sure thing"
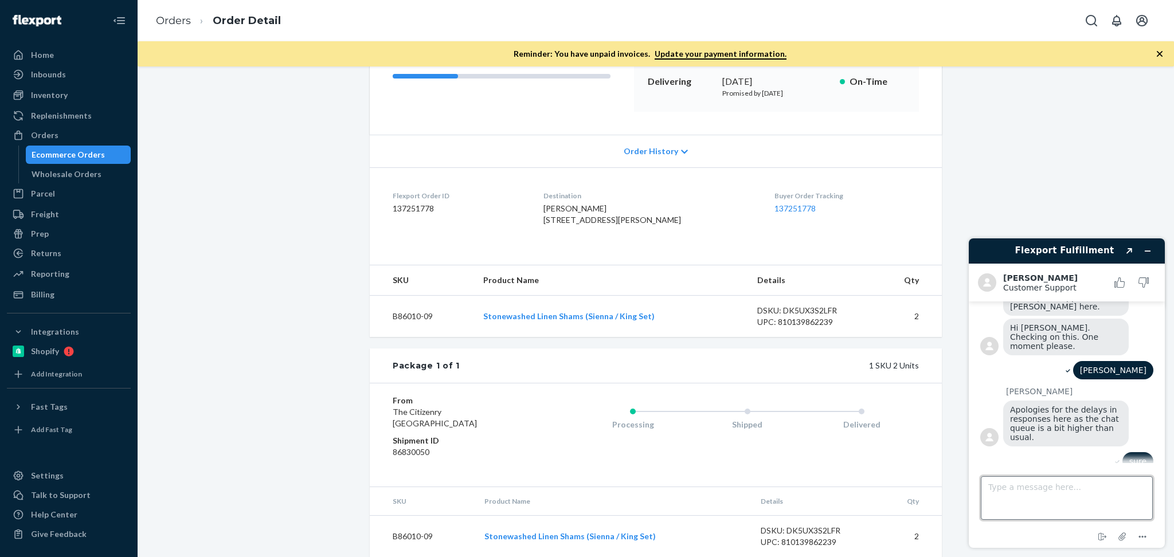
scroll to position [127, 0]
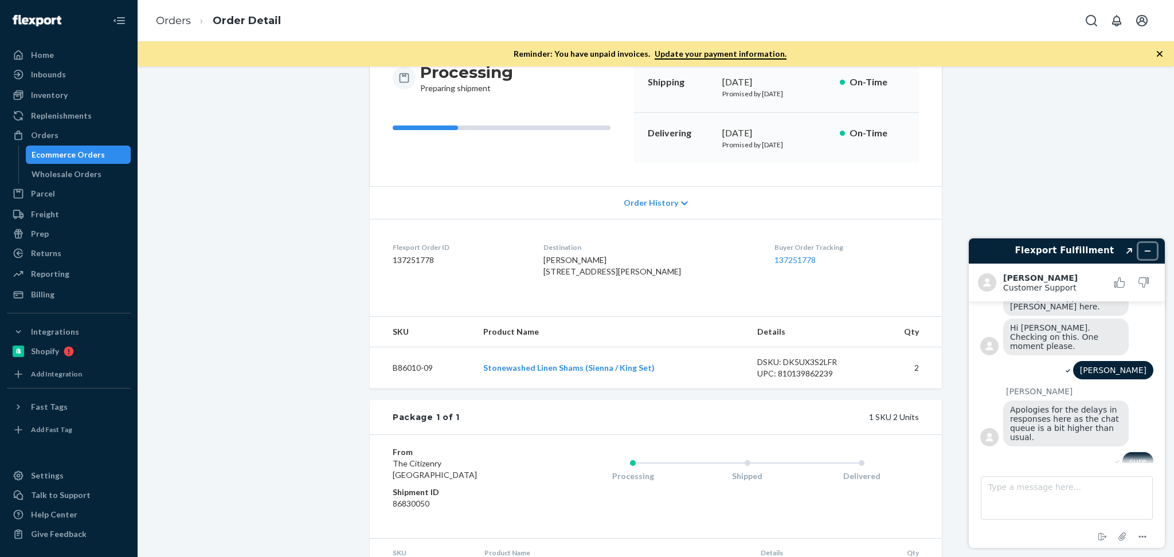
click at [1152, 248] on button "Minimise widget" at bounding box center [1147, 251] width 18 height 16
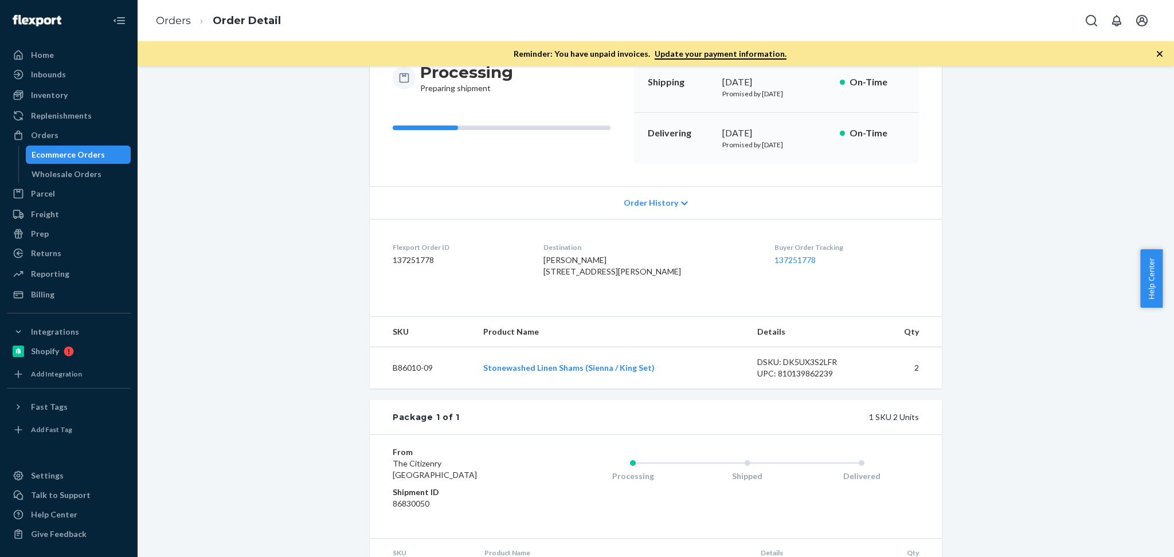
click at [1102, 178] on div "Flexport Order # HJTYJ5B2EX • Standard Cancel Order Duplicate Order Processing …" at bounding box center [655, 290] width 1019 height 666
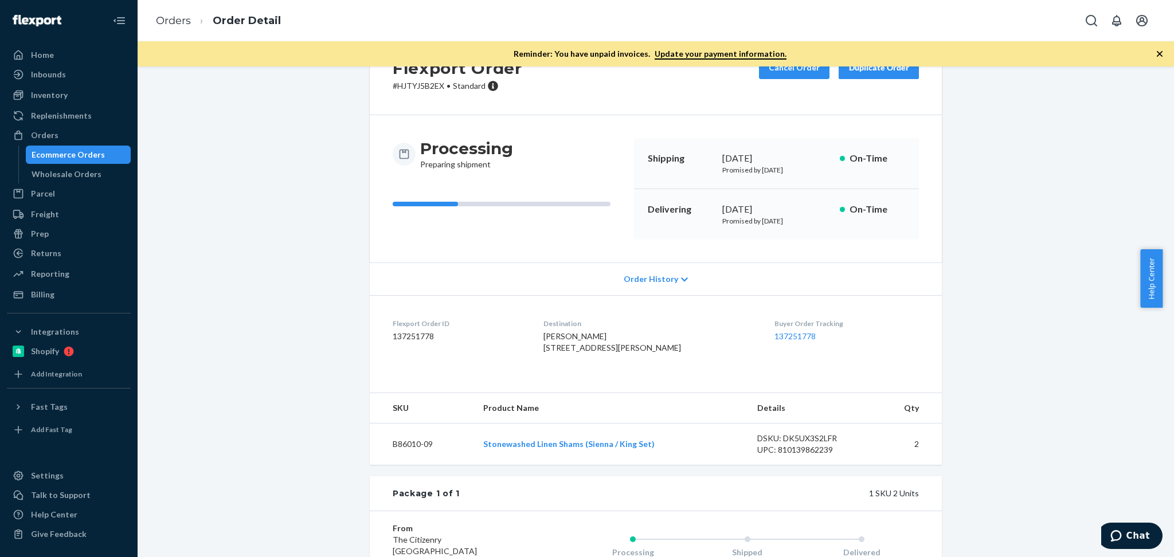
scroll to position [0, 0]
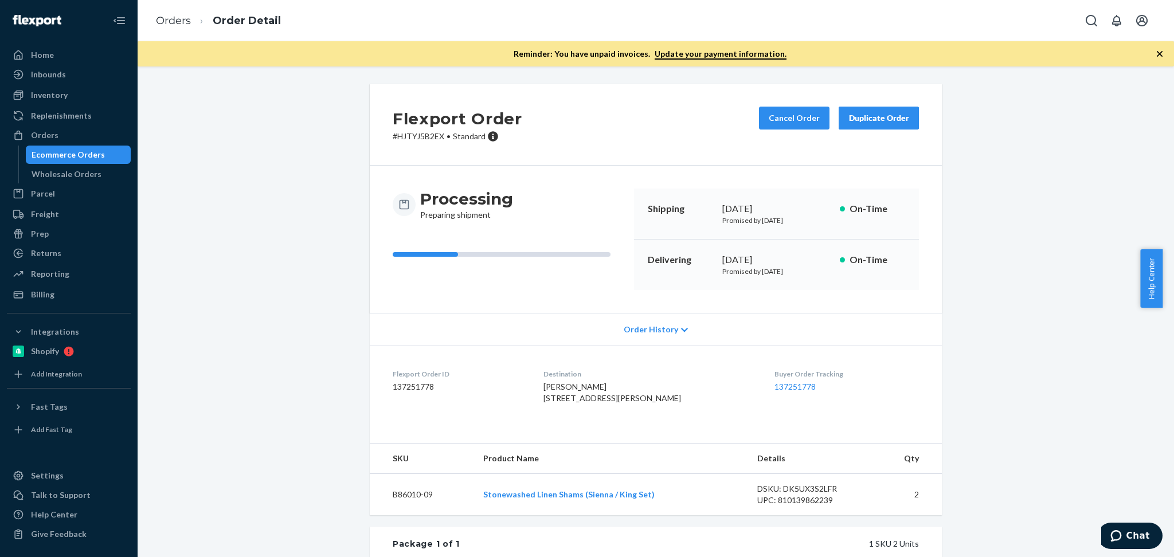
click at [188, 139] on div "Flexport Order # HJTYJ5B2EX • Standard Cancel Order Duplicate Order Processing …" at bounding box center [655, 417] width 1019 height 666
click at [1119, 529] on button "1 new" at bounding box center [1127, 536] width 72 height 26
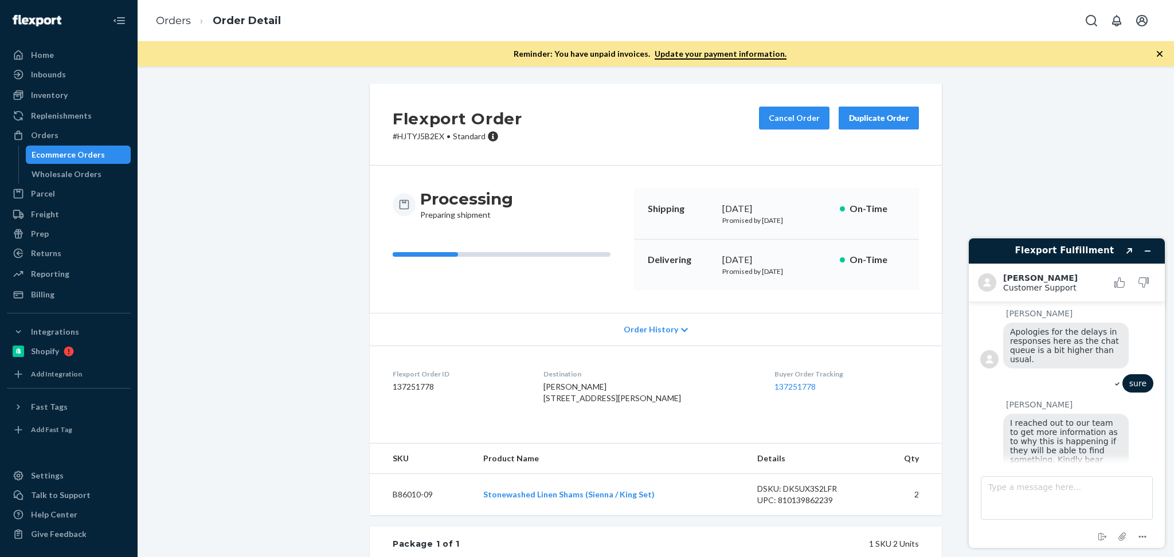
scroll to position [1827, 0]
click at [1071, 499] on textarea "Type a message here..." at bounding box center [1067, 498] width 172 height 44
type textarea "Yes indeed"
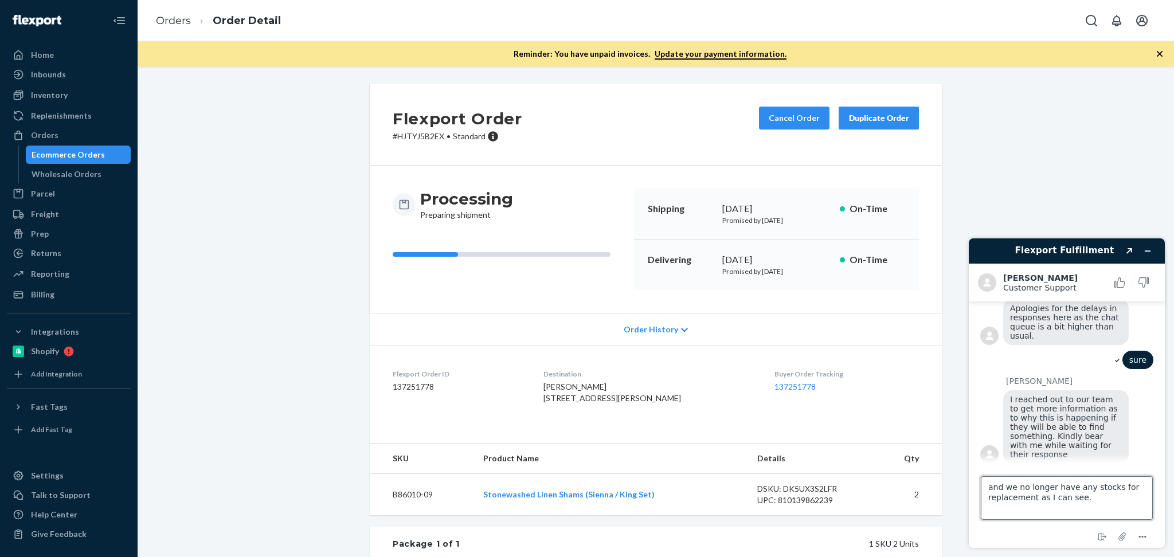
type textarea "and we no longer have any stocks for replacement as I can see."
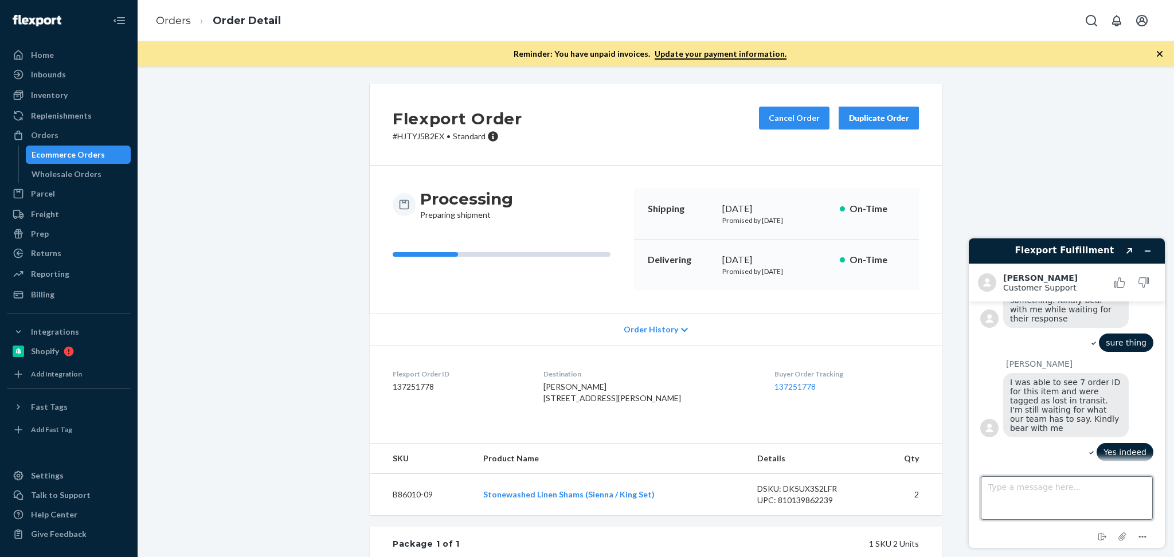
scroll to position [1986, 0]
click at [1042, 505] on textarea "Type a message here..." at bounding box center [1067, 498] width 172 height 44
type textarea "Okay, please update me asap. thank you"
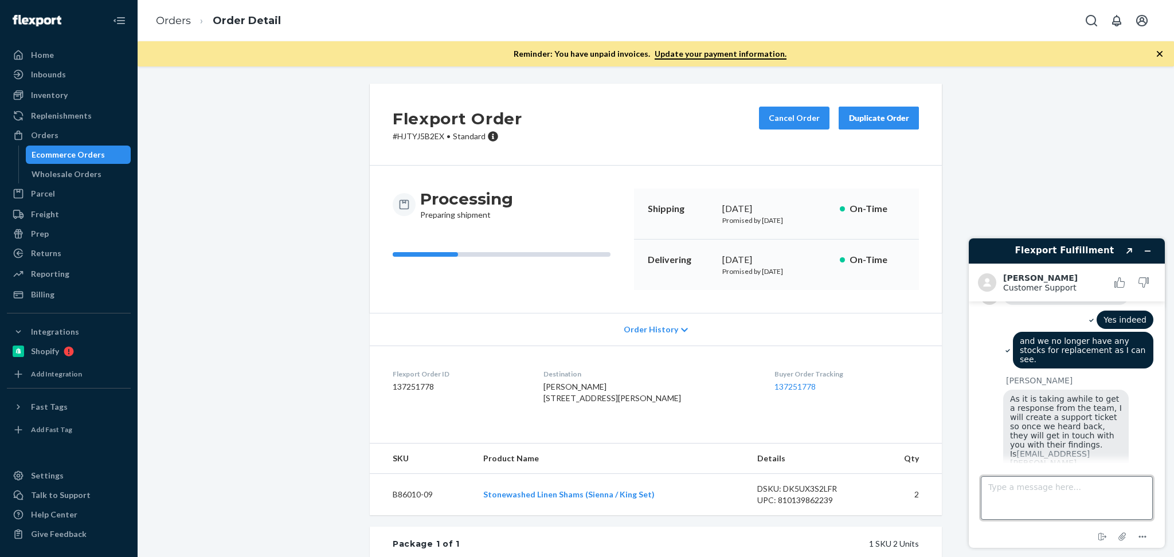
scroll to position [2115, 0]
type textarea "ok thanks"
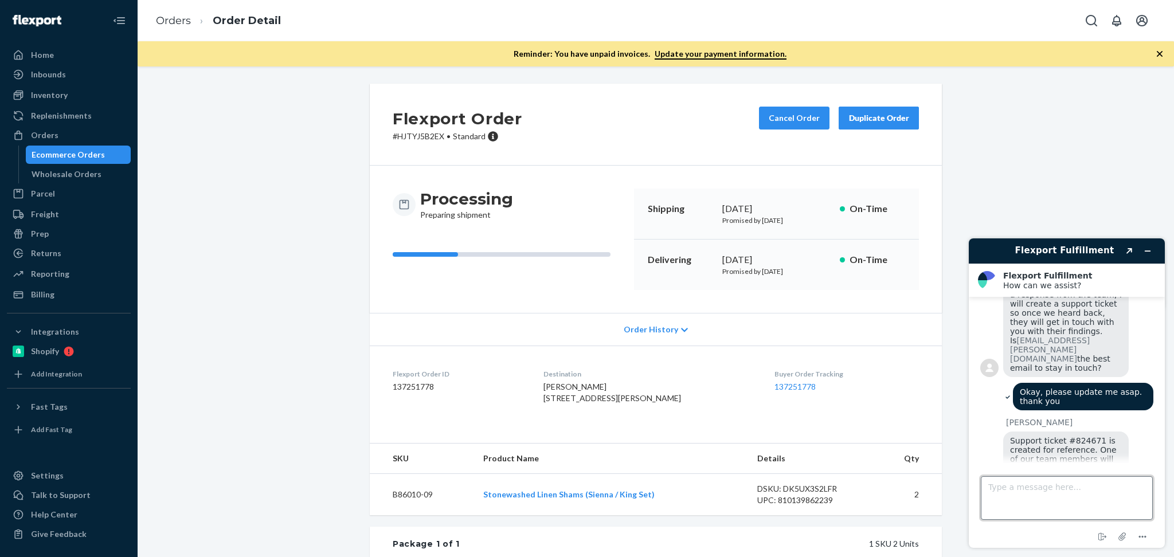
scroll to position [2253, 0]
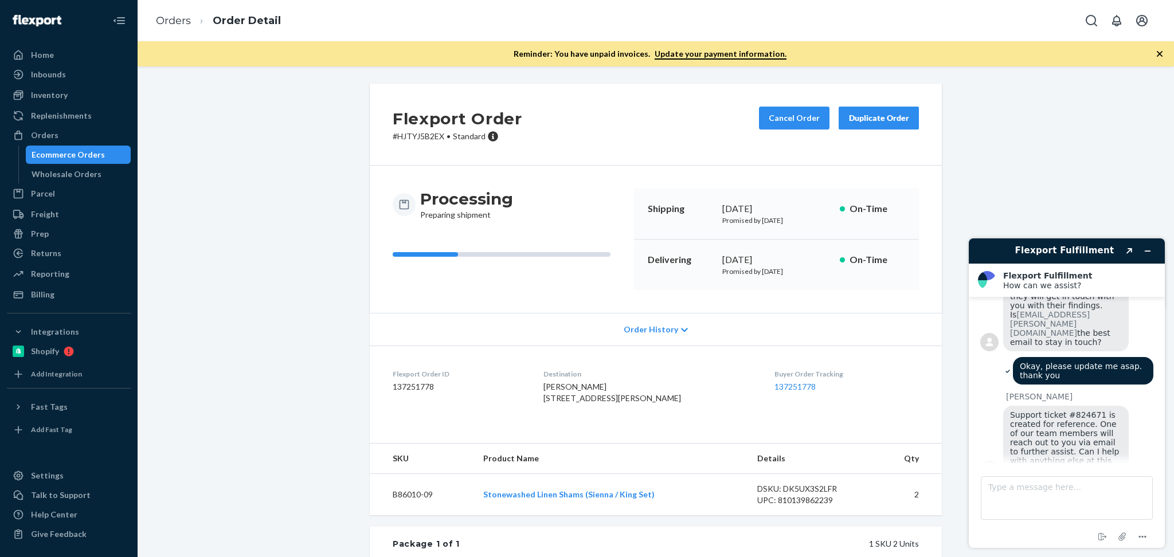
click at [349, 288] on div "Flexport Order # HJTYJ5B2EX • Standard Cancel Order Duplicate Order Processing …" at bounding box center [655, 417] width 1019 height 666
click at [93, 132] on div "Orders" at bounding box center [69, 135] width 122 height 16
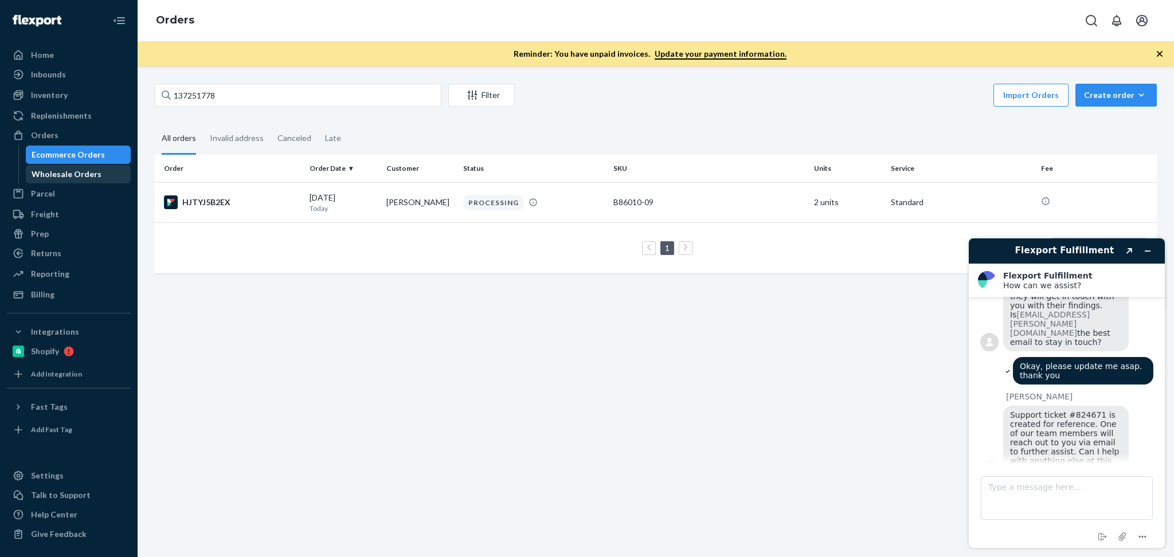
click at [61, 175] on div "Wholesale Orders" at bounding box center [67, 174] width 70 height 11
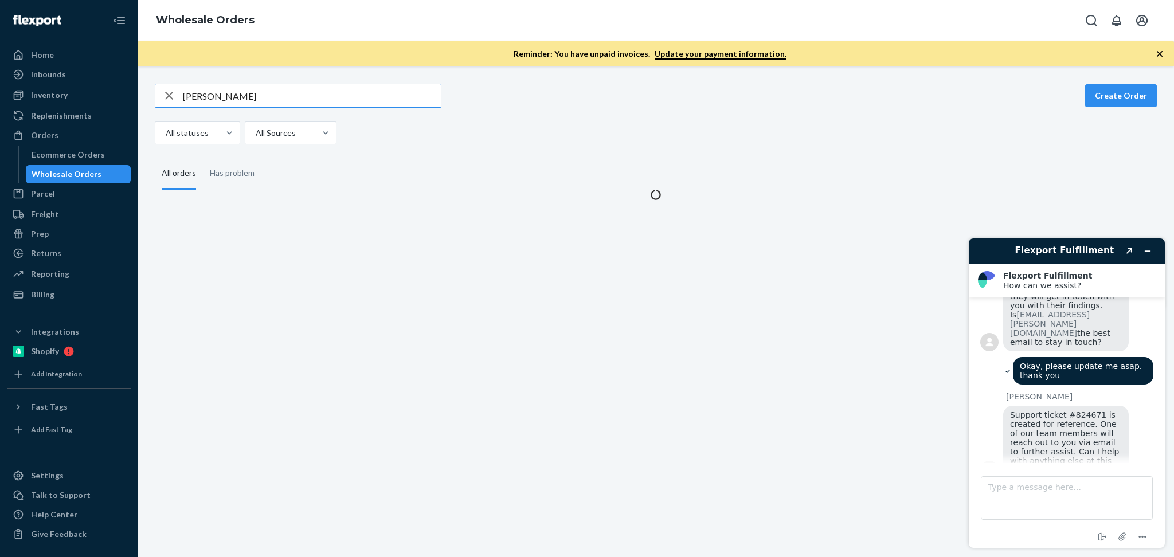
click at [269, 102] on input "[PERSON_NAME]" at bounding box center [312, 95] width 258 height 23
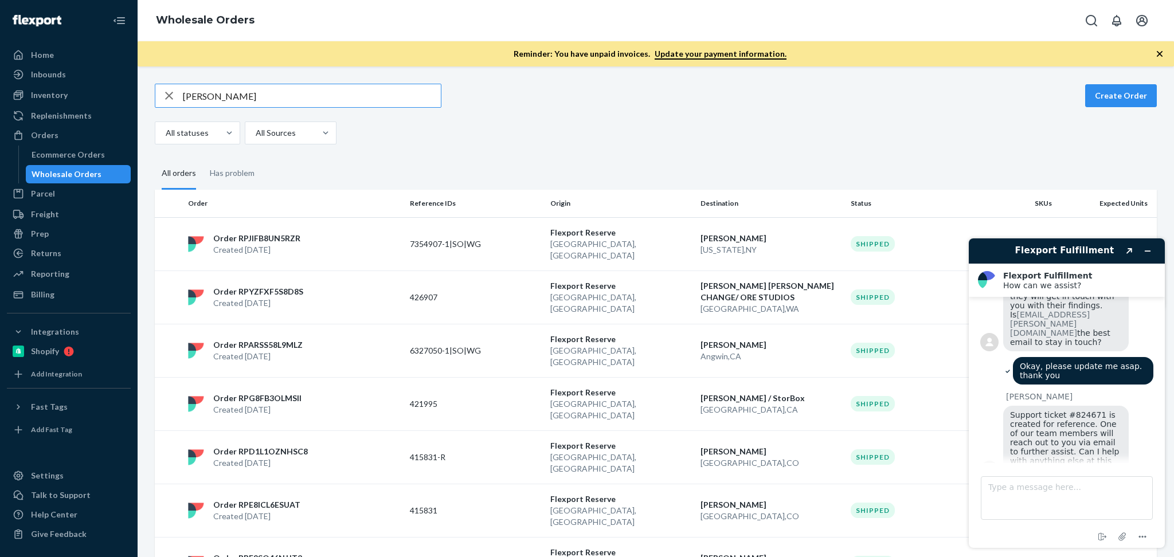
type input "[PERSON_NAME]"
click at [1149, 252] on icon "Minimise widget" at bounding box center [1148, 251] width 8 height 8
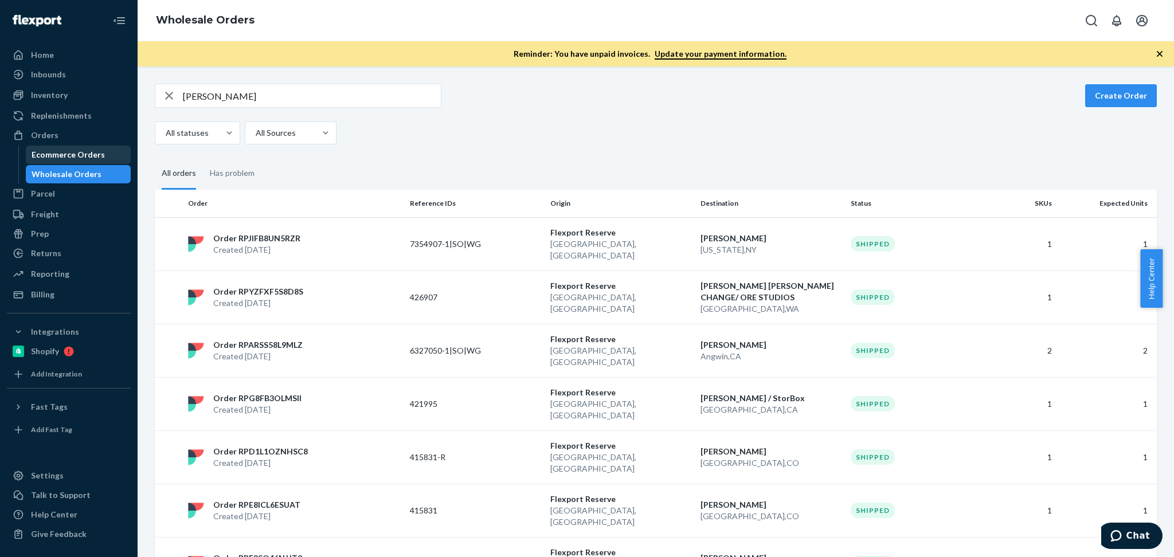
click at [68, 151] on div "Ecommerce Orders" at bounding box center [68, 154] width 73 height 11
